Goal: Task Accomplishment & Management: Manage account settings

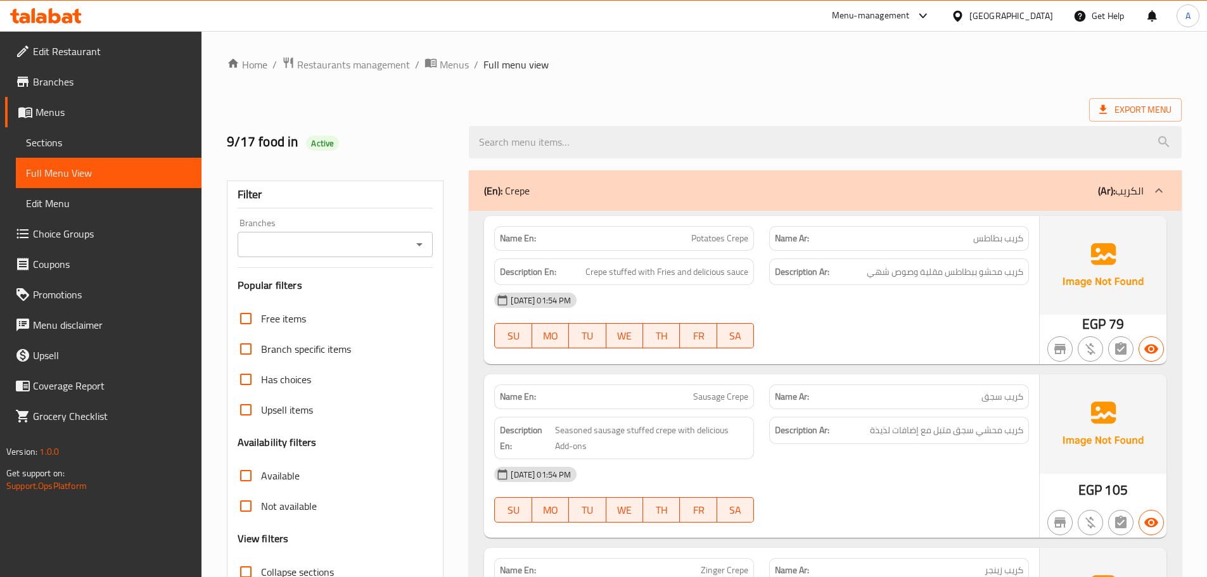
scroll to position [7451, 0]
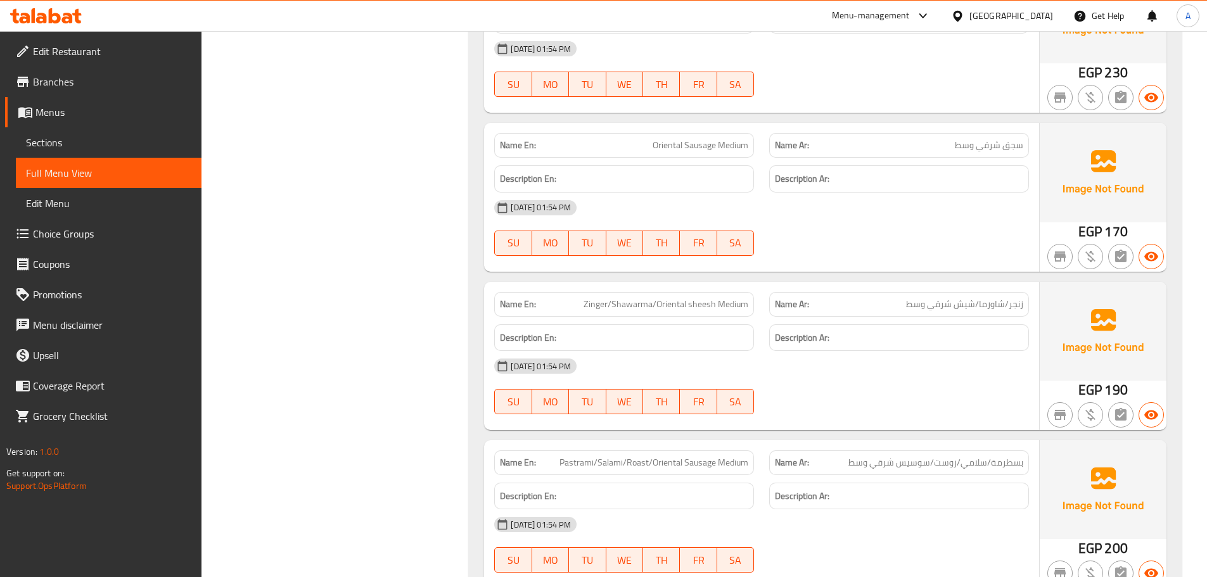
click at [86, 148] on span "Sections" at bounding box center [108, 142] width 165 height 15
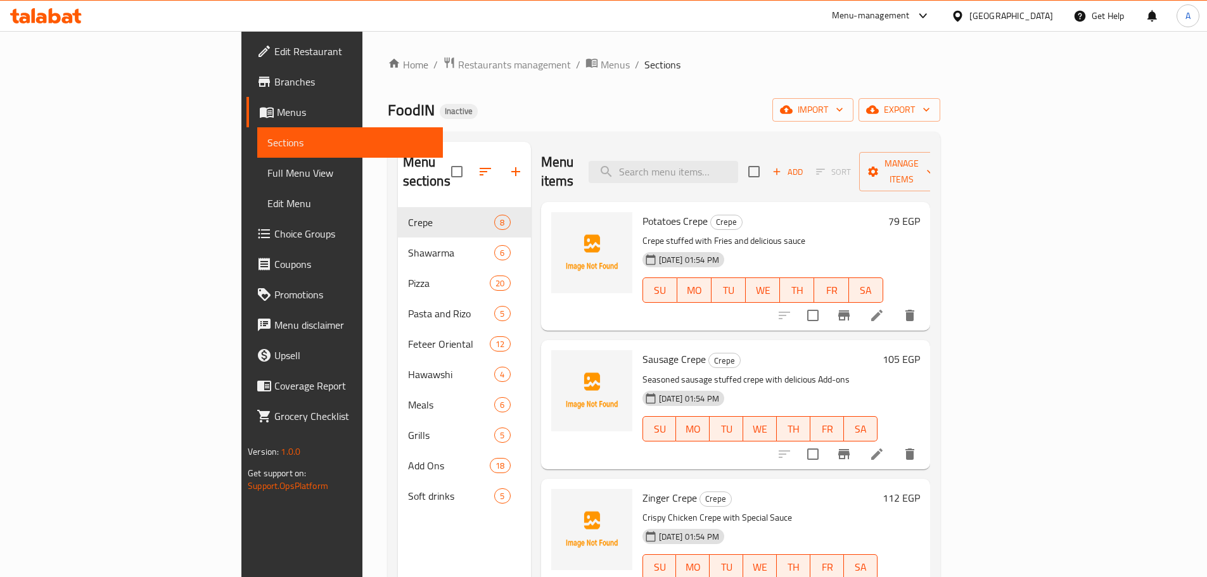
click at [444, 161] on input "checkbox" at bounding box center [457, 171] width 27 height 27
checkbox input "true"
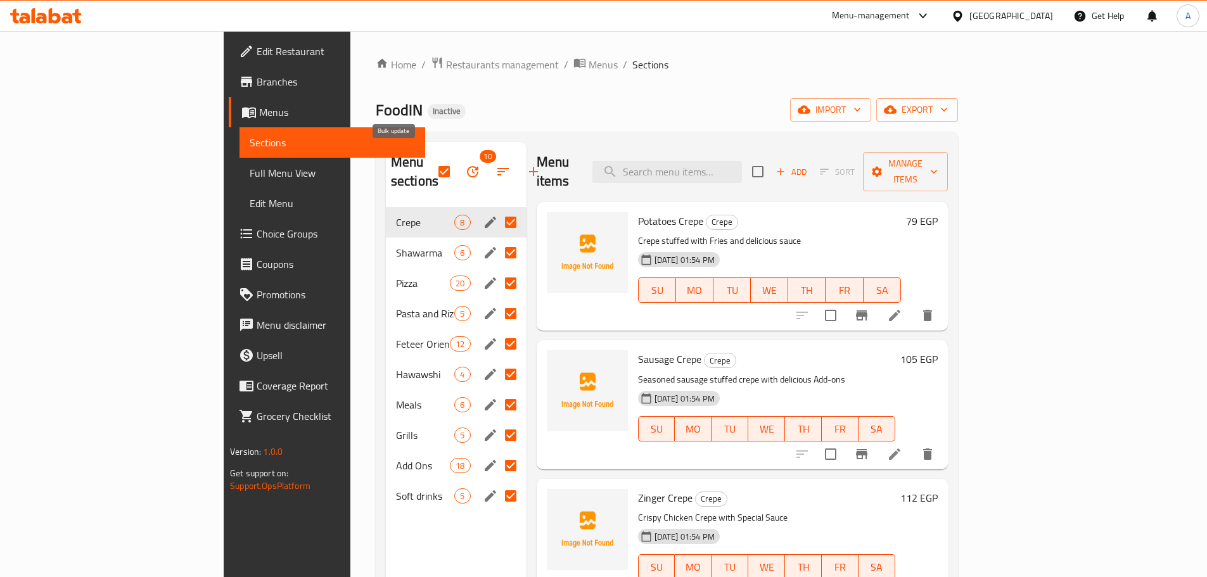
click at [457, 170] on button "button" at bounding box center [472, 172] width 30 height 30
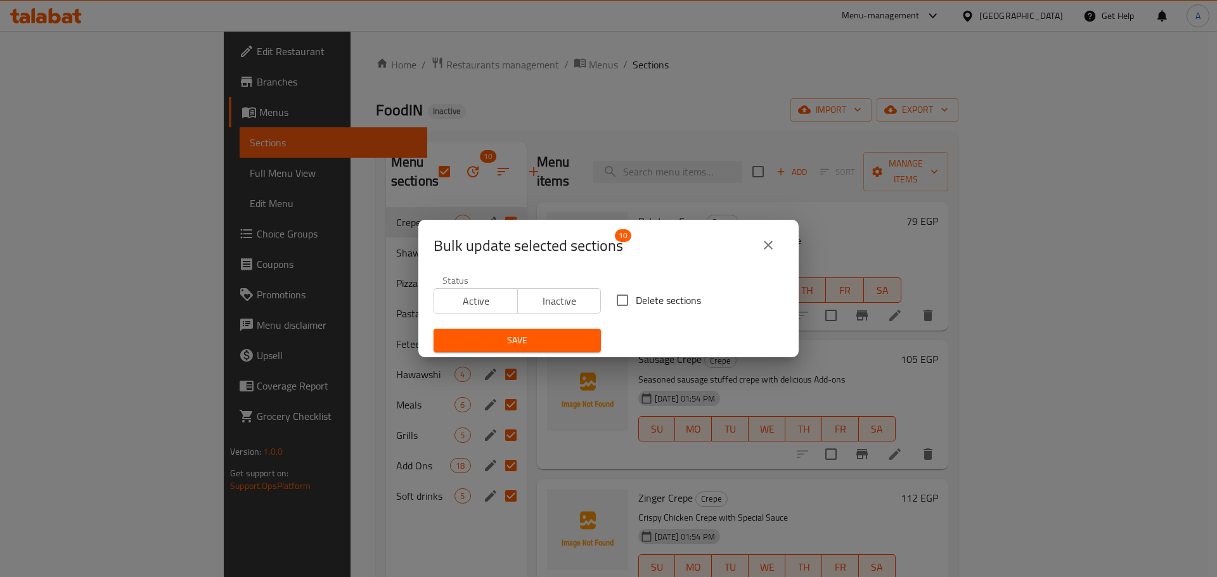
click at [637, 301] on span "Delete sections" at bounding box center [668, 300] width 65 height 15
click at [636, 301] on input "Delete sections" at bounding box center [622, 300] width 27 height 27
checkbox input "true"
click at [553, 347] on span "Save" at bounding box center [517, 341] width 147 height 16
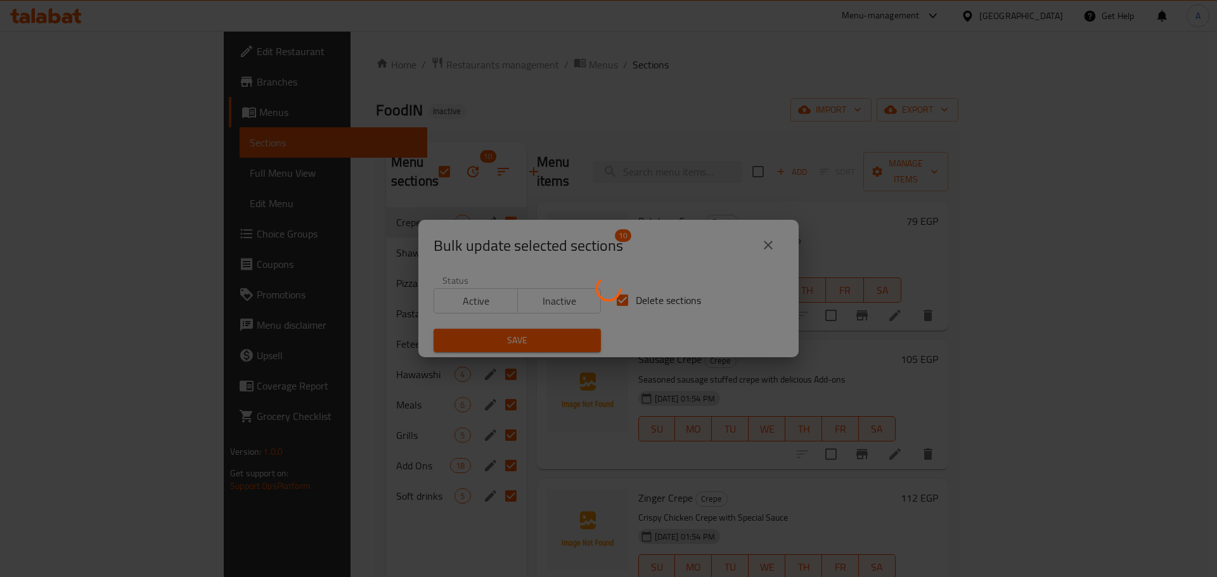
checkbox input "false"
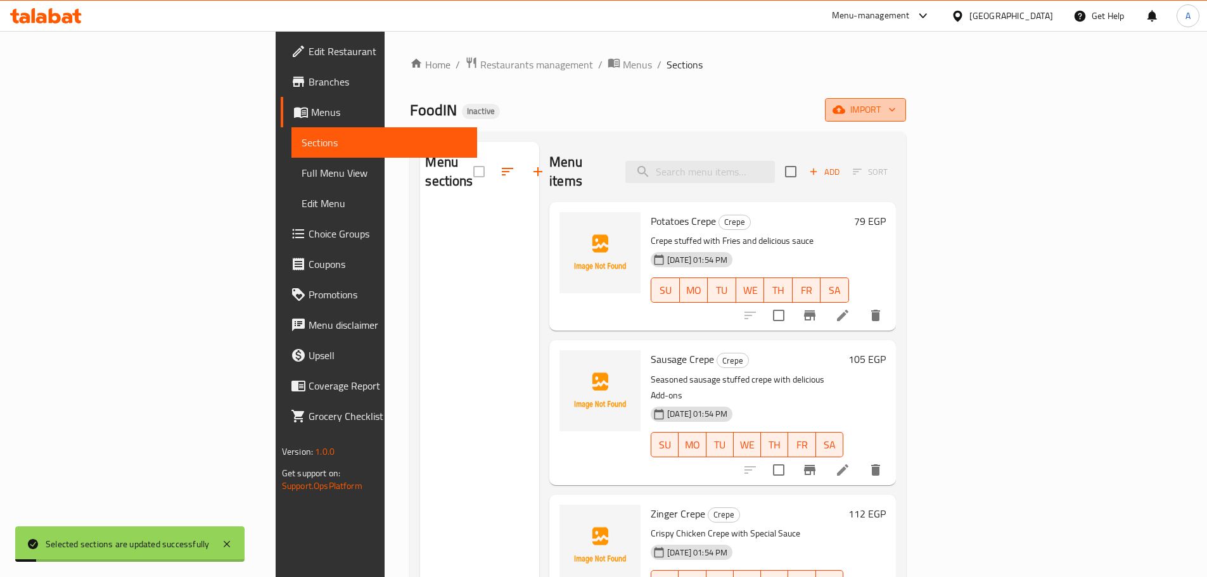
click at [898, 111] on icon "button" at bounding box center [892, 109] width 13 height 13
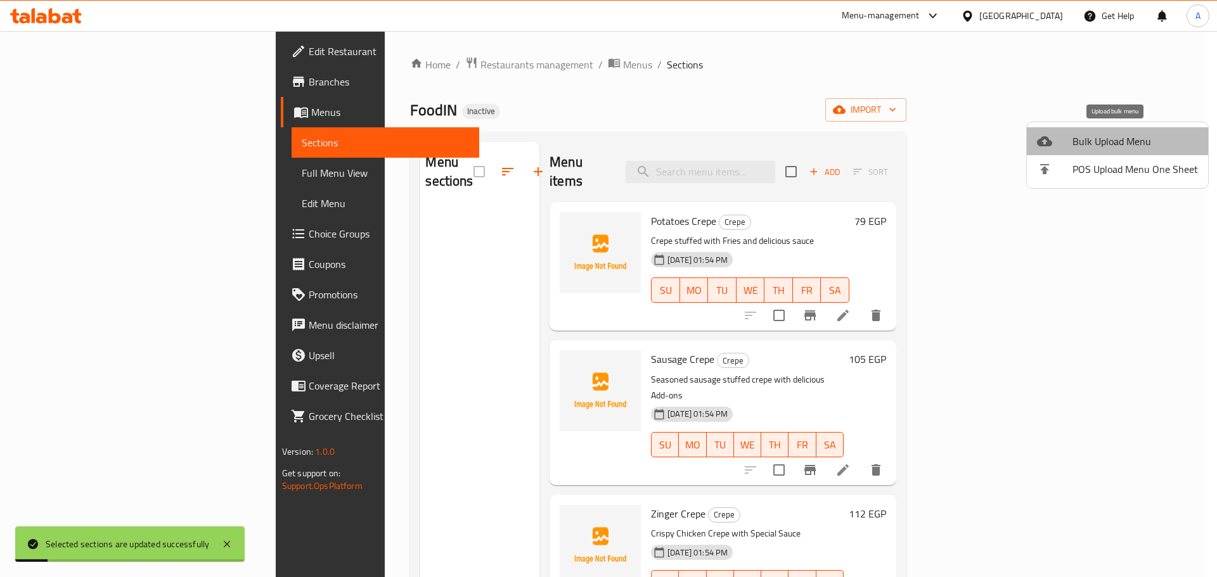
click at [1136, 135] on span "Bulk Upload Menu" at bounding box center [1134, 141] width 125 height 15
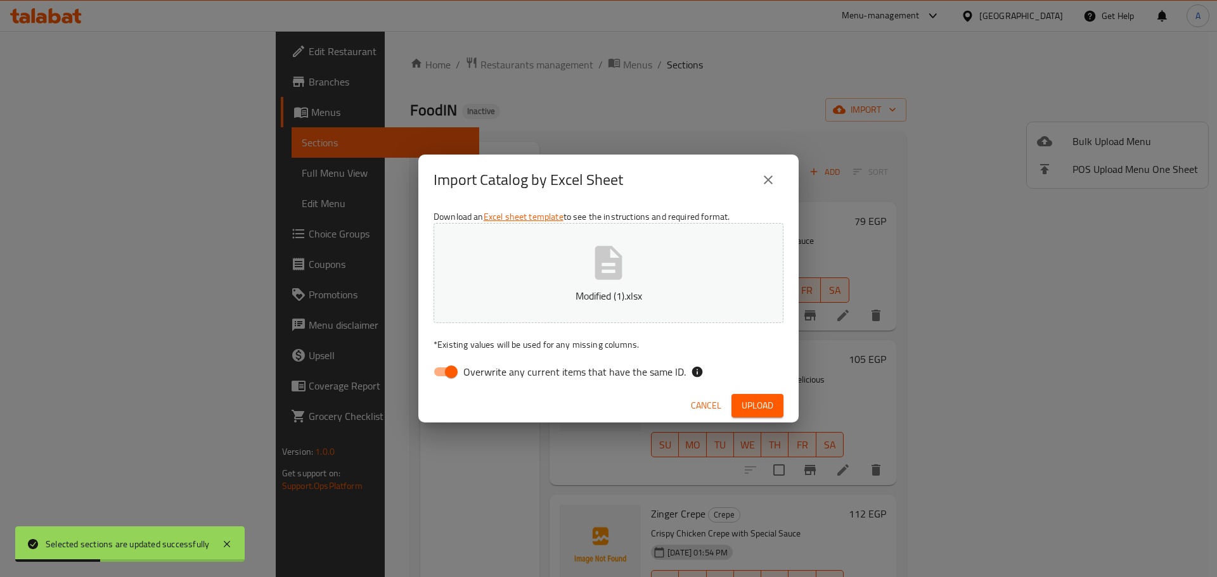
click at [623, 380] on span "Overwrite any current items that have the same ID." at bounding box center [574, 371] width 222 height 15
click at [487, 380] on input "Overwrite any current items that have the same ID." at bounding box center [451, 372] width 72 height 24
checkbox input "false"
click at [760, 405] on span "Upload" at bounding box center [757, 406] width 32 height 16
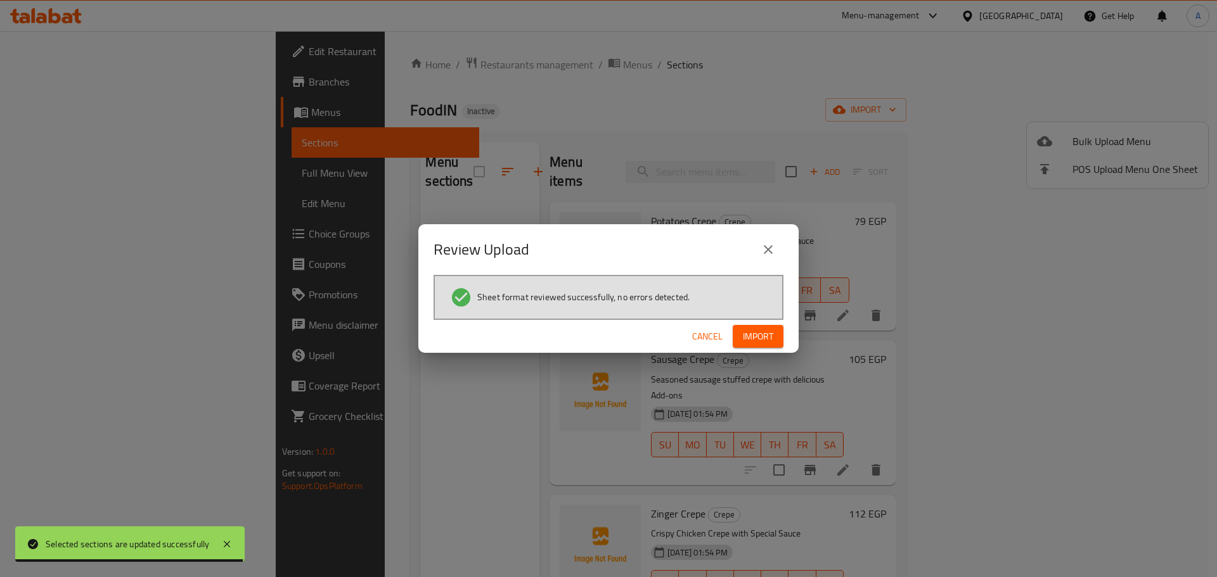
click at [751, 335] on span "Import" at bounding box center [758, 337] width 30 height 16
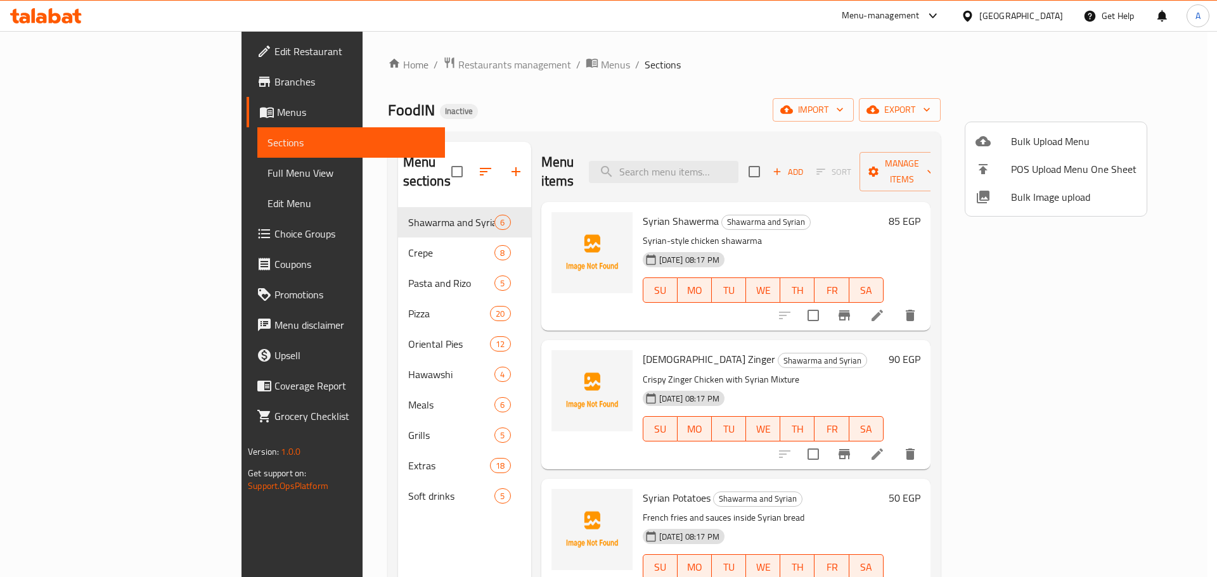
click at [116, 233] on div at bounding box center [608, 288] width 1217 height 577
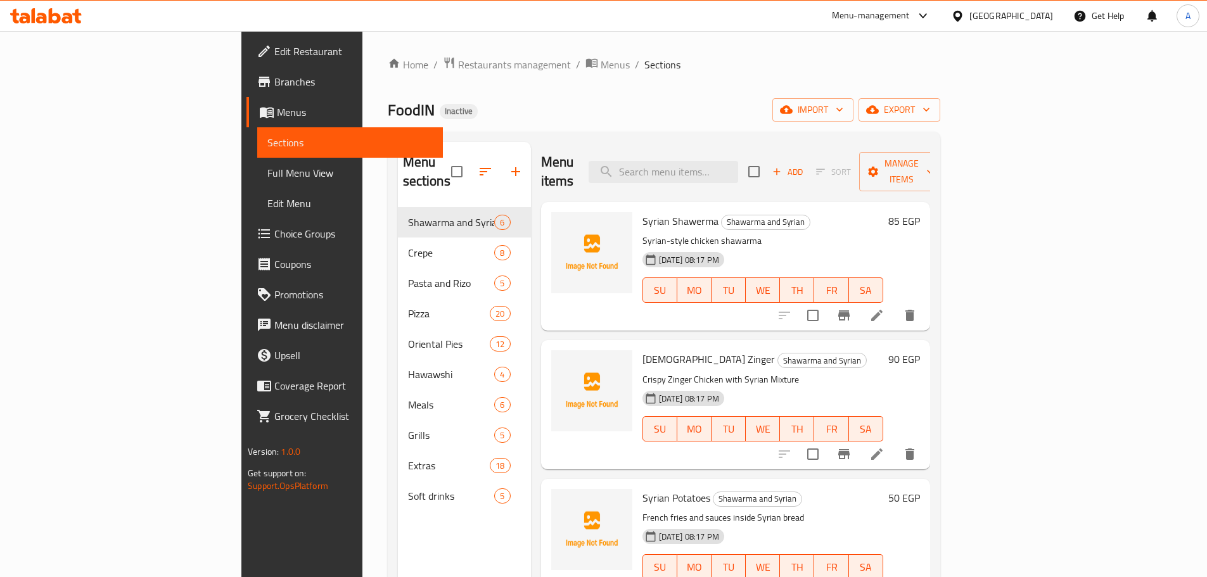
click at [274, 233] on span "Choice Groups" at bounding box center [353, 233] width 158 height 15
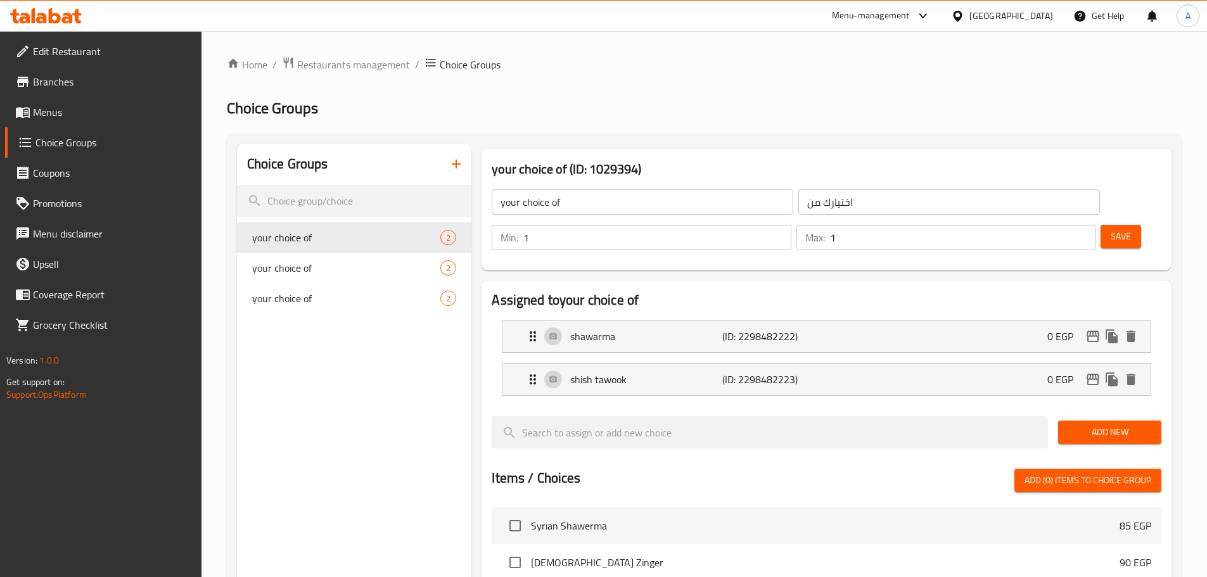
click at [451, 164] on icon "button" at bounding box center [456, 164] width 15 height 15
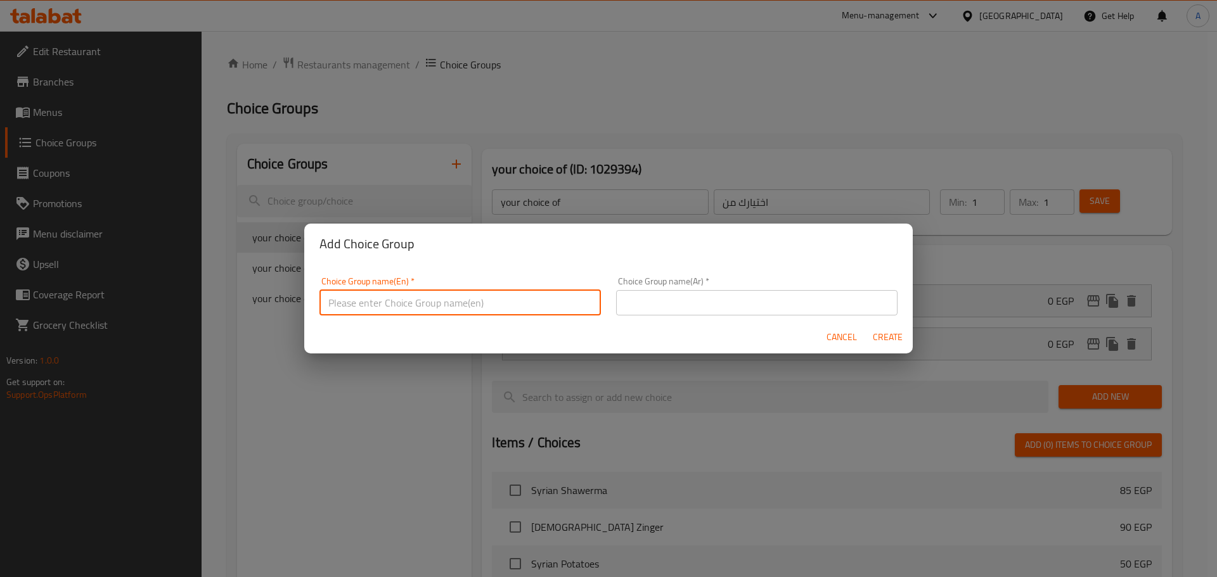
click at [445, 300] on input "text" at bounding box center [459, 302] width 281 height 25
type input "Your Choice Of: 1"
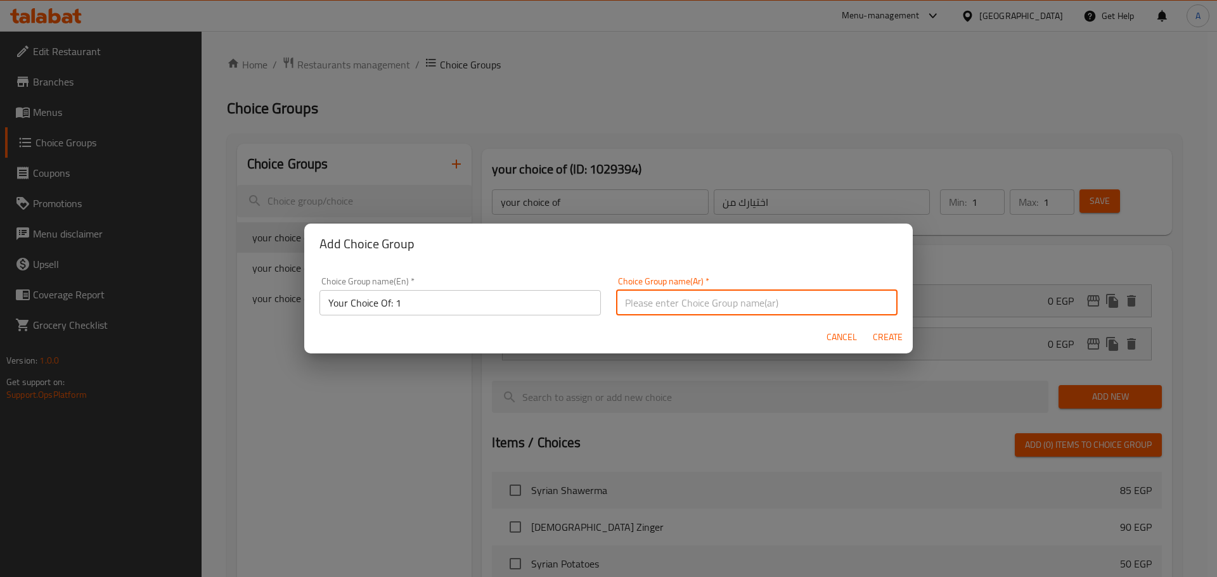
click at [628, 302] on input "text" at bounding box center [756, 302] width 281 height 25
type input "إختيارك من:"
click at [879, 329] on span "Create" at bounding box center [887, 337] width 30 height 16
type input "Your Choice Of: 1"
type input "إختيارك من:"
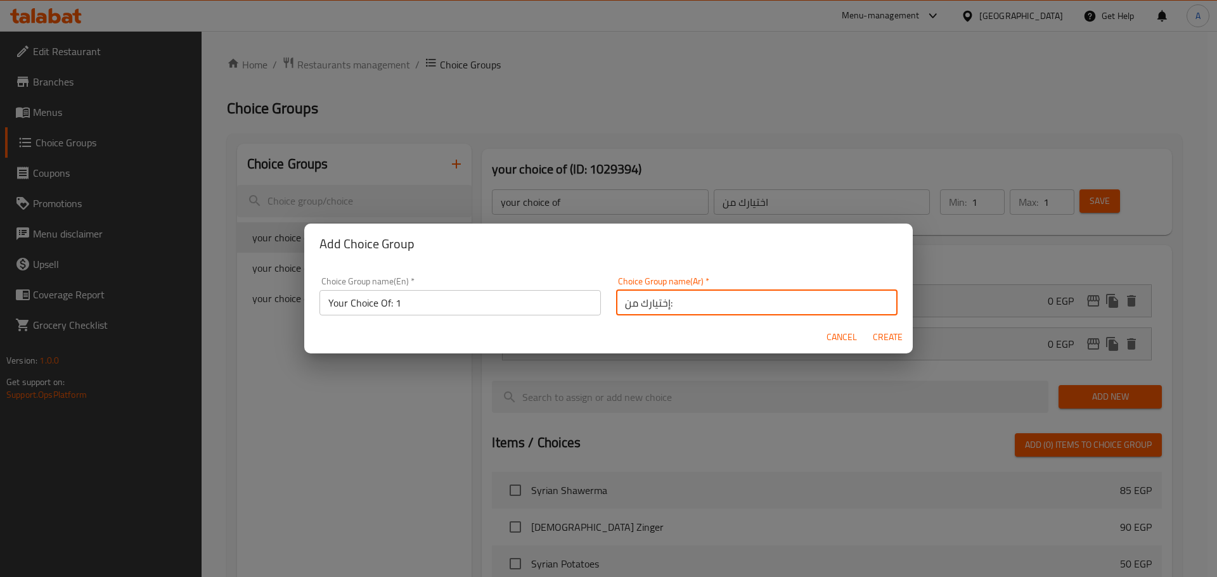
type input "0"
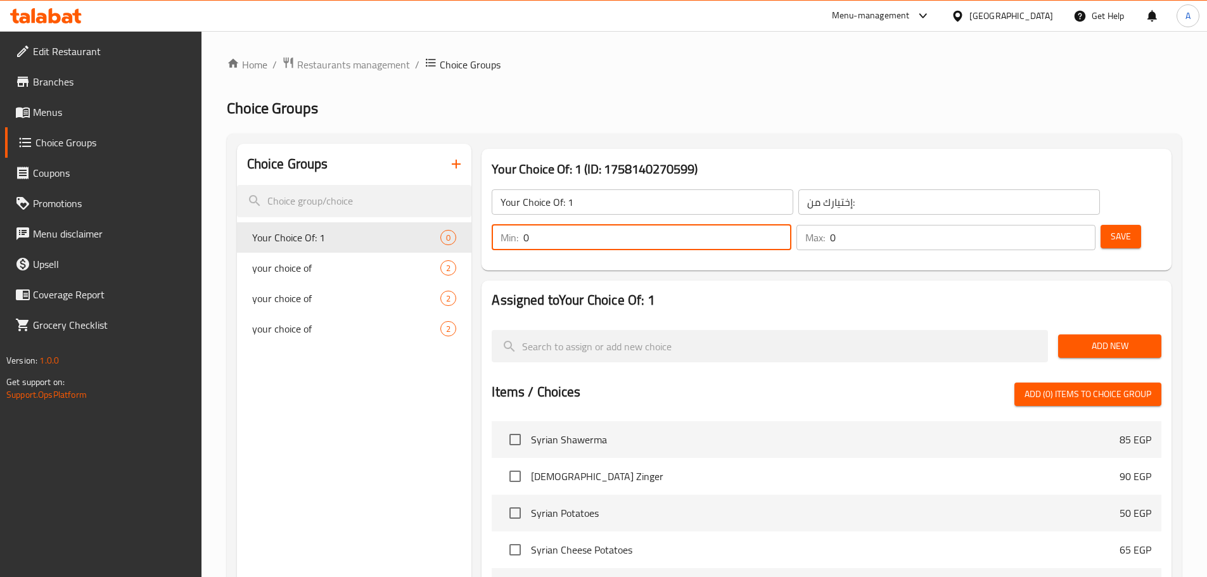
drag, startPoint x: 985, startPoint y: 205, endPoint x: 963, endPoint y: 205, distance: 21.5
click at [791, 225] on div "Min: 0 ​" at bounding box center [641, 237] width 299 height 25
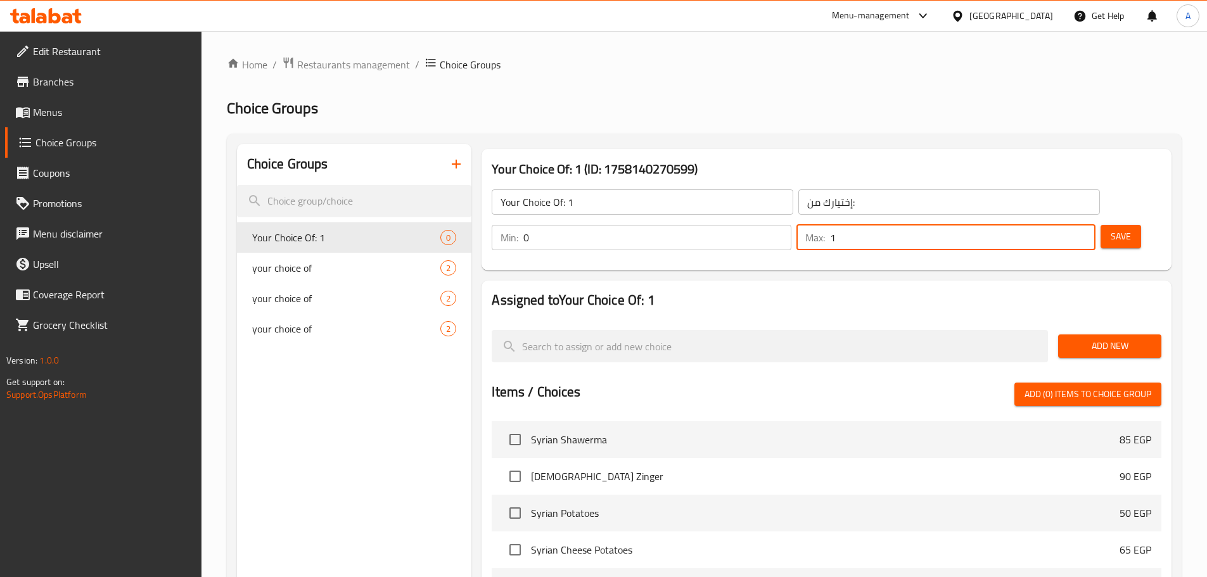
type input "1"
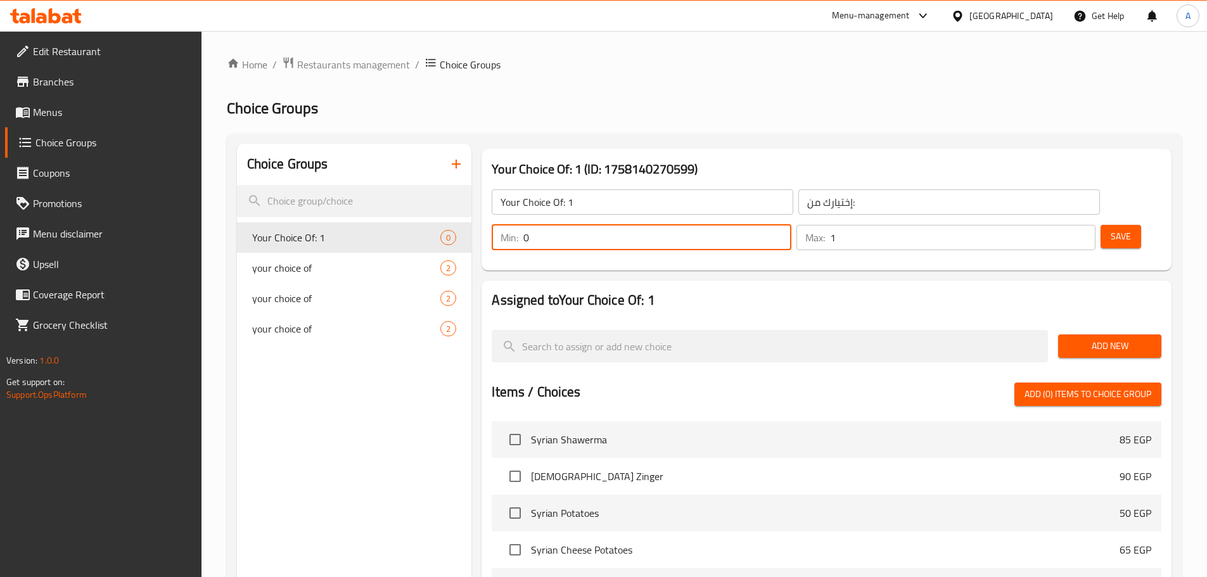
drag, startPoint x: 971, startPoint y: 204, endPoint x: 980, endPoint y: 205, distance: 8.9
click at [791, 225] on div "Min: 0 ​" at bounding box center [641, 237] width 299 height 25
type input "1"
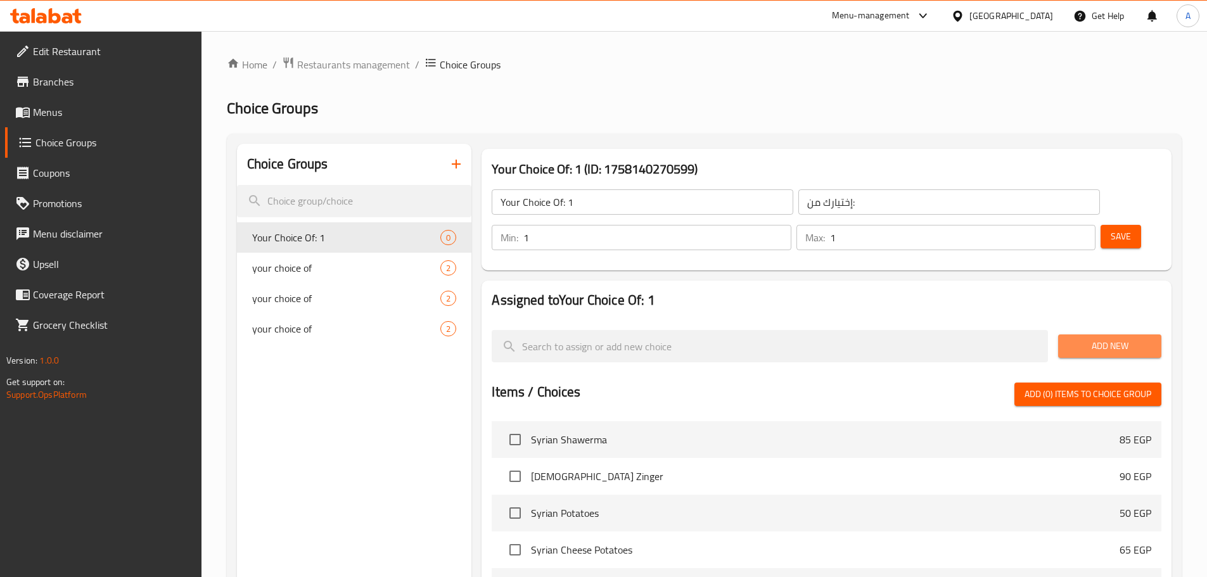
click at [1095, 338] on span "Add New" at bounding box center [1109, 346] width 83 height 16
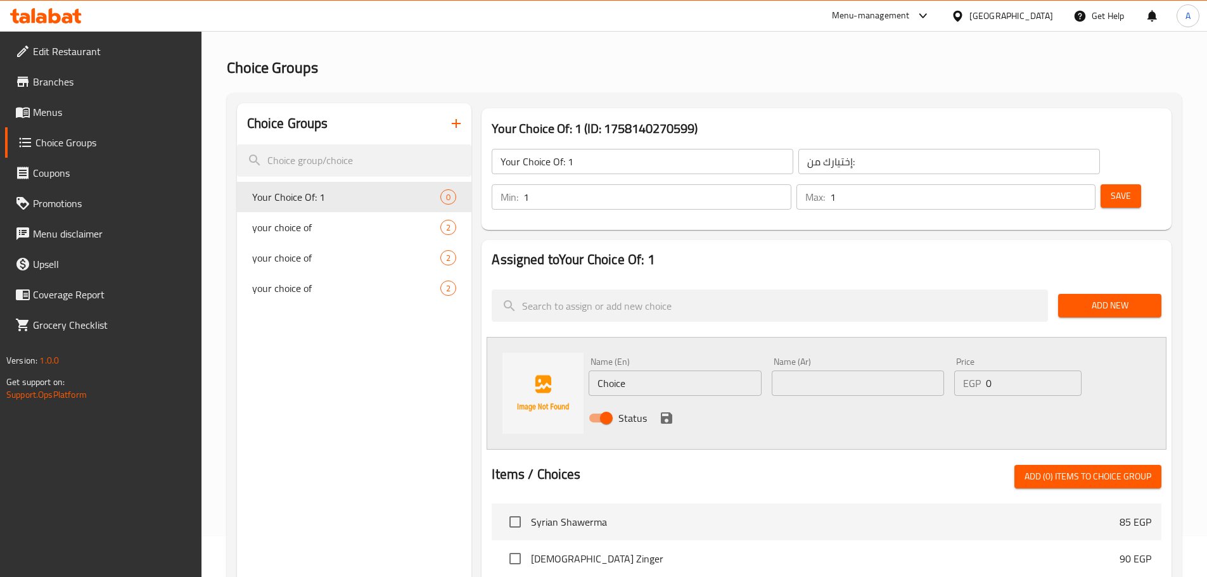
scroll to position [63, 0]
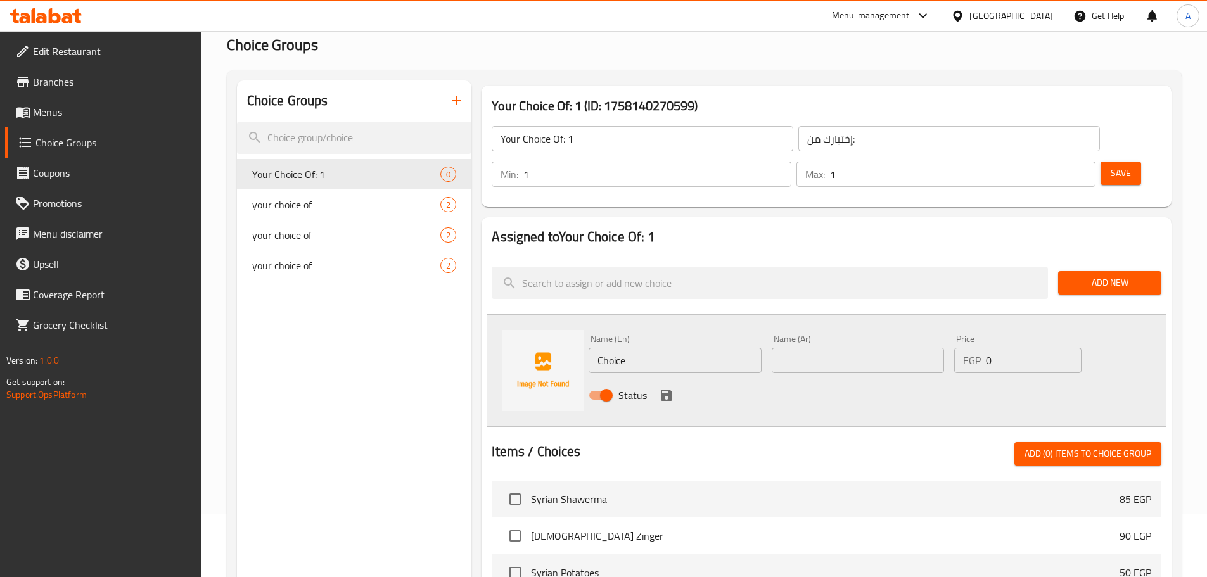
click at [643, 335] on div "Name (En) Choice Name (En)" at bounding box center [675, 354] width 172 height 39
click at [642, 335] on div "Name (En) Choice Name (En)" at bounding box center [675, 354] width 172 height 39
click at [639, 348] on input "Choice" at bounding box center [675, 360] width 172 height 25
type input "Shawerma"
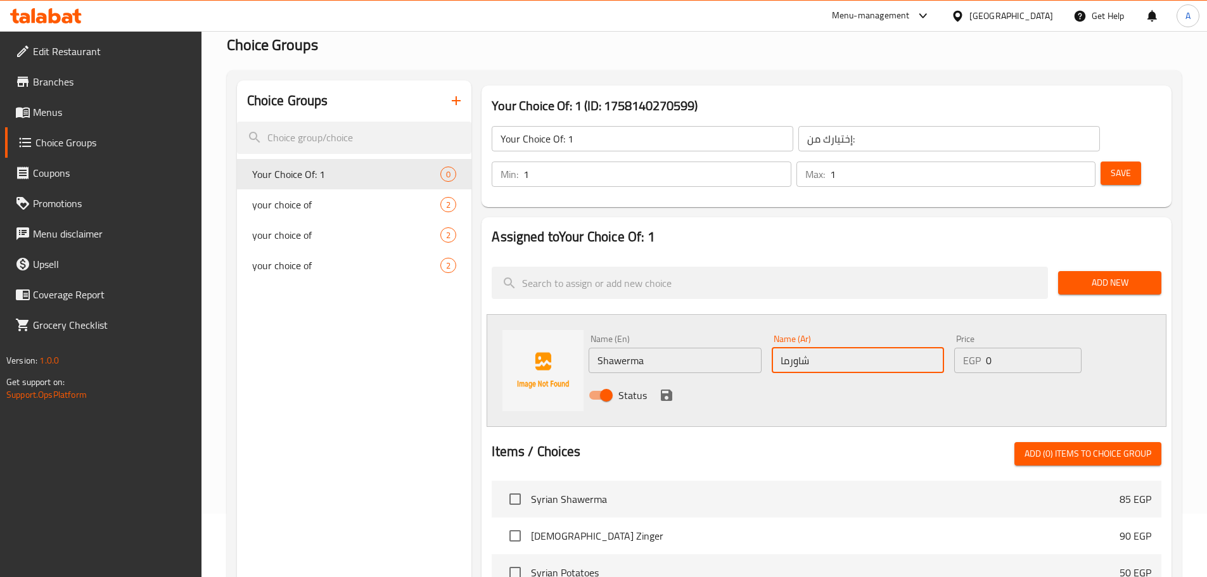
type input "شاورما"
click at [676, 378] on div "Status" at bounding box center [858, 395] width 549 height 34
click at [673, 388] on icon "save" at bounding box center [666, 395] width 15 height 15
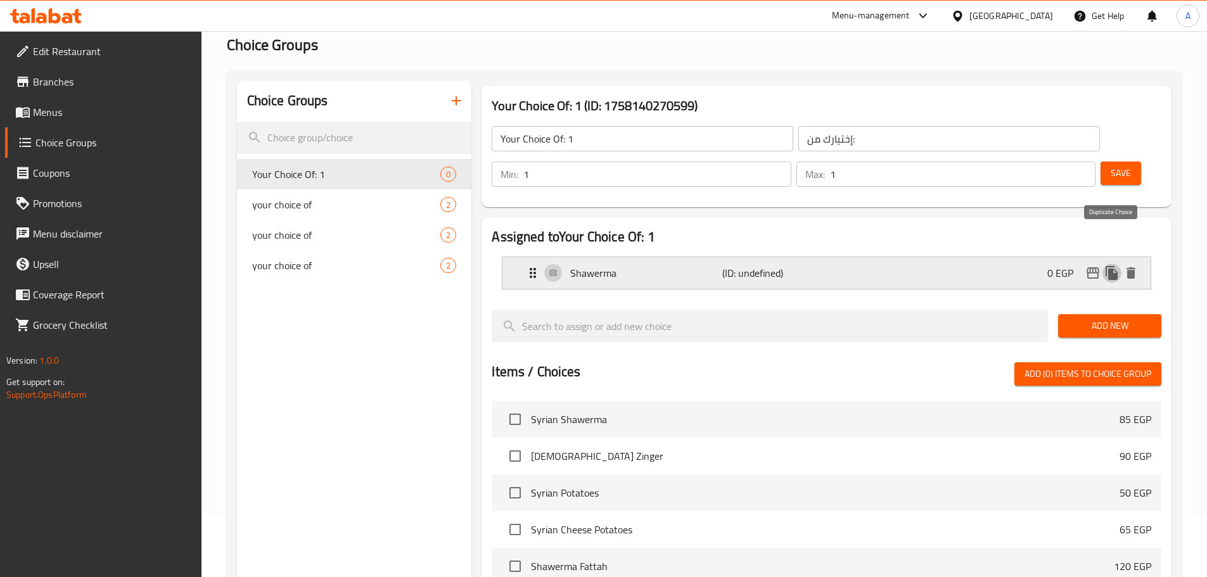
click at [1108, 265] on icon "duplicate" at bounding box center [1111, 272] width 15 height 15
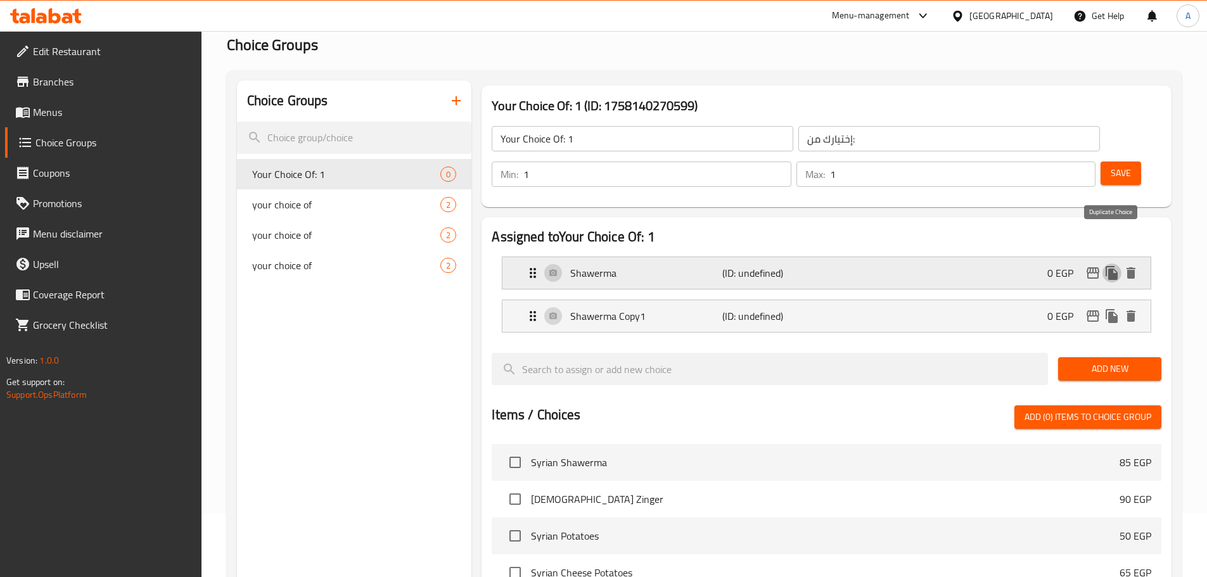
drag, startPoint x: 1108, startPoint y: 234, endPoint x: 1055, endPoint y: 245, distance: 53.6
click at [1108, 265] on icon "duplicate" at bounding box center [1111, 272] width 15 height 15
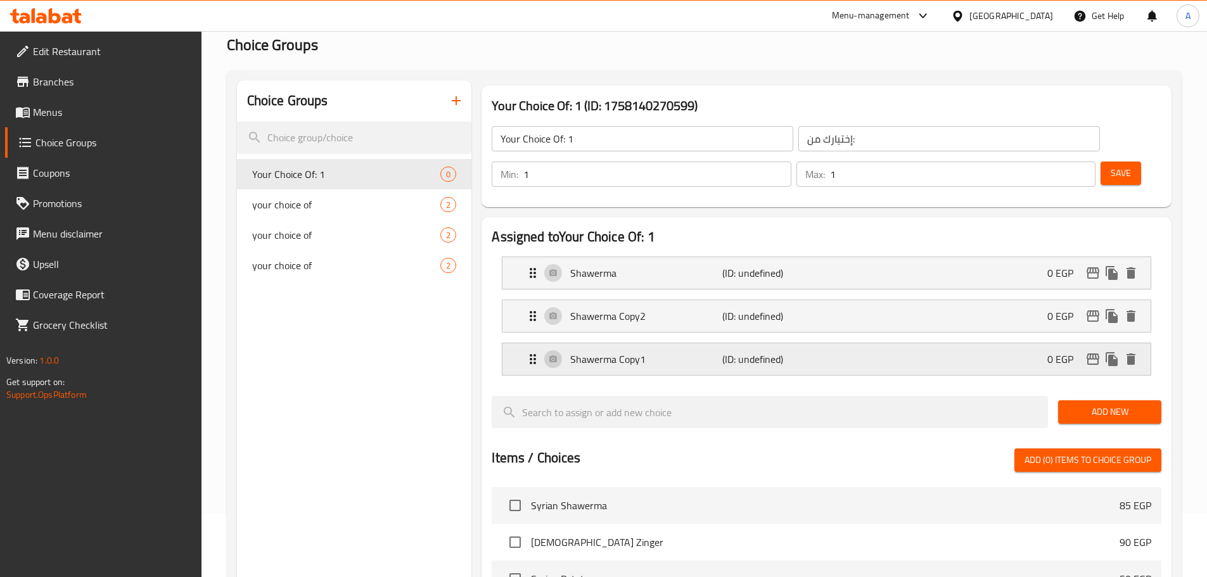
click at [757, 352] on p "(ID: undefined)" at bounding box center [772, 359] width 101 height 15
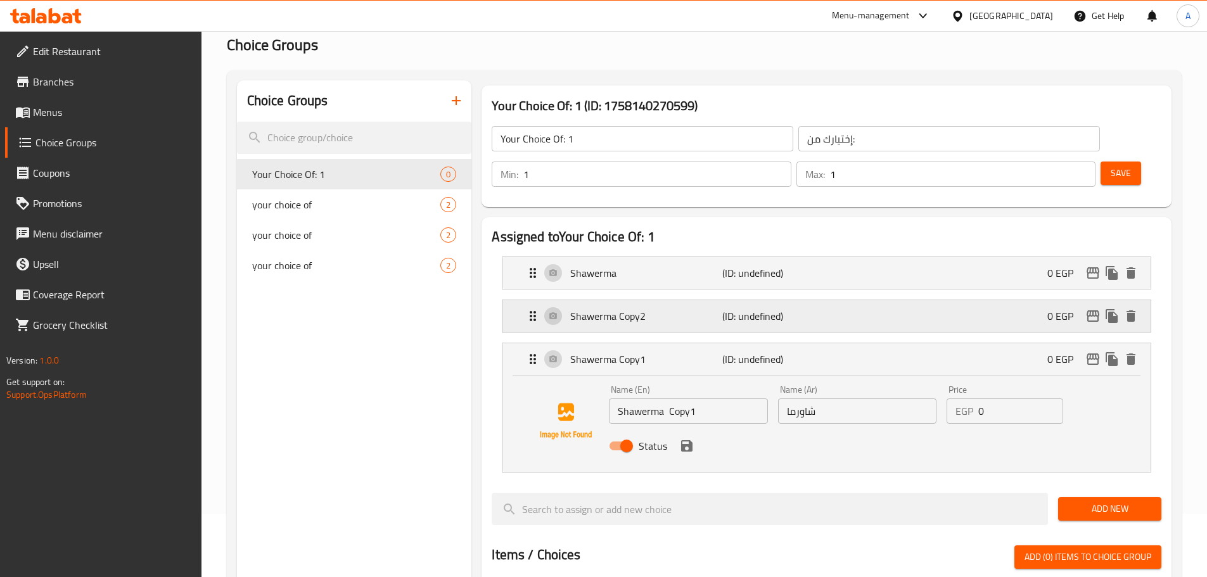
click at [738, 300] on div "Shawerma Copy2 (ID: undefined) 0 EGP" at bounding box center [830, 316] width 610 height 32
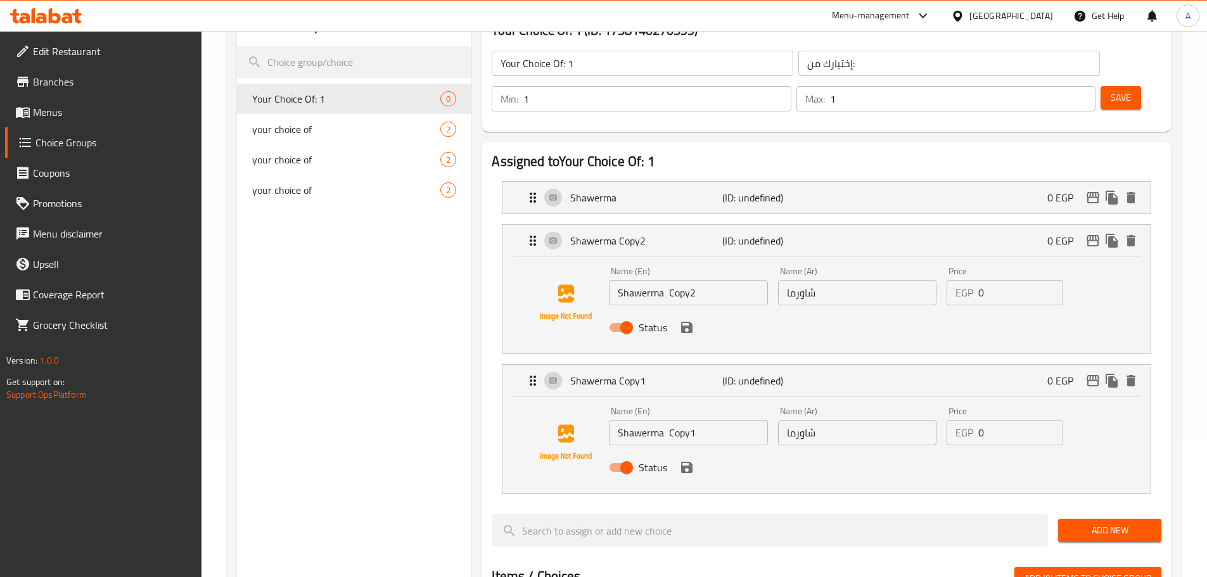
scroll to position [190, 0]
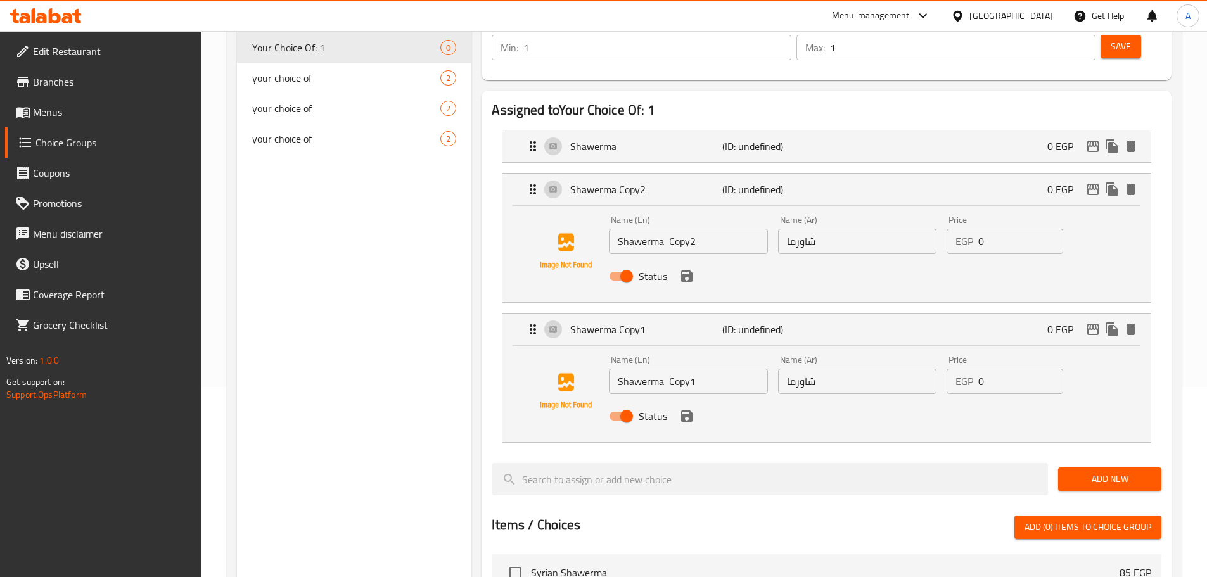
click at [707, 259] on div "Status" at bounding box center [857, 276] width 506 height 34
click at [708, 229] on input "Shawerma Copy2" at bounding box center [688, 241] width 158 height 25
click at [707, 229] on input "Shawerma Copy2" at bounding box center [688, 241] width 158 height 25
type input "ئ"
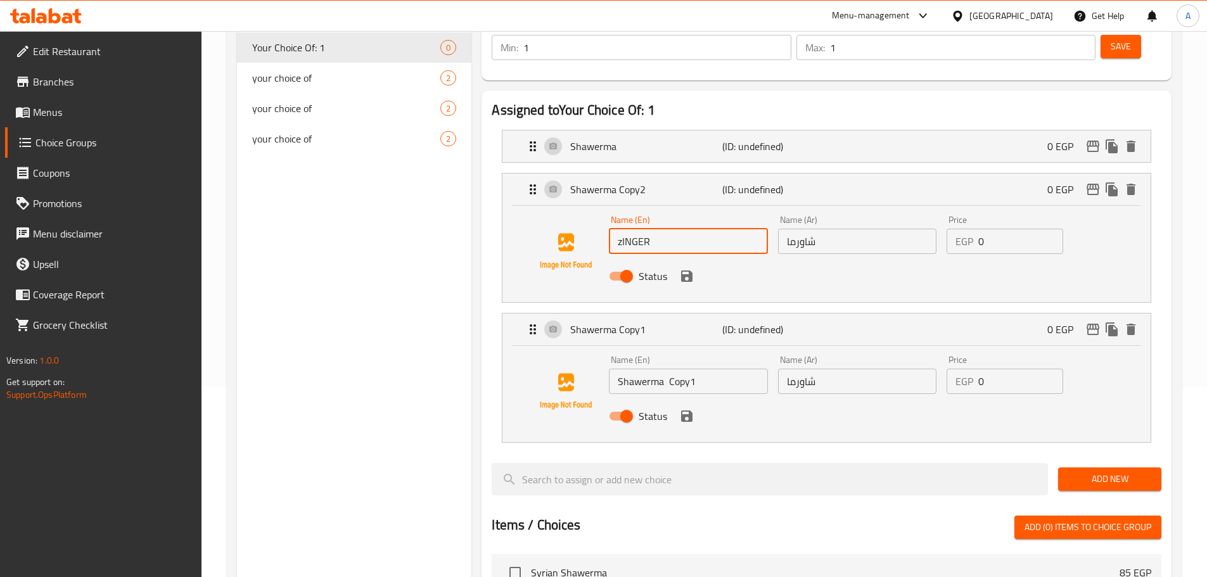
click at [707, 229] on input "zINGER" at bounding box center [688, 241] width 158 height 25
click at [689, 369] on input "Shawerma Copy1" at bounding box center [688, 381] width 158 height 25
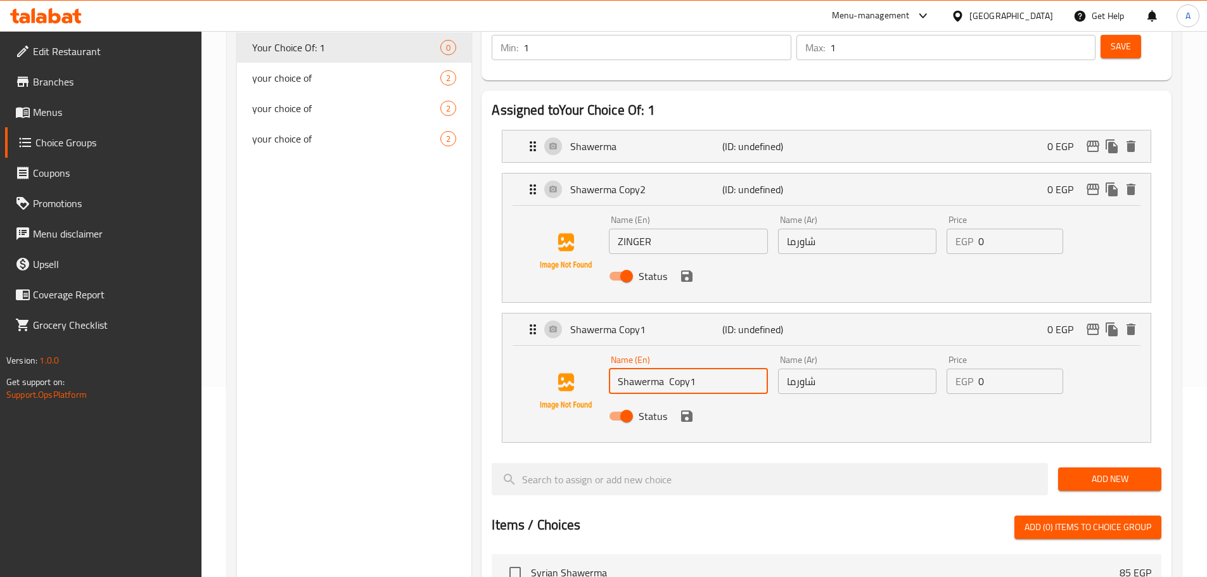
click at [689, 369] on input "Shawerma Copy1" at bounding box center [688, 381] width 158 height 25
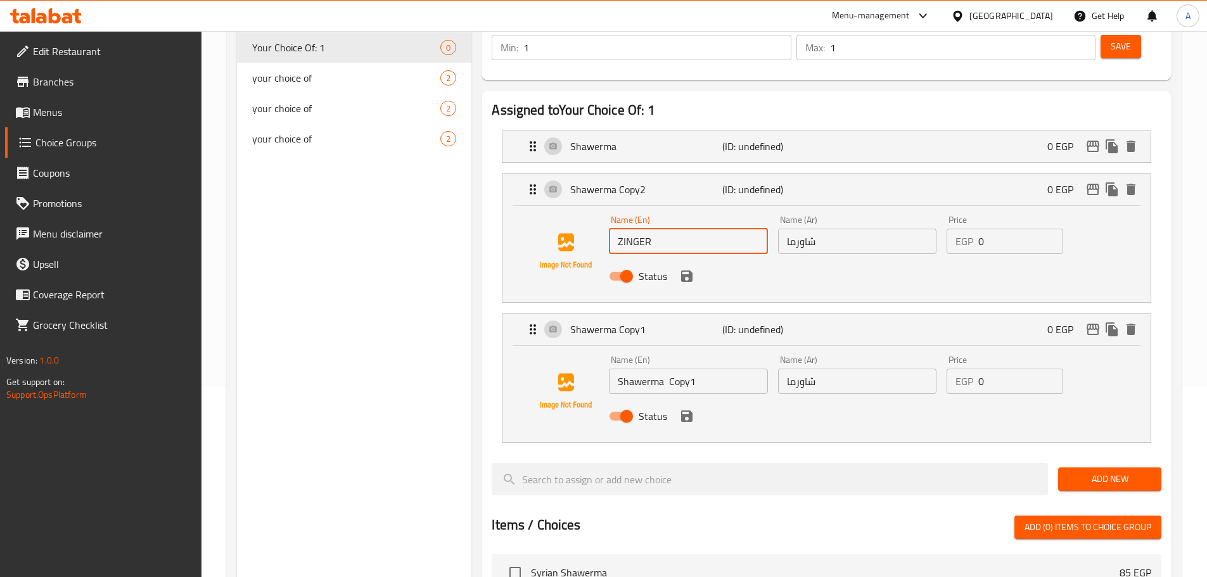
click at [656, 229] on input "ZINGER" at bounding box center [688, 241] width 158 height 25
click at [660, 229] on input "Zinger Burger" at bounding box center [688, 241] width 158 height 25
type input "Zinger"
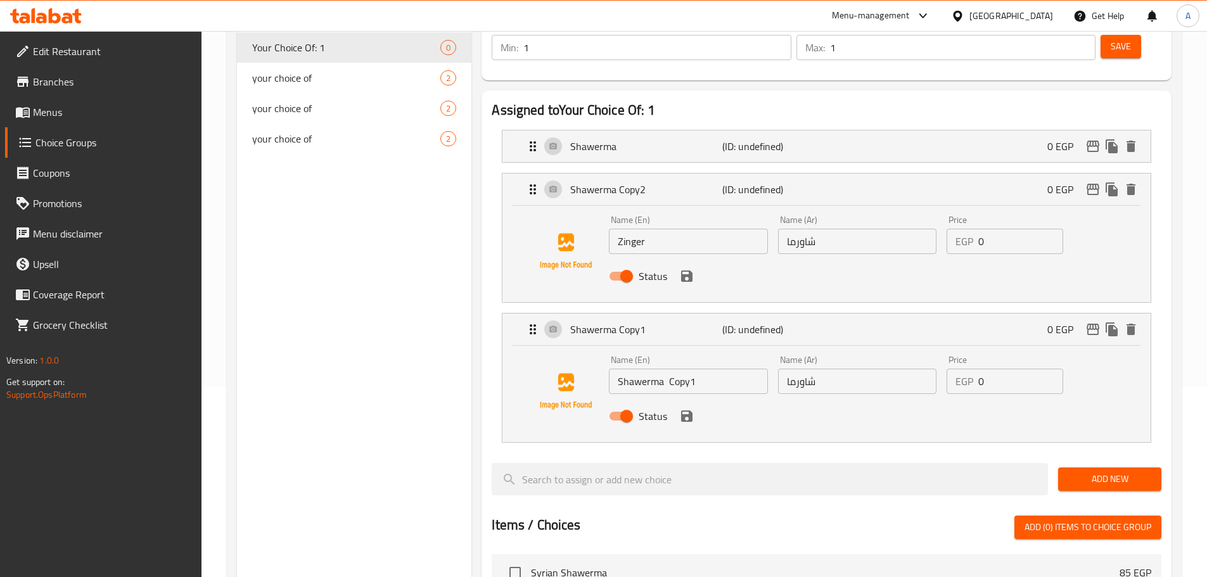
click at [473, 274] on div "Your Choice Of: 1 (ID: 1758140270599) Your Choice Of: 1 ​ إختيارك من: ​ Min: 1 …" at bounding box center [823, 477] width 705 height 1046
click at [682, 369] on input "Shawerma Copy1" at bounding box center [688, 381] width 158 height 25
type input "s"
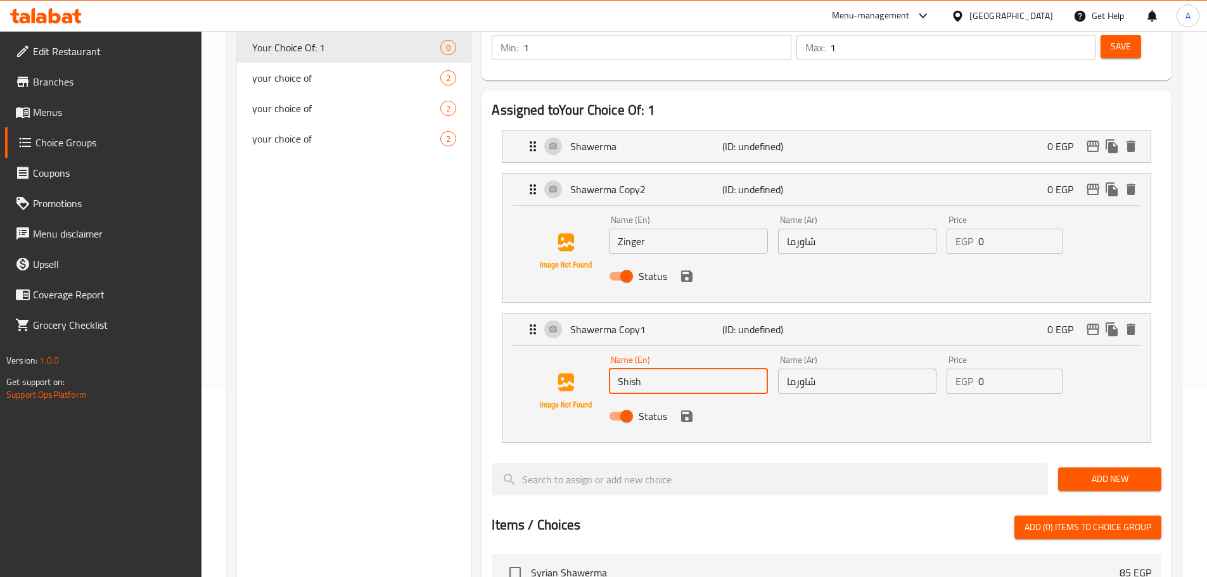
type input "Shish"
click at [869, 229] on input "شاورما" at bounding box center [857, 241] width 158 height 25
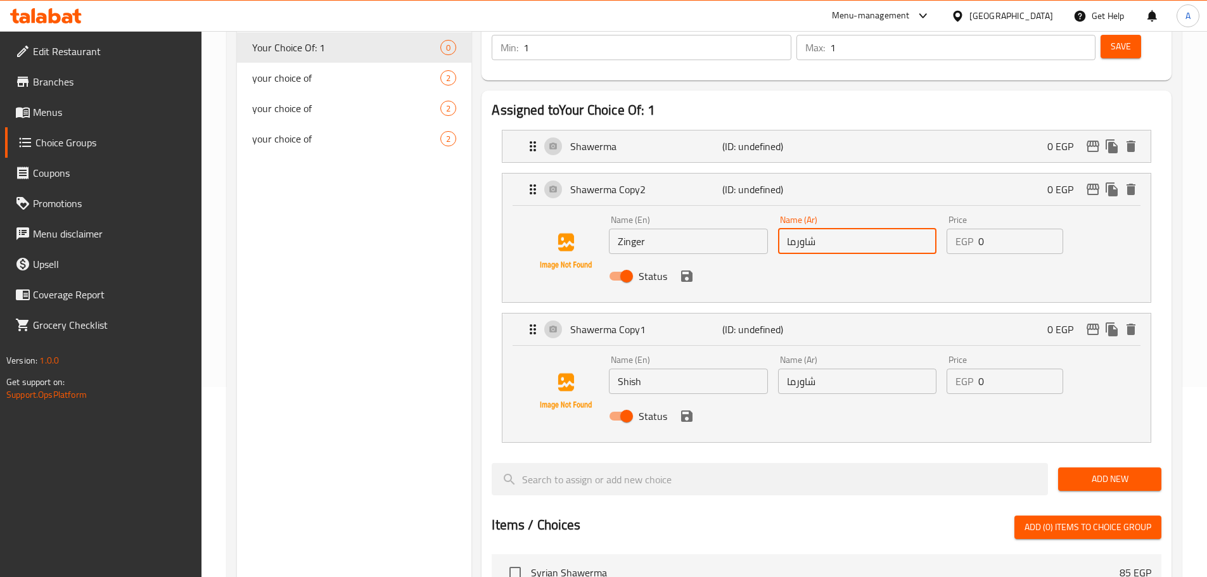
click at [869, 229] on input "شاورما" at bounding box center [857, 241] width 158 height 25
type input "."
type input "زنجر"
click at [869, 369] on input "شاورما" at bounding box center [857, 381] width 158 height 25
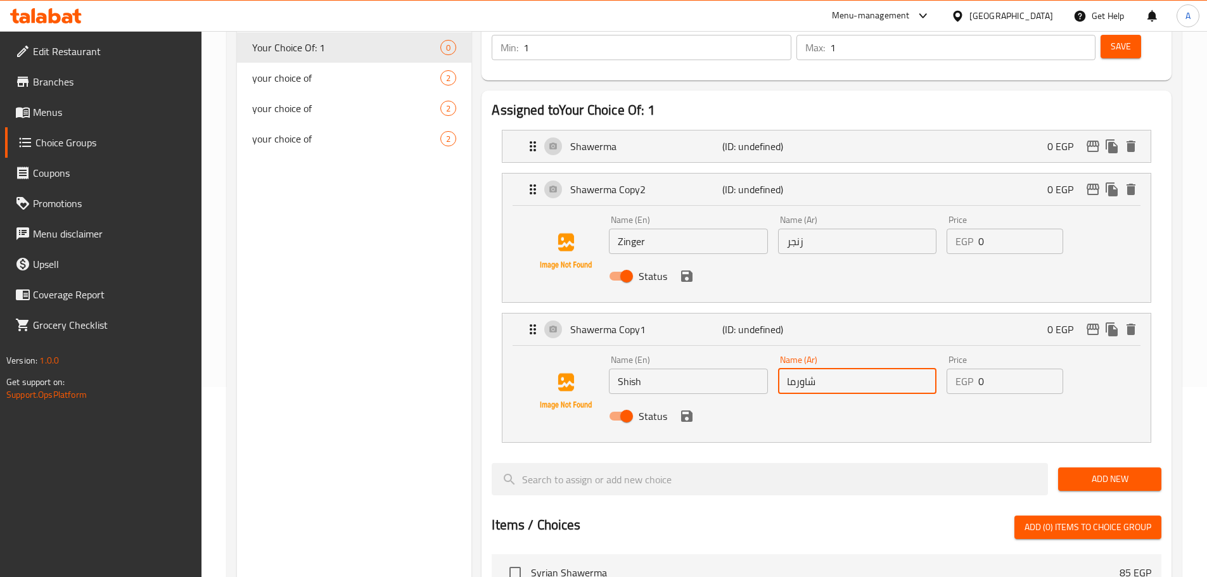
click at [869, 369] on input "شاورما" at bounding box center [857, 381] width 158 height 25
click at [829, 369] on input "شيش" at bounding box center [857, 381] width 158 height 25
click at [681, 411] on icon "save" at bounding box center [686, 416] width 11 height 11
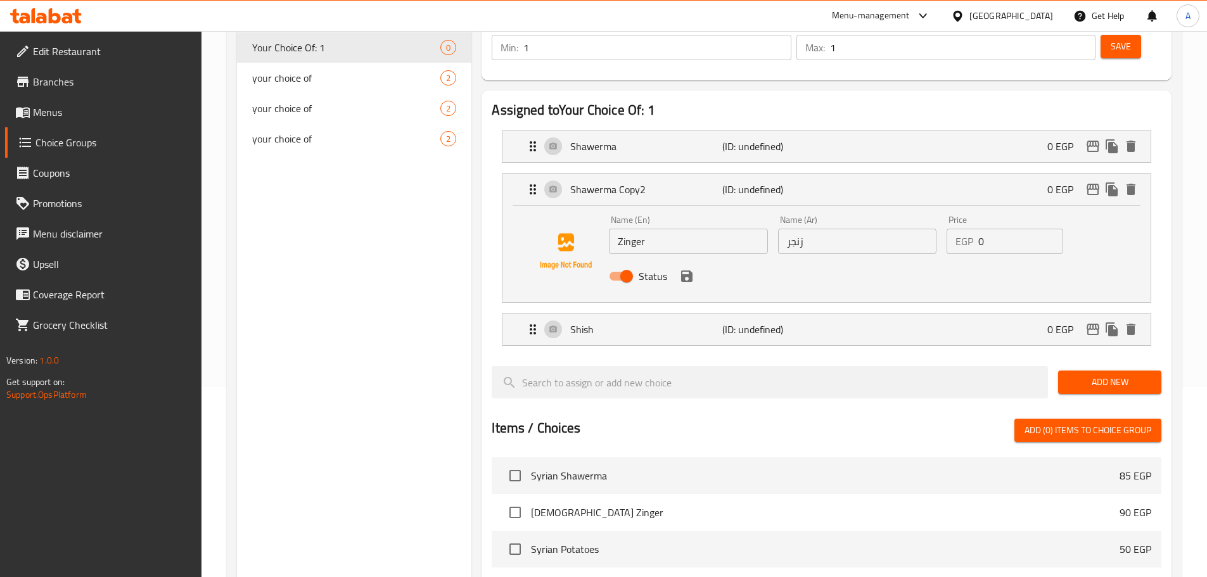
type input "شيش"
click at [682, 269] on icon "save" at bounding box center [686, 276] width 15 height 15
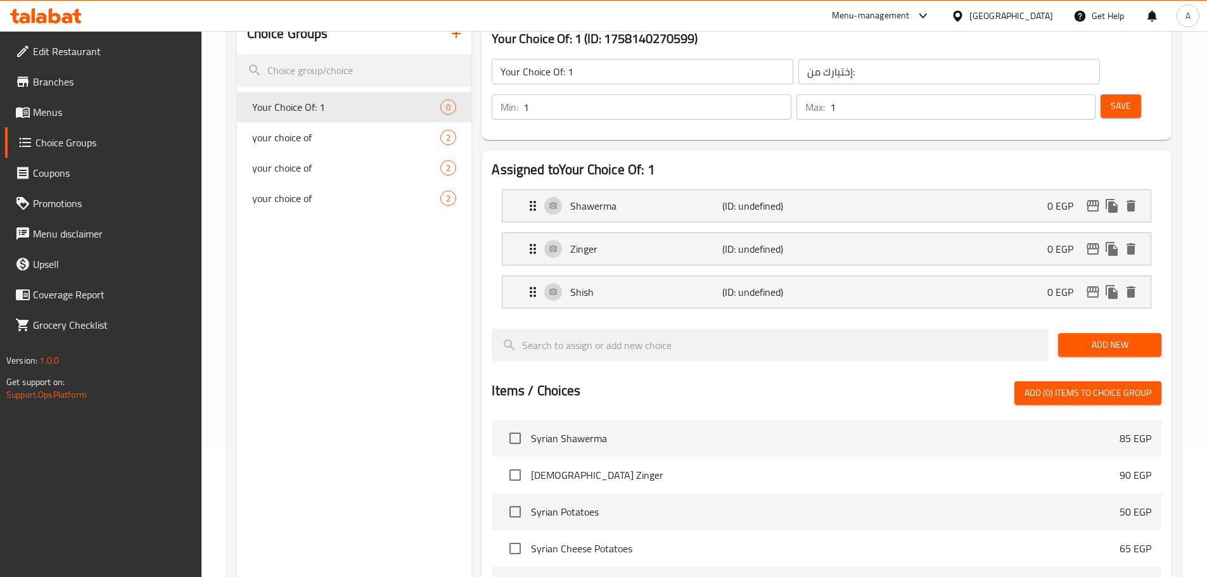
scroll to position [63, 0]
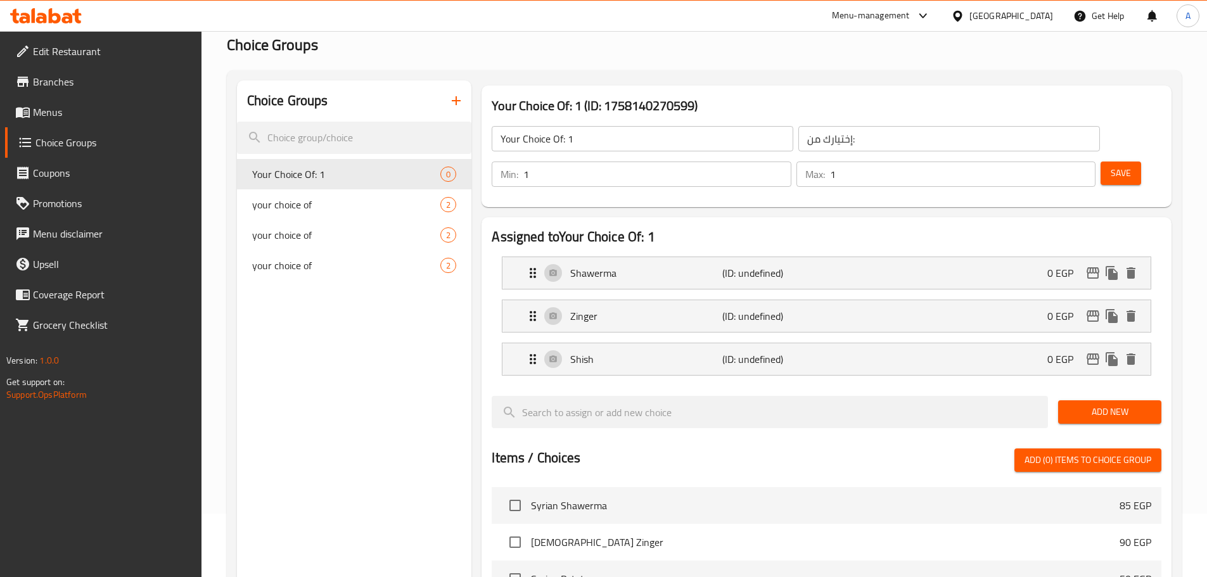
click at [1115, 155] on div "Min: 1 ​ Max: 1 ​ Save" at bounding box center [824, 174] width 680 height 41
click at [1115, 162] on button "Save" at bounding box center [1121, 173] width 41 height 23
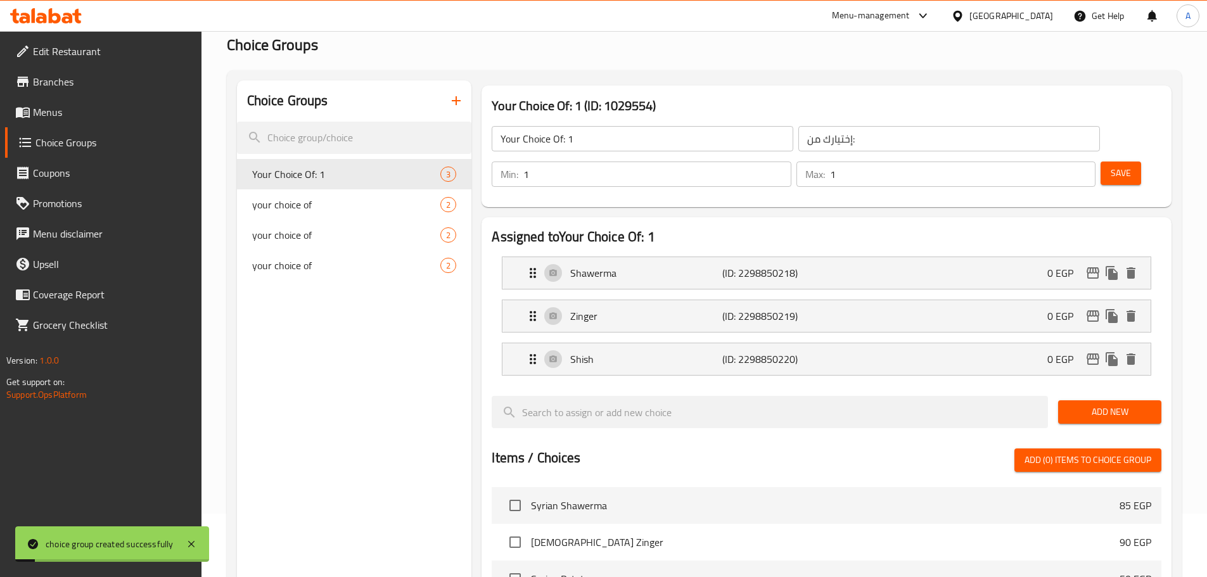
click at [454, 99] on icon "button" at bounding box center [456, 100] width 15 height 15
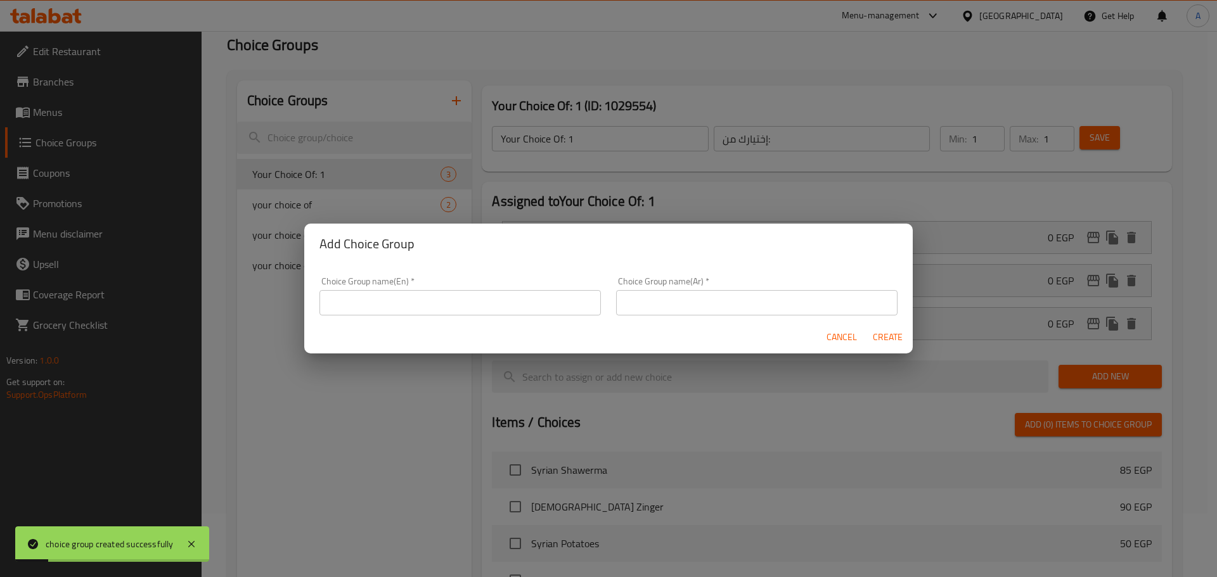
click at [396, 291] on input "text" at bounding box center [459, 302] width 281 height 25
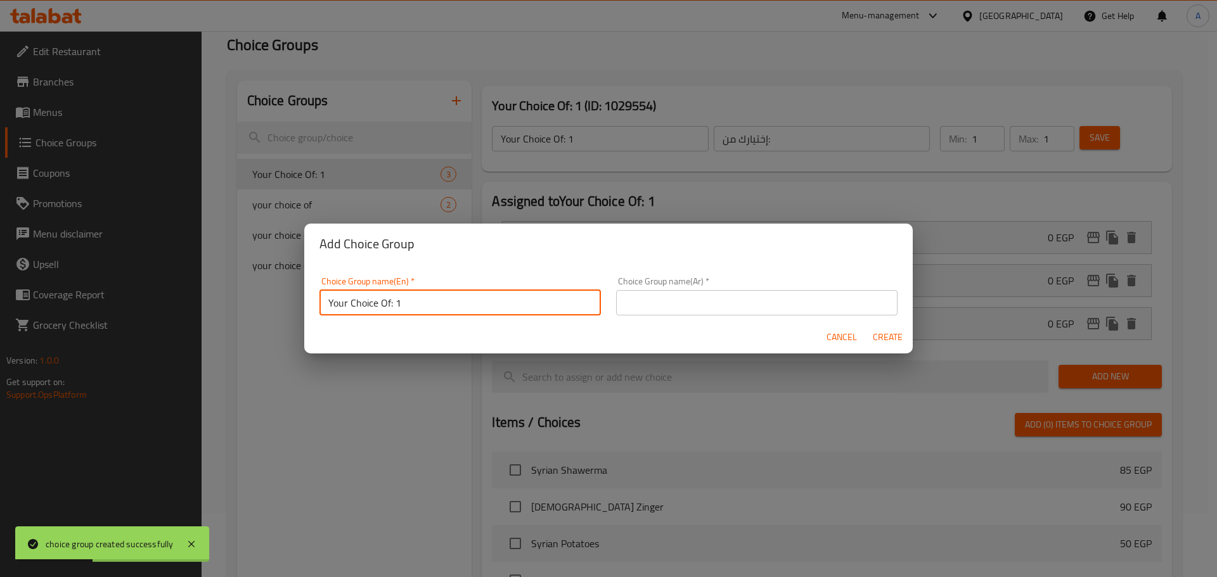
drag, startPoint x: 394, startPoint y: 300, endPoint x: 418, endPoint y: 298, distance: 23.5
click at [418, 298] on input "Your Choice Of: 1" at bounding box center [459, 302] width 281 height 25
type input "Your Choice Of: 2"
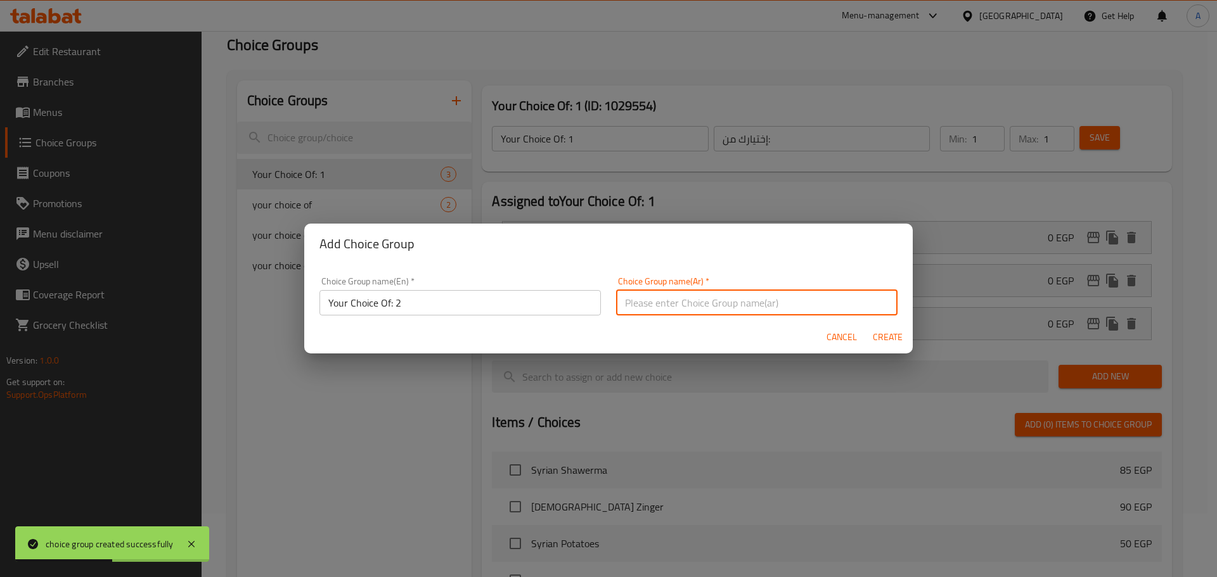
click at [648, 298] on input "text" at bounding box center [756, 302] width 281 height 25
type input "إختيارك من:"
click at [913, 329] on div "Add Choice Group Choice Group name(En)   * Your Choice Of: 2 Choice Group name(…" at bounding box center [608, 288] width 1217 height 577
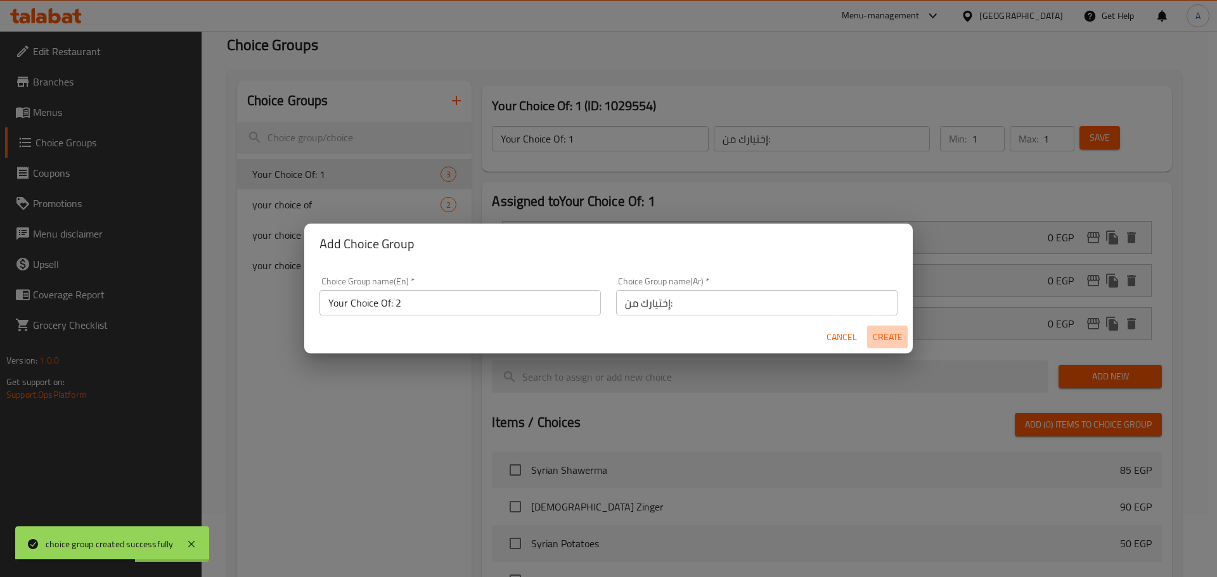
click at [907, 331] on button "Create" at bounding box center [887, 337] width 41 height 23
type input "Your Choice Of: 2"
type input "0"
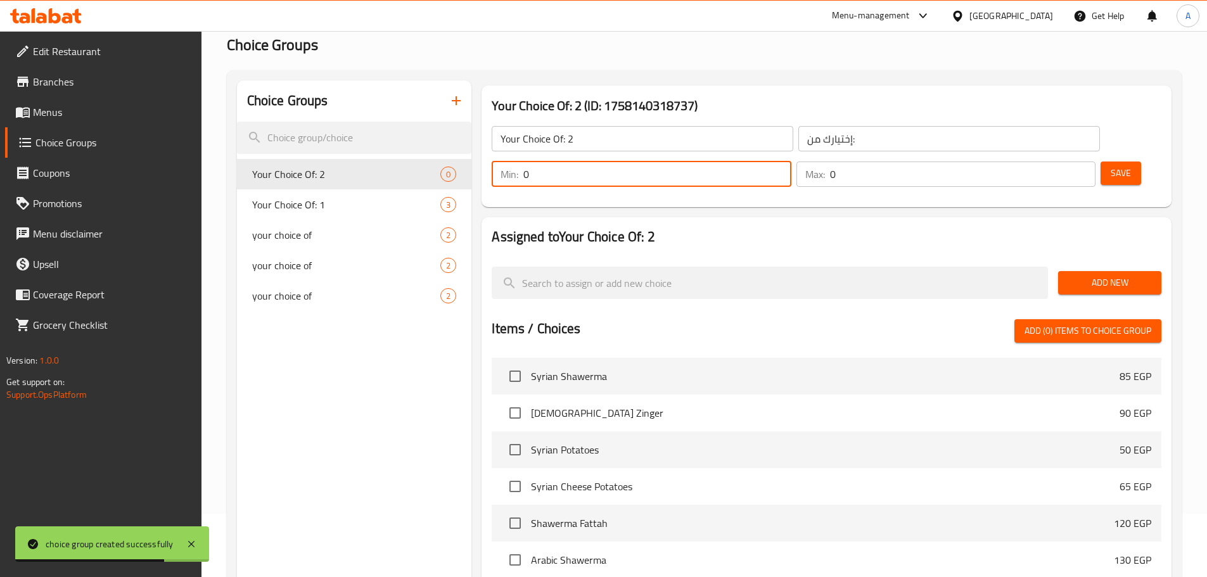
drag, startPoint x: 950, startPoint y: 138, endPoint x: 973, endPoint y: 137, distance: 22.8
click at [791, 162] on div "Min: 0 ​" at bounding box center [641, 174] width 299 height 25
click at [791, 162] on input "0" at bounding box center [656, 174] width 267 height 25
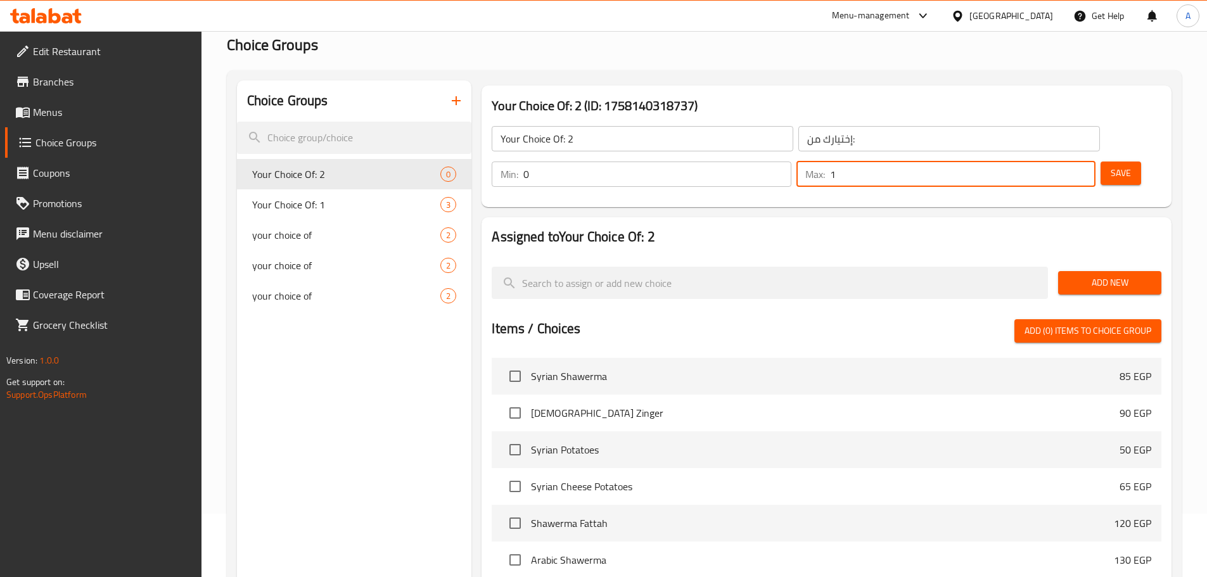
type input "1"
click at [518, 167] on p "Min:" at bounding box center [510, 174] width 18 height 15
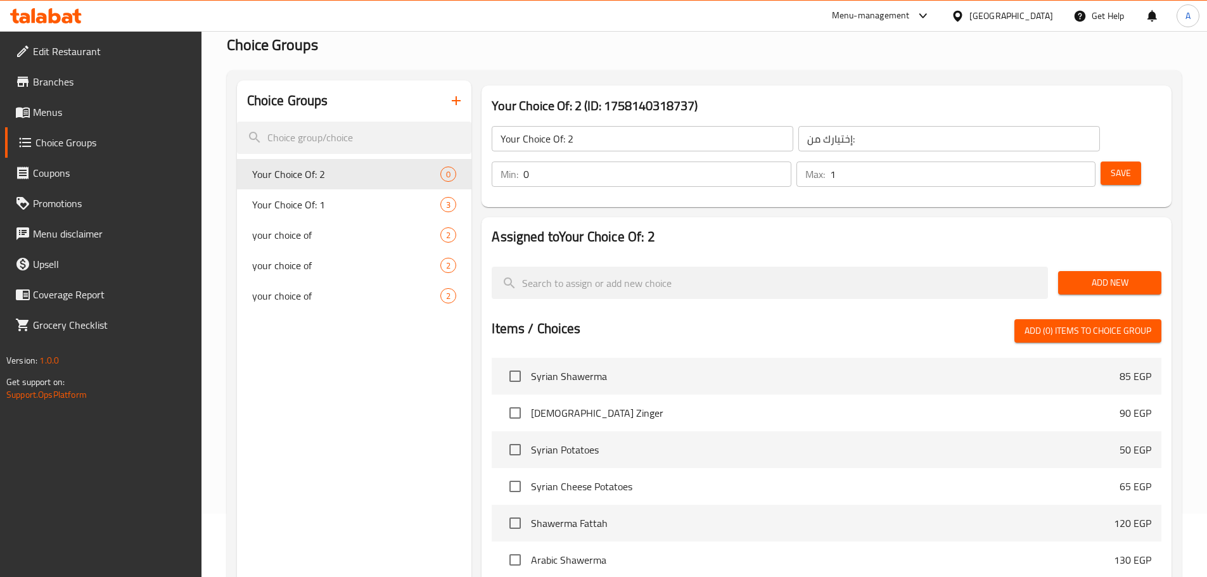
click at [791, 162] on div "Min: 0 ​" at bounding box center [641, 174] width 299 height 25
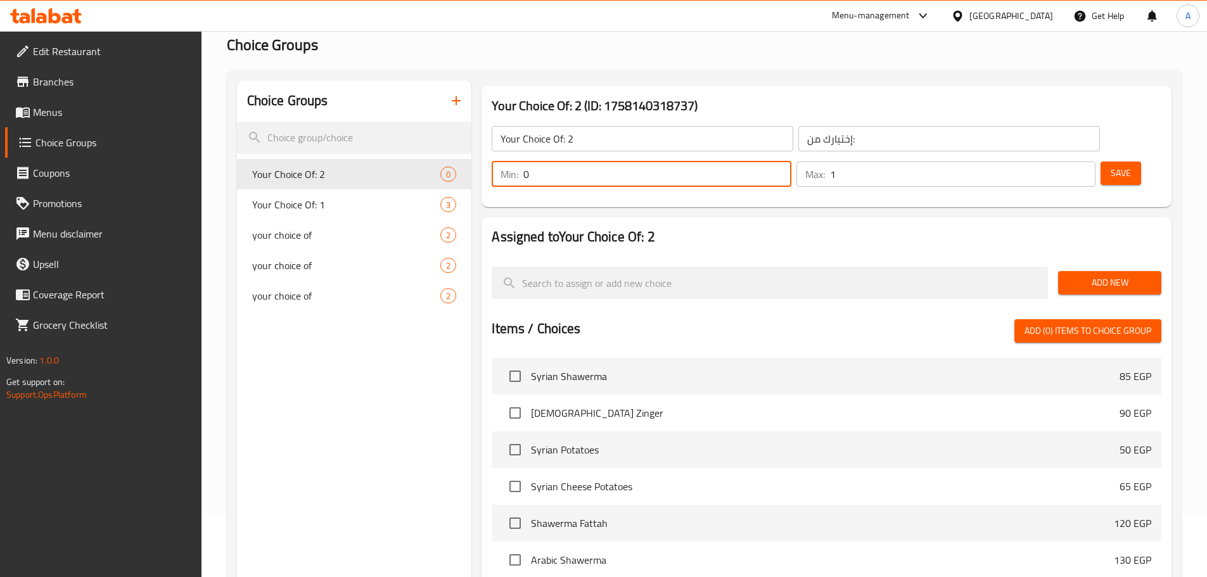
click at [791, 162] on div "Min: 0 ​" at bounding box center [641, 174] width 299 height 25
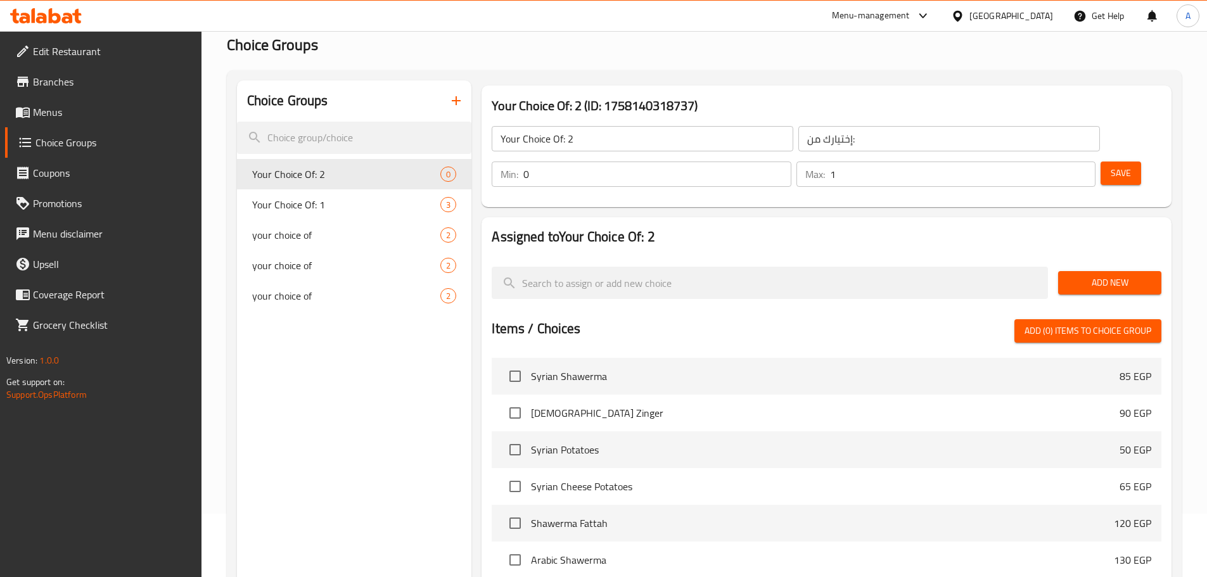
click at [791, 162] on div "Min: 0 ​" at bounding box center [641, 174] width 299 height 25
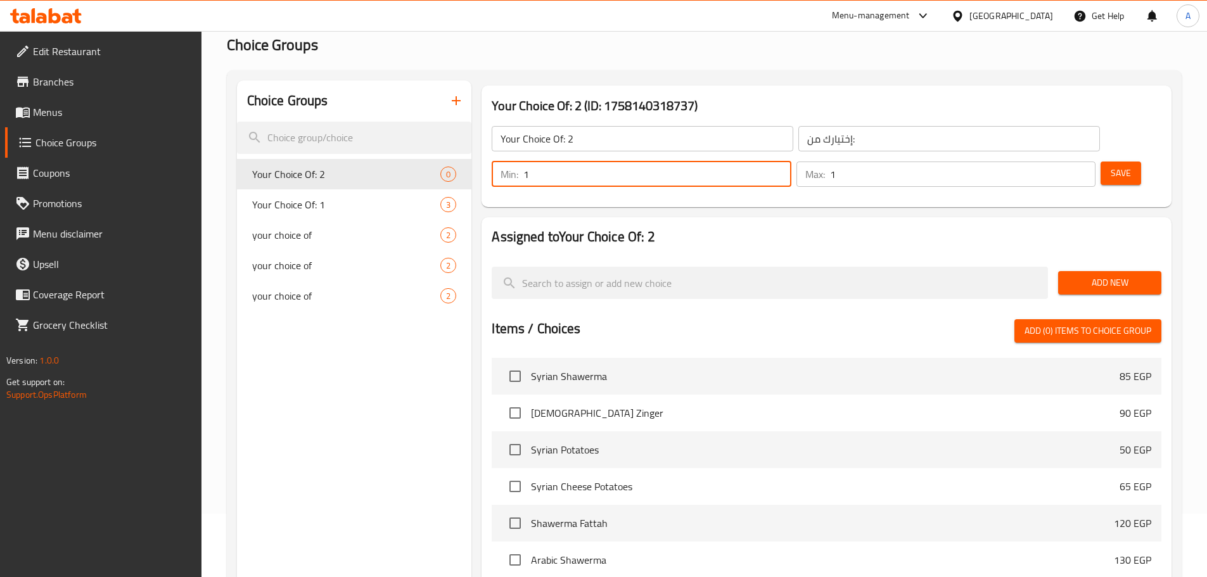
type input "1"
click at [1076, 262] on div "Add New" at bounding box center [1109, 283] width 113 height 42
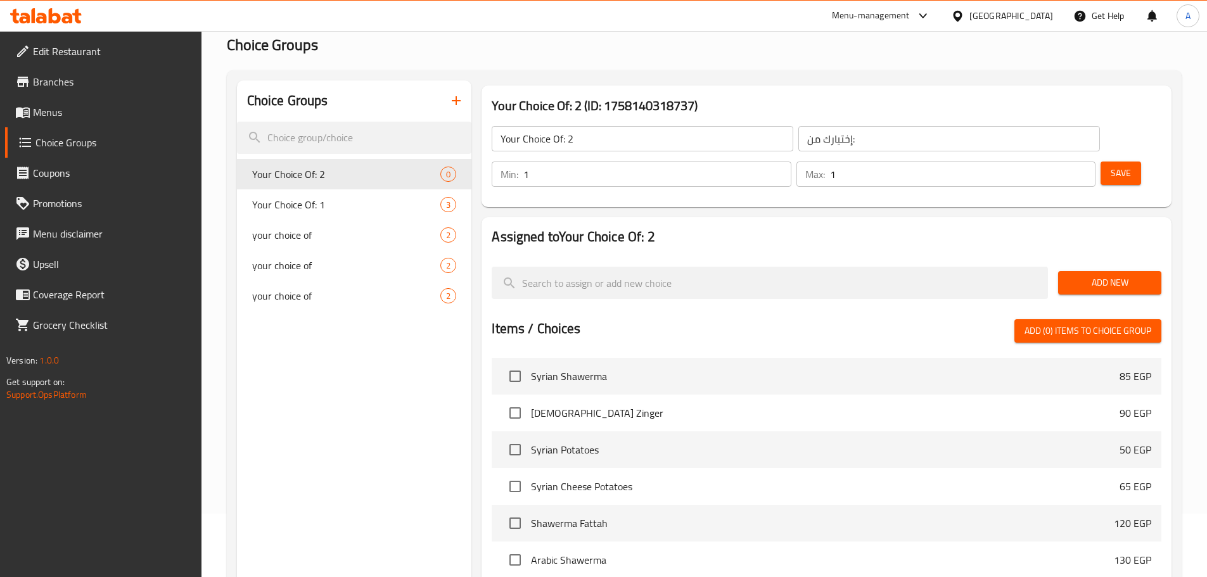
click at [1083, 275] on span "Add New" at bounding box center [1109, 283] width 83 height 16
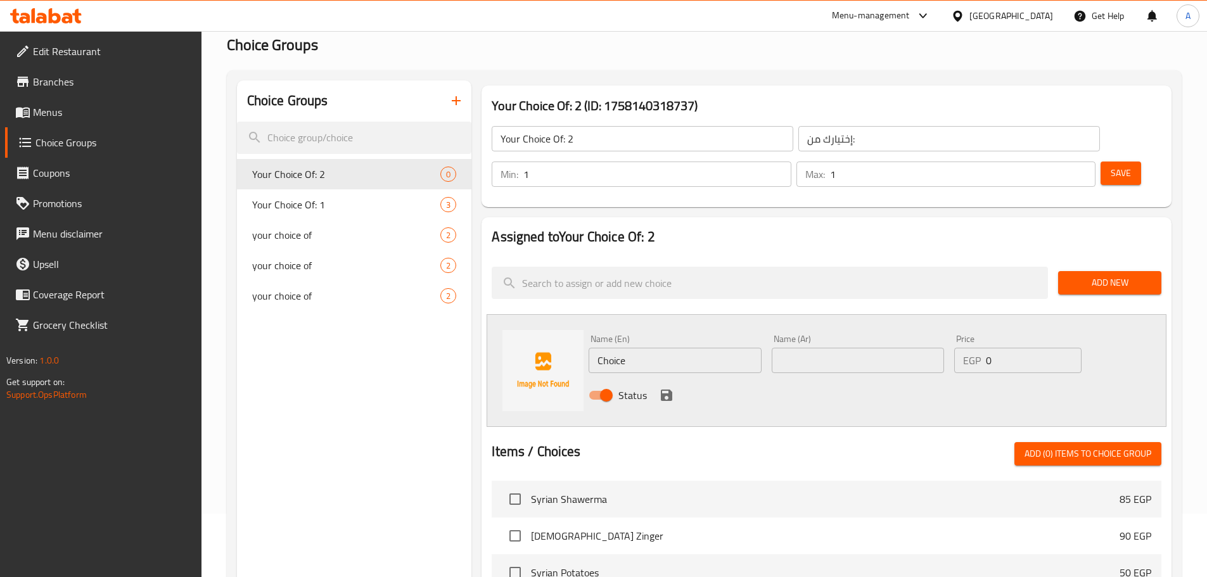
drag, startPoint x: 428, startPoint y: 355, endPoint x: 438, endPoint y: 351, distance: 11.1
click at [428, 355] on div "Choice Groups Your Choice Of: 2 0 Your Choice Of: 1 3 your choice of 2 your cho…" at bounding box center [354, 503] width 235 height 846
click at [658, 348] on input "Choice" at bounding box center [675, 360] width 172 height 25
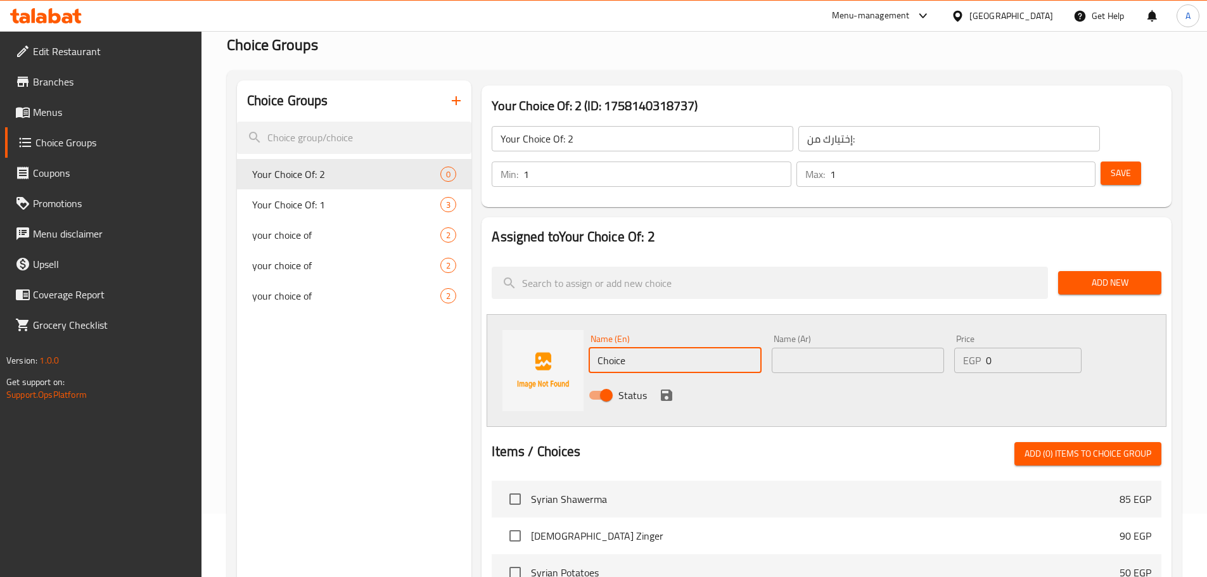
paste input "Pastrami/Salami/Roast/Hot Dog"
click at [634, 348] on input "Pastrami/Salami/Roast/Hot Dog" at bounding box center [675, 360] width 172 height 25
drag, startPoint x: 637, startPoint y: 323, endPoint x: 757, endPoint y: 323, distance: 119.1
click at [757, 348] on input "Pastrami" at bounding box center [675, 360] width 172 height 25
type input "Pastrami"
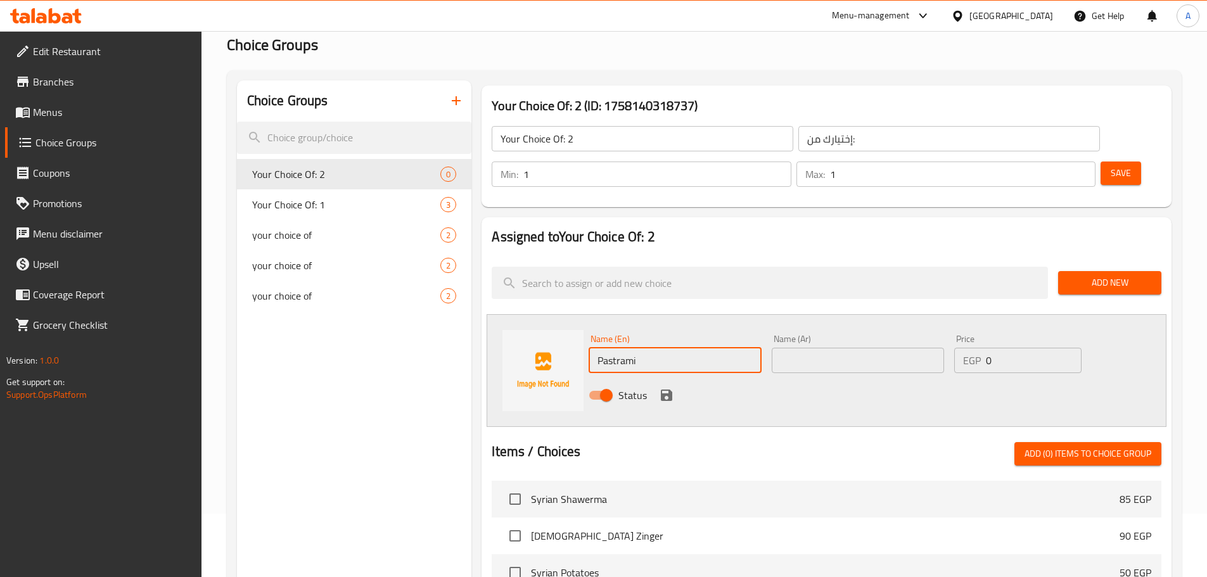
click at [794, 348] on input "text" at bounding box center [858, 360] width 172 height 25
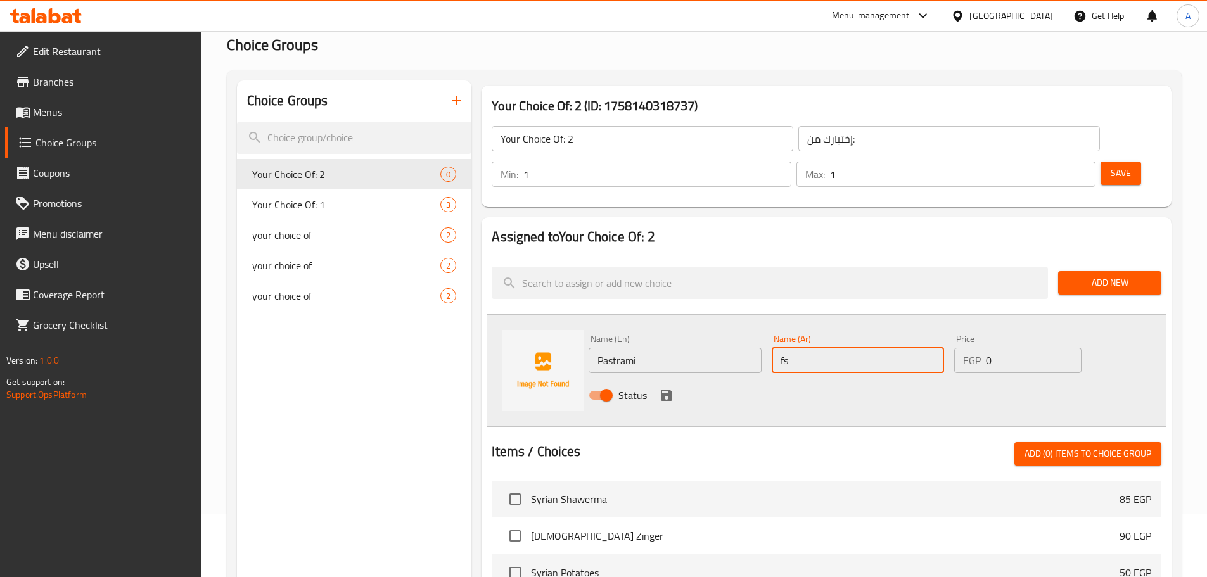
type input "f"
type input "بسطرمة"
click at [665, 388] on icon "save" at bounding box center [666, 395] width 15 height 15
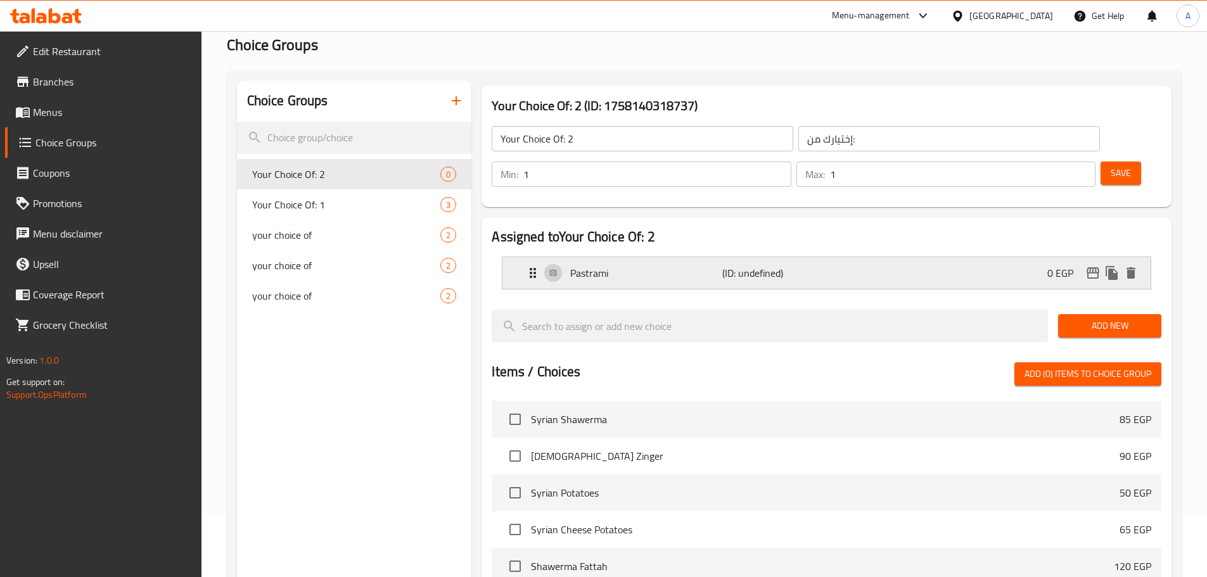
click at [1101, 264] on div "0 EGP" at bounding box center [1093, 273] width 93 height 19
click at [1106, 266] on icon "duplicate" at bounding box center [1112, 273] width 12 height 14
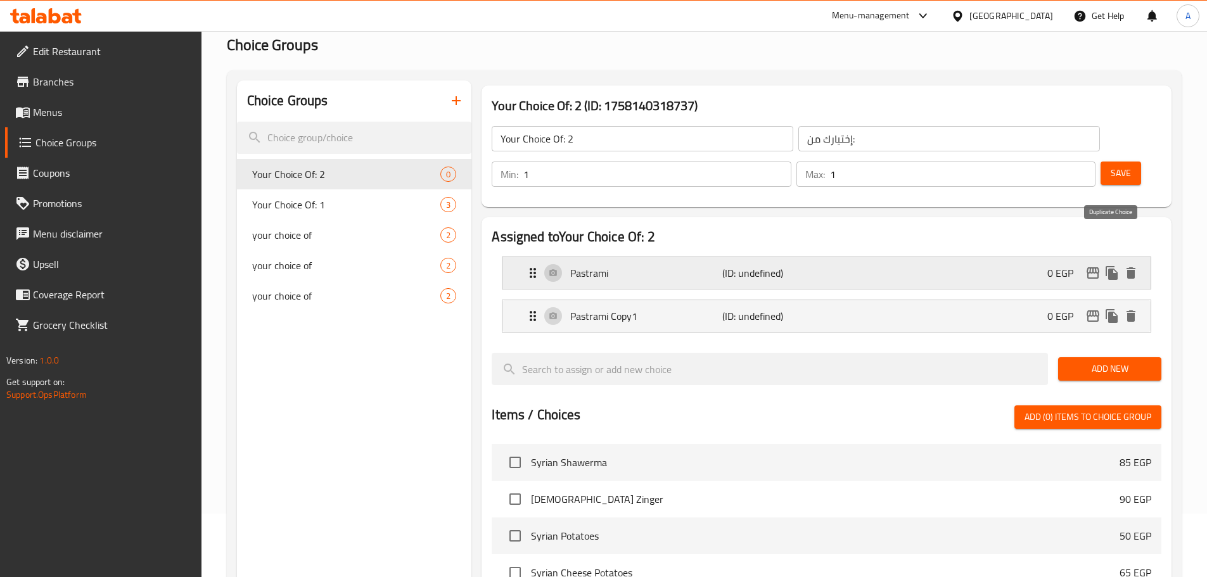
click at [1108, 265] on icon "duplicate" at bounding box center [1111, 272] width 15 height 15
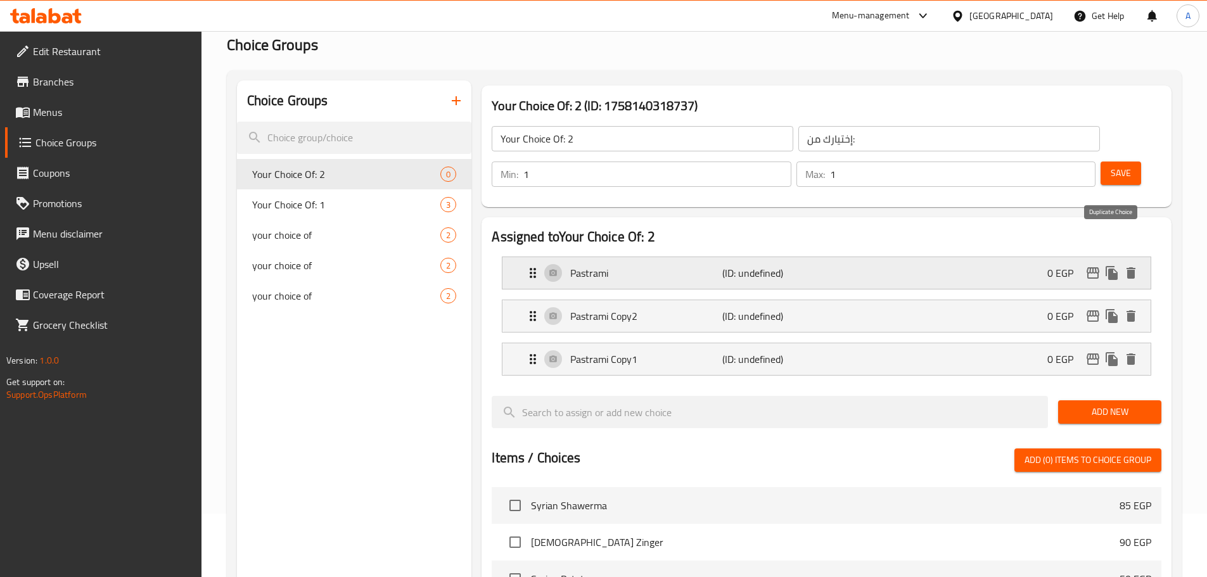
click at [1108, 265] on icon "duplicate" at bounding box center [1111, 272] width 15 height 15
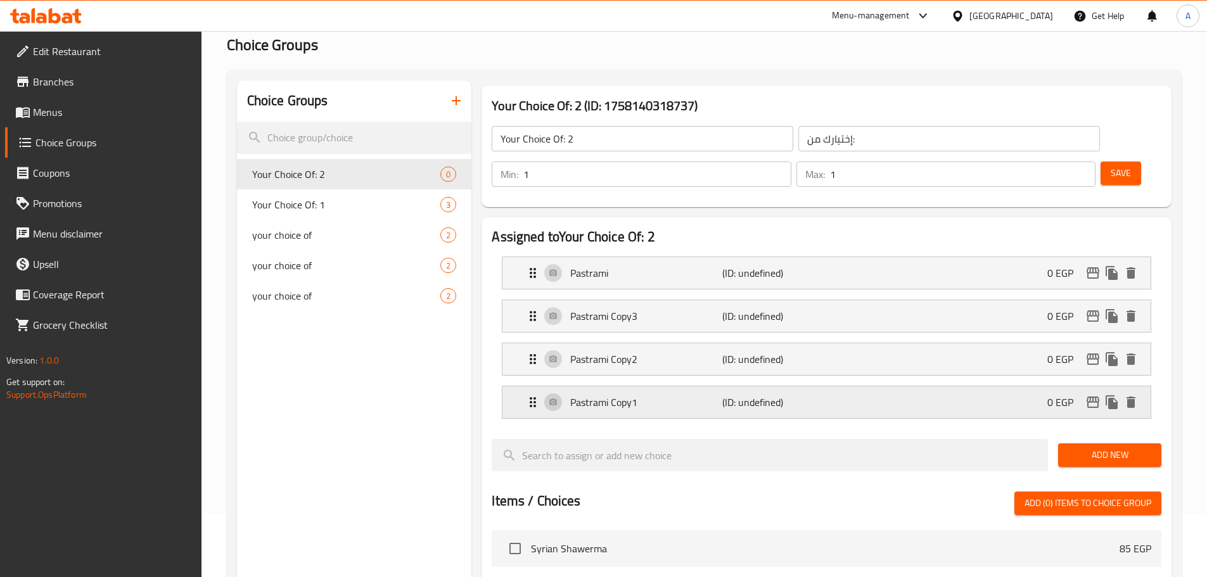
click at [709, 387] on div "Pastrami Copy1 (ID: undefined) 0 EGP" at bounding box center [830, 403] width 610 height 32
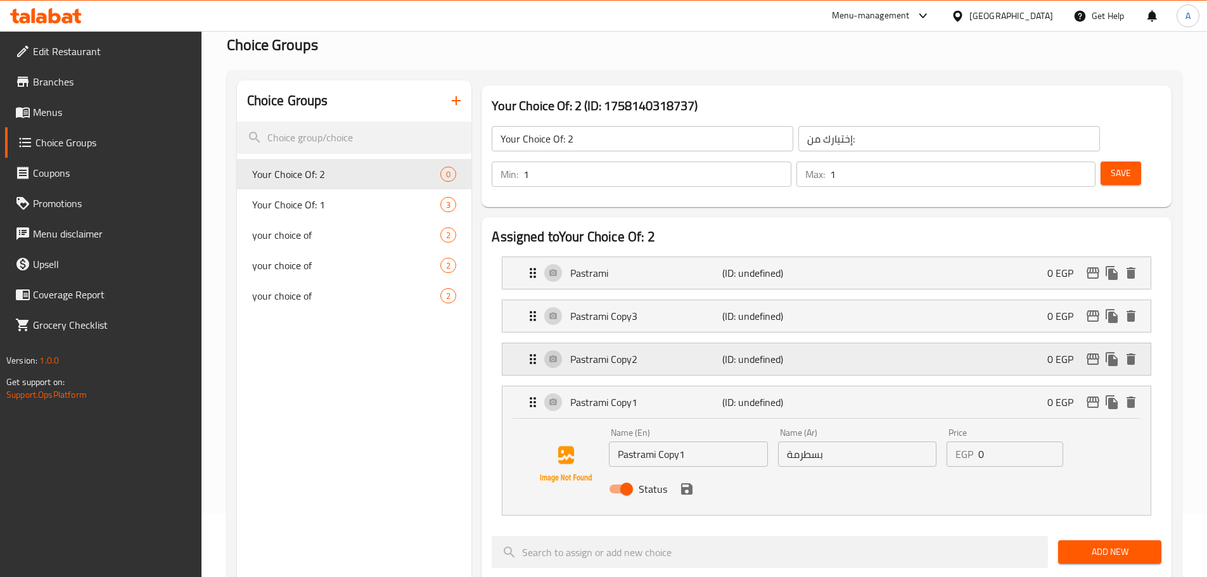
click at [697, 343] on div "Pastrami Copy2 (ID: undefined) 0 EGP" at bounding box center [830, 359] width 610 height 32
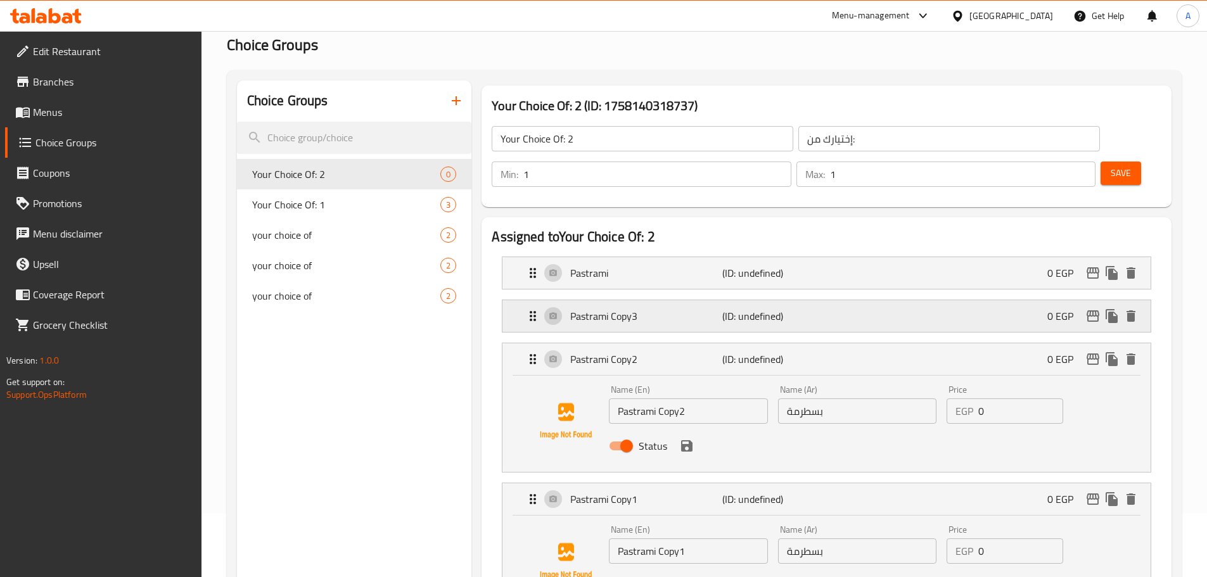
click at [671, 300] on div "Pastrami Copy3 (ID: undefined) 0 EGP" at bounding box center [830, 316] width 610 height 32
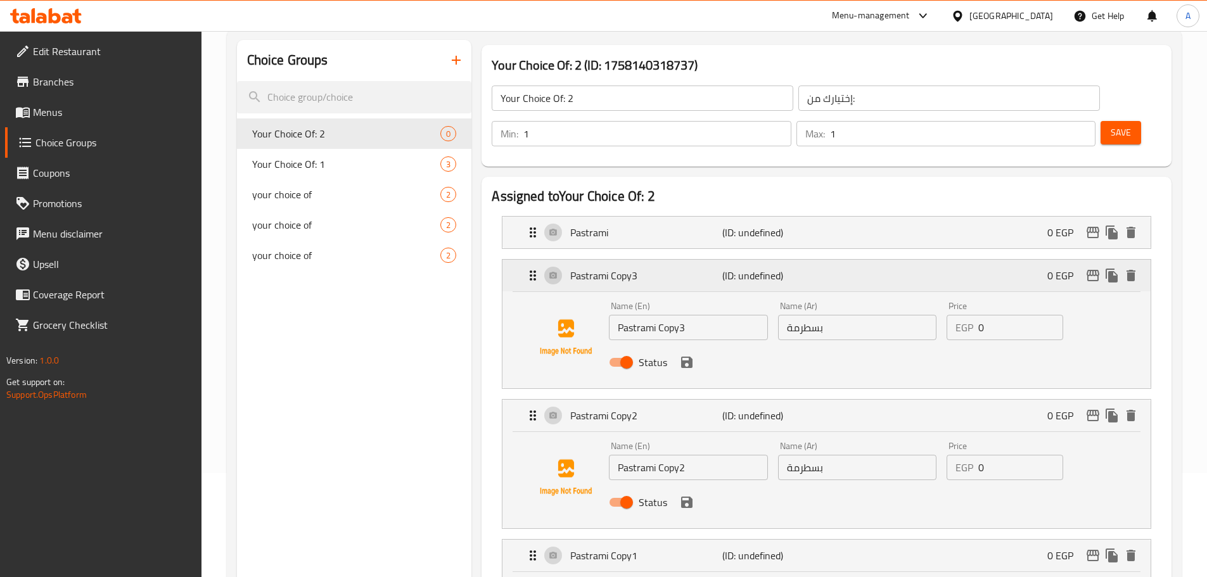
scroll to position [127, 0]
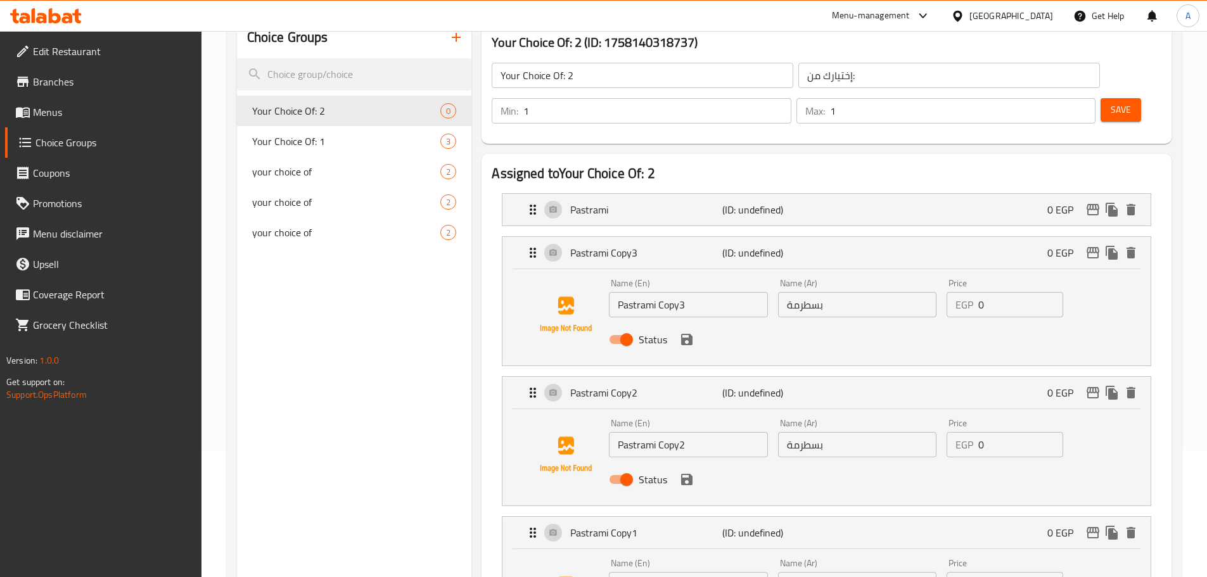
click at [686, 292] on input "Pastrami Copy3" at bounding box center [688, 304] width 158 height 25
paste input "/Salami/Roast/Hot Dog"
drag, startPoint x: 653, startPoint y: 271, endPoint x: 719, endPoint y: 326, distance: 85.8
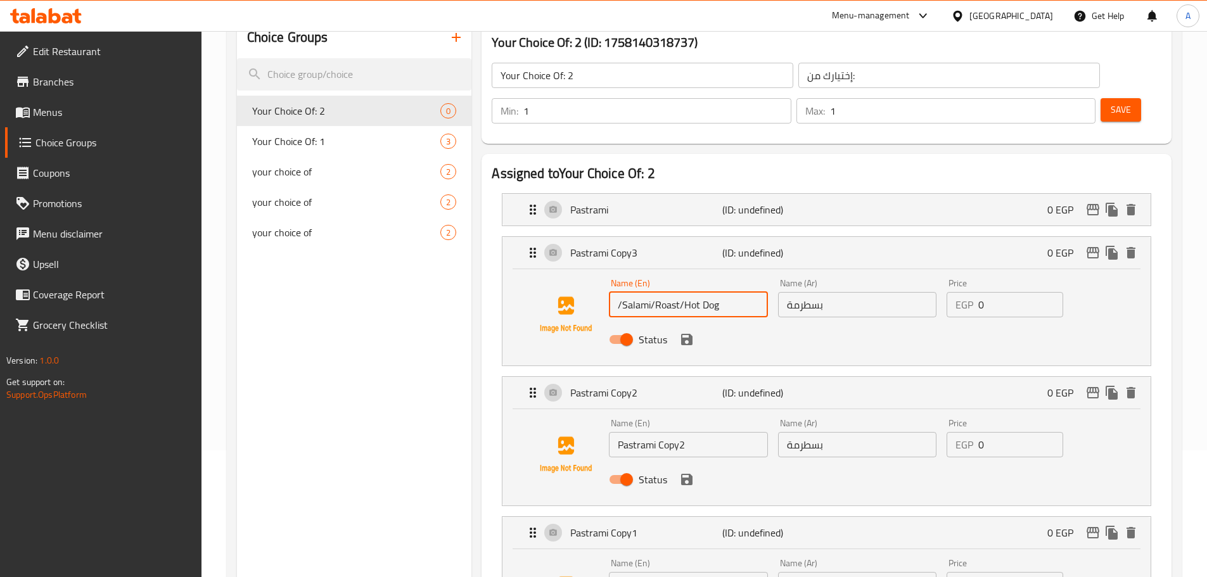
click at [746, 292] on input "/Salami/Roast/Hot Dog" at bounding box center [688, 304] width 158 height 25
type input "/Salami/"
click at [666, 432] on input "Pastrami Copy2" at bounding box center [688, 444] width 158 height 25
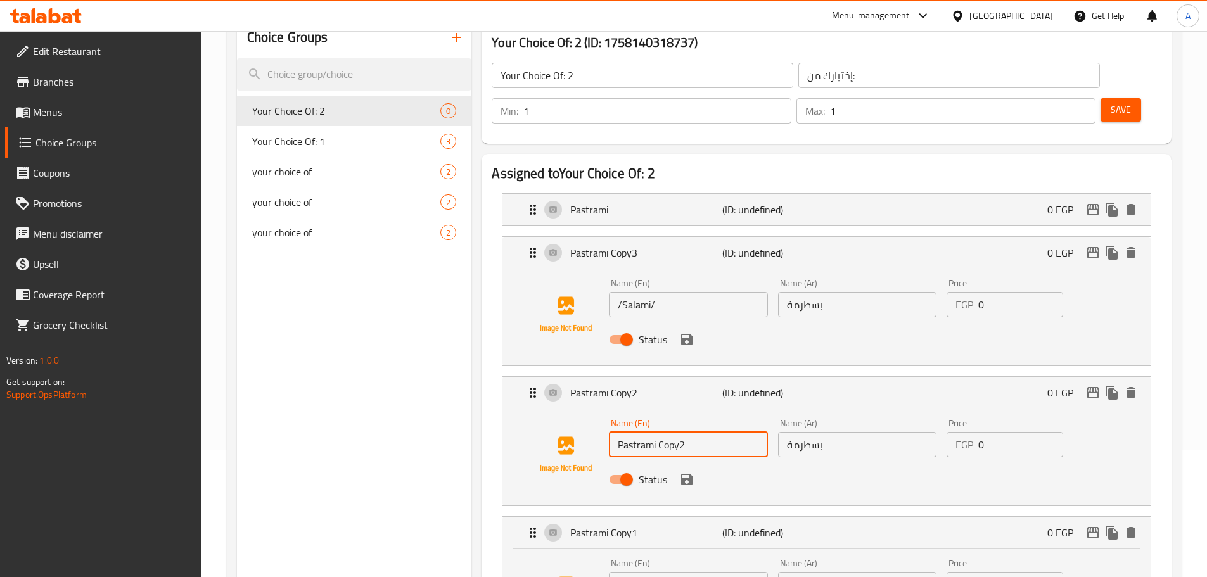
click at [666, 432] on input "Pastrami Copy2" at bounding box center [688, 444] width 158 height 25
paste input "Roast/Hot Dog"
drag, startPoint x: 644, startPoint y: 411, endPoint x: 776, endPoint y: 414, distance: 131.2
click at [776, 414] on div "Name (En) Roast/Hot Dog Name (En) Name (Ar) بسطرمة Name (Ar) Price EGP 0 Price …" at bounding box center [857, 455] width 506 height 83
click at [494, 436] on li "Pastrami Copy2 (ID: undefined) 0 EGP Name (En) Roast Name (En) Name (Ar) بسطرمة…" at bounding box center [827, 441] width 670 height 140
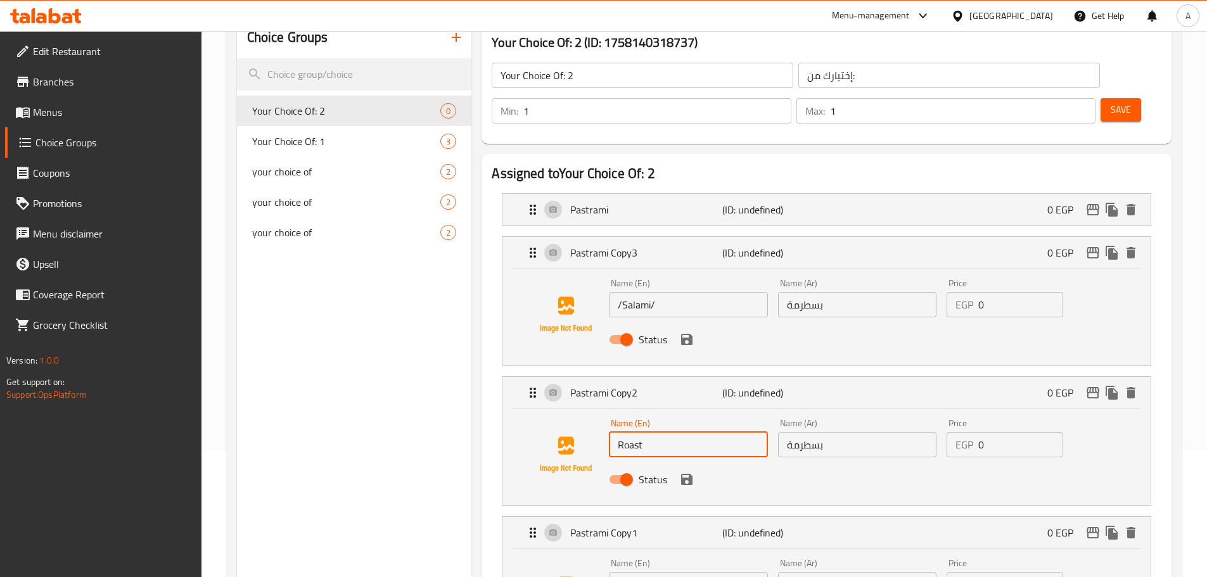
scroll to position [253, 0]
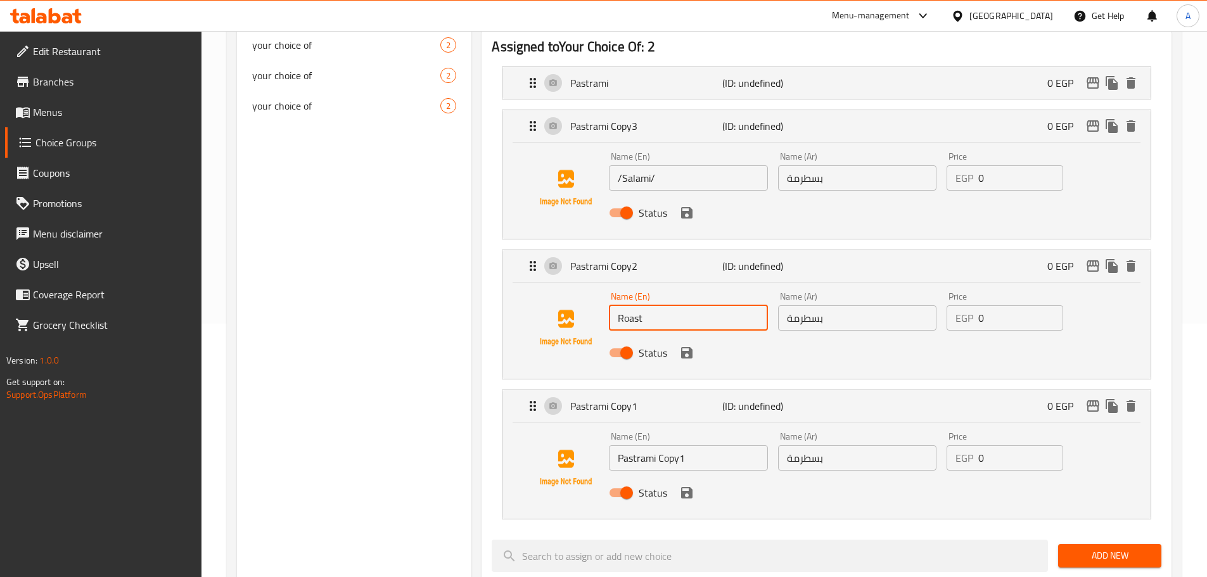
type input "Roast"
click at [631, 445] on input "Pastrami Copy1" at bounding box center [688, 457] width 158 height 25
paste input "/Hot Dog"
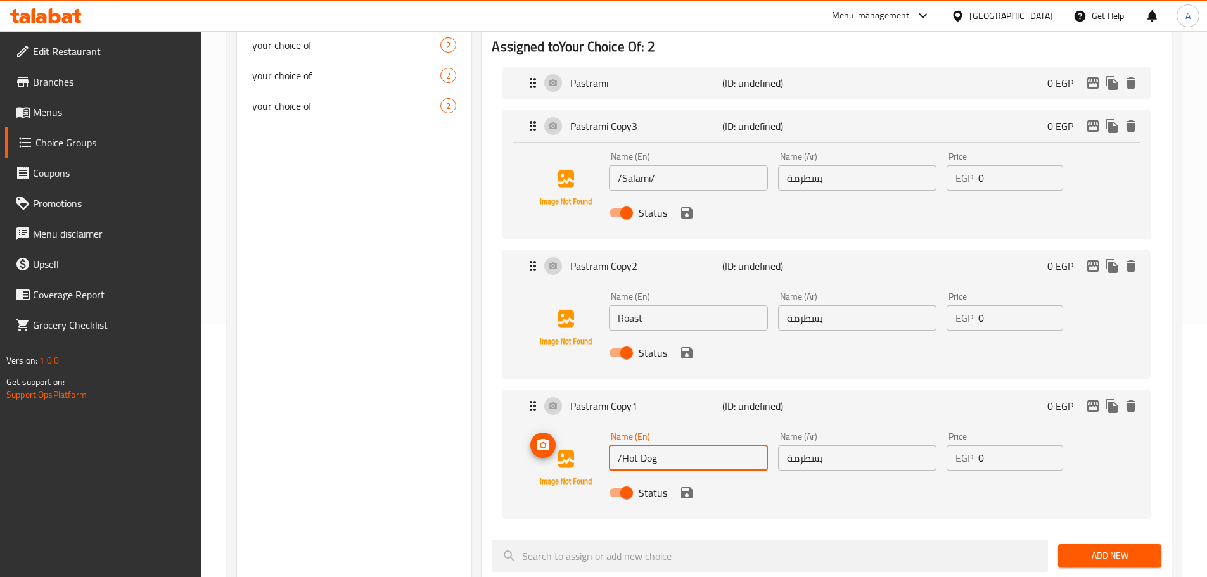
drag, startPoint x: 623, startPoint y: 425, endPoint x: 580, endPoint y: 424, distance: 43.1
click at [580, 425] on div "Name (En) /Hot Dog Name (En) Name (Ar) بسطرمة Name (Ar) Price EGP 0 Price Status" at bounding box center [827, 468] width 608 height 86
type input "Hot Dog"
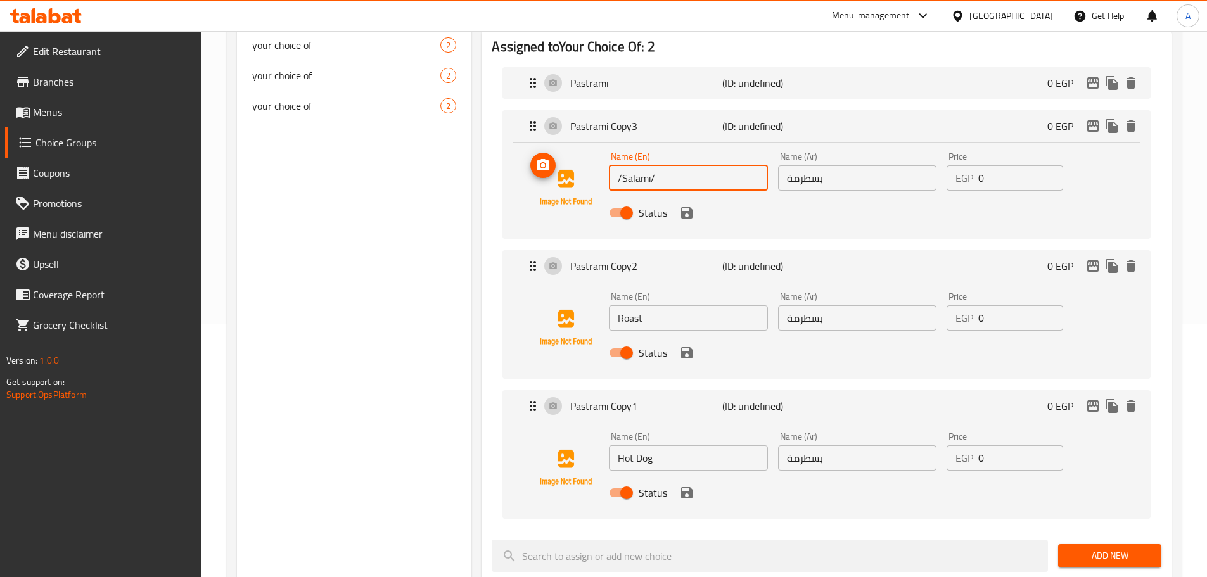
drag, startPoint x: 623, startPoint y: 147, endPoint x: 691, endPoint y: 146, distance: 67.8
click at [585, 145] on div "Name (En) /Salami/ Name (En) Name (Ar) بسطرمة Name (Ar) Price EGP 0 Price Status" at bounding box center [827, 188] width 608 height 86
click at [697, 165] on input "Salami/" at bounding box center [688, 177] width 158 height 25
type input "Salami"
click at [845, 165] on input "بسطرمة" at bounding box center [857, 177] width 158 height 25
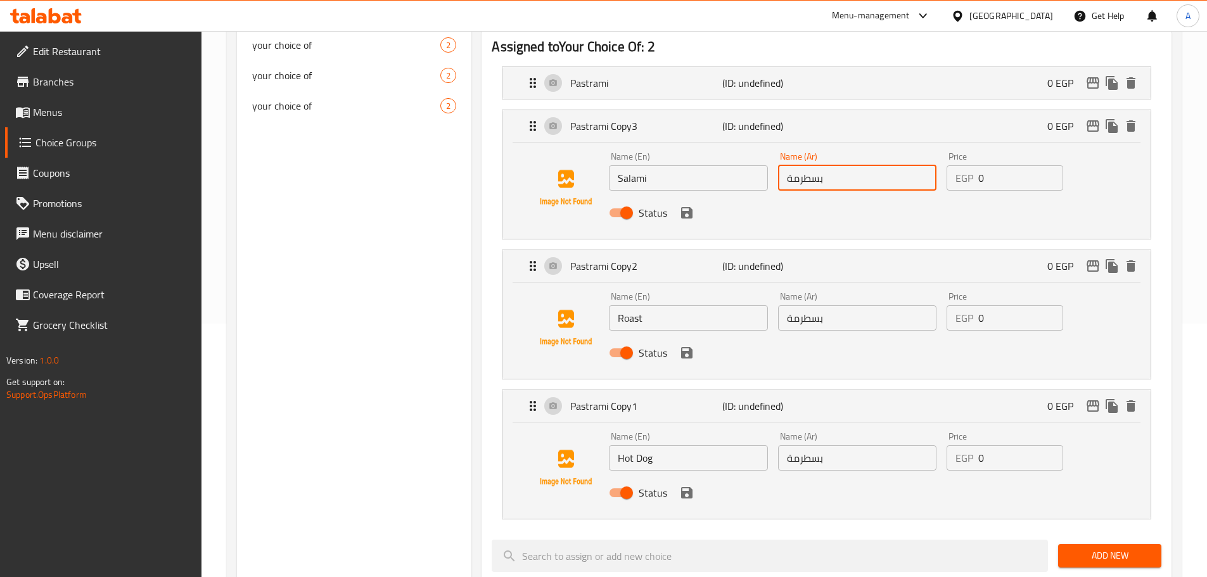
click at [845, 165] on input "بسطرمة" at bounding box center [857, 177] width 158 height 25
type input "s"
click at [689, 207] on icon "save" at bounding box center [686, 212] width 11 height 11
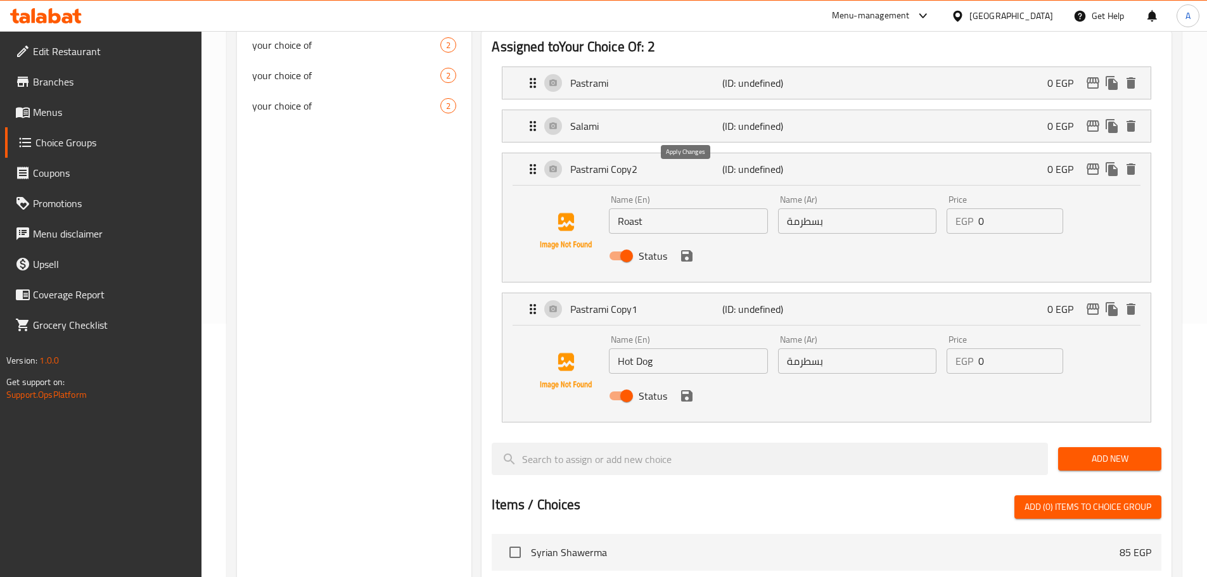
type input "سلامي"
click at [843, 208] on input "بسطرمة" at bounding box center [857, 220] width 158 height 25
click at [693, 248] on icon "save" at bounding box center [686, 255] width 15 height 15
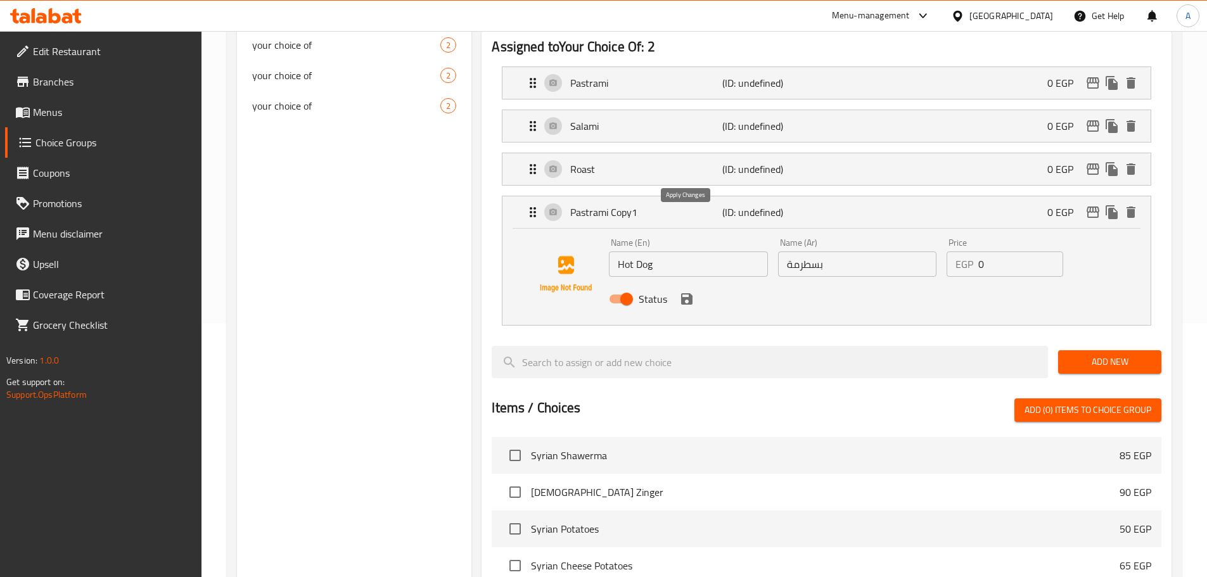
type input "روست"
click at [854, 252] on input "بسطرمة" at bounding box center [857, 264] width 158 height 25
click at [691, 293] on icon "save" at bounding box center [686, 298] width 11 height 11
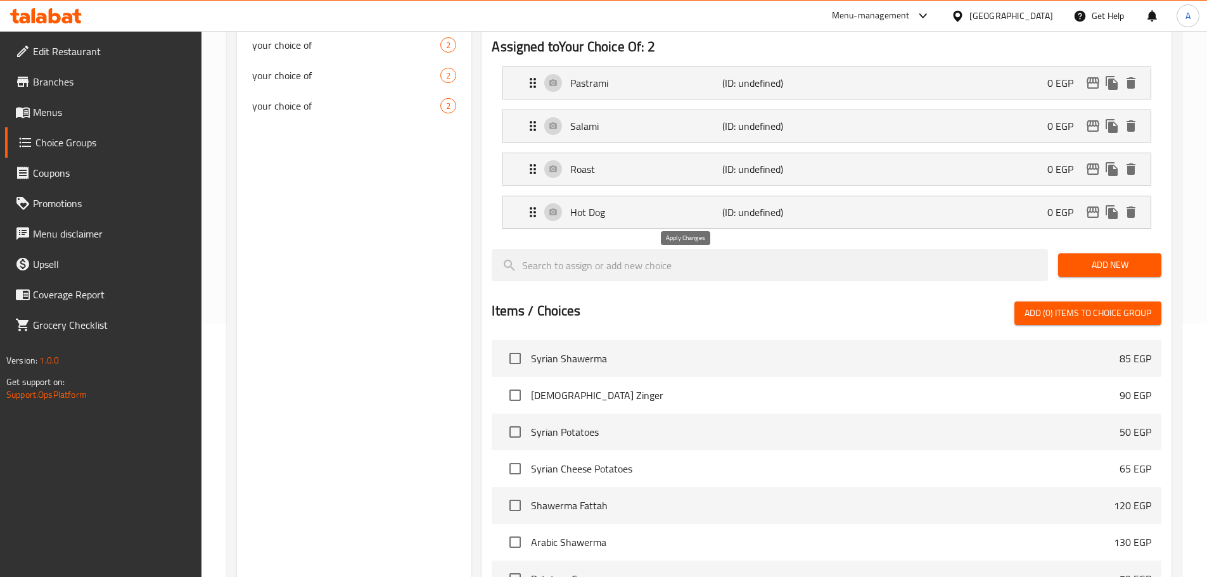
type input "سوسيس"
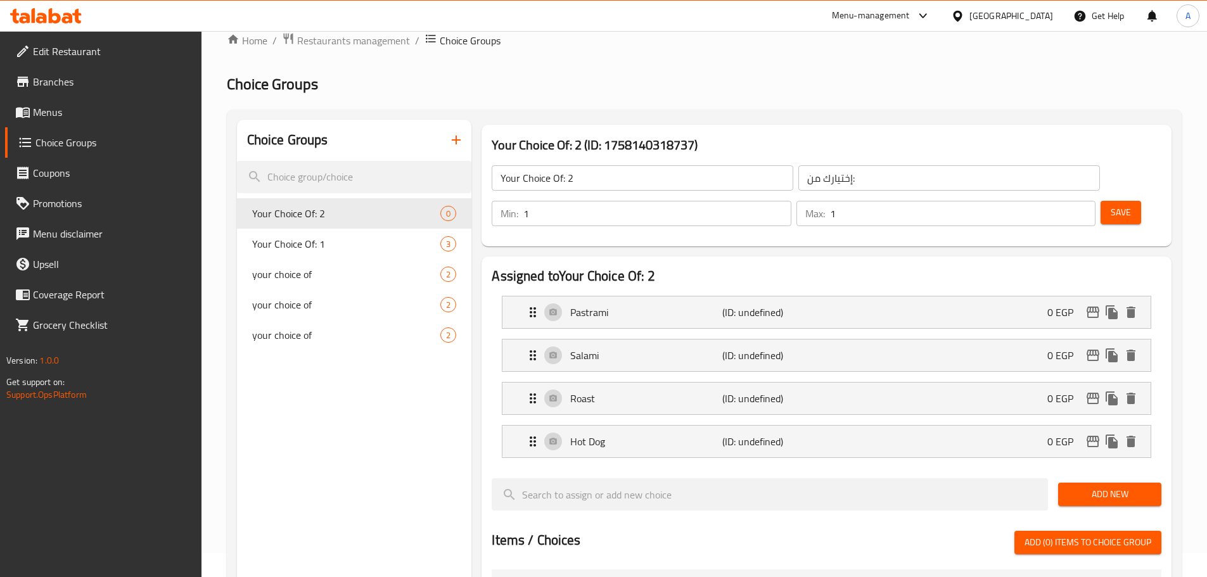
scroll to position [0, 0]
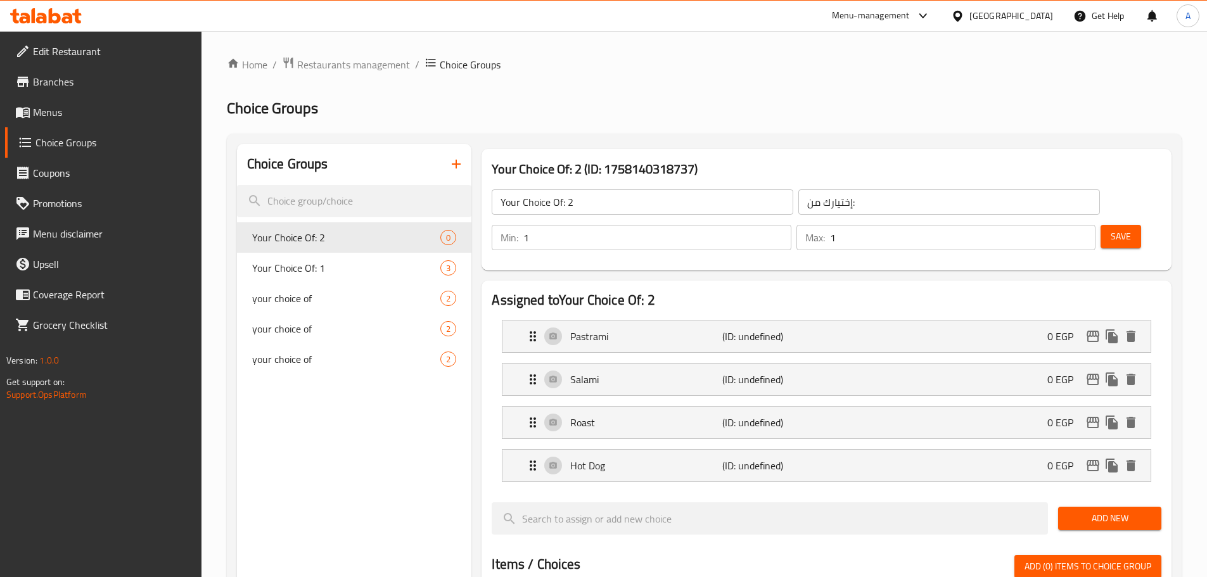
click at [1111, 229] on span "Save" at bounding box center [1121, 237] width 20 height 16
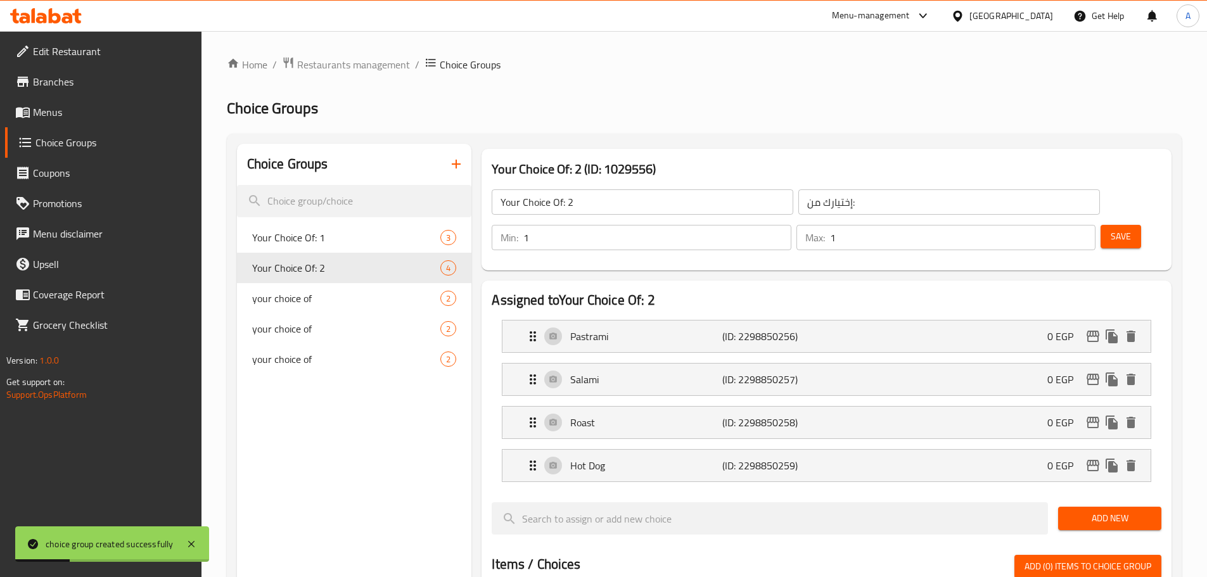
click at [125, 110] on span "Menus" at bounding box center [112, 112] width 158 height 15
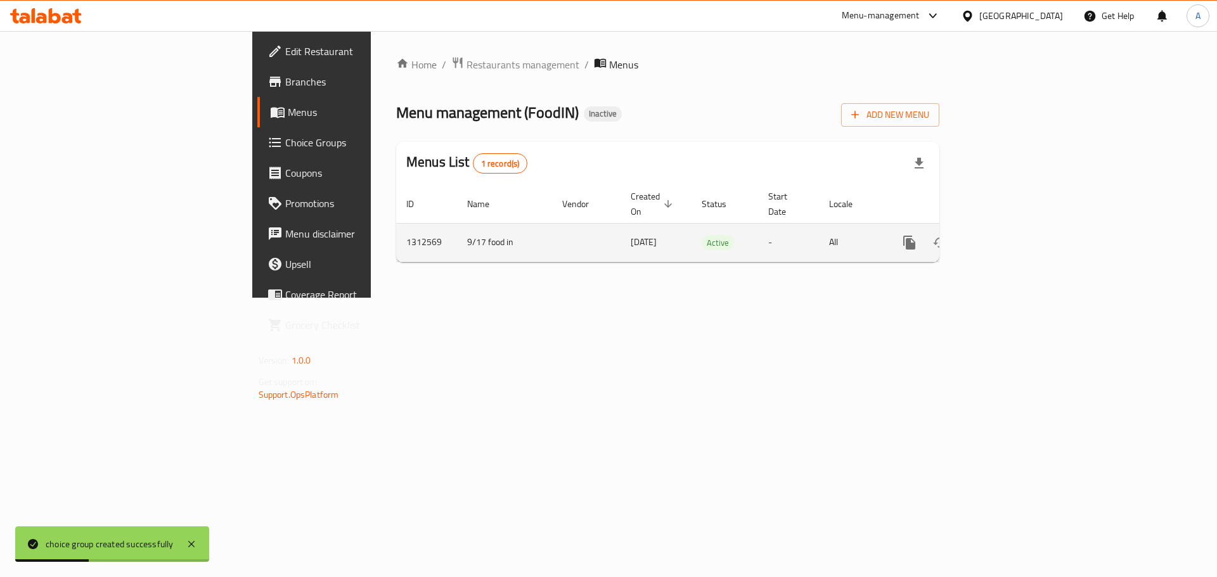
click at [1008, 235] on icon "enhanced table" at bounding box center [1000, 242] width 15 height 15
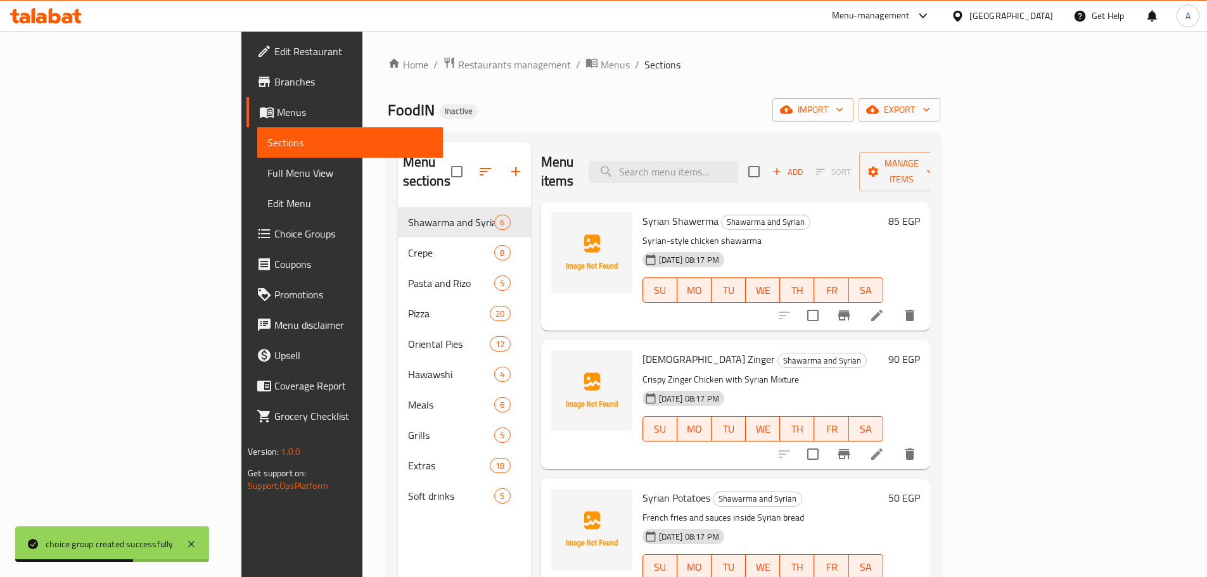
click at [426, 572] on div "Menu sections Shawarma and Syrian 6 Crepe 8 Pasta and Rizo 5 Pizza 20 Oriental …" at bounding box center [464, 430] width 133 height 577
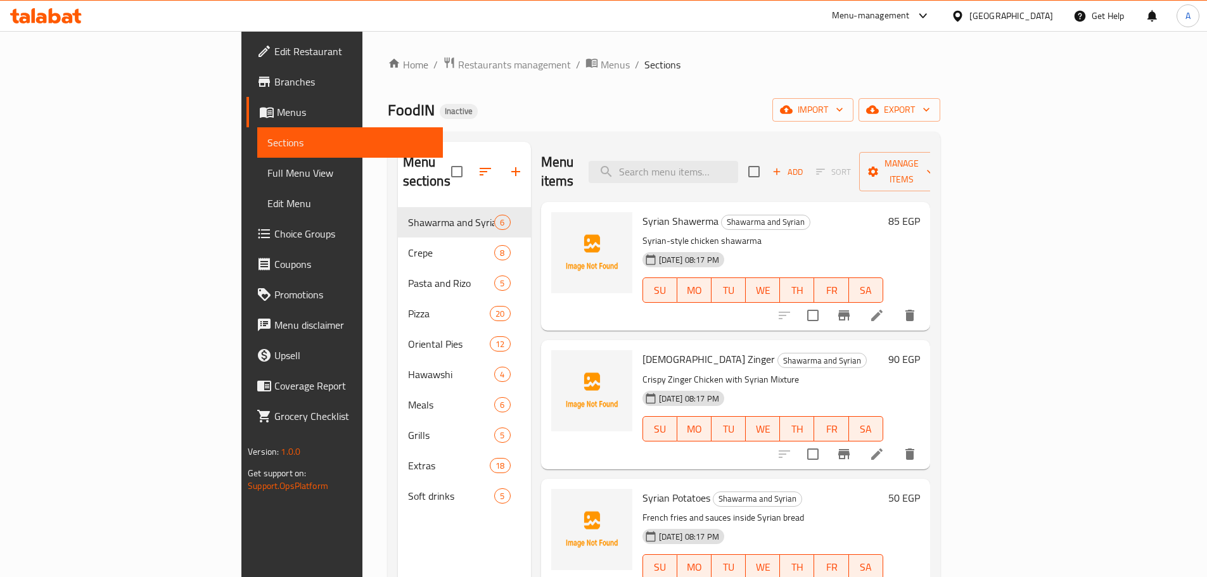
click at [935, 131] on div "Home / Restaurants management / Menus / Sections FoodIN Inactive import export …" at bounding box center [664, 392] width 553 height 673
click at [738, 167] on input "search" at bounding box center [664, 172] width 150 height 22
paste input "Zinger/Shawarma/shis"
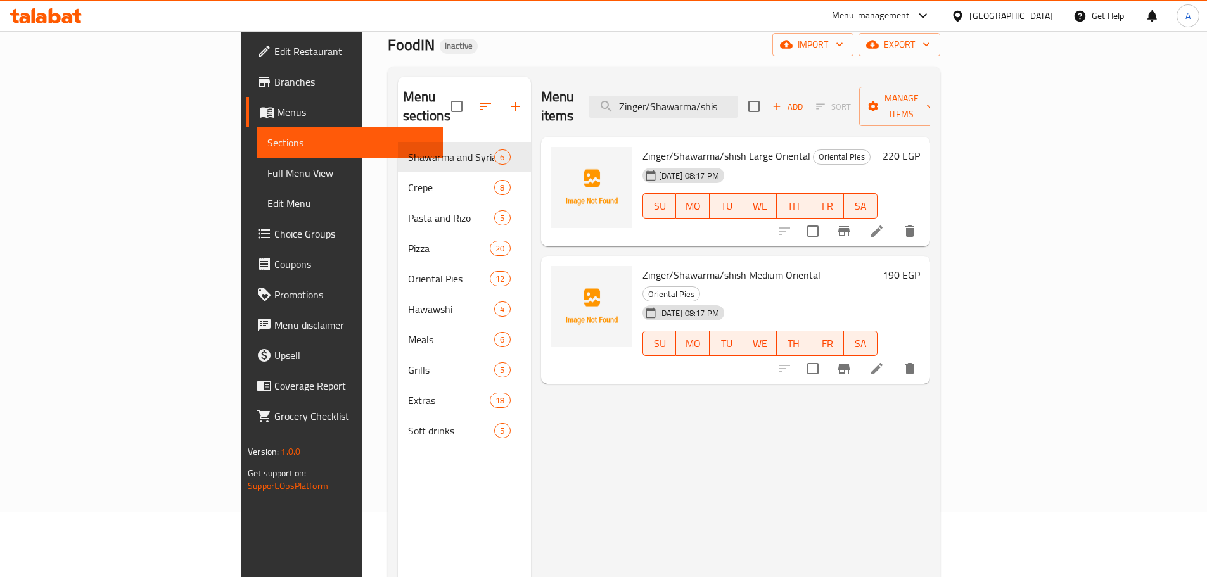
scroll to position [127, 0]
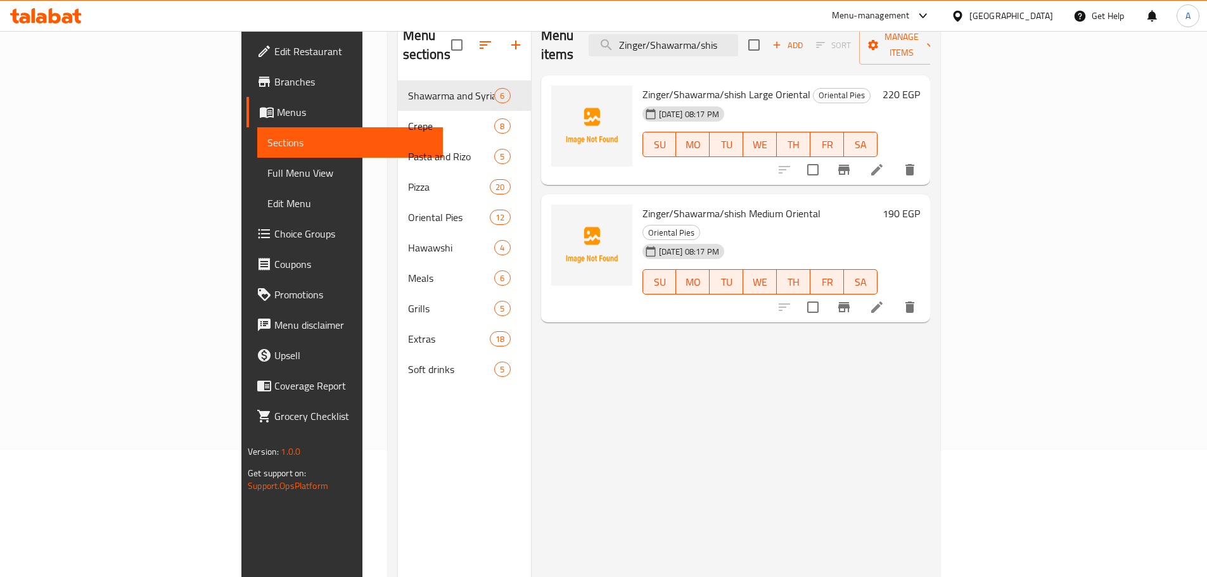
click at [930, 321] on div "Menu items Zinger/Shawarma/shis Add Sort Manage items Zinger/Shawarma/shish Lar…" at bounding box center [730, 303] width 399 height 577
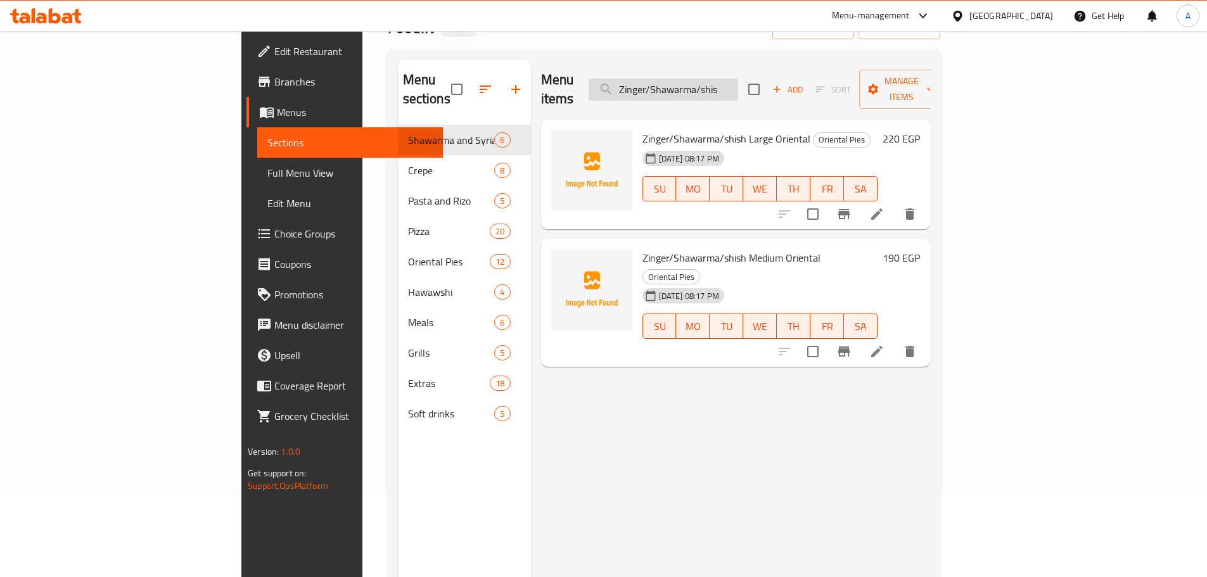
scroll to position [63, 0]
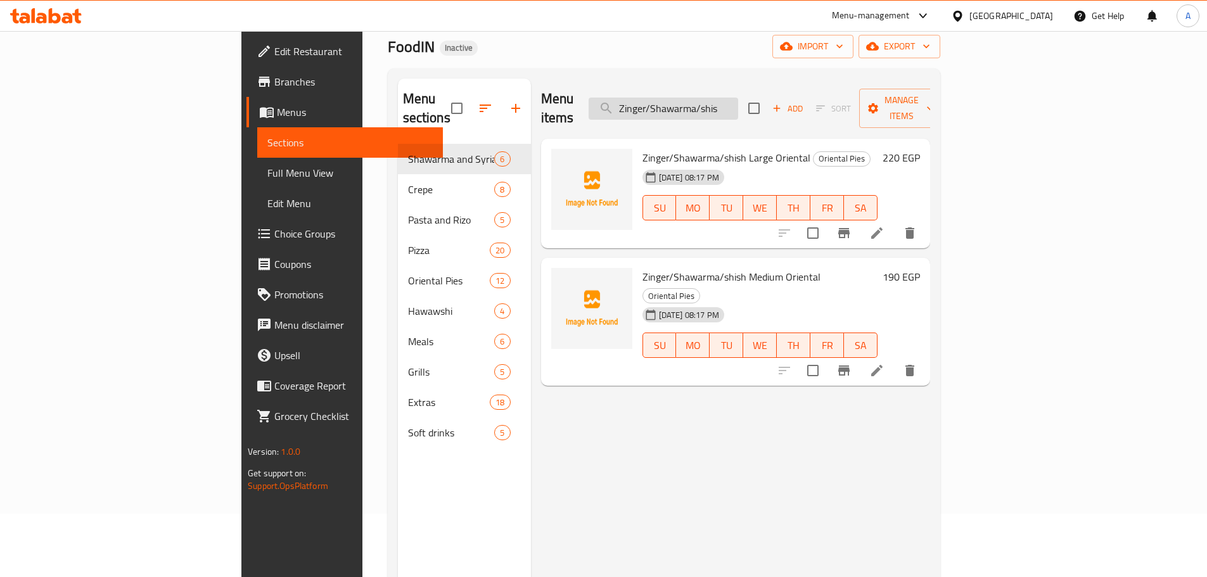
click at [734, 98] on input "Zinger/Shawarma/shis" at bounding box center [664, 109] width 150 height 22
paste input "Pastrami/Salami/Roast/Hot Dog"
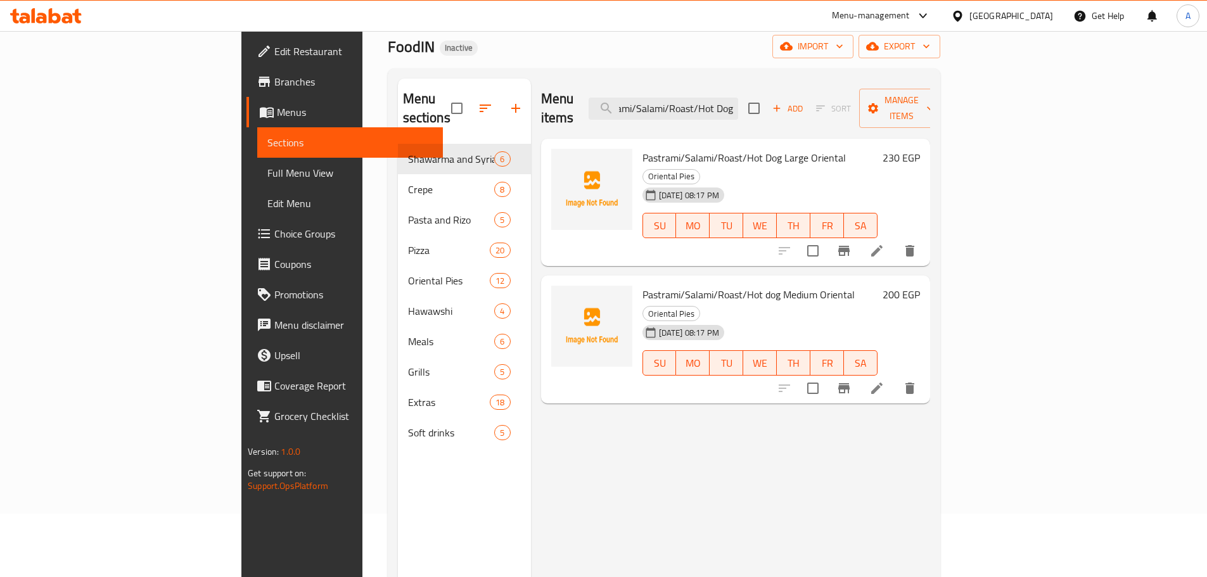
type input "Pastrami/Salami/Roast/Hot Dog"
drag, startPoint x: 90, startPoint y: 163, endPoint x: 279, endPoint y: 13, distance: 240.9
click at [257, 163] on link "Full Menu View" at bounding box center [350, 173] width 186 height 30
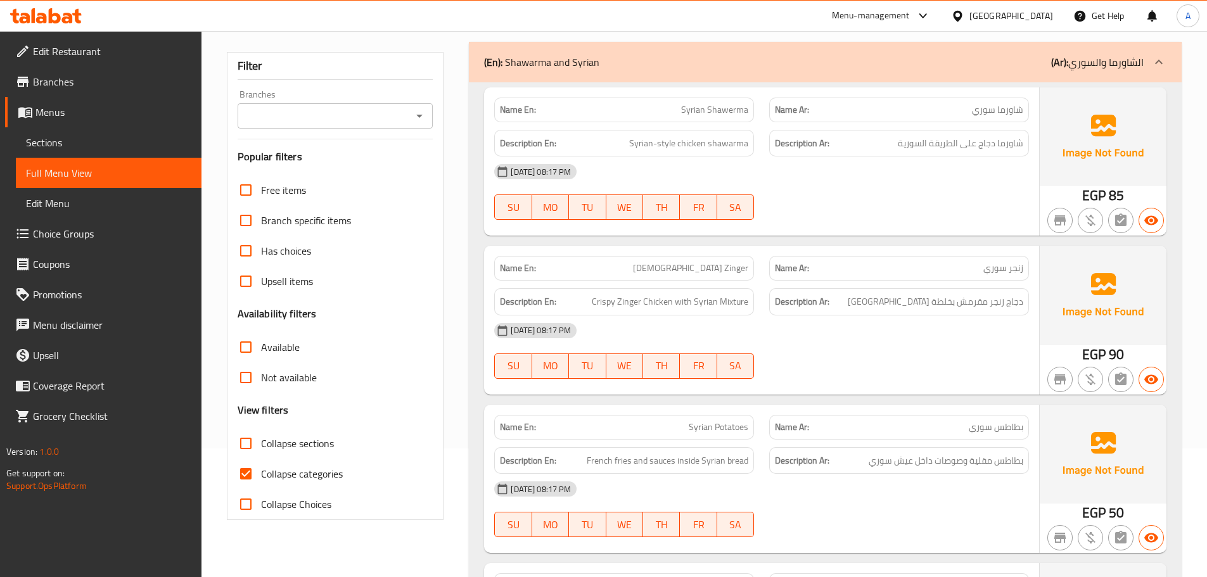
scroll to position [190, 0]
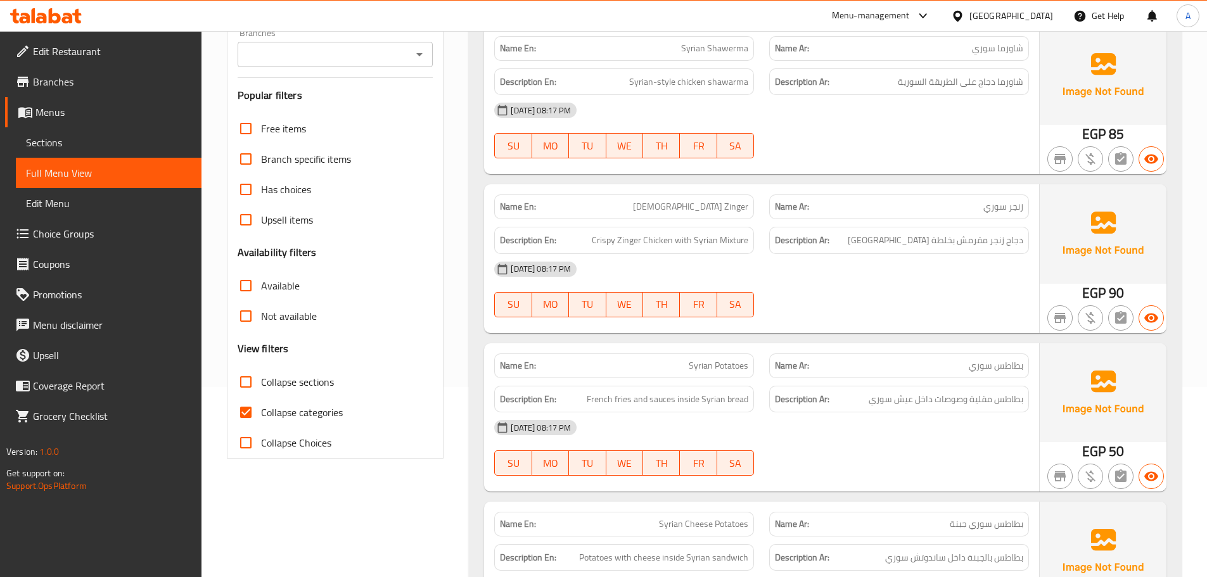
click at [596, 128] on div "SU MO TU WE TH FR SA" at bounding box center [624, 145] width 275 height 41
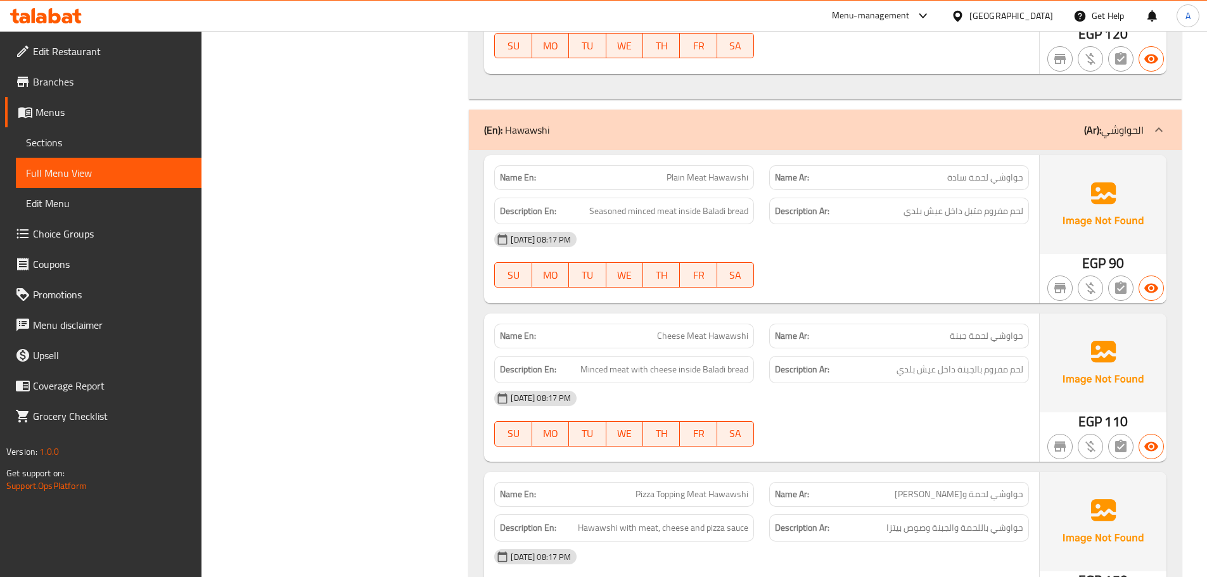
scroll to position [9765, 0]
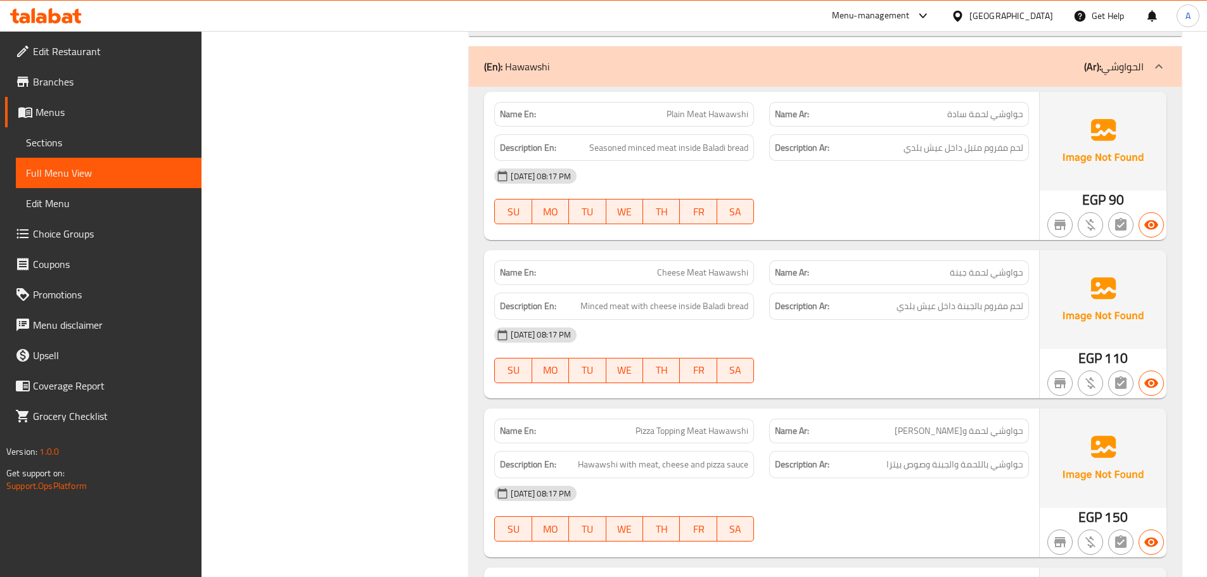
click at [748, 266] on span "Cheese Meat Hawawshi" at bounding box center [702, 272] width 91 height 13
drag, startPoint x: 660, startPoint y: 257, endPoint x: 755, endPoint y: 257, distance: 95.7
click at [755, 257] on div "Name En: Cheese Meat Hawawshi" at bounding box center [624, 273] width 275 height 40
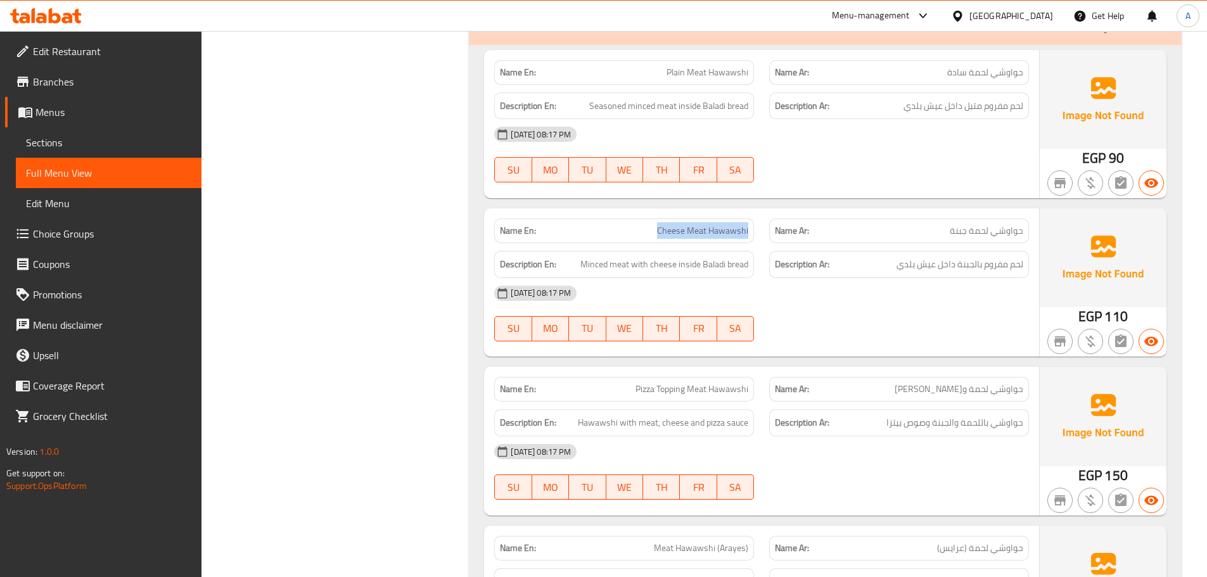
scroll to position [9828, 0]
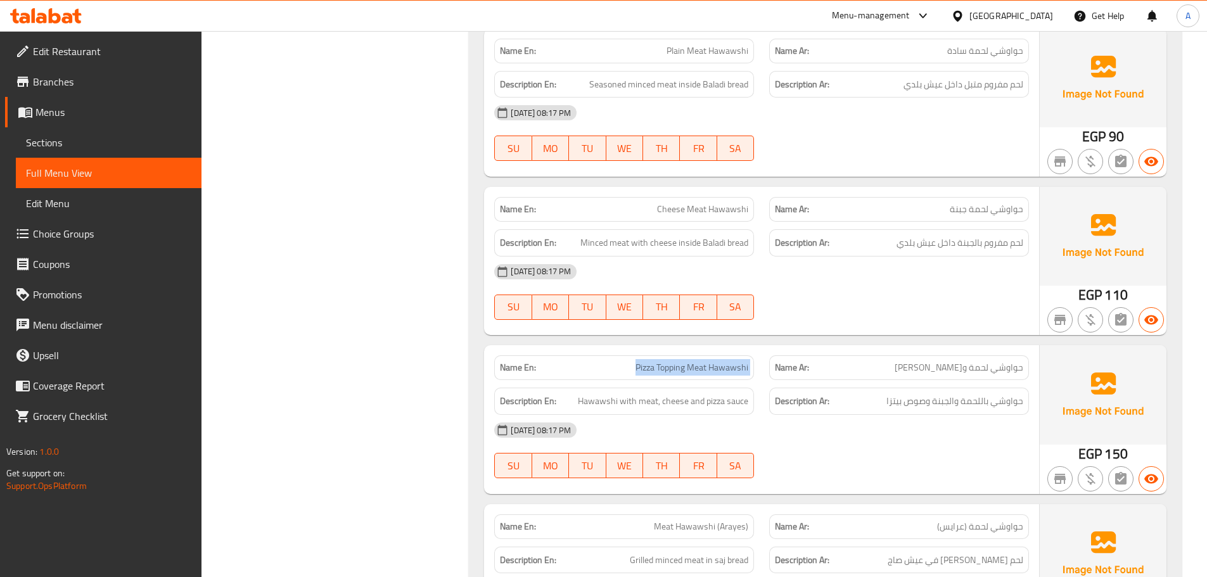
drag, startPoint x: 636, startPoint y: 354, endPoint x: 774, endPoint y: 354, distance: 138.8
click at [774, 354] on div "Name En: Pizza Topping Meat Hawawshi Name Ar: حواوشي لحمة وش بيتزا" at bounding box center [762, 368] width 550 height 40
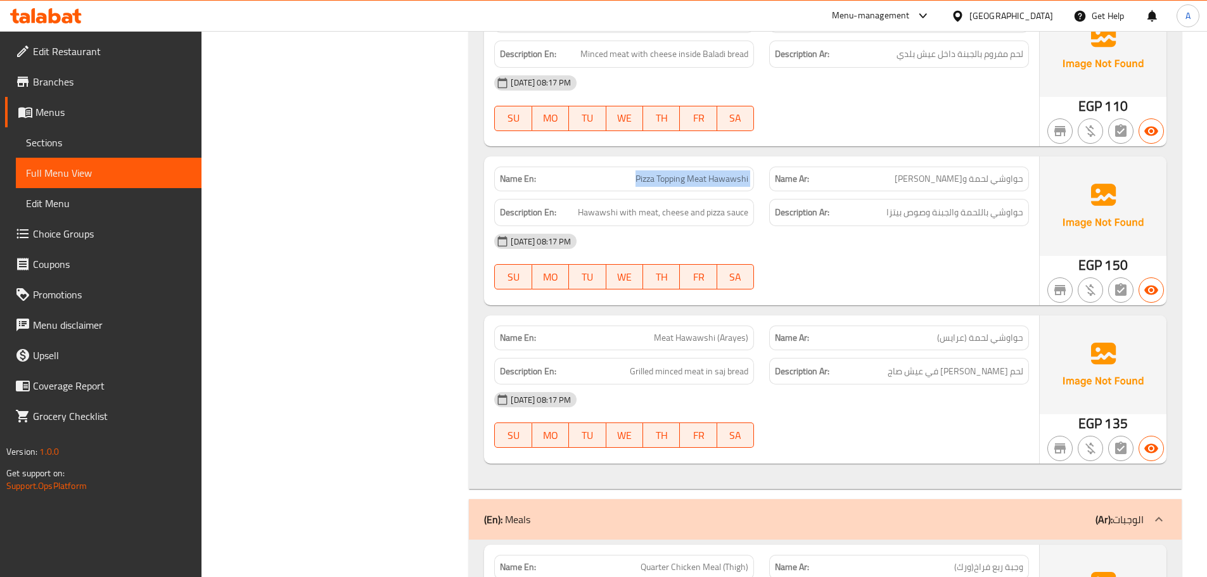
scroll to position [10018, 0]
drag, startPoint x: 656, startPoint y: 317, endPoint x: 767, endPoint y: 320, distance: 111.6
click at [767, 320] on div "Name En: Meat Hawawshi (Arayes) Name Ar: حواوشي لحمة (عرايس)" at bounding box center [762, 337] width 550 height 40
click at [649, 171] on span "Pizza Topping Meat Hawawshi" at bounding box center [692, 177] width 113 height 13
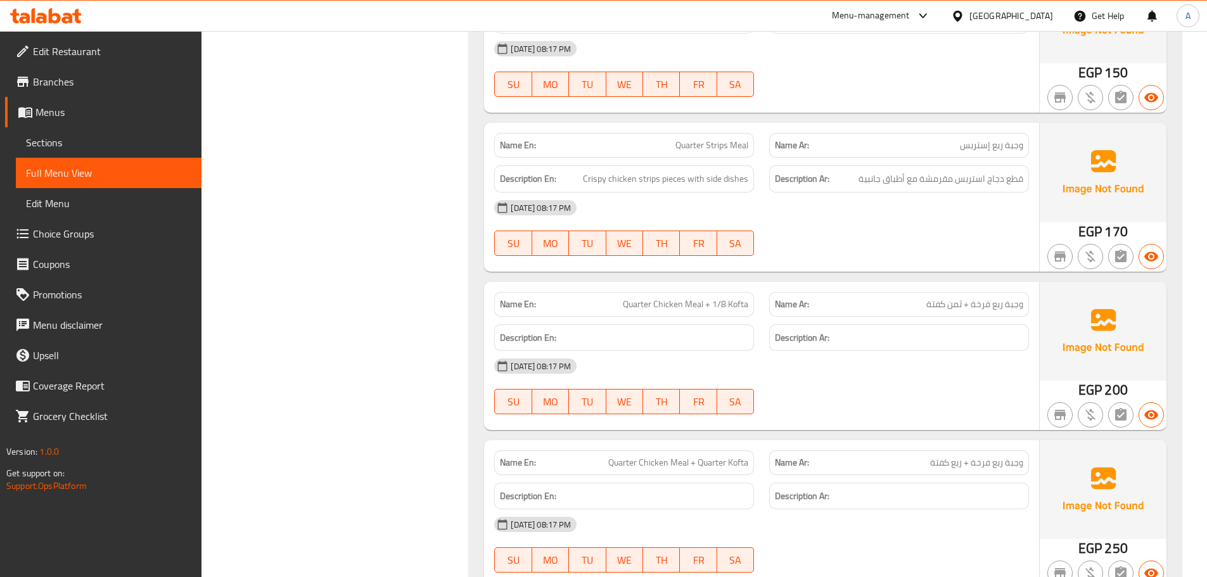
click at [668, 171] on span "Crispy chicken strips pieces with side dishes" at bounding box center [665, 179] width 165 height 16
click at [1000, 298] on span "كاب تومية" at bounding box center [1004, 304] width 39 height 13
copy span "تومية"
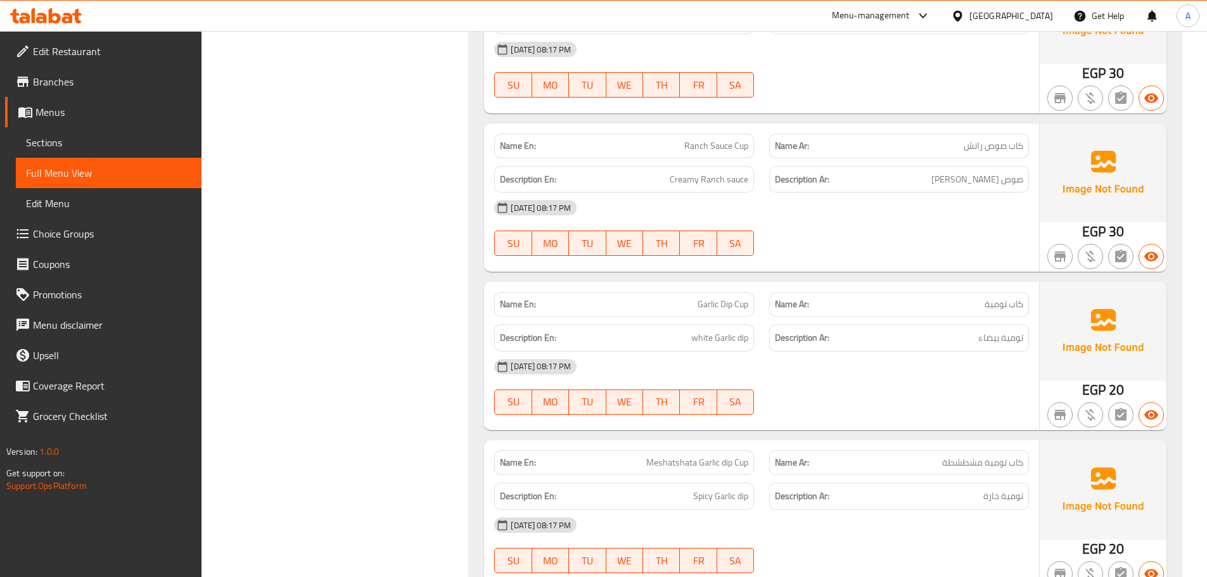
click at [614, 172] on h6 "Description En: Creamy Ranch sauce" at bounding box center [624, 180] width 248 height 16
click at [610, 172] on h6 "Description En:" at bounding box center [624, 180] width 248 height 16
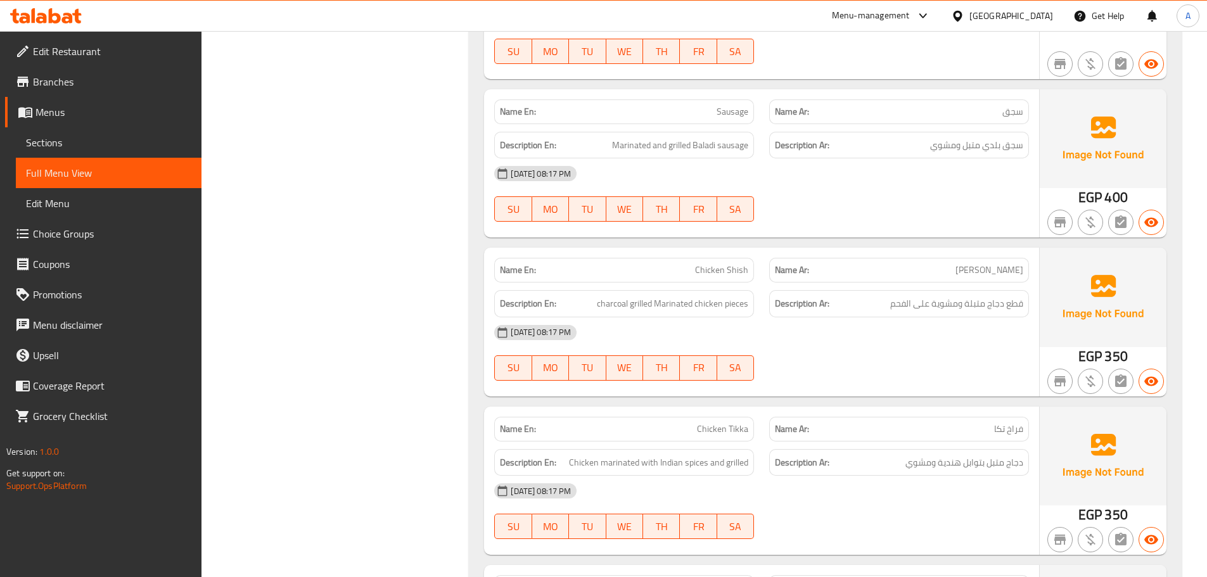
click at [636, 200] on span "WE" at bounding box center [624, 209] width 27 height 18
type button "3"
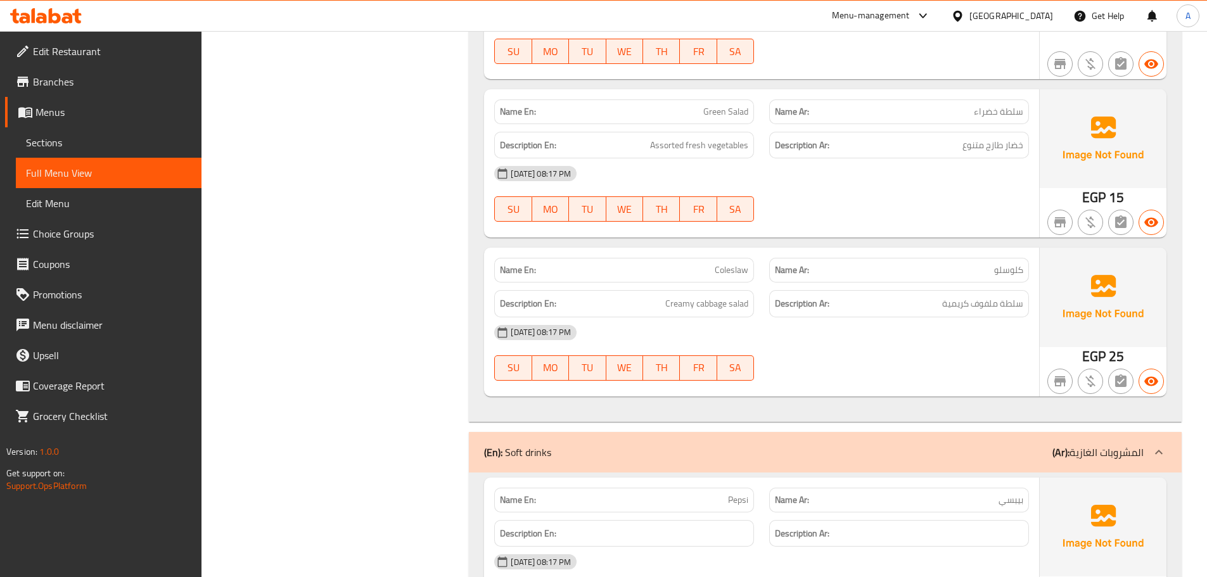
click at [961, 163] on div "[DATE] 08:17 PM" at bounding box center [762, 173] width 550 height 30
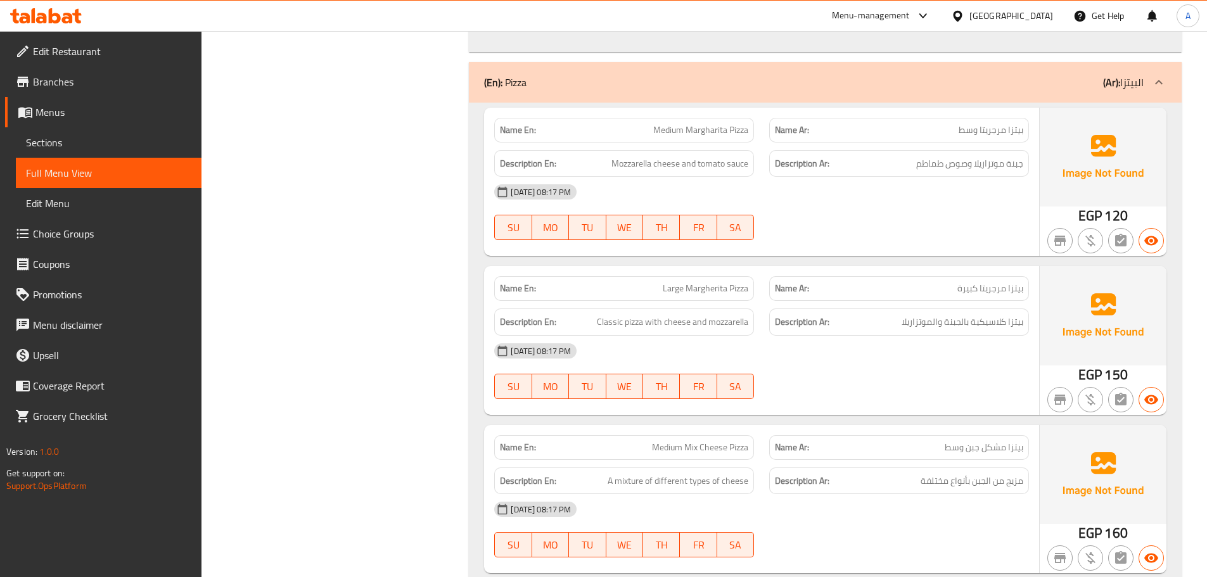
click at [966, 287] on span "بيتزا مرجريتا كبيرة" at bounding box center [990, 288] width 66 height 13
copy span "كبيرة"
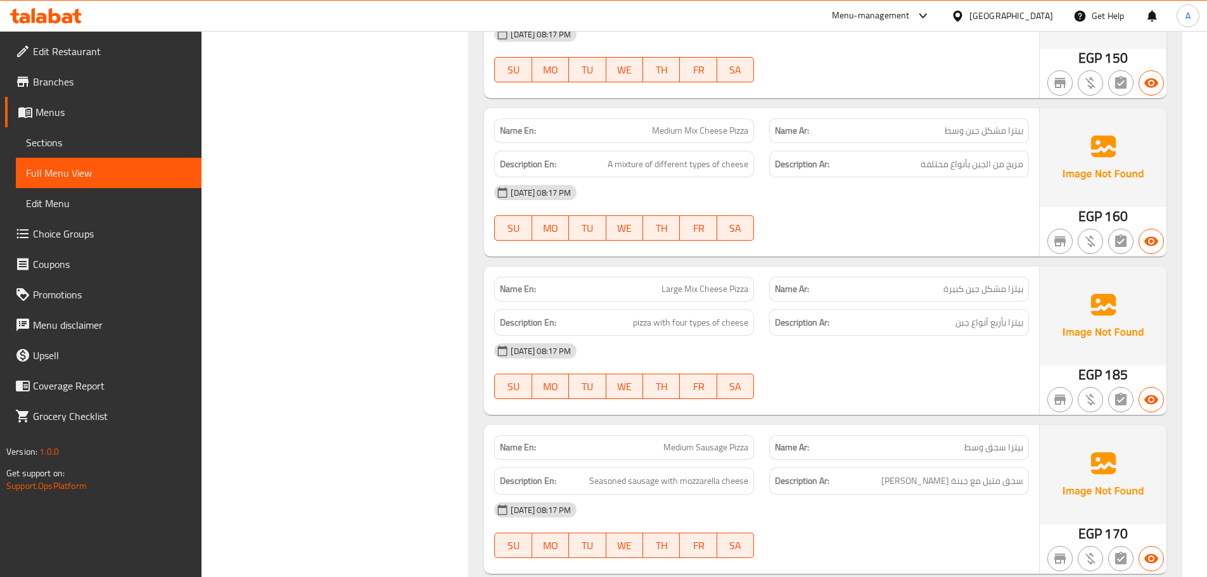
click at [1011, 146] on div "Description Ar: مزيج من الجبن بأنواع مختلفة" at bounding box center [899, 164] width 275 height 42
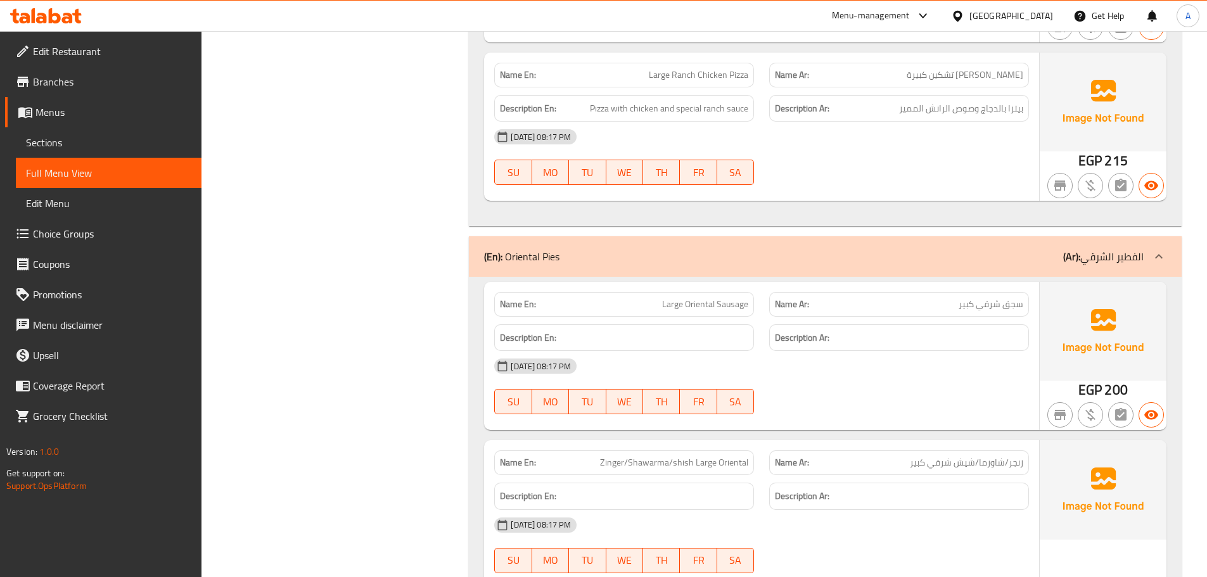
click at [1031, 92] on div "Description Ar: بيتزا بالدجاج وصوص الرانش المميز" at bounding box center [899, 108] width 275 height 42
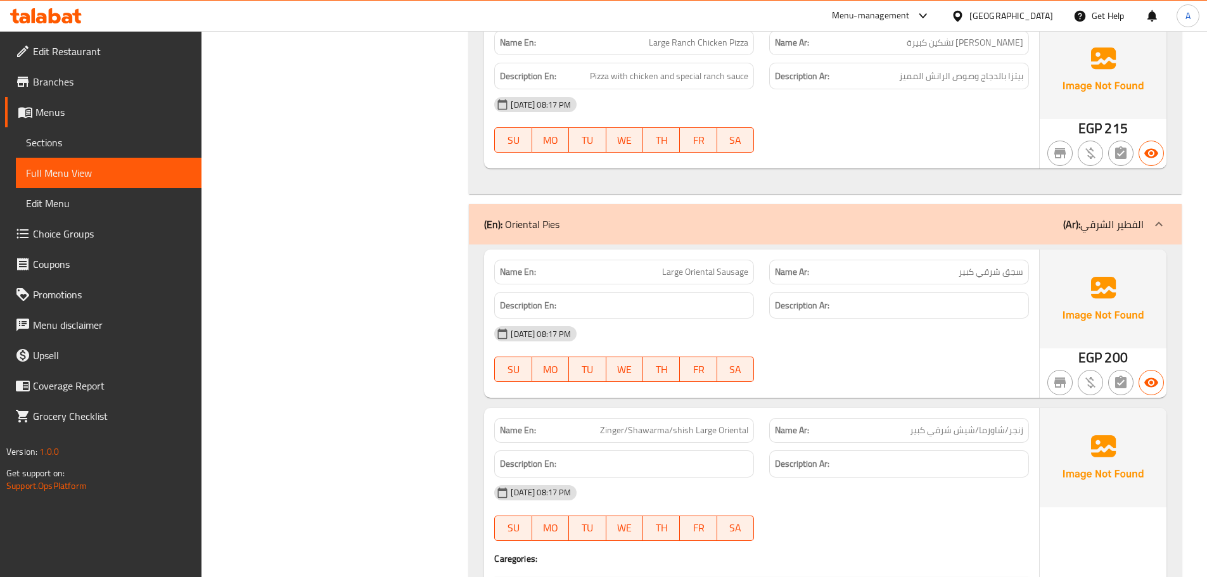
scroll to position [6582, 0]
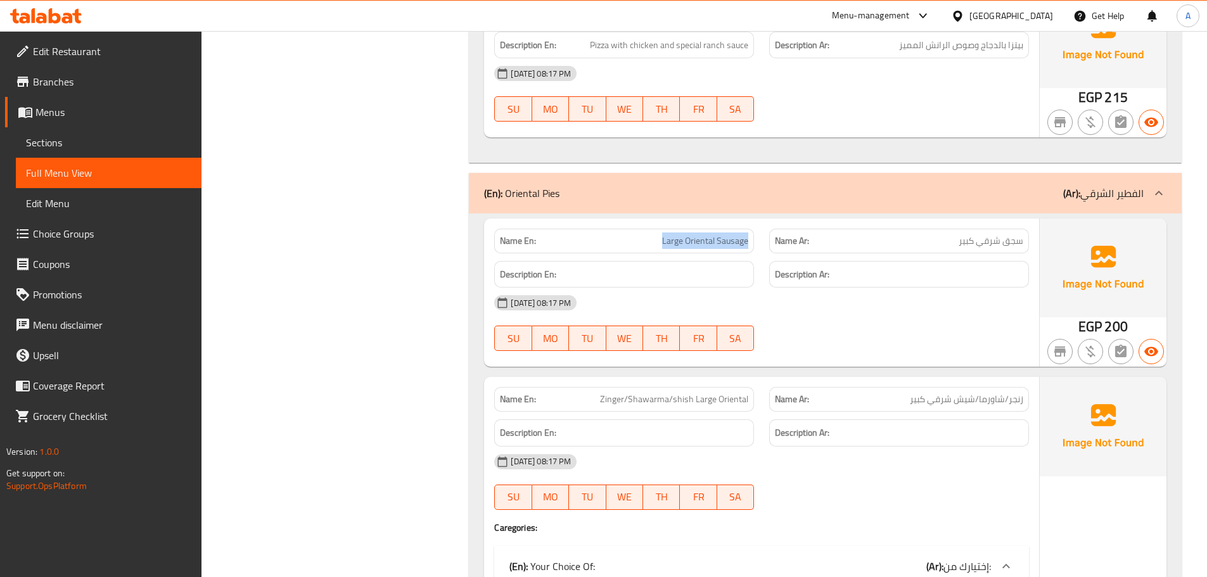
drag, startPoint x: 750, startPoint y: 226, endPoint x: 653, endPoint y: 226, distance: 97.6
click at [653, 229] on div "Name En: Large Oriental Sausage" at bounding box center [624, 241] width 260 height 25
drag, startPoint x: 598, startPoint y: 385, endPoint x: 764, endPoint y: 387, distance: 166.7
click at [764, 387] on div "Name En: Zinger/Shawarma/shish Large Oriental Name Ar: زنجر/شاورما/شيش شرقي كبير" at bounding box center [762, 400] width 550 height 40
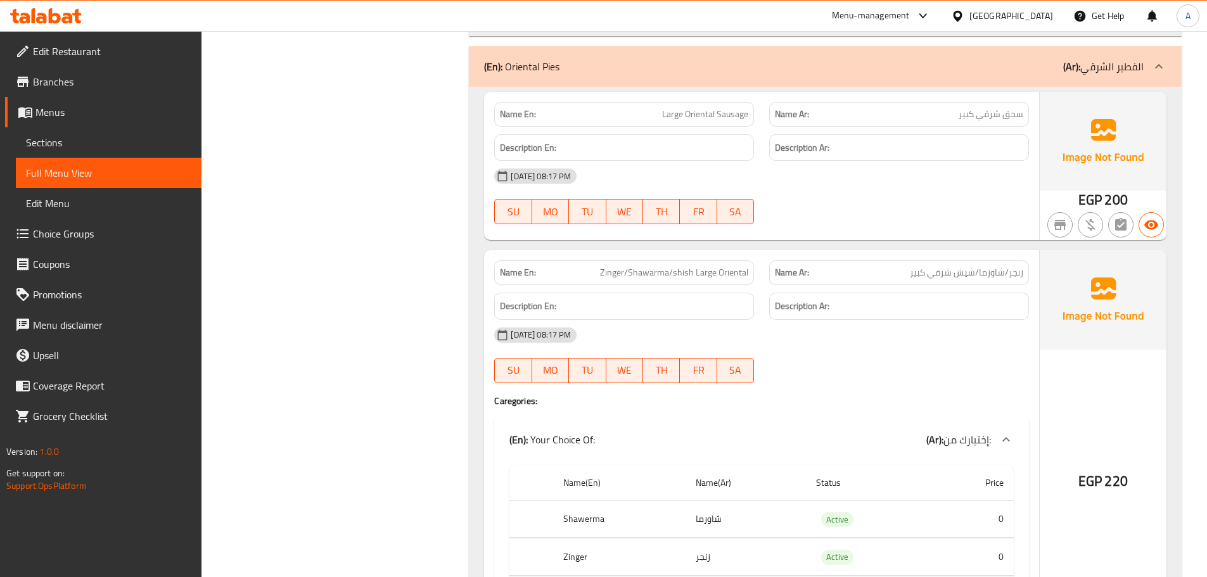
click at [745, 375] on div "SU MO TU WE TH FR SA" at bounding box center [624, 370] width 275 height 41
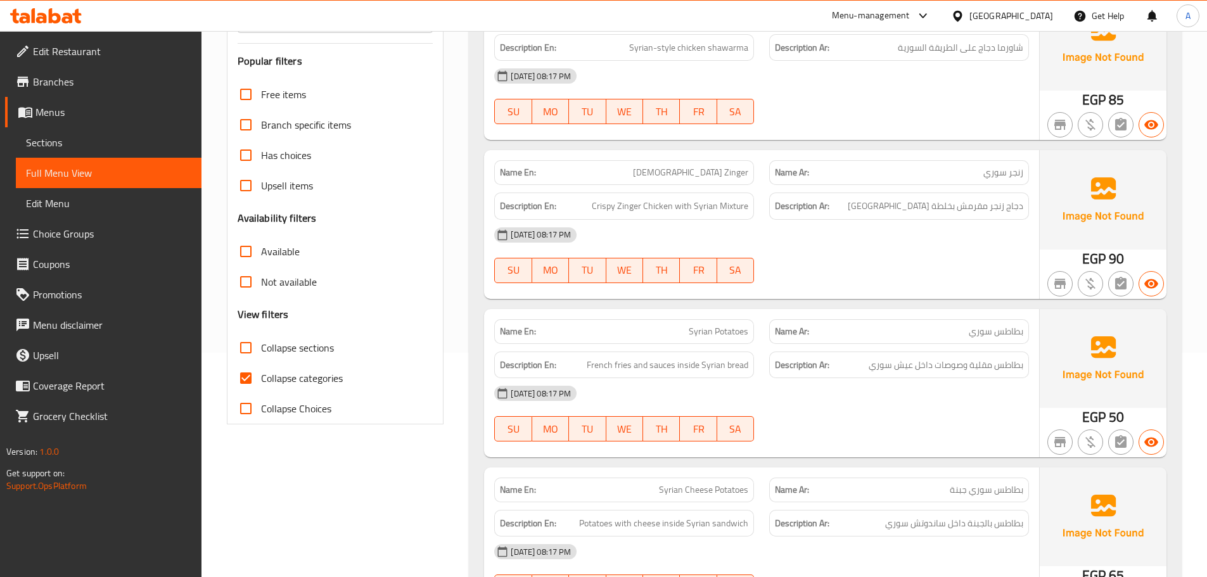
scroll to position [188, 0]
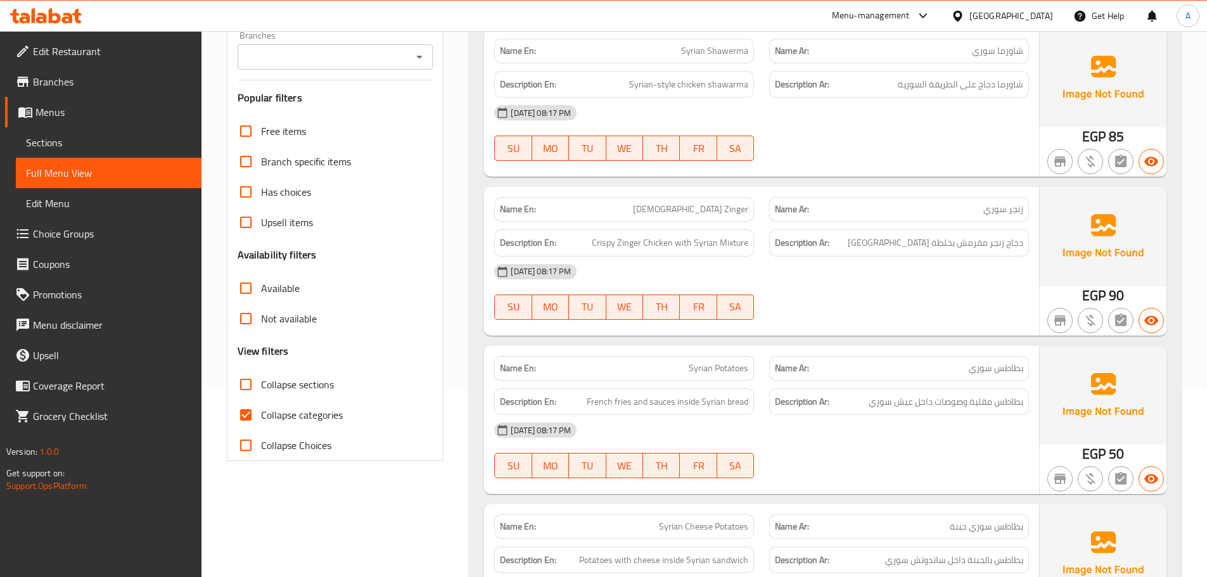
click at [250, 410] on input "Collapse categories" at bounding box center [246, 415] width 30 height 30
click at [250, 411] on input "Collapse categories" at bounding box center [246, 415] width 30 height 30
checkbox input "true"
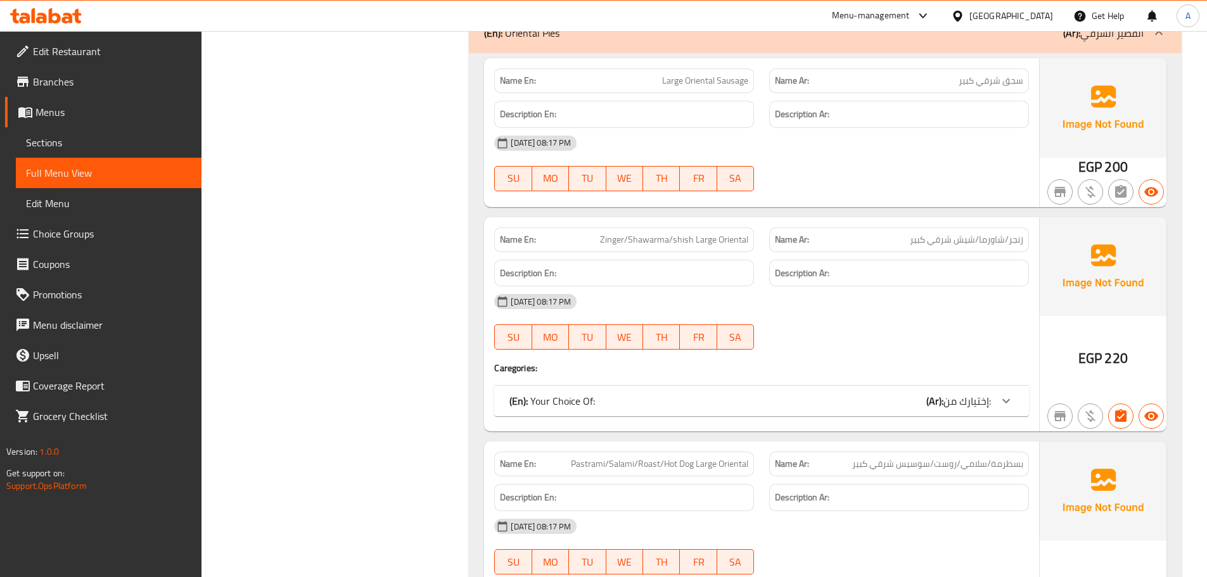
scroll to position [6879, 0]
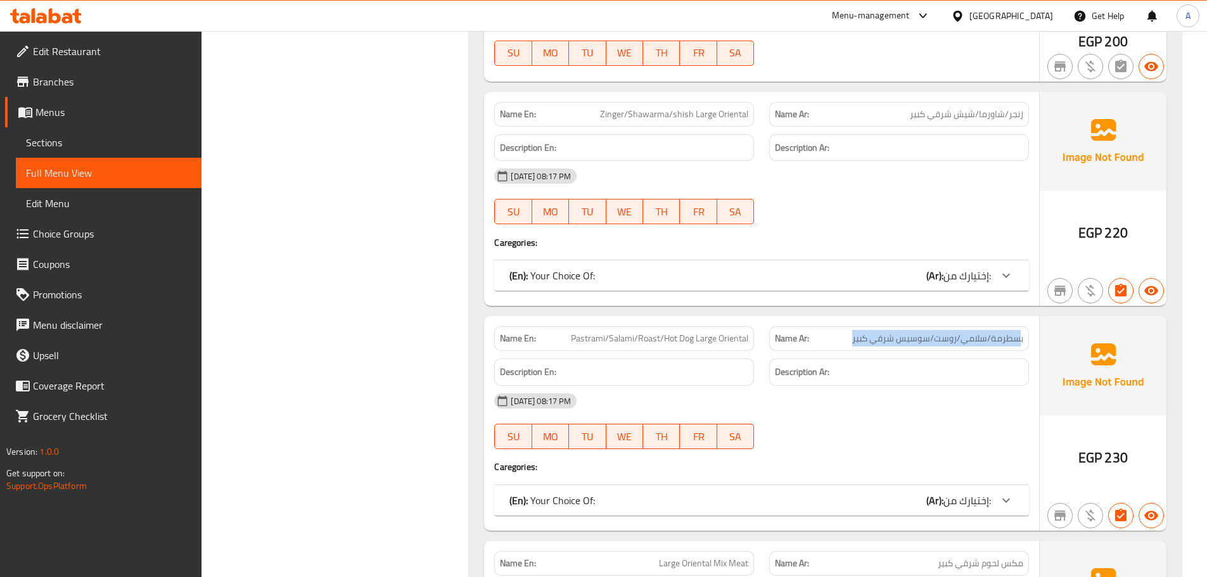
drag, startPoint x: 1021, startPoint y: 321, endPoint x: 657, endPoint y: 329, distance: 364.4
click at [826, 332] on p "Name Ar: بسطرمة/سلامي/روست/سوسيس شرقي كبير" at bounding box center [899, 338] width 248 height 13
drag, startPoint x: 573, startPoint y: 323, endPoint x: 751, endPoint y: 321, distance: 178.1
click at [751, 326] on div "Name En: Pastrami/Salami/Roast/Hot Dog Large Oriental" at bounding box center [624, 338] width 260 height 25
click at [936, 127] on div "Description Ar:" at bounding box center [899, 148] width 275 height 42
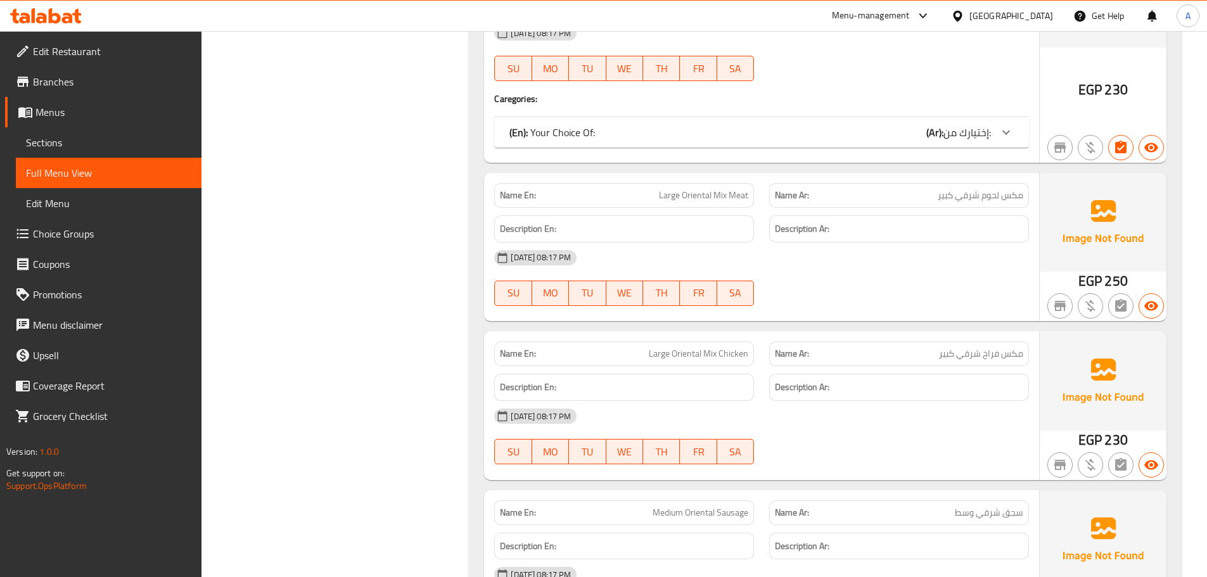
scroll to position [7260, 0]
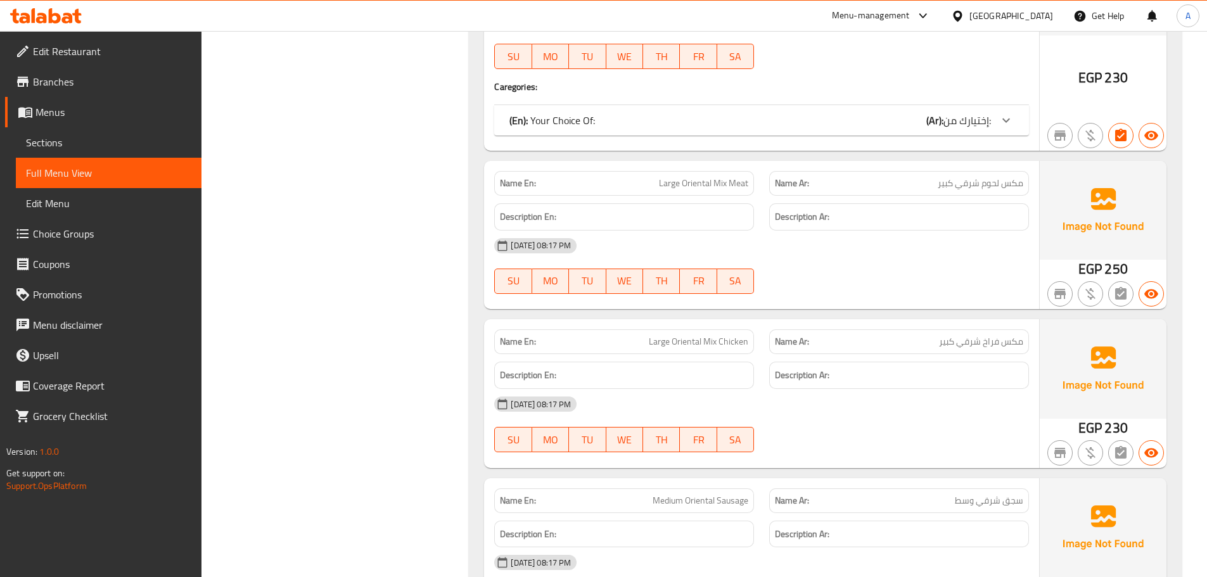
click at [1001, 209] on h6 "Description Ar:" at bounding box center [899, 217] width 248 height 16
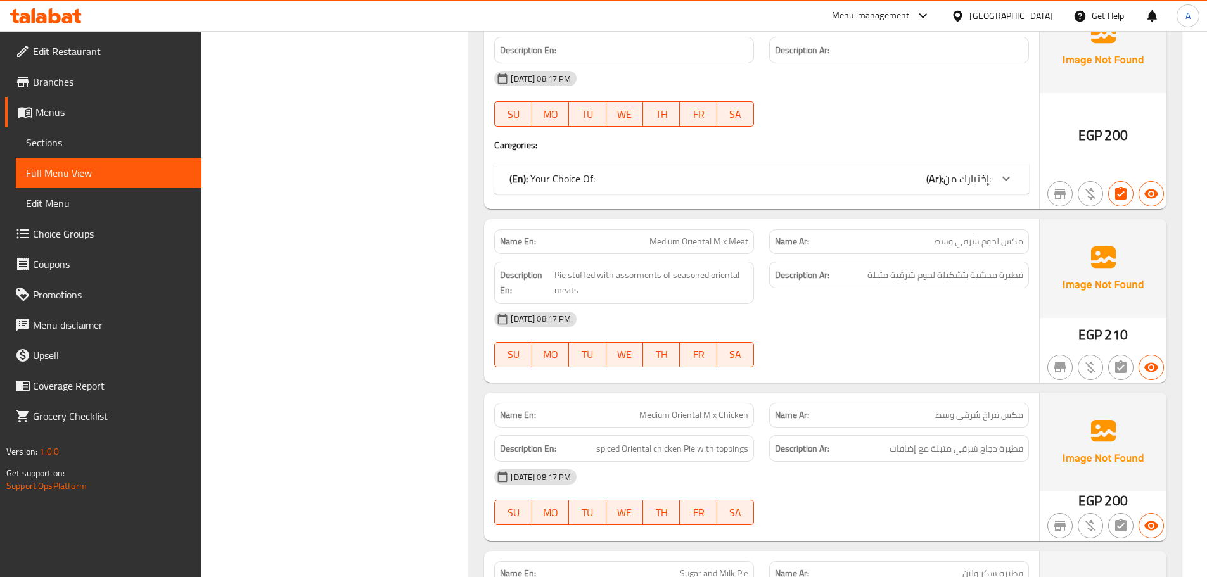
scroll to position [8128, 0]
click at [936, 118] on div at bounding box center [899, 125] width 275 height 15
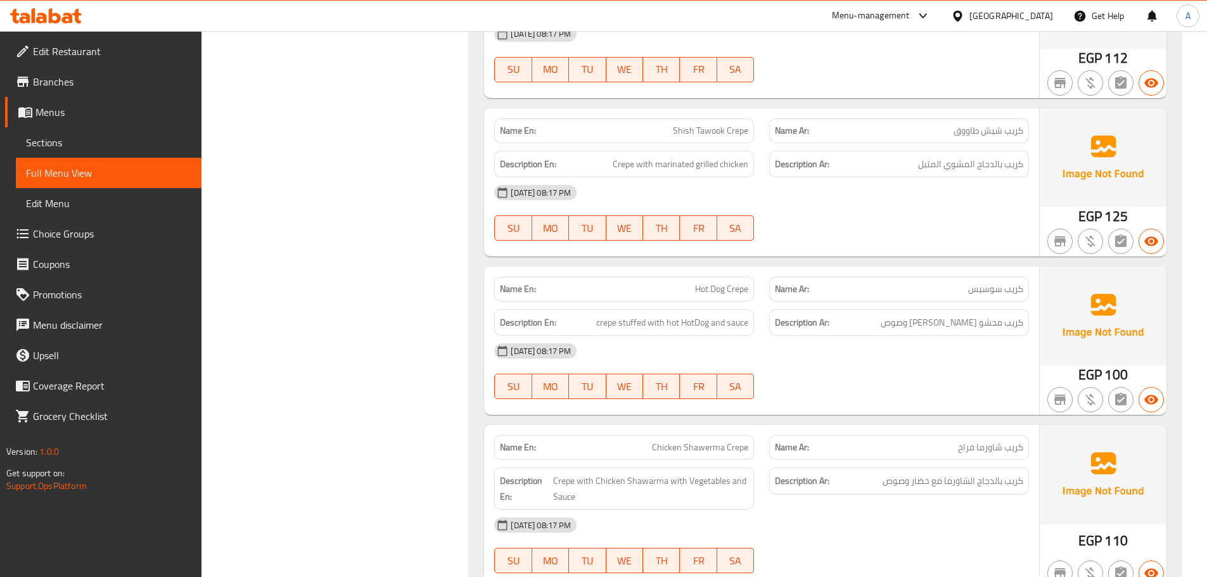
click at [977, 285] on span "كريب سوسيس" at bounding box center [995, 289] width 55 height 13
copy span "سوسيس"
drag, startPoint x: 723, startPoint y: 288, endPoint x: 685, endPoint y: 287, distance: 38.0
click at [685, 287] on p "Name En: Hot Dog Crepe" at bounding box center [624, 289] width 248 height 13
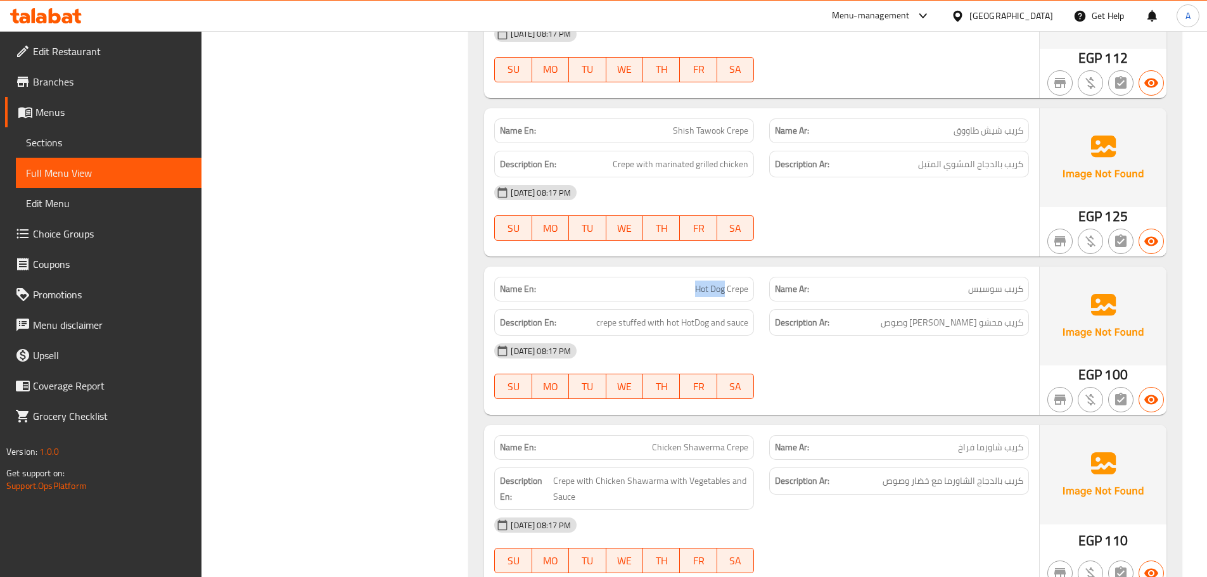
copy span "Hot Dog"
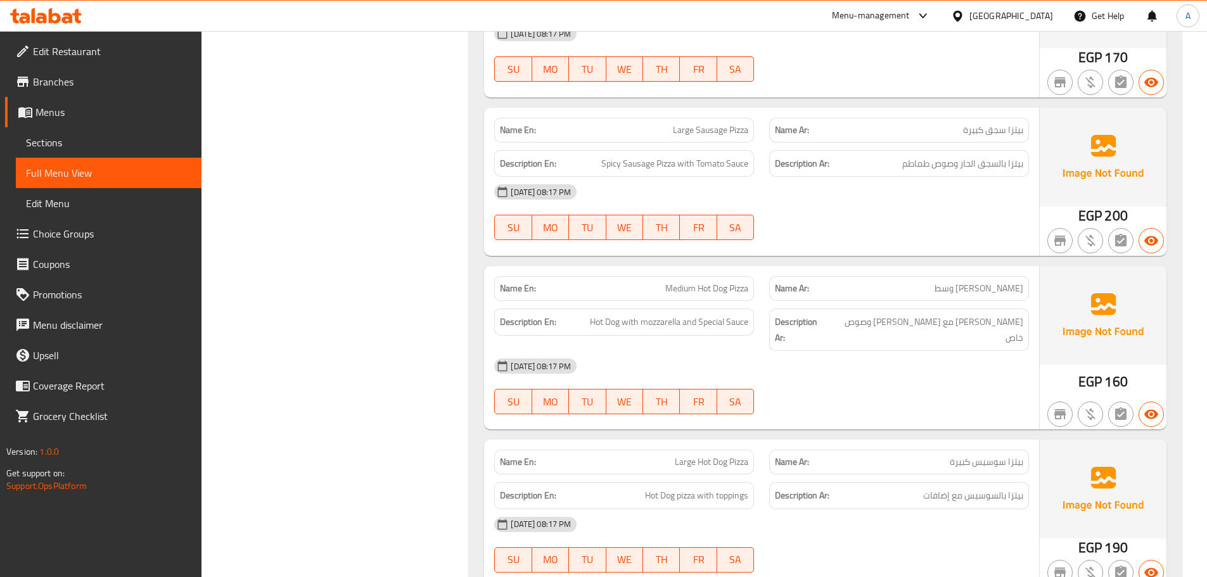
scroll to position [1656, 0]
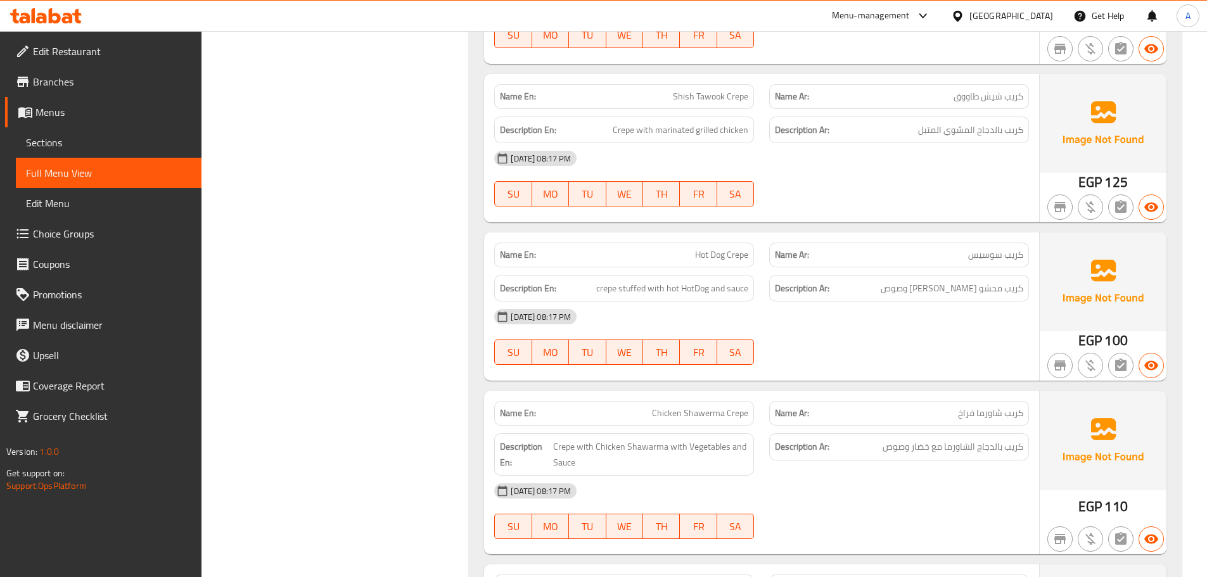
click at [973, 168] on div "[DATE] 08:17 PM" at bounding box center [762, 158] width 550 height 30
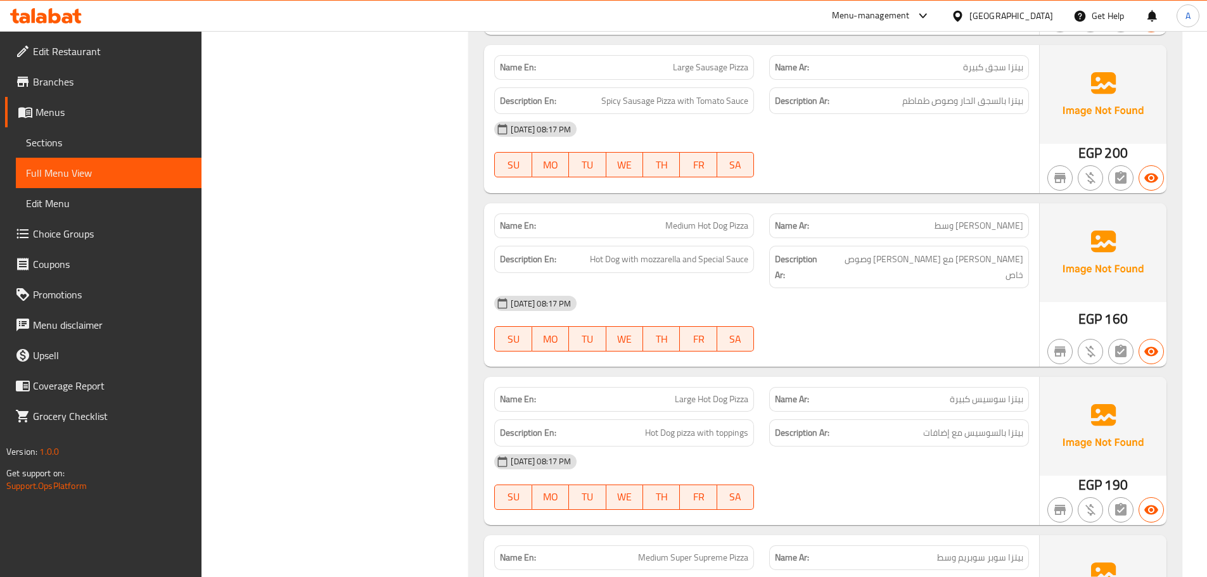
scroll to position [4288, 0]
click at [945, 137] on div "[DATE] 08:17 PM" at bounding box center [762, 128] width 550 height 30
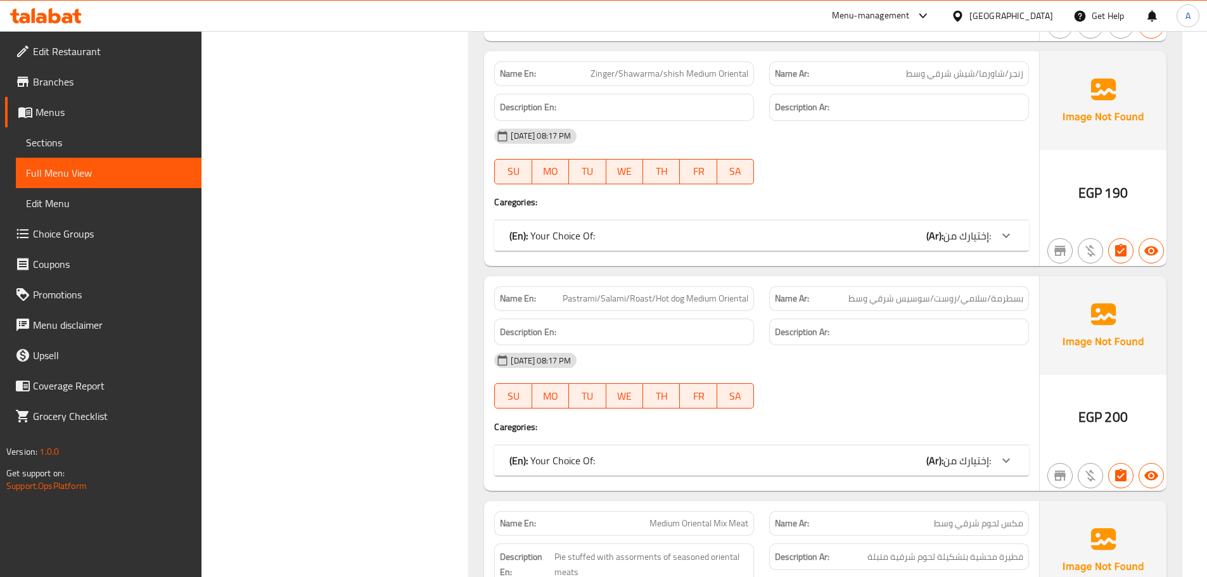
scroll to position [7903, 0]
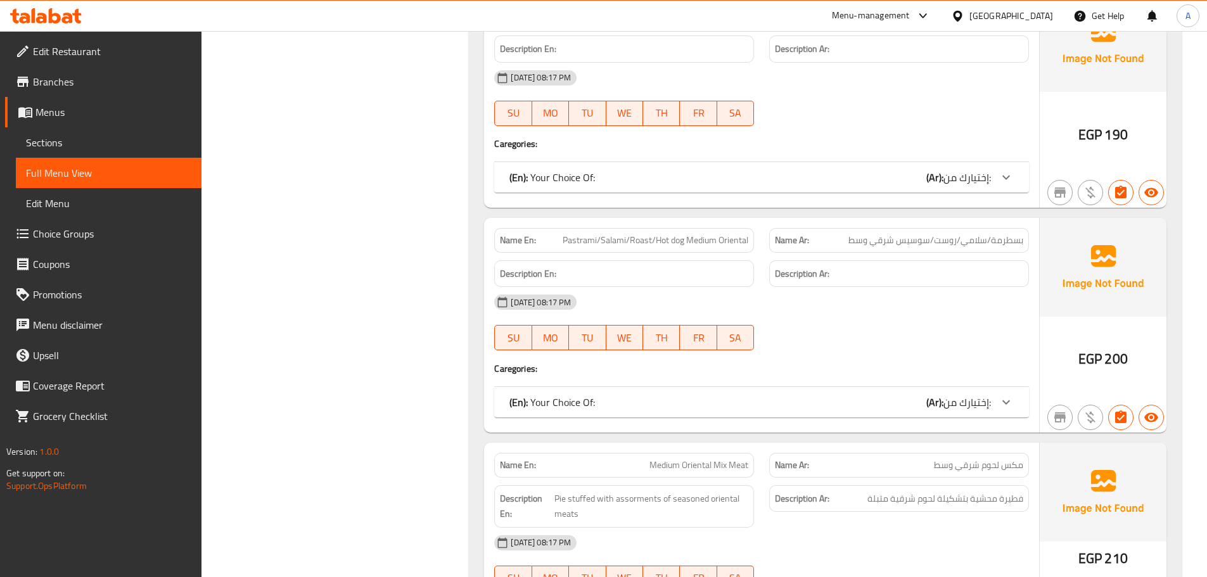
drag, startPoint x: 615, startPoint y: 474, endPoint x: 653, endPoint y: 538, distance: 74.4
click at [615, 485] on div "Description En: Pie stuffed with assorments of seasoned oriental meats" at bounding box center [624, 506] width 260 height 42
click at [994, 137] on h4 "Caregories:" at bounding box center [761, 143] width 535 height 13
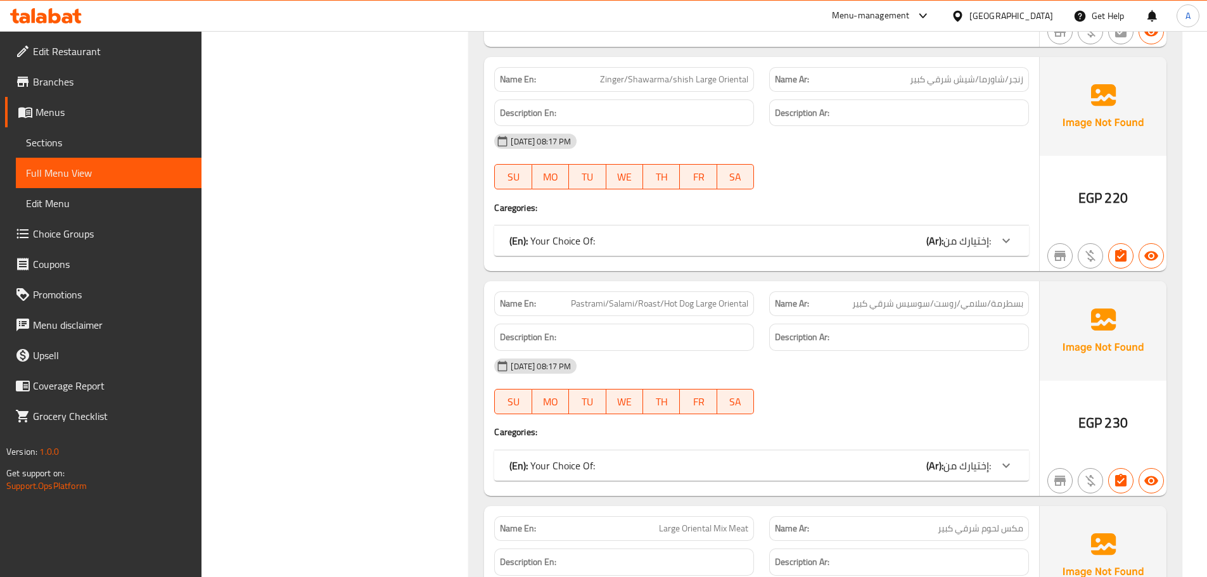
scroll to position [6978, 0]
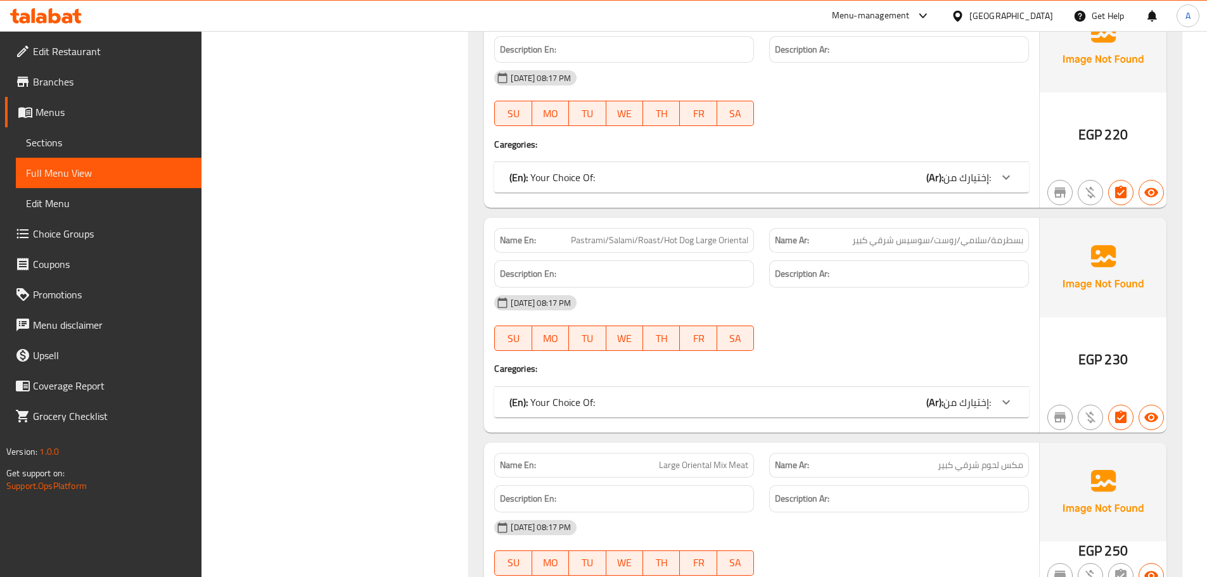
click at [1013, 271] on div "Description Ar:" at bounding box center [899, 273] width 260 height 27
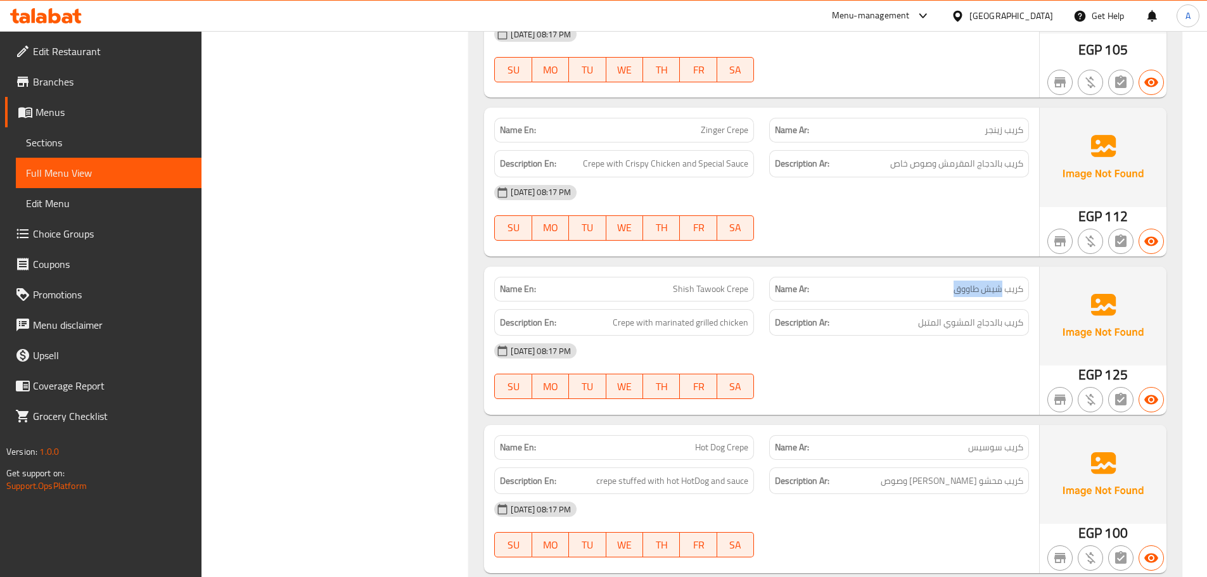
drag, startPoint x: 1002, startPoint y: 287, endPoint x: 941, endPoint y: 288, distance: 60.8
click at [941, 288] on p "Name Ar: كريب شيش طاووق" at bounding box center [899, 289] width 248 height 13
copy span "شيش طاووق"
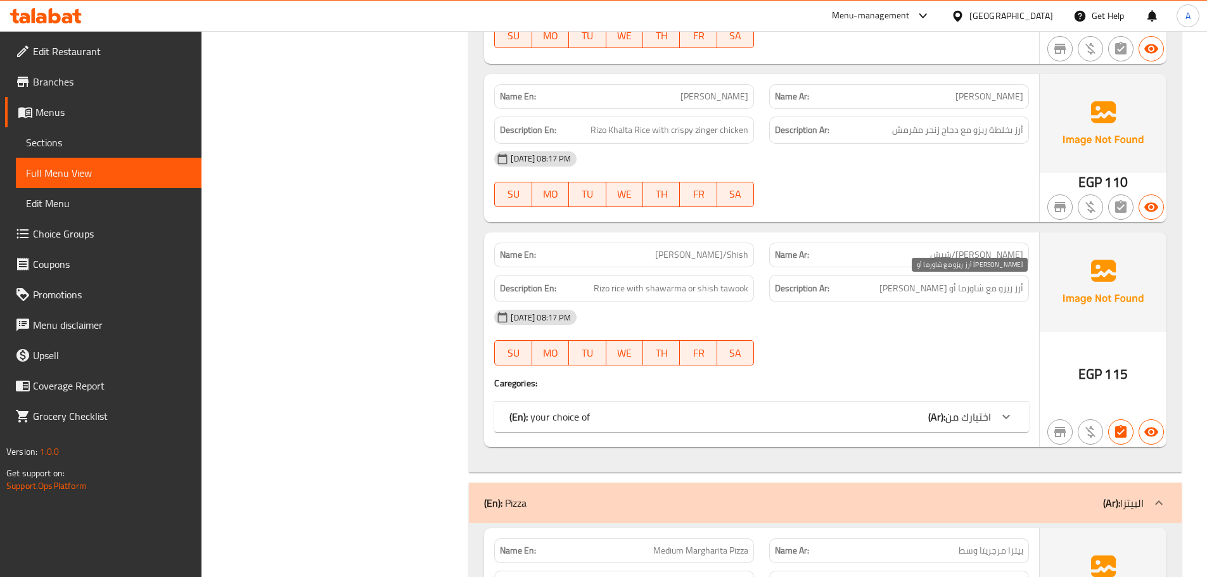
click at [936, 291] on span "أرز ريزو مع شاورما أو [PERSON_NAME]" at bounding box center [951, 289] width 144 height 16
copy span "شيش"
click at [736, 253] on span "[PERSON_NAME]/Shish" at bounding box center [701, 254] width 93 height 13
click at [737, 253] on span "[PERSON_NAME]/Shish" at bounding box center [701, 254] width 93 height 13
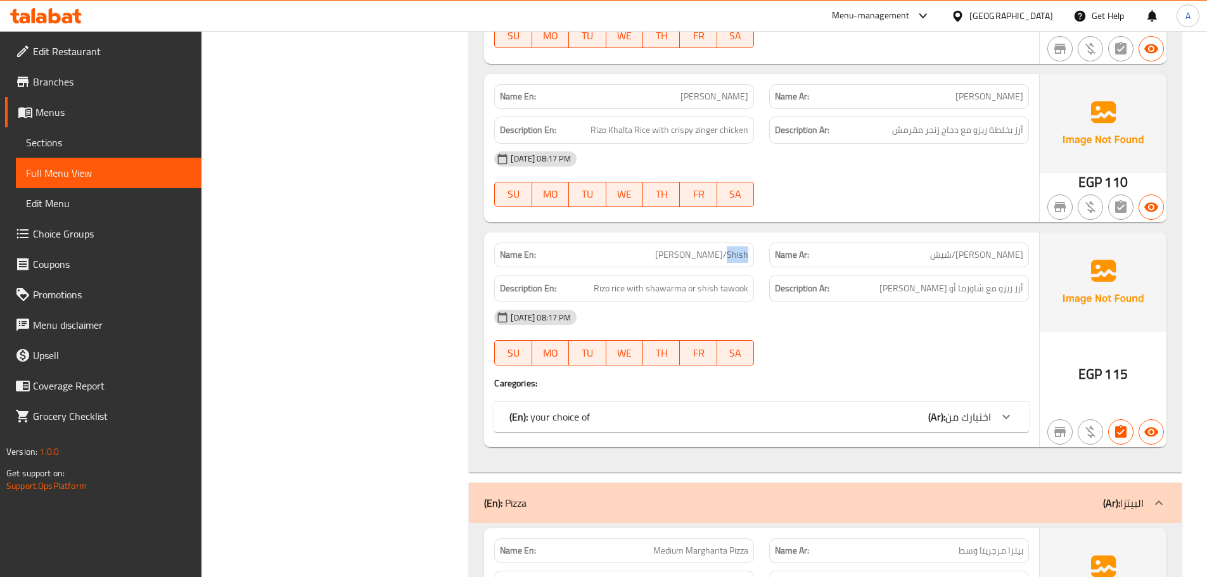
copy span "Shish"
click at [1023, 139] on div "Description Ar: أرز بخلطة ريزو مع دجاج زنجر مقرمش" at bounding box center [899, 130] width 260 height 27
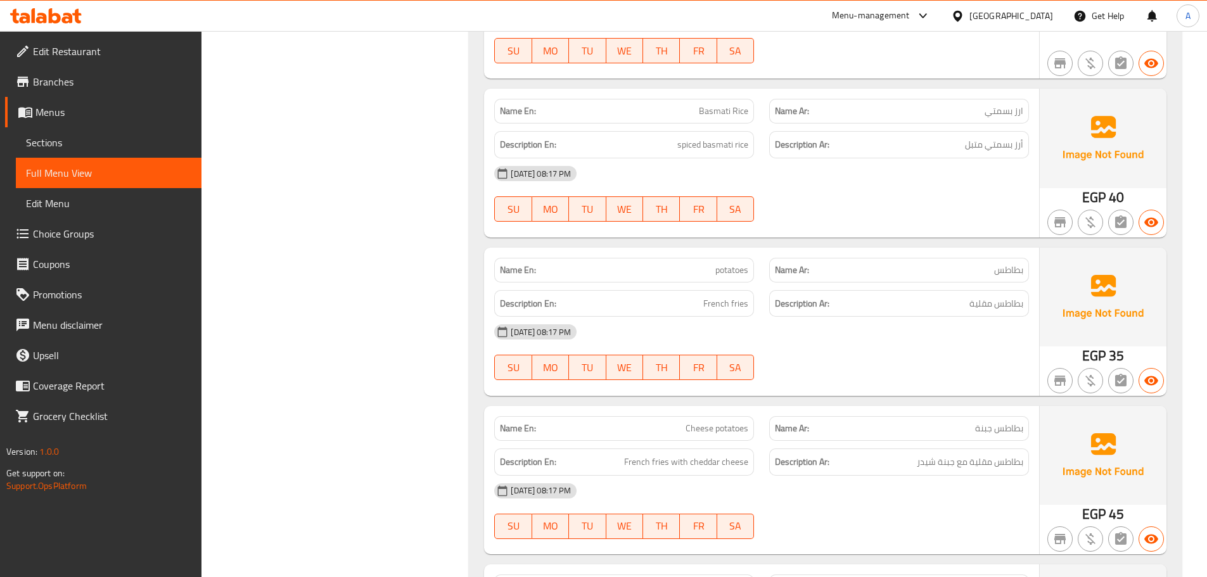
click at [1025, 290] on div "Description Ar: بطاطس مقلية" at bounding box center [899, 303] width 260 height 27
copy div "بطاطس مقلية"
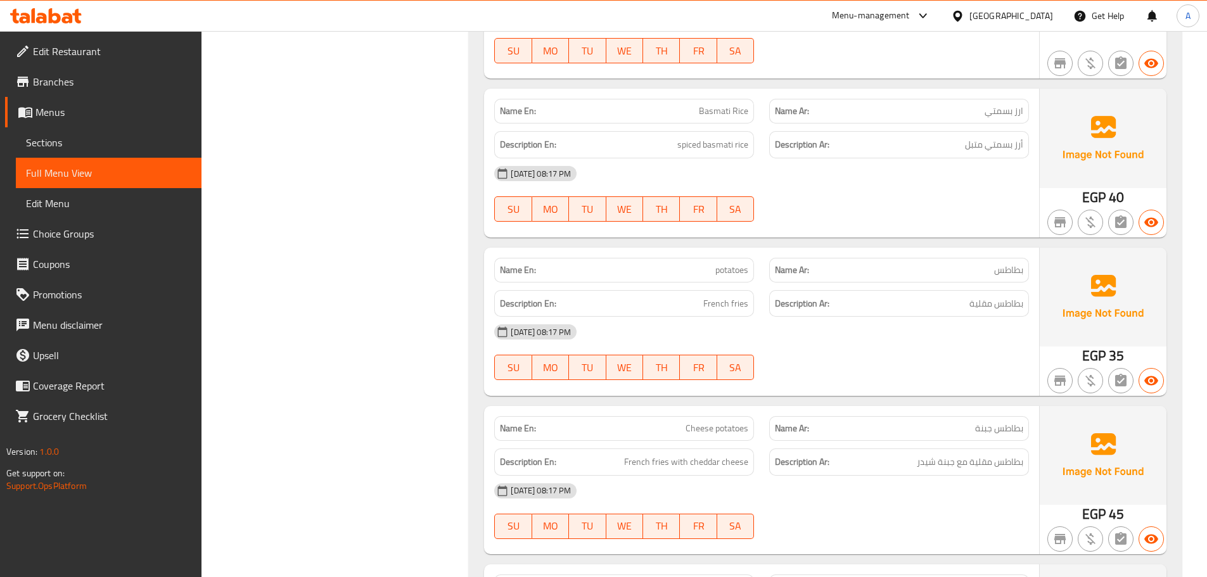
scroll to position [3225, 0]
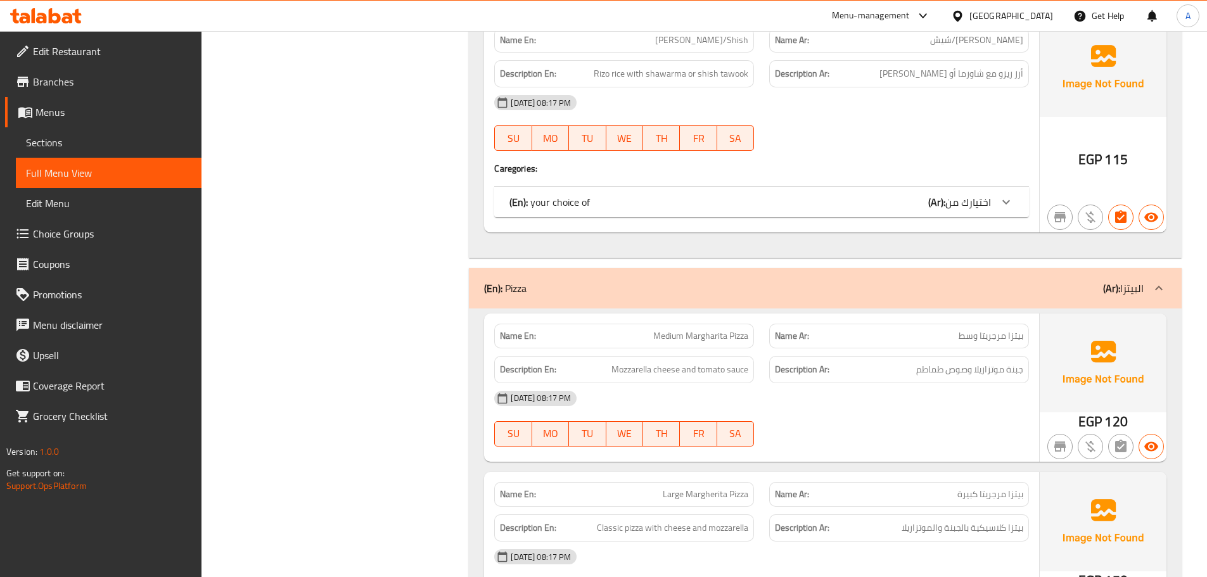
click at [1013, 333] on span "بيتزا مرجريتا وسط" at bounding box center [991, 335] width 65 height 13
copy span "بيتزا"
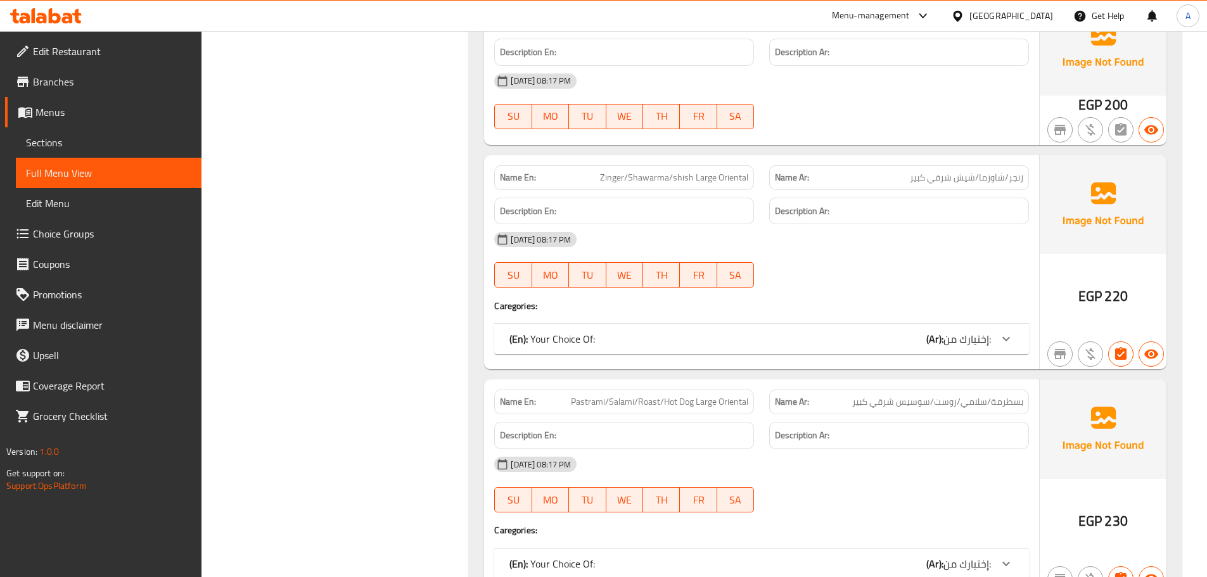
click at [634, 335] on div "(En): Your Choice Of: (Ar): إختيارك من:" at bounding box center [761, 339] width 535 height 30
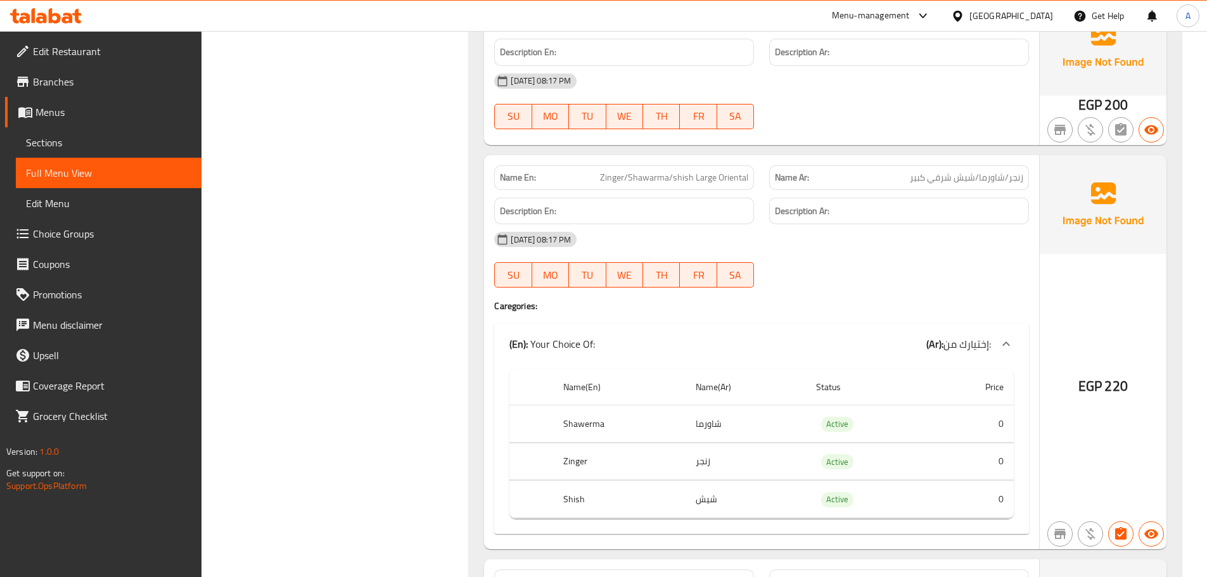
scroll to position [6879, 0]
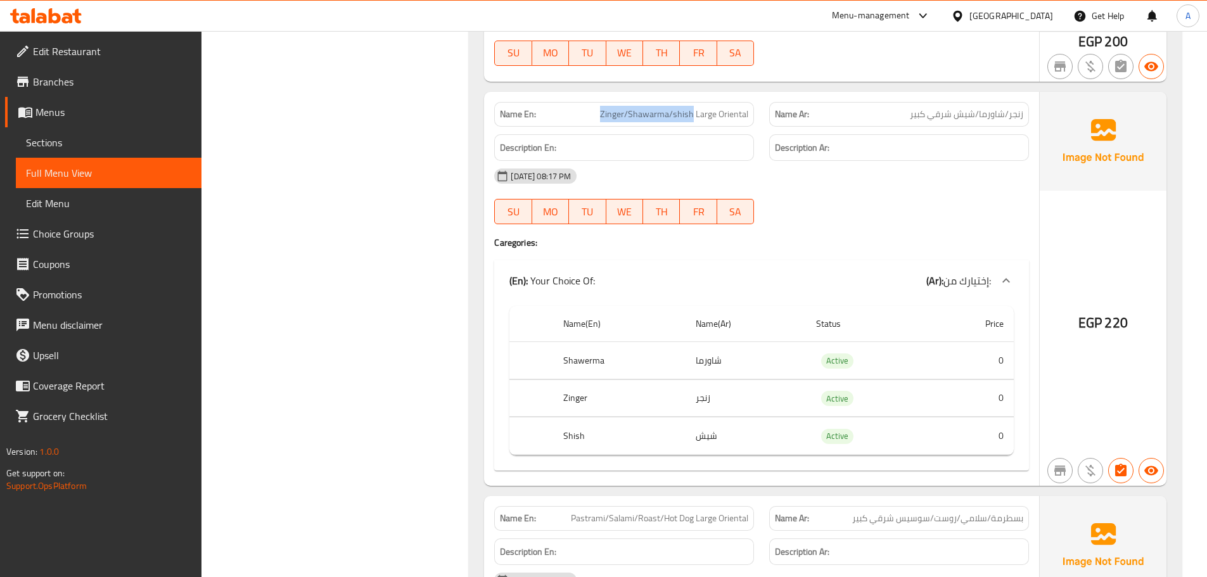
drag, startPoint x: 606, startPoint y: 99, endPoint x: 695, endPoint y: 99, distance: 89.3
click at [695, 108] on span "Zinger/Shawarma/shish Large Oriental" at bounding box center [674, 114] width 148 height 13
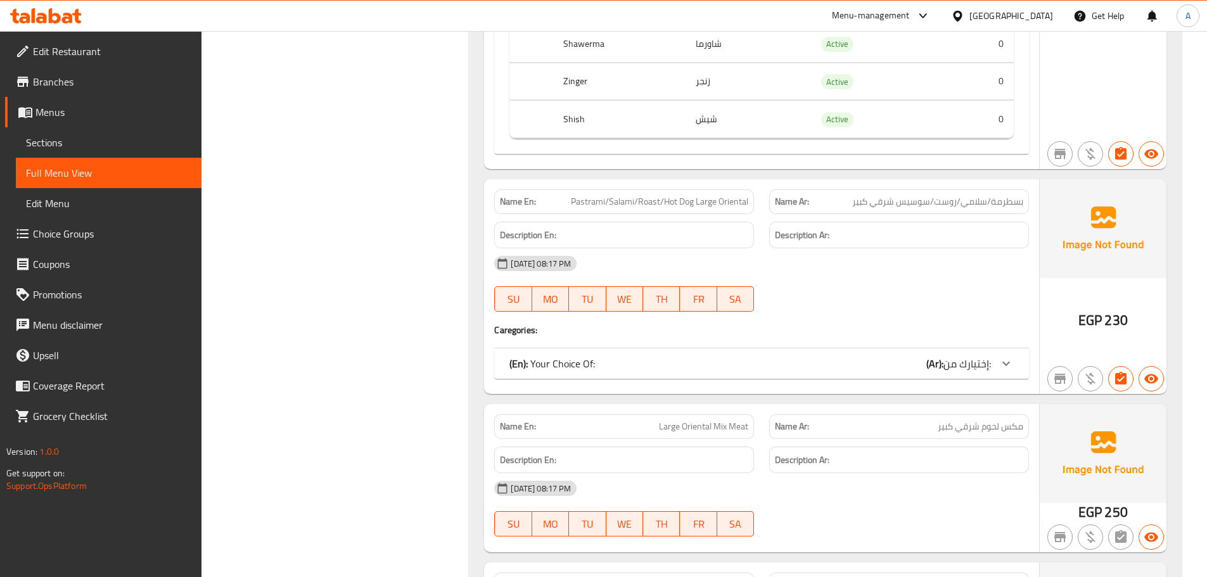
click at [674, 356] on div "(En): Your Choice Of: (Ar): إختيارك من:" at bounding box center [750, 363] width 482 height 15
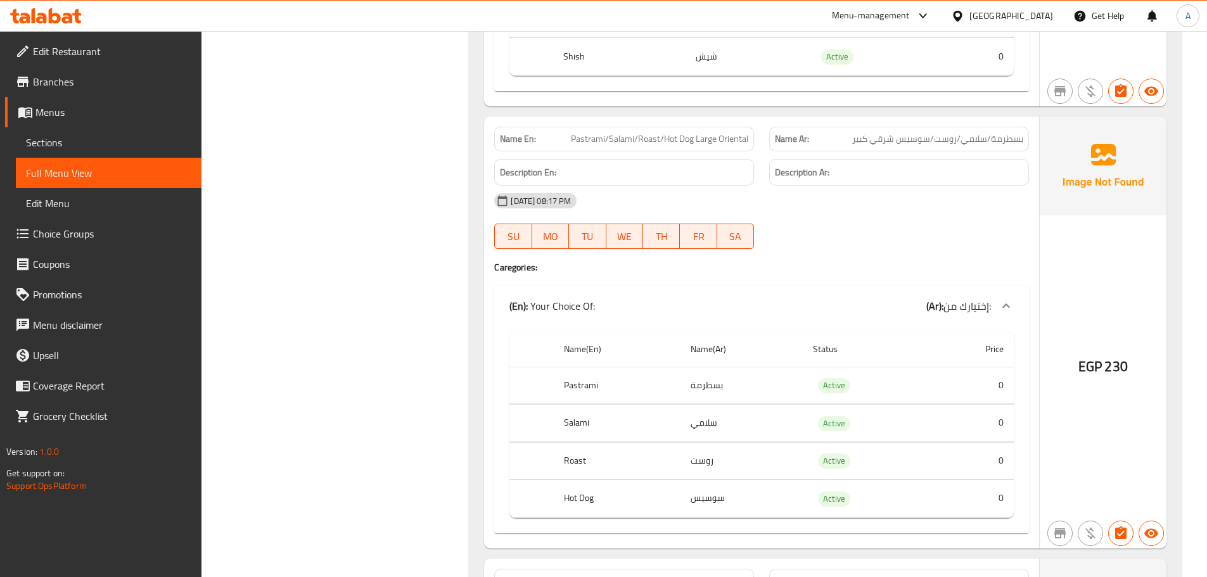
scroll to position [7260, 0]
drag, startPoint x: 568, startPoint y: 123, endPoint x: 693, endPoint y: 121, distance: 125.5
click at [693, 132] on p "Name En: Pastrami/Salami/Roast/Hot Dog Large Oriental" at bounding box center [624, 138] width 248 height 13
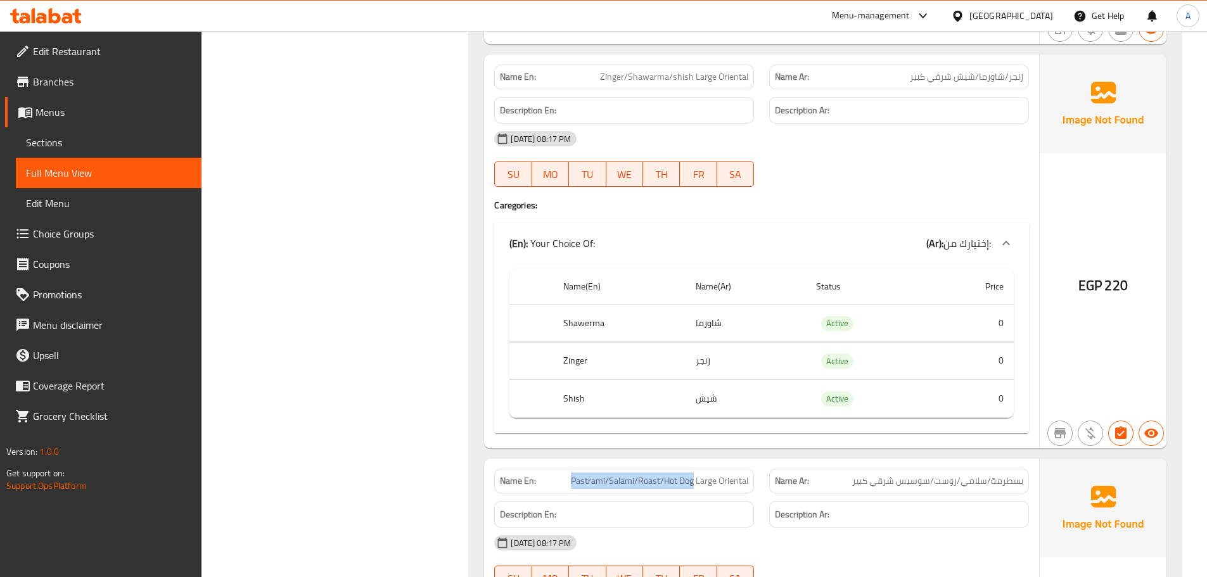
scroll to position [6879, 0]
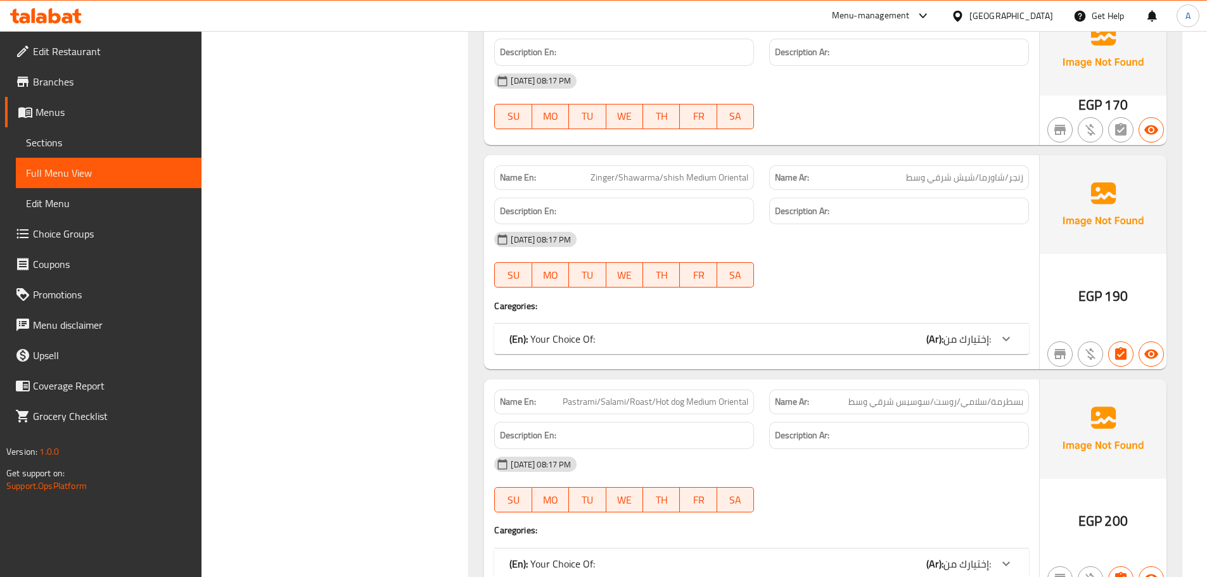
click at [689, 331] on div "(En): Your Choice Of: (Ar): إختيارك من:" at bounding box center [750, 338] width 482 height 15
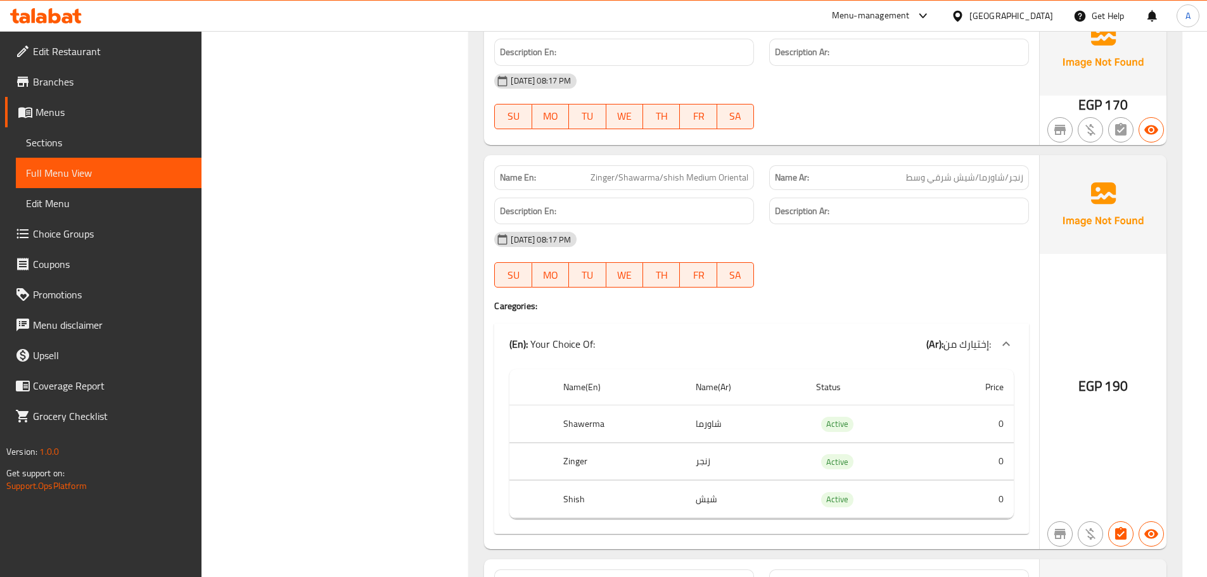
scroll to position [8265, 0]
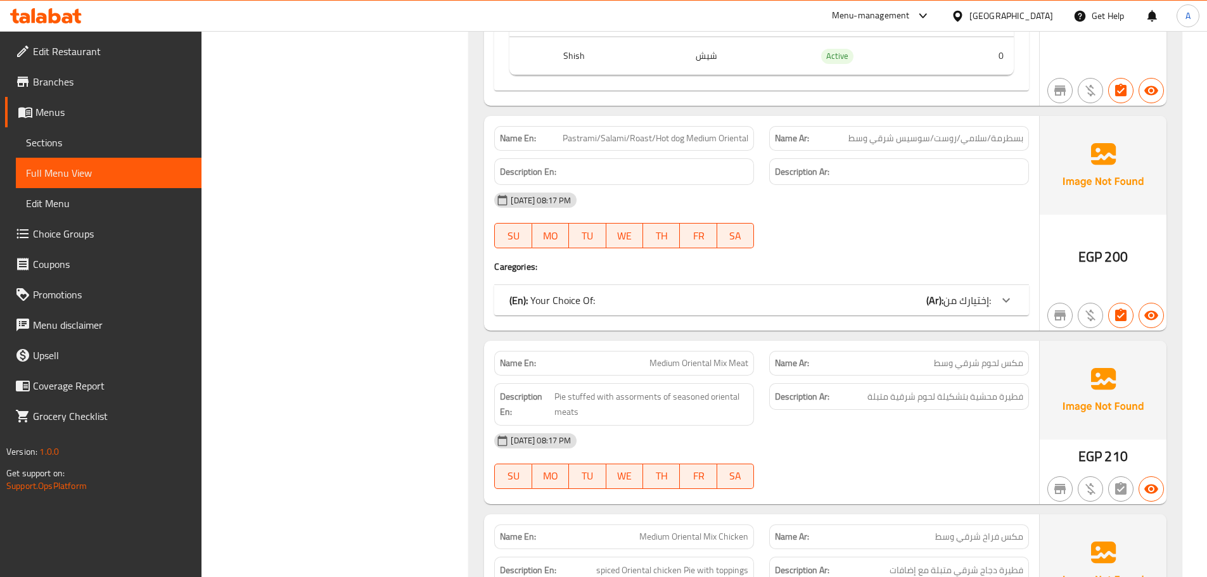
click at [662, 299] on div "(En): Your Choice Of: (Ar): إختيارك من:" at bounding box center [761, 300] width 535 height 30
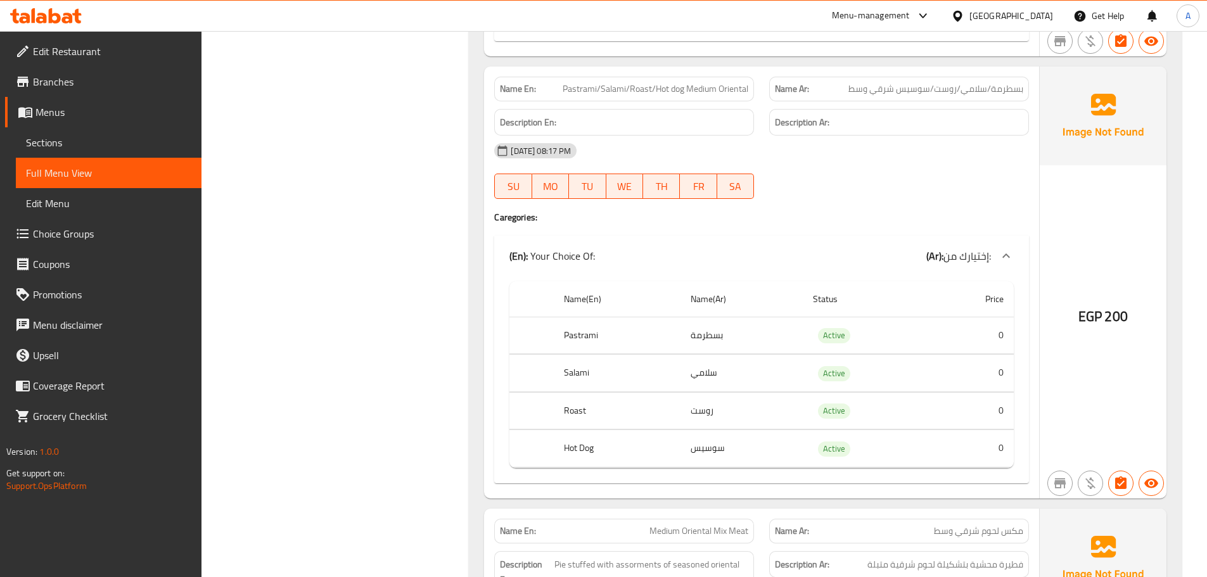
scroll to position [8645, 0]
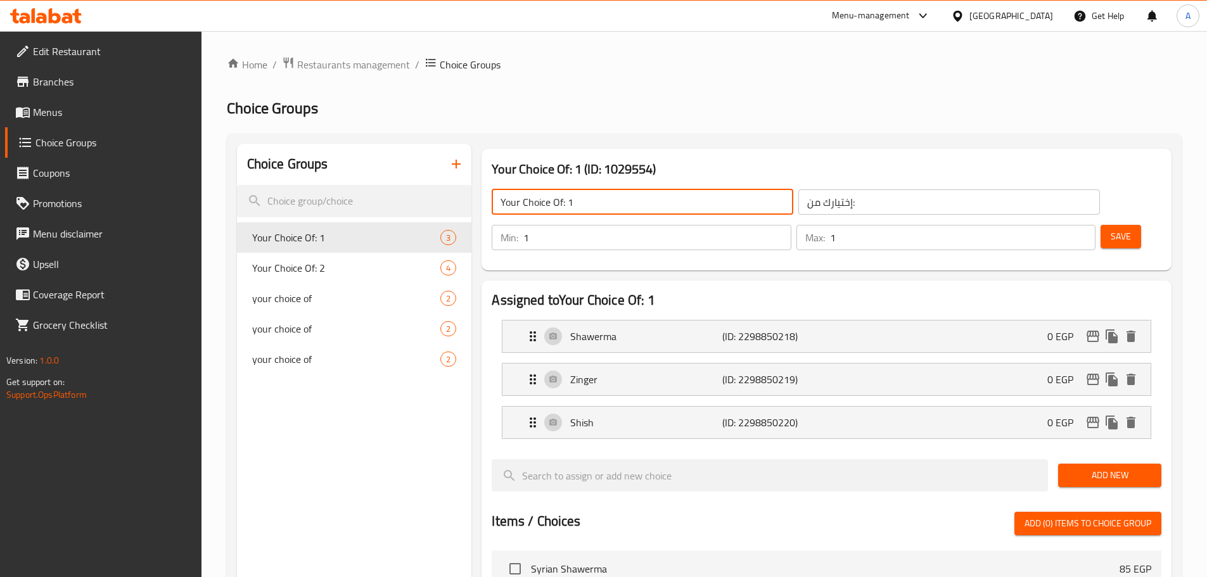
click at [638, 199] on input "Your Choice Of: 1" at bounding box center [643, 201] width 302 height 25
click at [1116, 222] on div "Save" at bounding box center [1126, 237] width 56 height 30
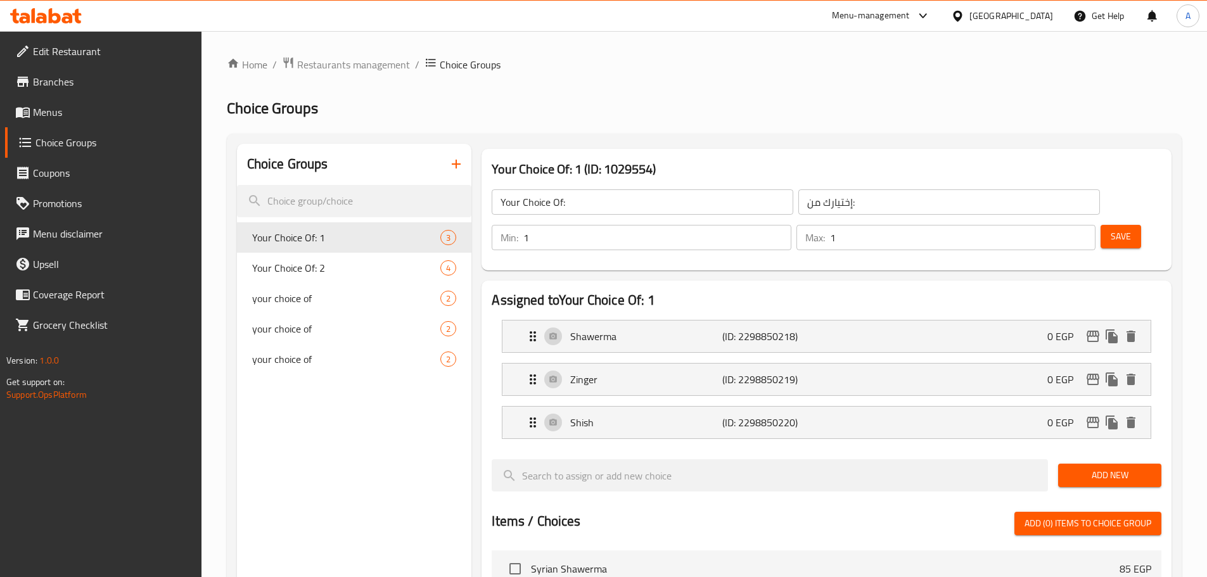
click at [1110, 225] on button "Save" at bounding box center [1121, 236] width 41 height 23
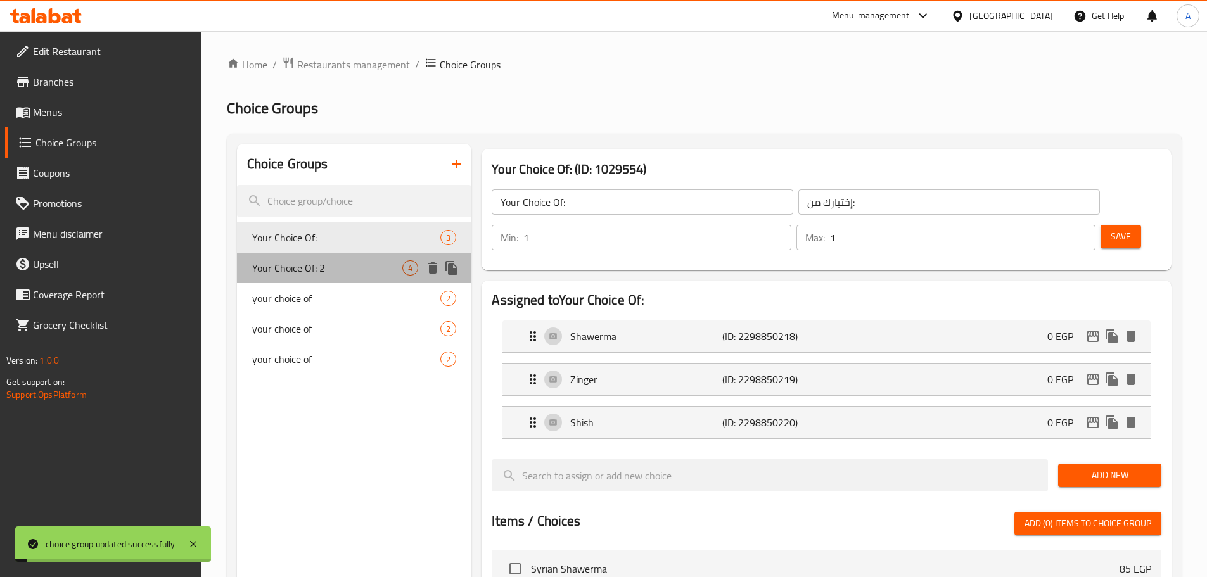
click at [331, 259] on div "Your Choice Of: 2 4" at bounding box center [354, 268] width 235 height 30
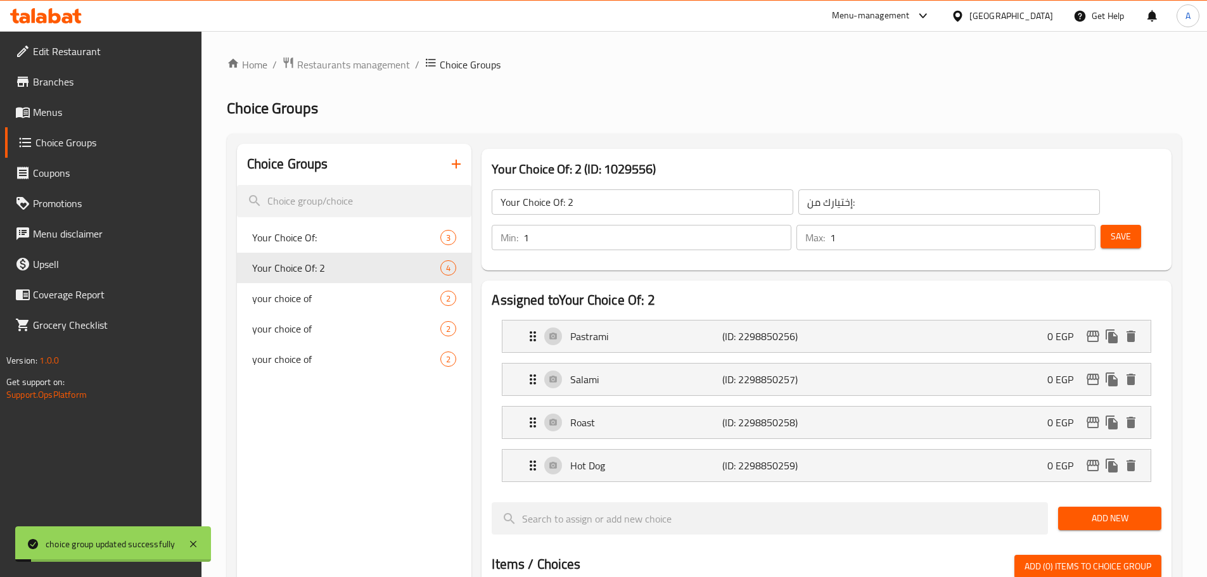
click at [618, 200] on input "Your Choice Of: 2" at bounding box center [643, 201] width 302 height 25
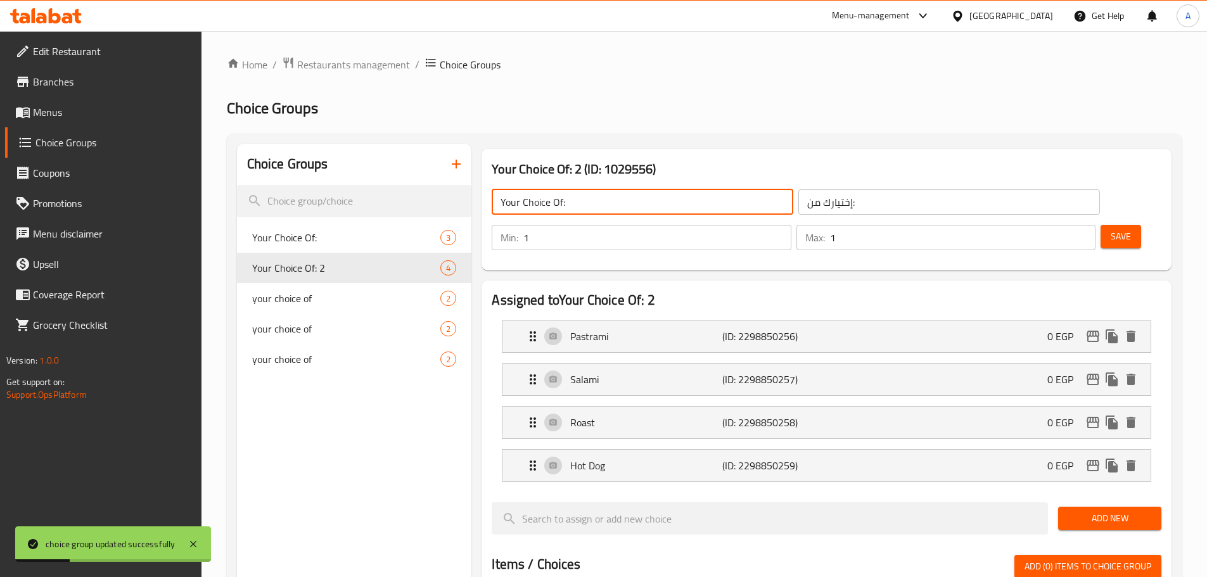
type input "Your Choice Of:"
click at [1111, 229] on span "Save" at bounding box center [1121, 237] width 20 height 16
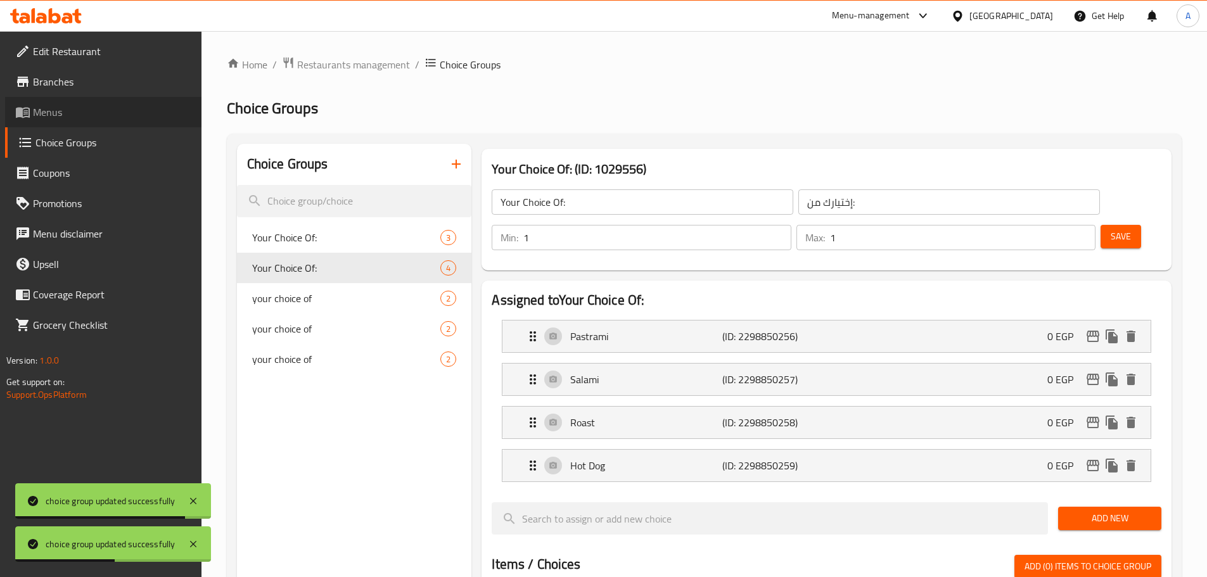
click at [92, 103] on link "Menus" at bounding box center [103, 112] width 196 height 30
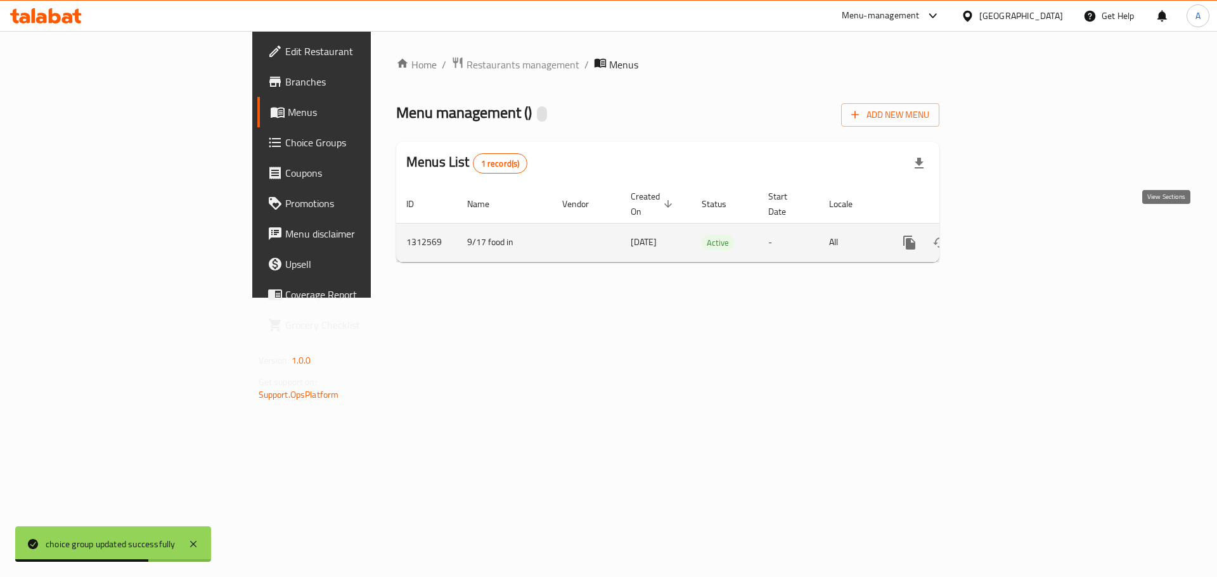
click at [1016, 234] on link "enhanced table" at bounding box center [1000, 242] width 30 height 30
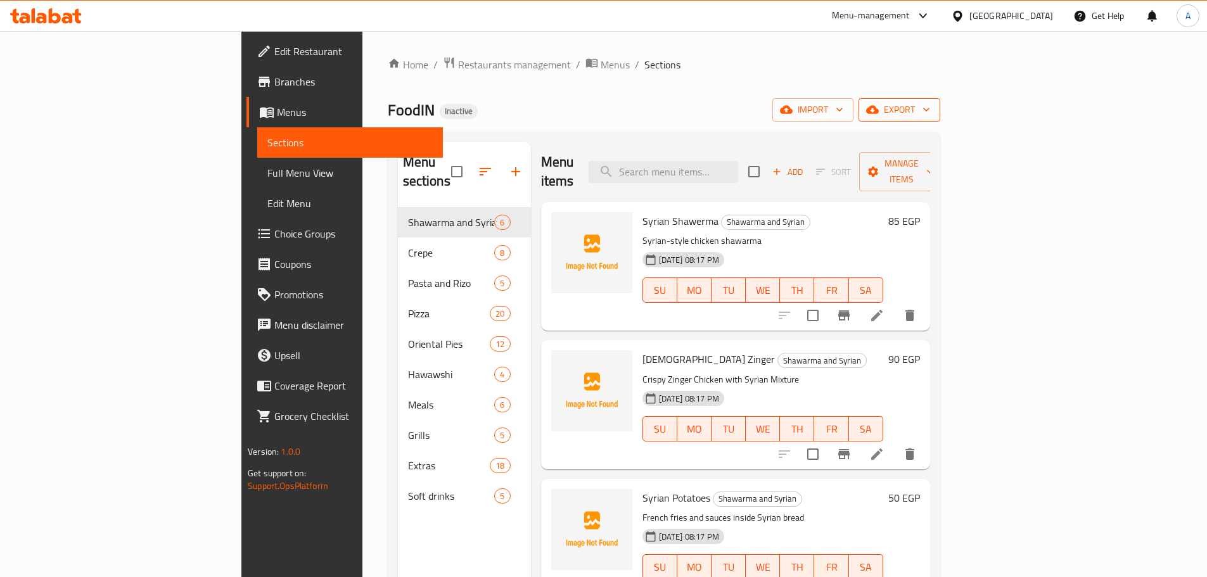
click at [930, 105] on span "export" at bounding box center [899, 110] width 61 height 16
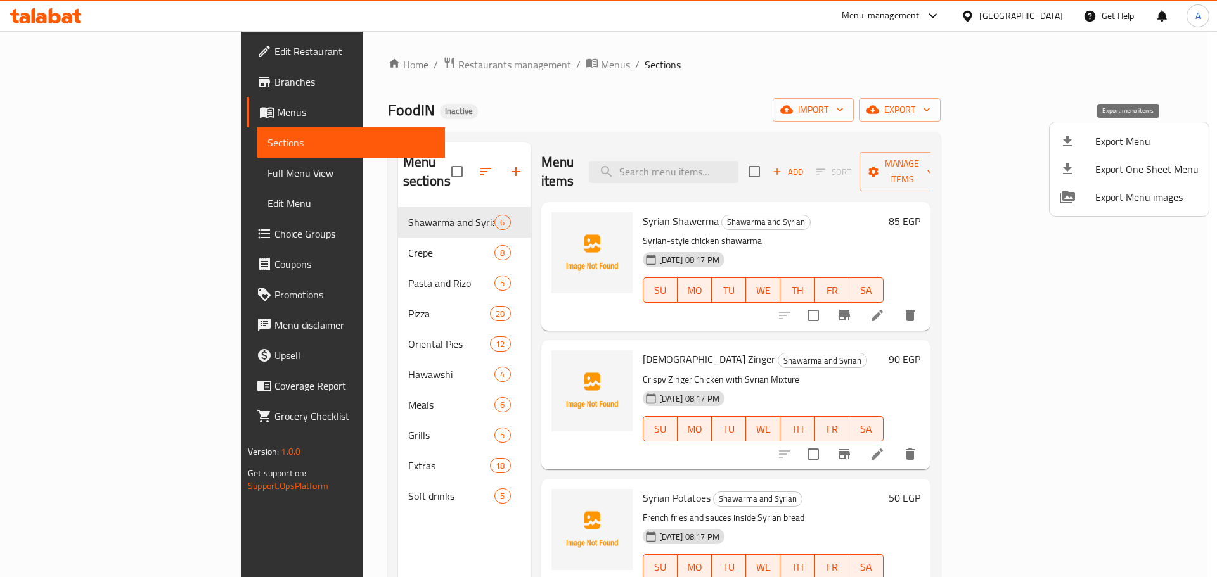
click at [1078, 143] on div at bounding box center [1076, 141] width 35 height 15
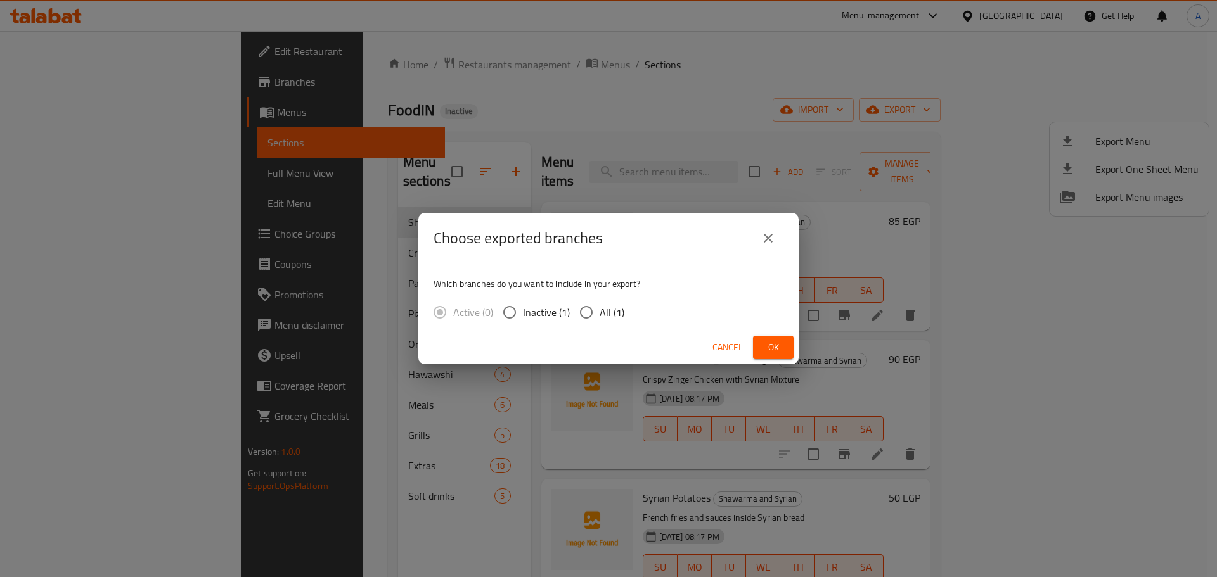
click at [608, 311] on span "All (1)" at bounding box center [611, 312] width 25 height 15
click at [599, 311] on input "All (1)" at bounding box center [586, 312] width 27 height 27
radio input "true"
click at [772, 347] on span "Ok" at bounding box center [773, 348] width 20 height 16
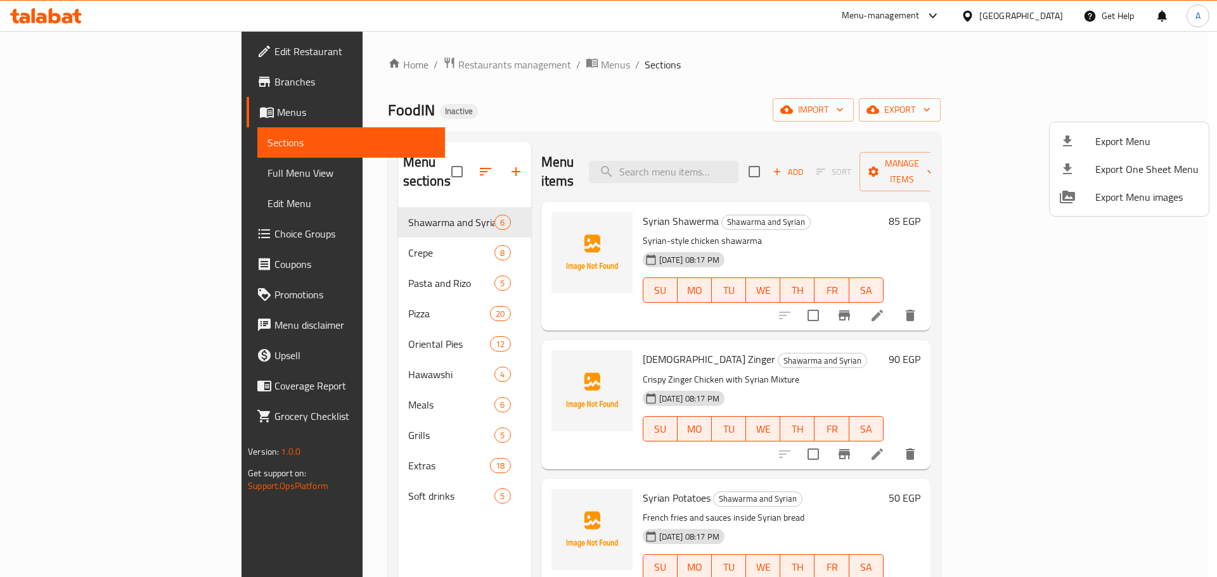
click at [763, 97] on div at bounding box center [608, 288] width 1217 height 577
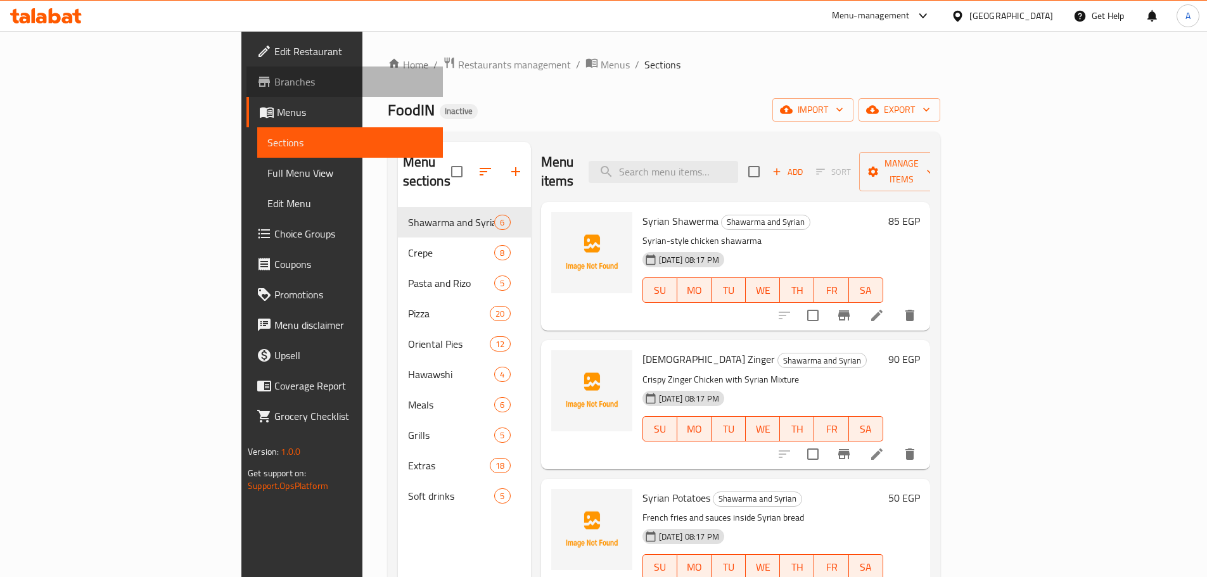
click at [274, 74] on span "Branches" at bounding box center [353, 81] width 158 height 15
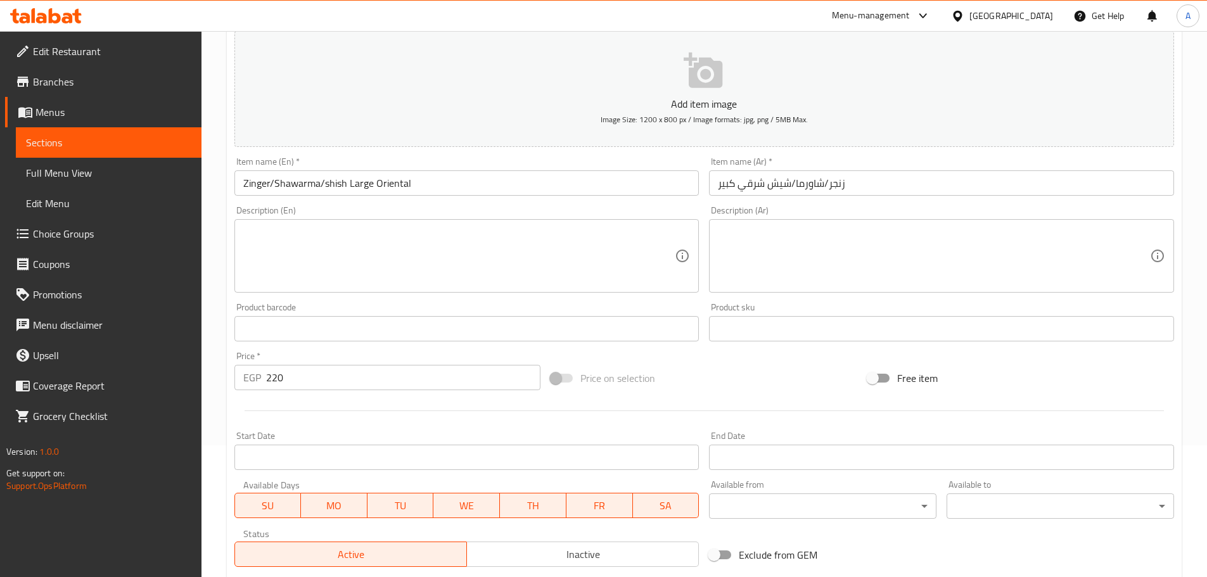
scroll to position [310, 0]
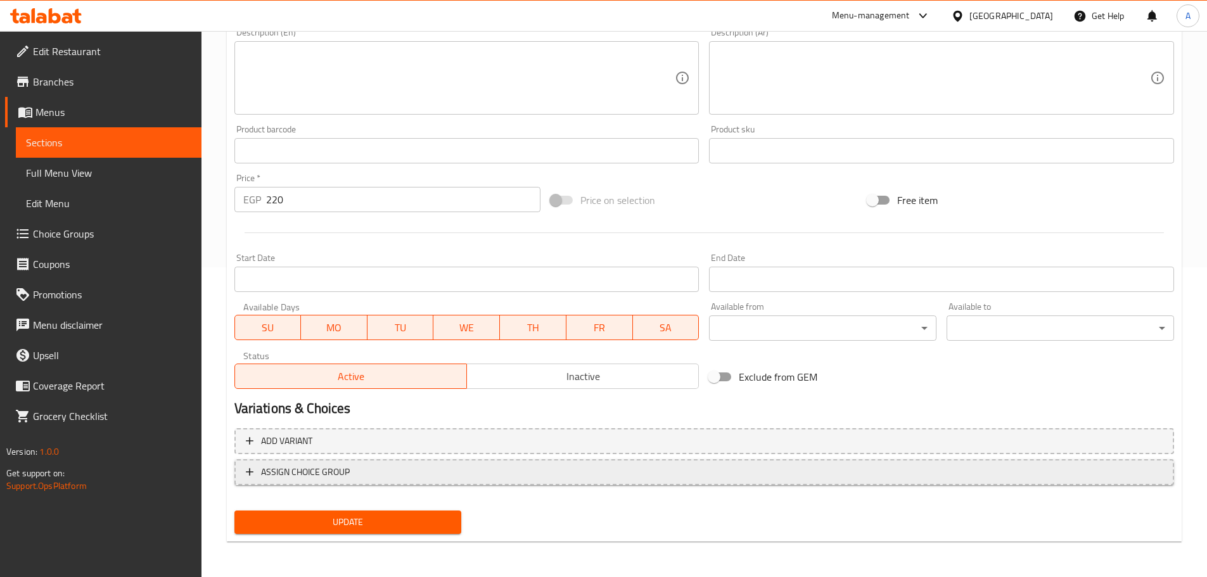
click at [428, 471] on span "ASSIGN CHOICE GROUP" at bounding box center [704, 472] width 917 height 16
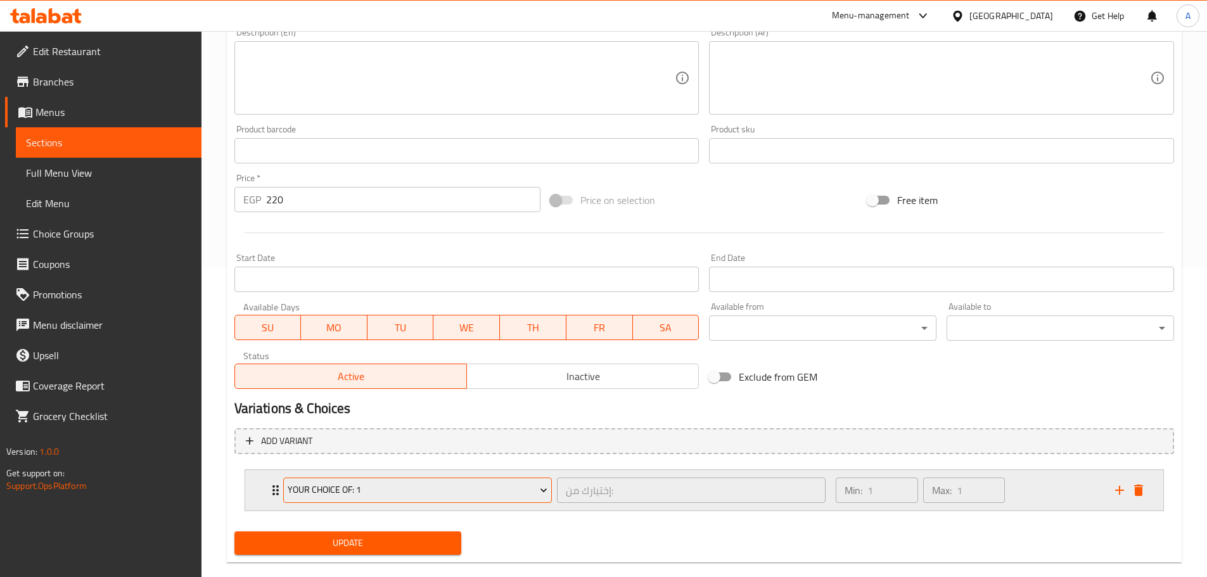
click at [399, 492] on span "Your Choice Of: 1" at bounding box center [418, 490] width 260 height 16
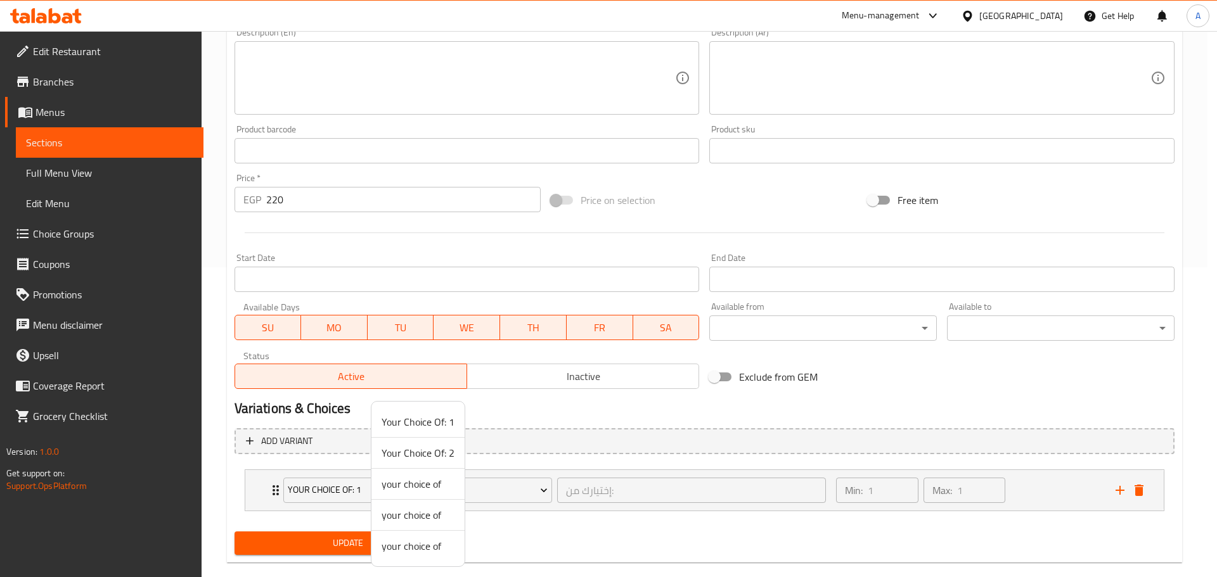
click at [534, 537] on div at bounding box center [608, 288] width 1217 height 577
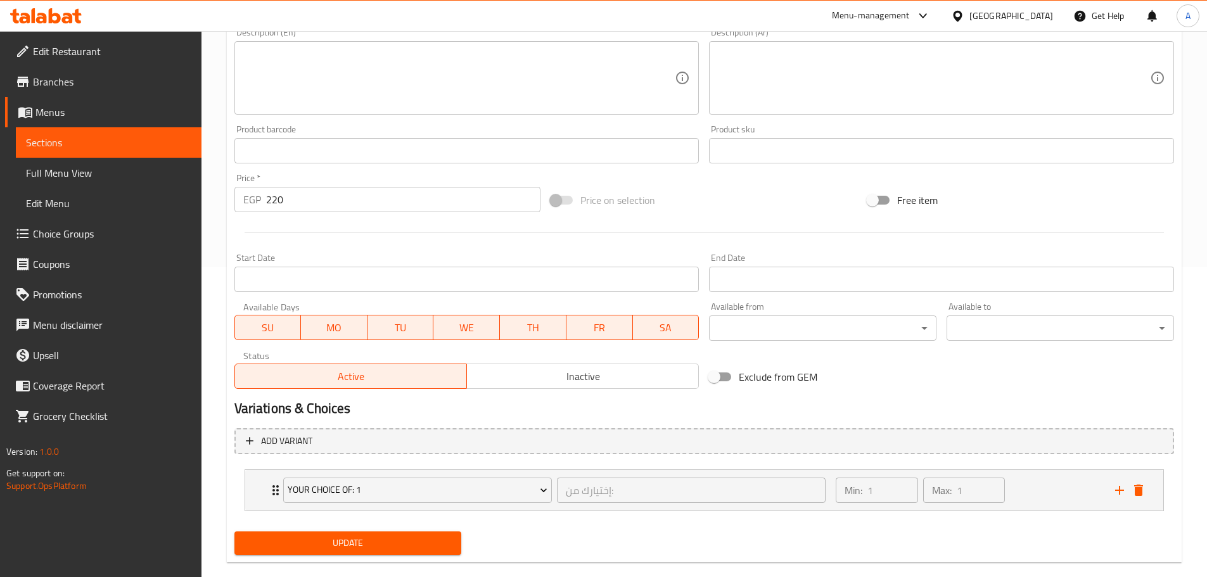
drag, startPoint x: 411, startPoint y: 539, endPoint x: 601, endPoint y: 134, distance: 447.0
click at [412, 539] on span "Update" at bounding box center [348, 543] width 207 height 16
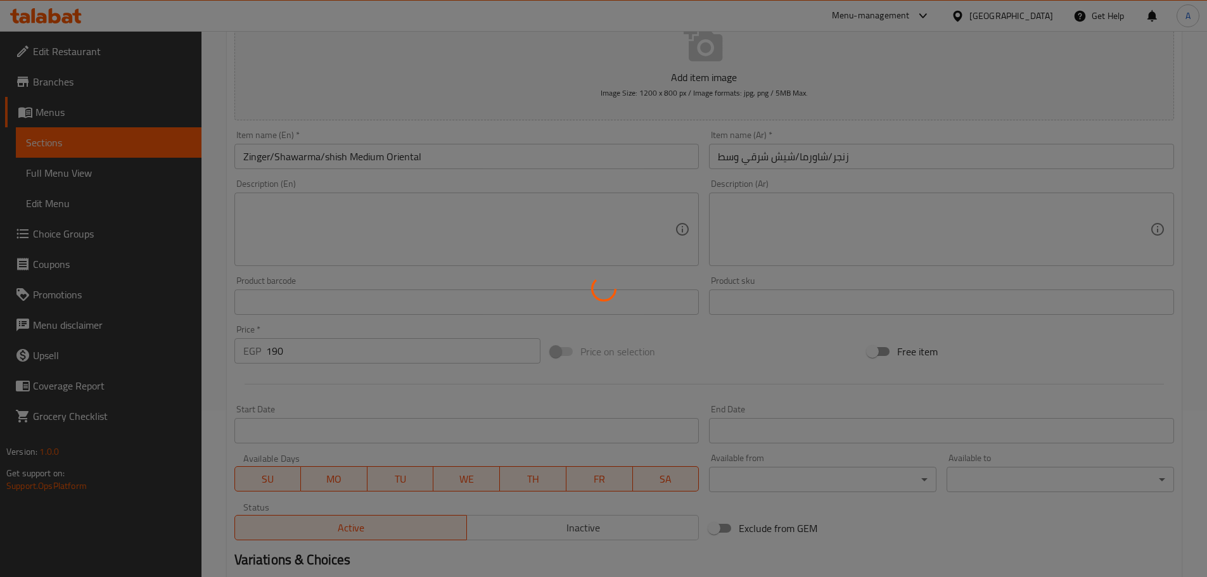
scroll to position [308, 0]
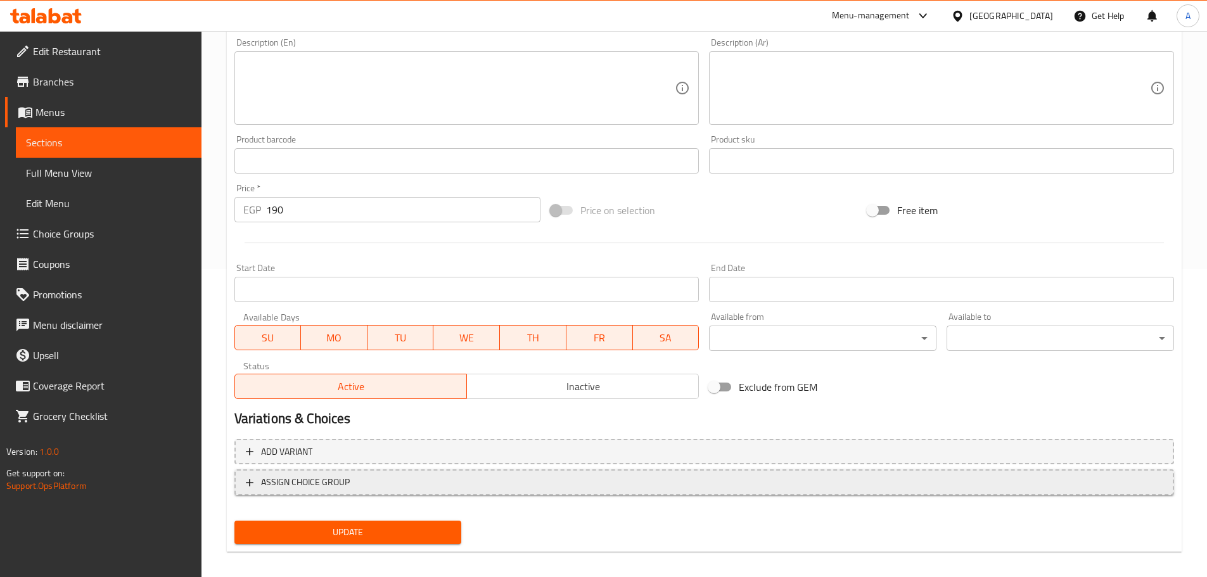
click at [374, 480] on span "ASSIGN CHOICE GROUP" at bounding box center [704, 483] width 917 height 16
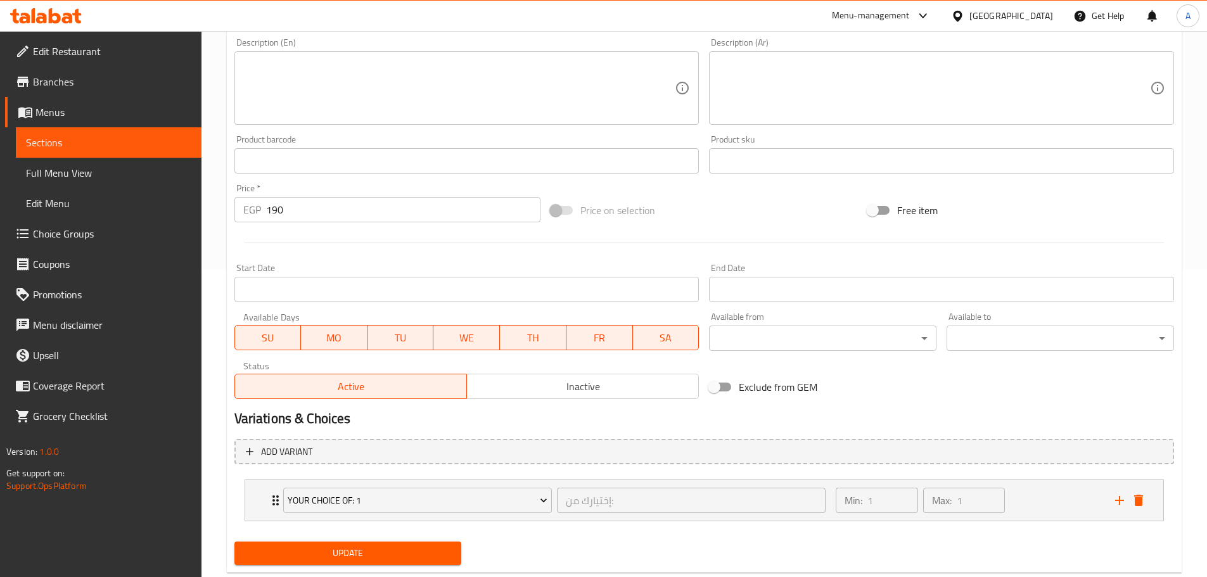
click at [384, 543] on button "Update" at bounding box center [347, 553] width 227 height 23
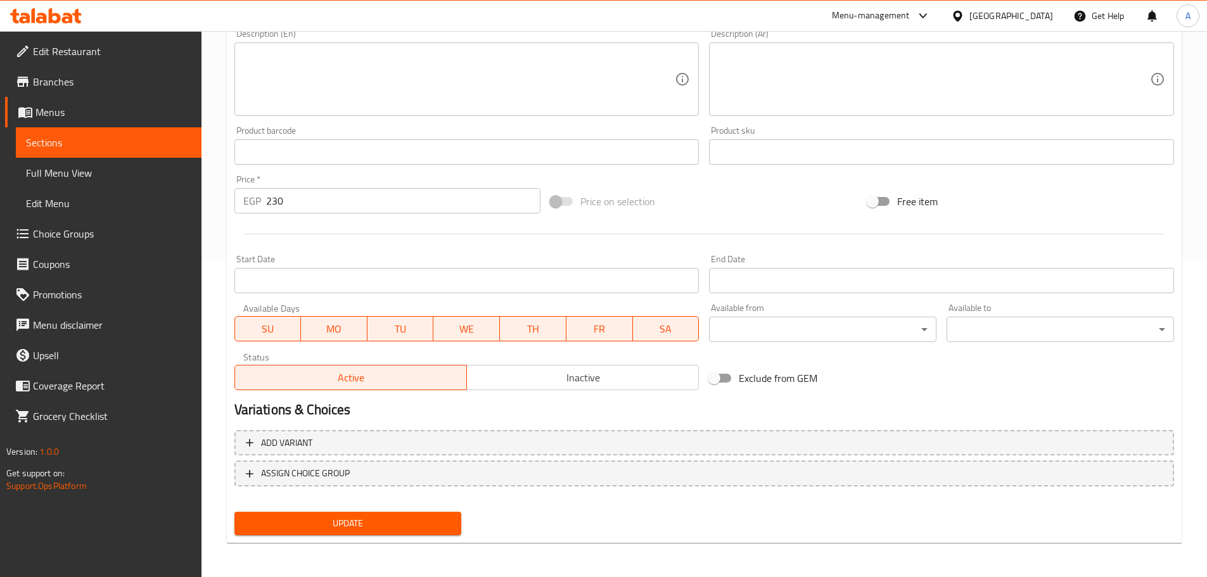
scroll to position [318, 0]
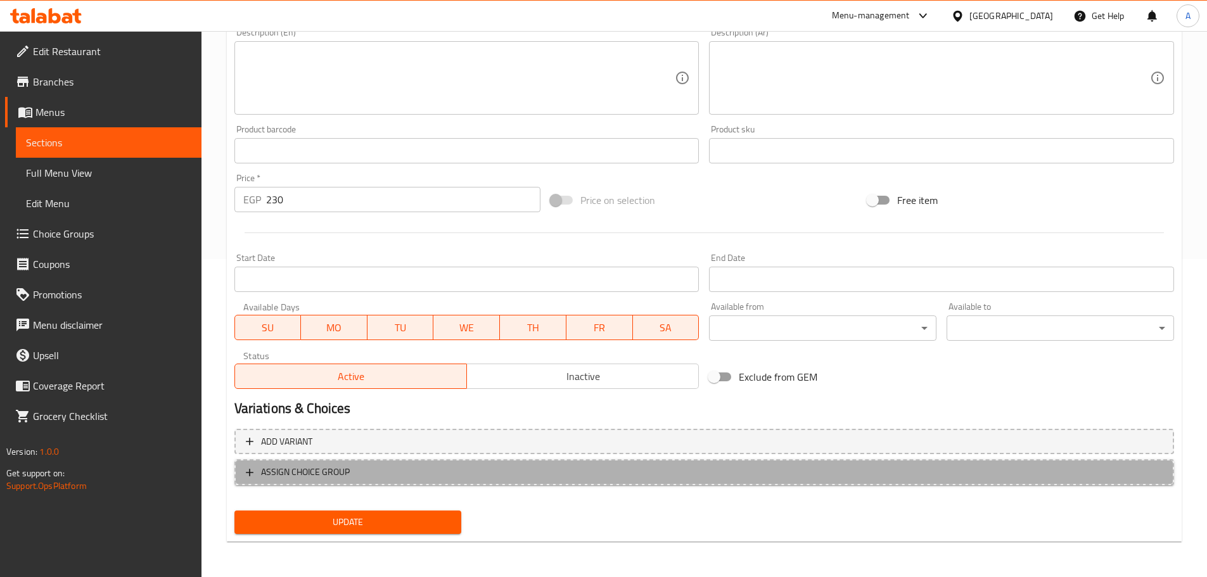
click at [513, 460] on button "ASSIGN CHOICE GROUP" at bounding box center [704, 472] width 940 height 26
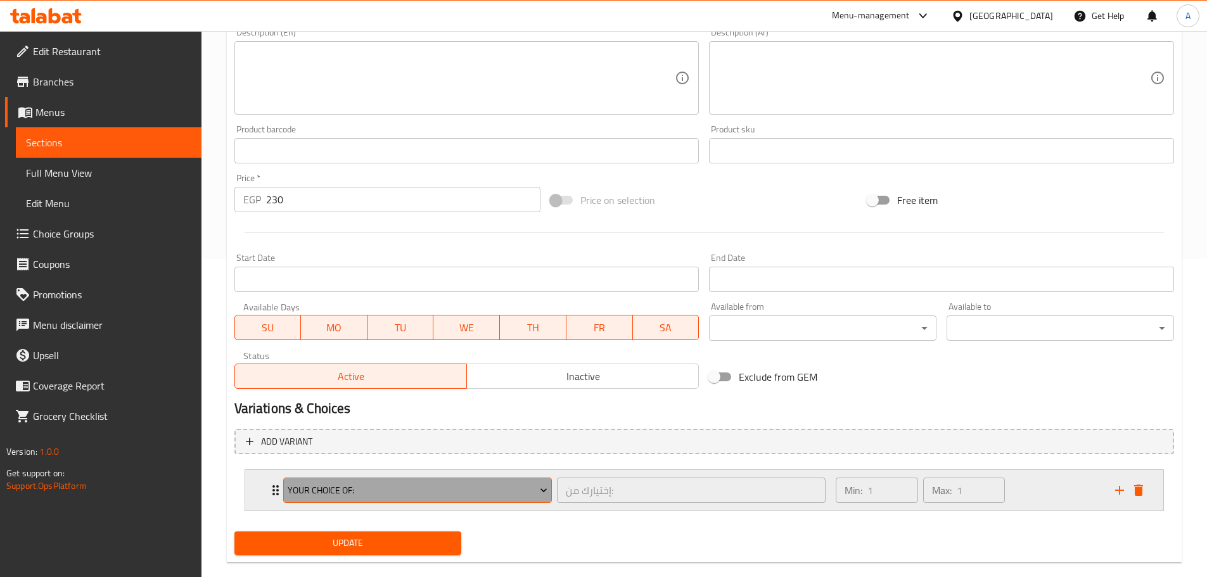
click at [464, 487] on span "Your Choice Of:" at bounding box center [418, 491] width 260 height 16
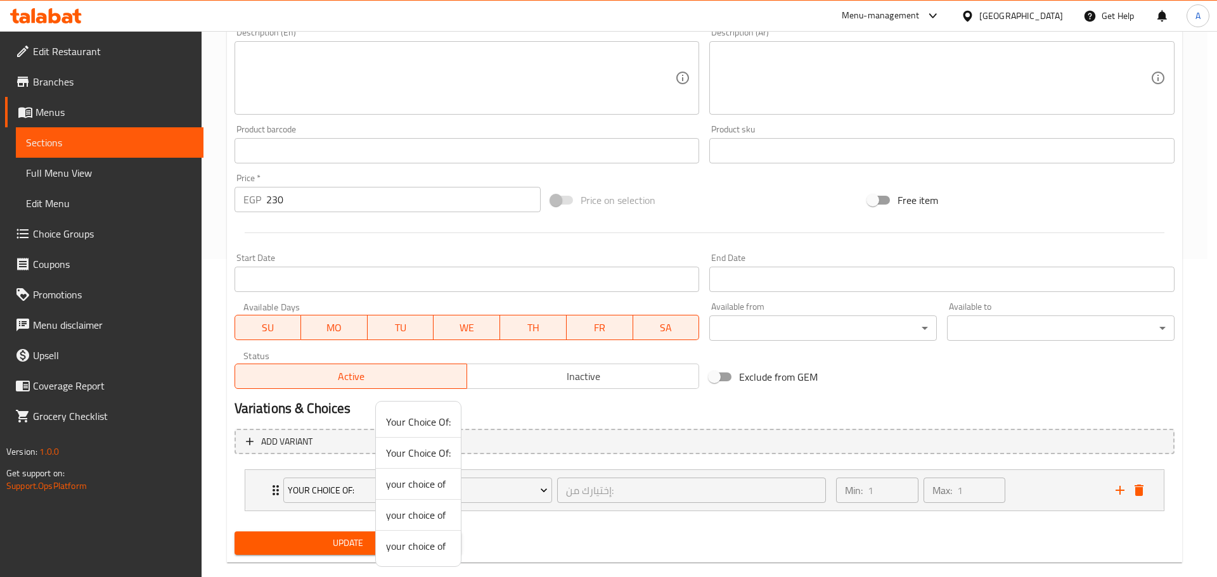
click at [446, 557] on li "your choice of" at bounding box center [418, 546] width 85 height 30
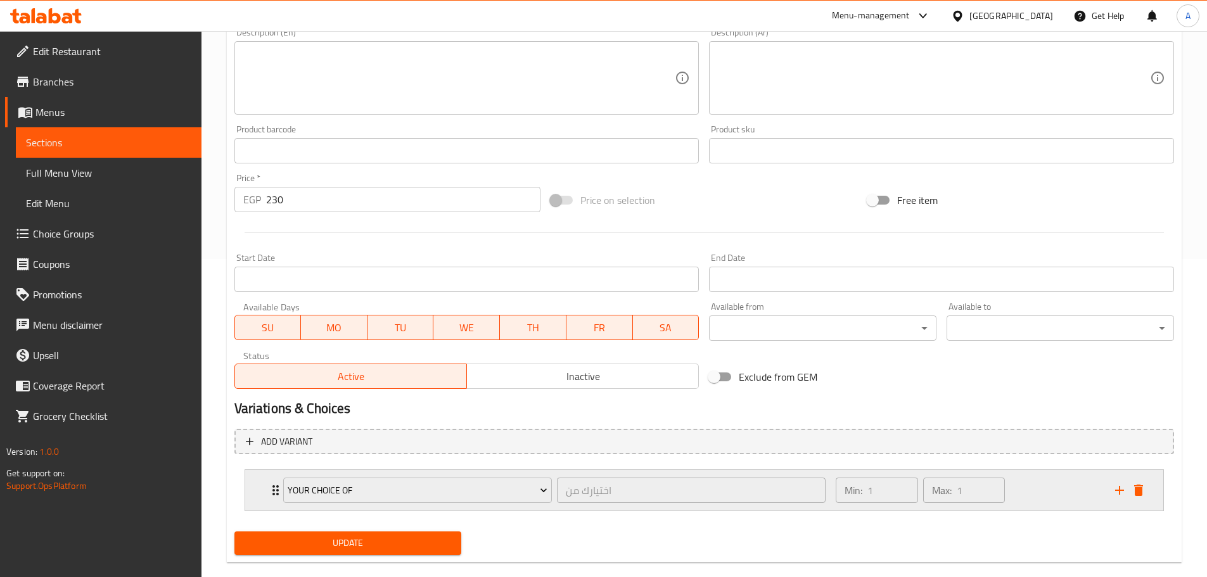
click at [1046, 482] on div "Min: 1 ​ Max: 1 ​" at bounding box center [967, 490] width 279 height 41
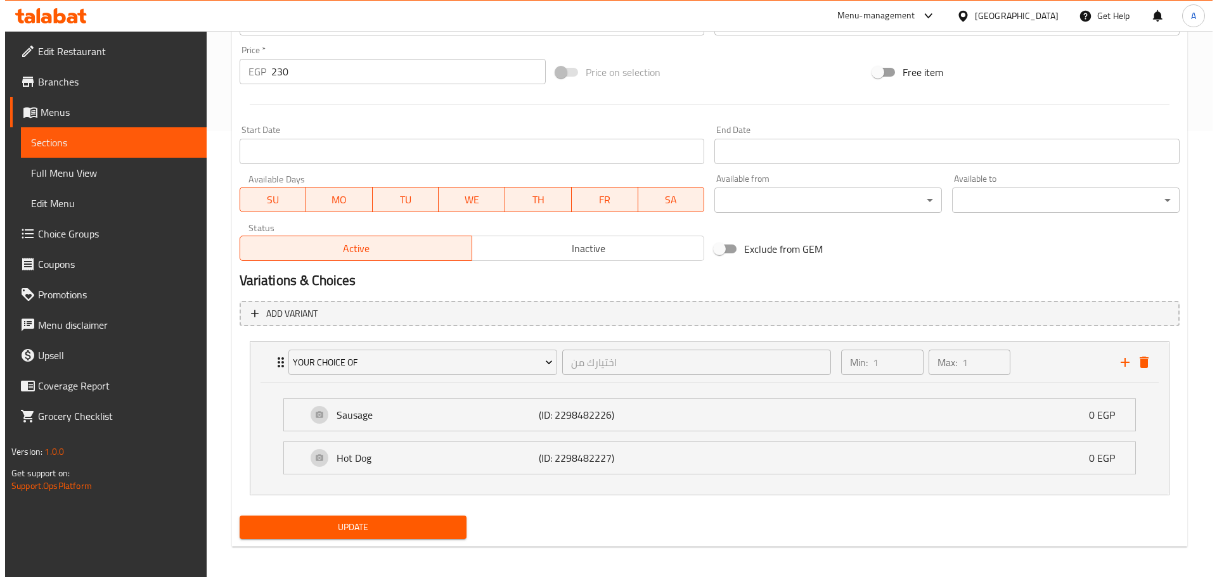
scroll to position [450, 0]
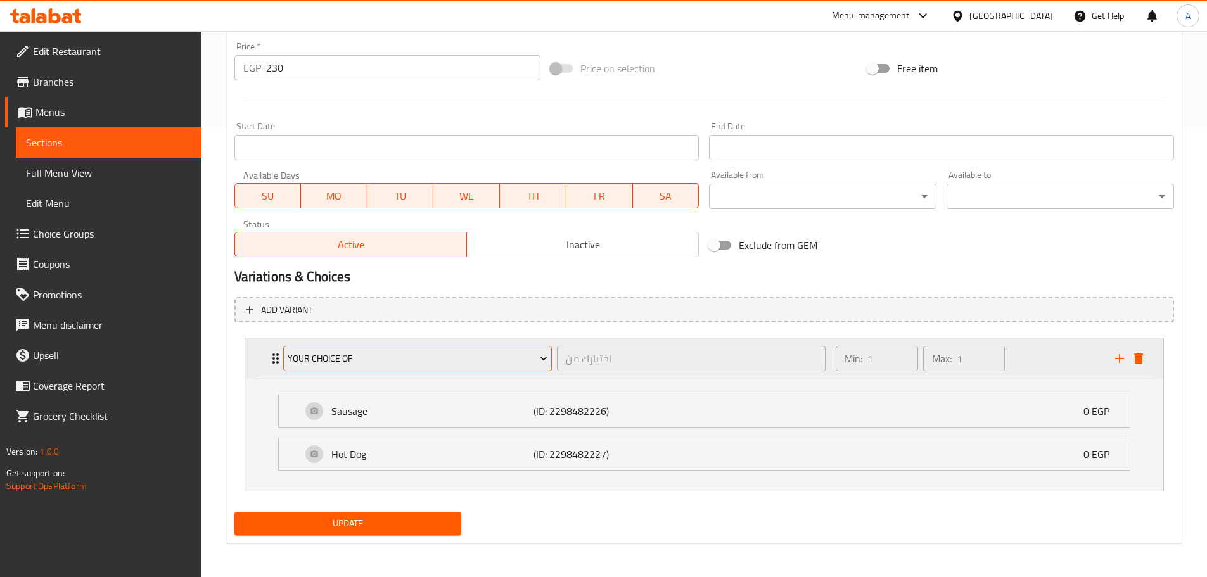
click at [454, 355] on span "your choice of" at bounding box center [418, 359] width 260 height 16
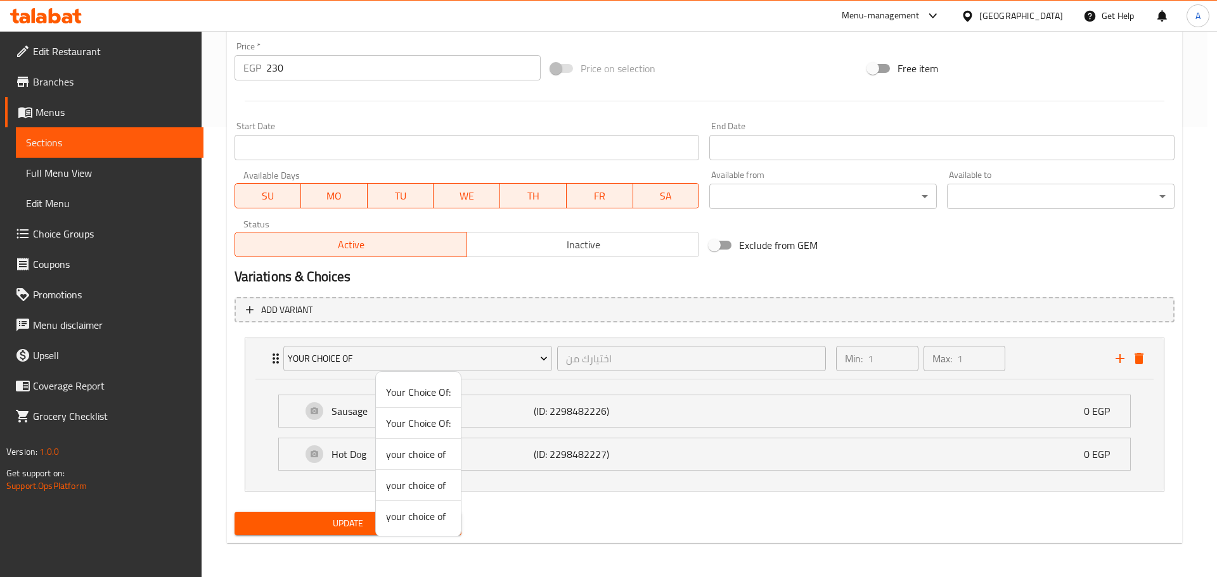
click at [428, 391] on span "Your Choice Of:" at bounding box center [418, 392] width 65 height 15
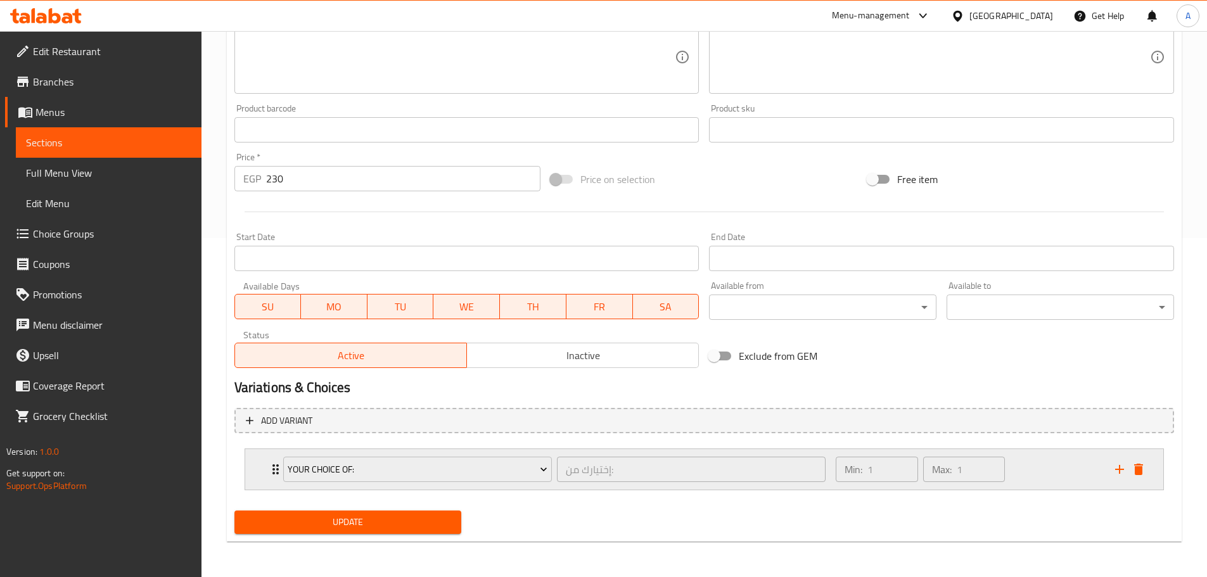
click at [1058, 471] on div "Min: 1 ​ Max: 1 ​" at bounding box center [967, 469] width 279 height 41
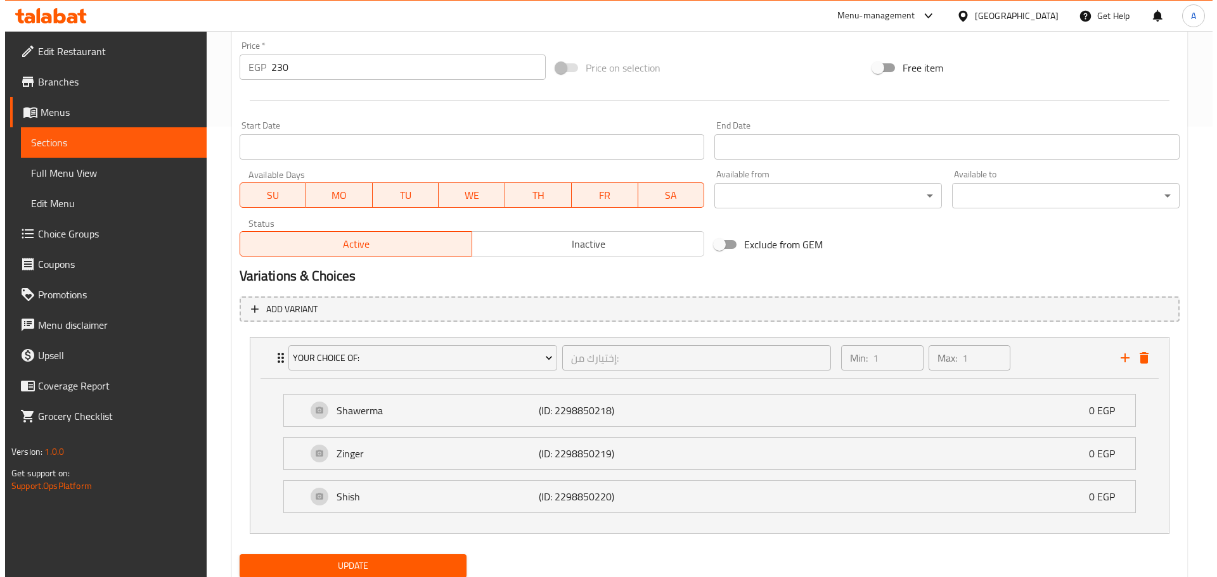
scroll to position [494, 0]
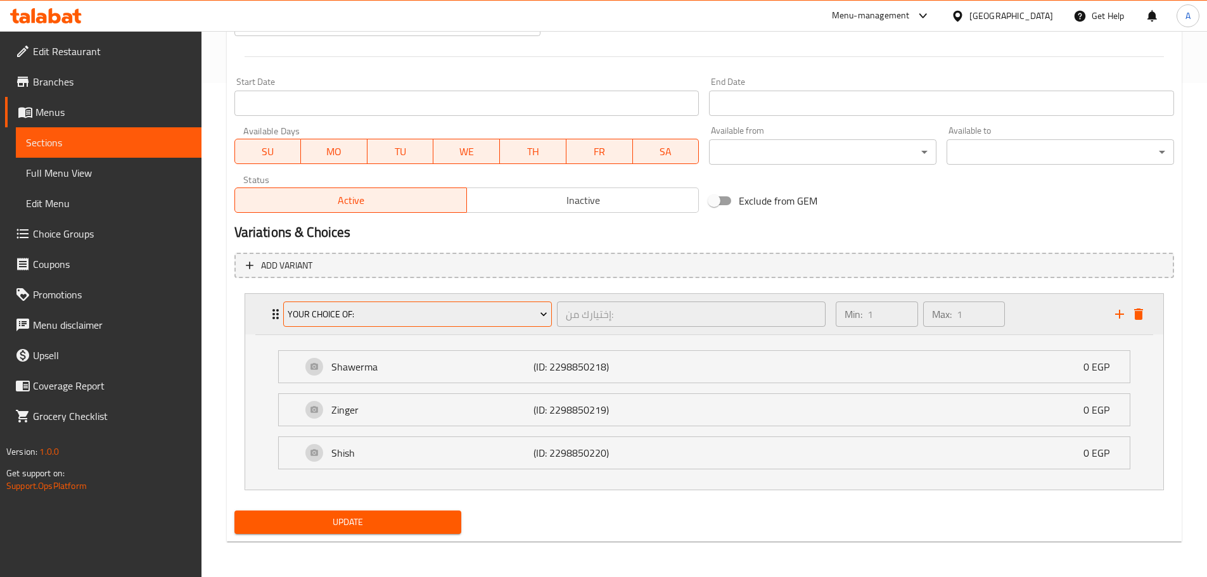
click at [458, 307] on span "Your Choice Of:" at bounding box center [418, 315] width 260 height 16
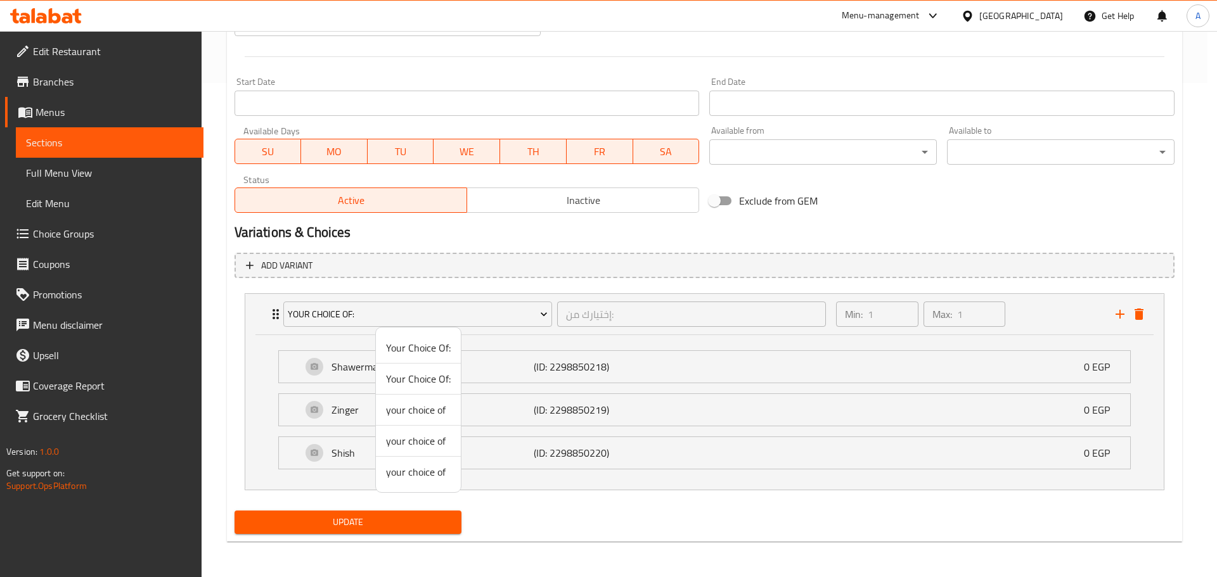
click at [389, 379] on span "Your Choice Of:" at bounding box center [418, 378] width 65 height 15
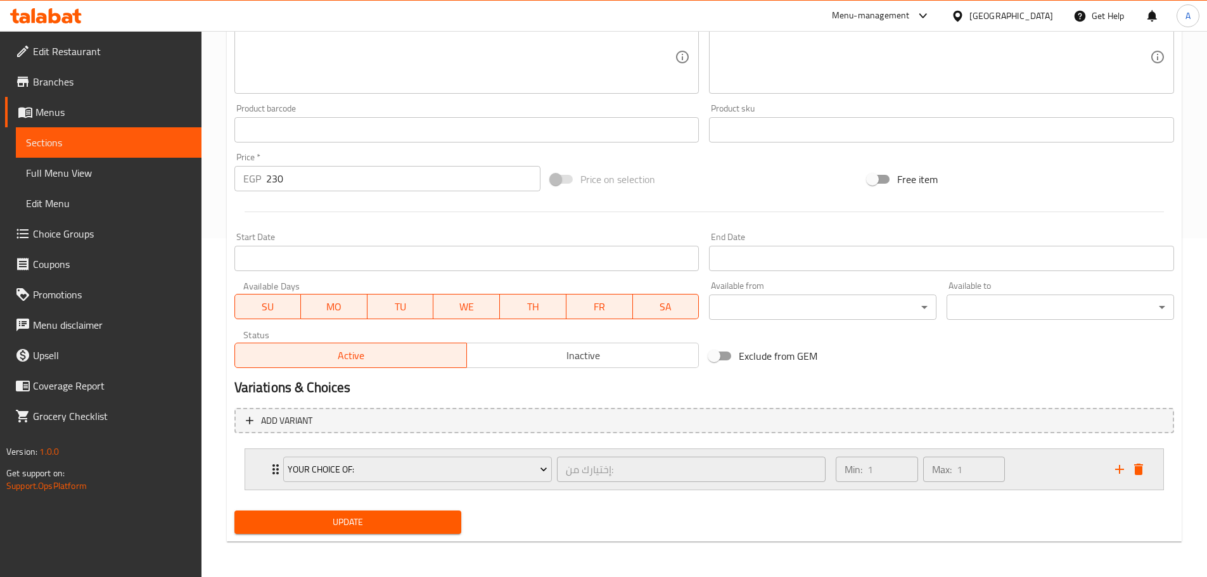
click at [1037, 454] on div "Min: 1 ​ Max: 1 ​" at bounding box center [967, 469] width 279 height 41
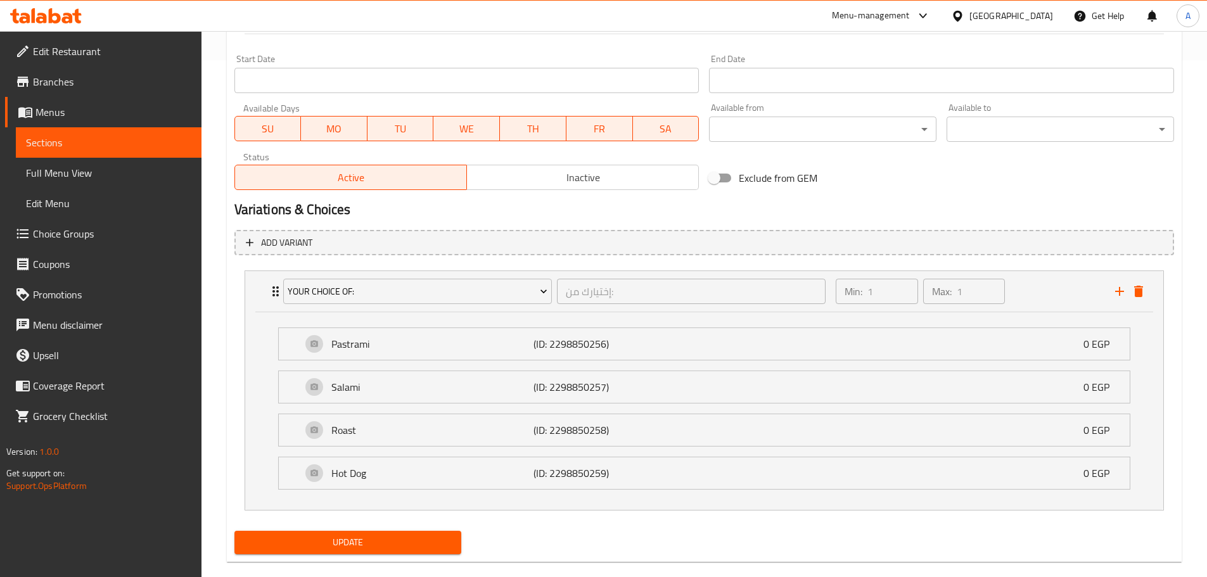
scroll to position [537, 0]
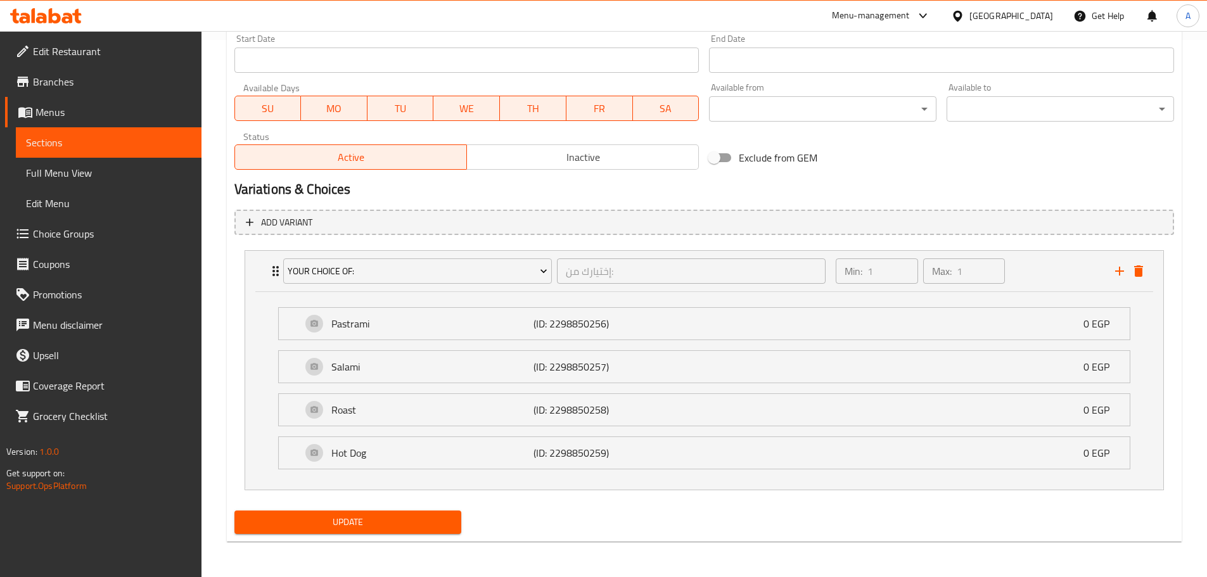
click at [425, 526] on span "Update" at bounding box center [348, 523] width 207 height 16
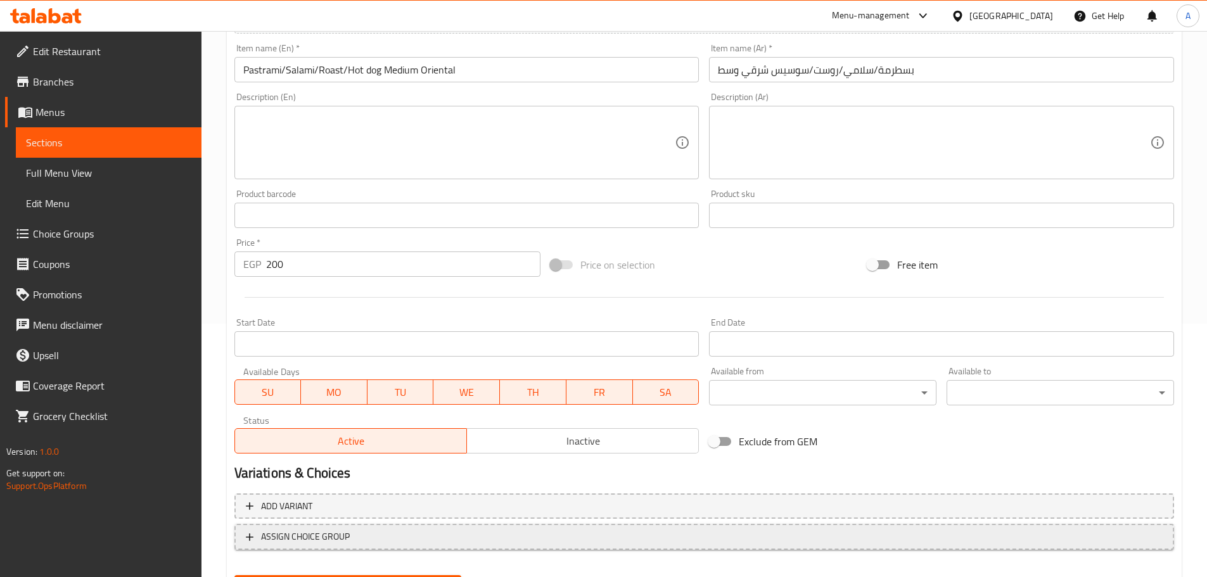
click at [392, 539] on span "ASSIGN CHOICE GROUP" at bounding box center [704, 537] width 917 height 16
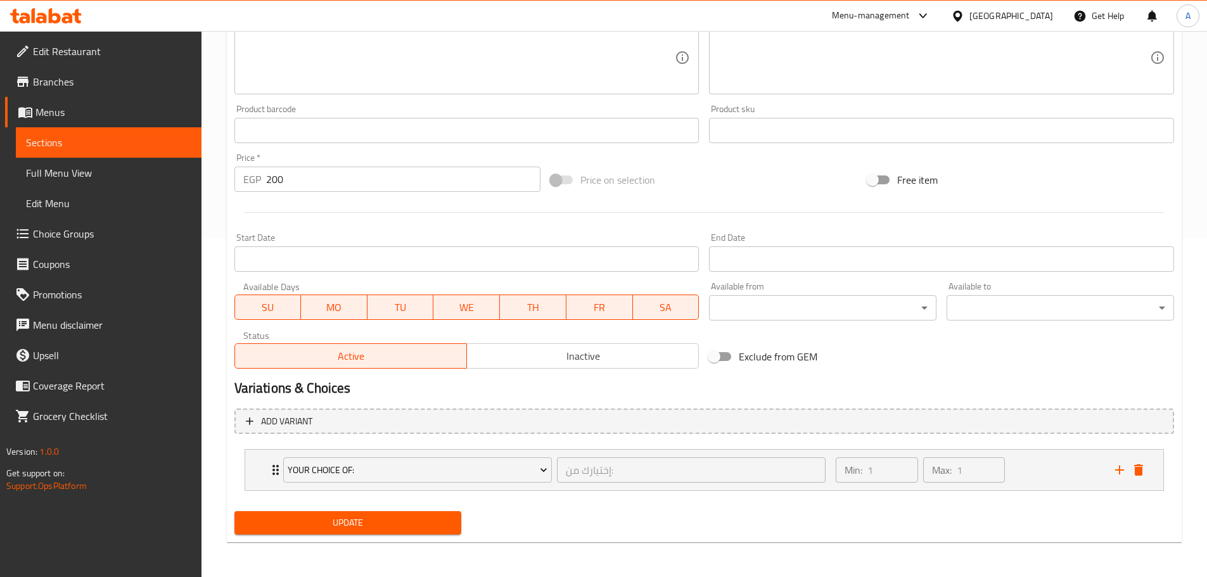
scroll to position [339, 0]
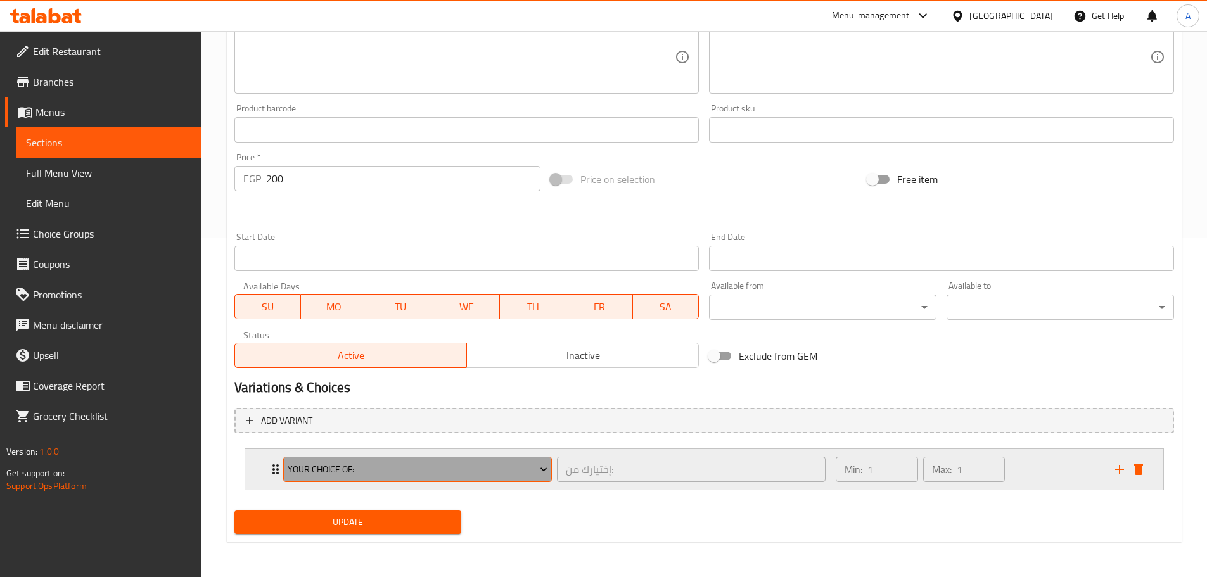
click at [382, 470] on span "Your Choice Of:" at bounding box center [418, 470] width 260 height 16
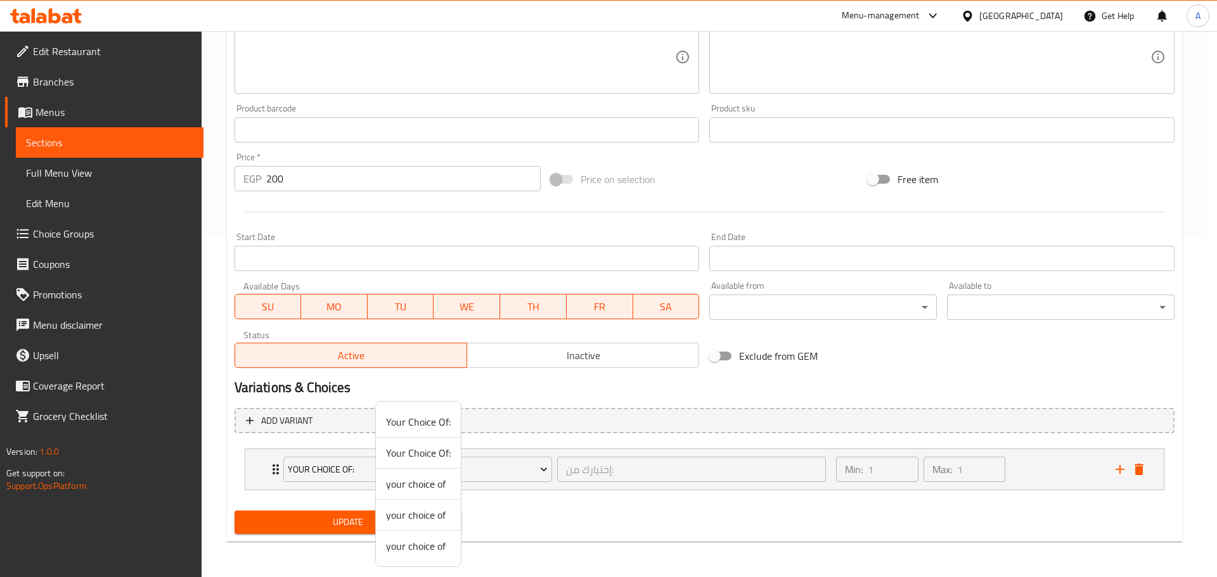
click at [413, 461] on span "Your Choice Of:" at bounding box center [418, 452] width 65 height 15
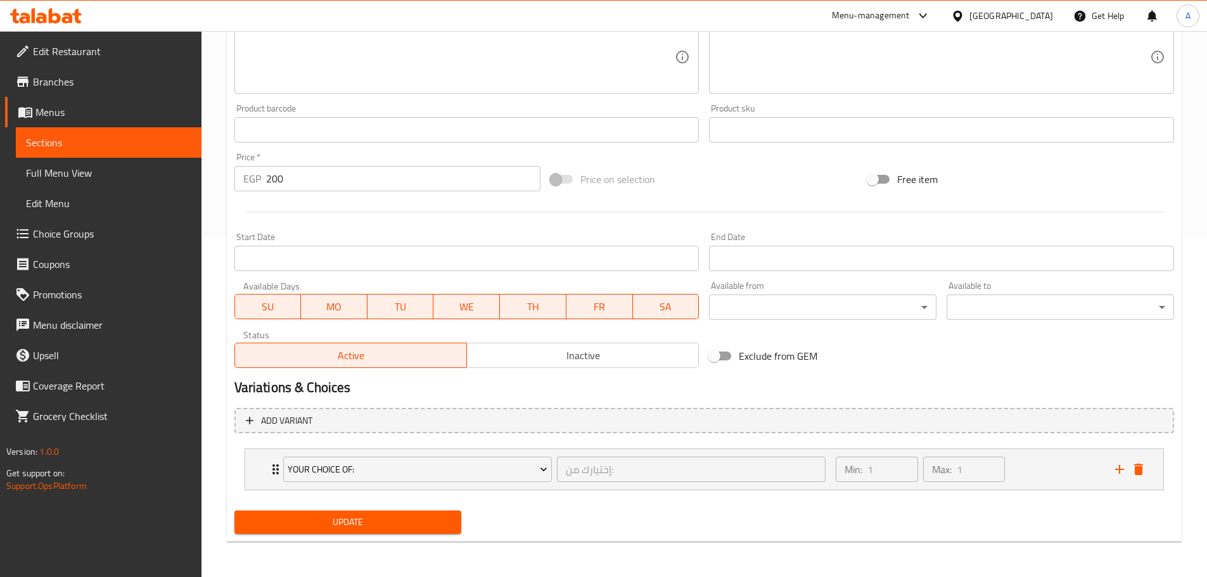
click at [403, 514] on button "Update" at bounding box center [347, 522] width 227 height 23
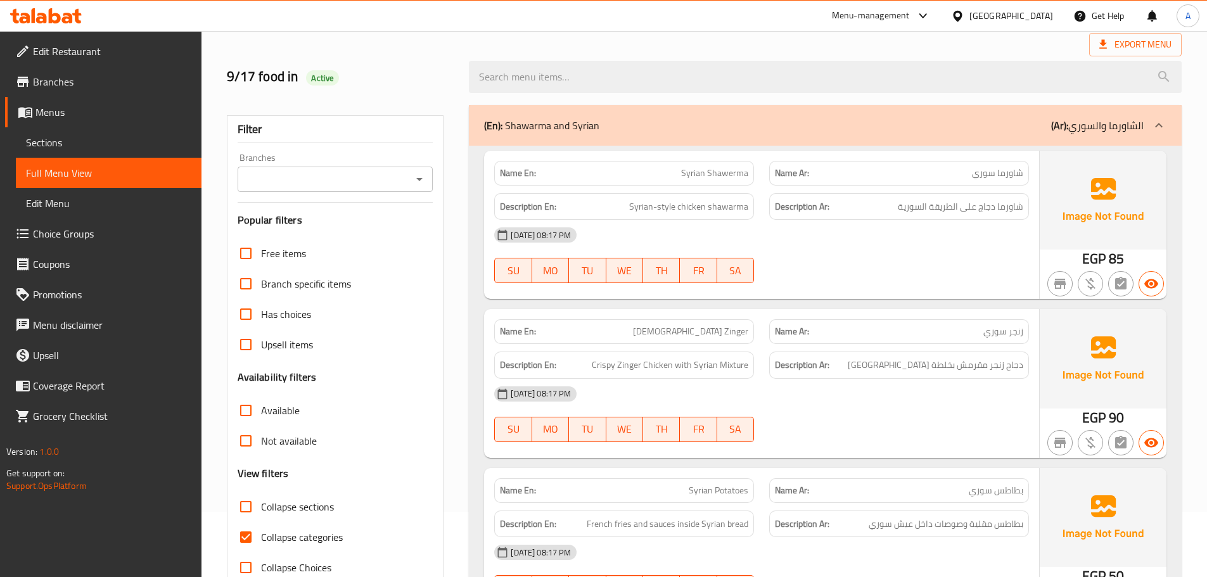
scroll to position [127, 0]
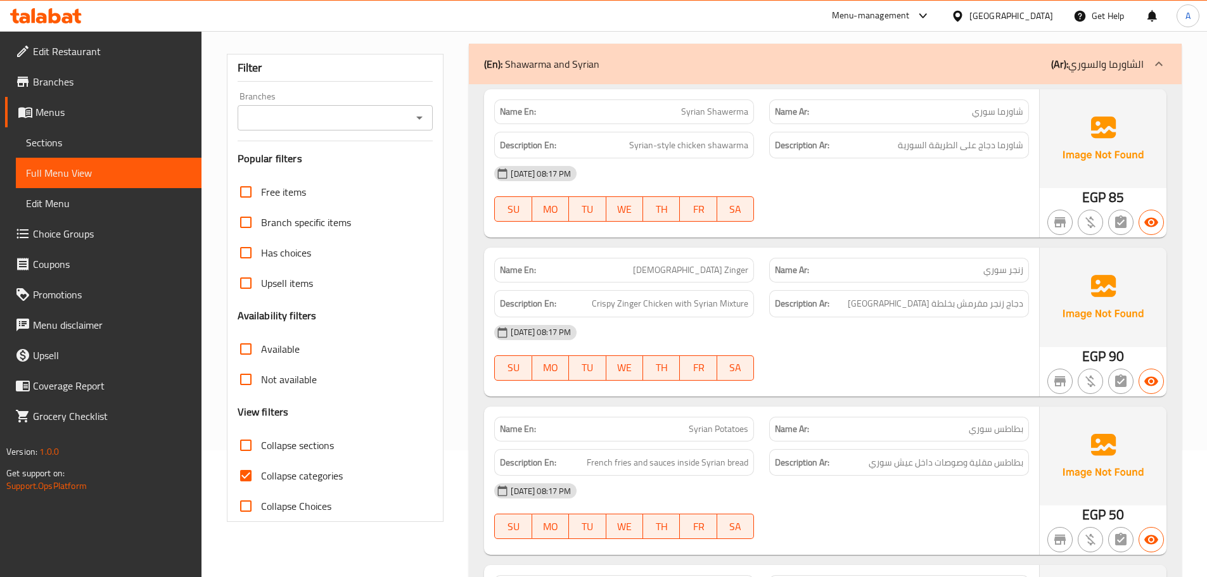
click at [245, 473] on input "Collapse categories" at bounding box center [246, 476] width 30 height 30
checkbox input "false"
click at [245, 453] on input "Collapse sections" at bounding box center [246, 445] width 30 height 30
checkbox input "true"
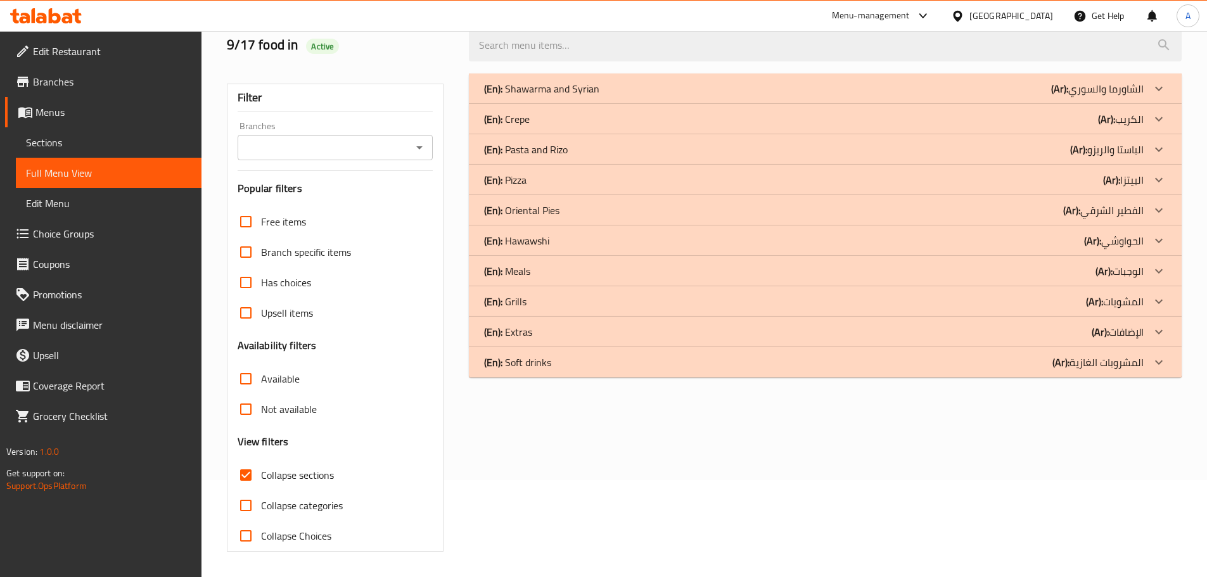
scroll to position [97, 0]
click at [248, 497] on input "Collapse categories" at bounding box center [246, 505] width 30 height 30
checkbox input "true"
click at [245, 480] on input "Collapse sections" at bounding box center [246, 475] width 30 height 30
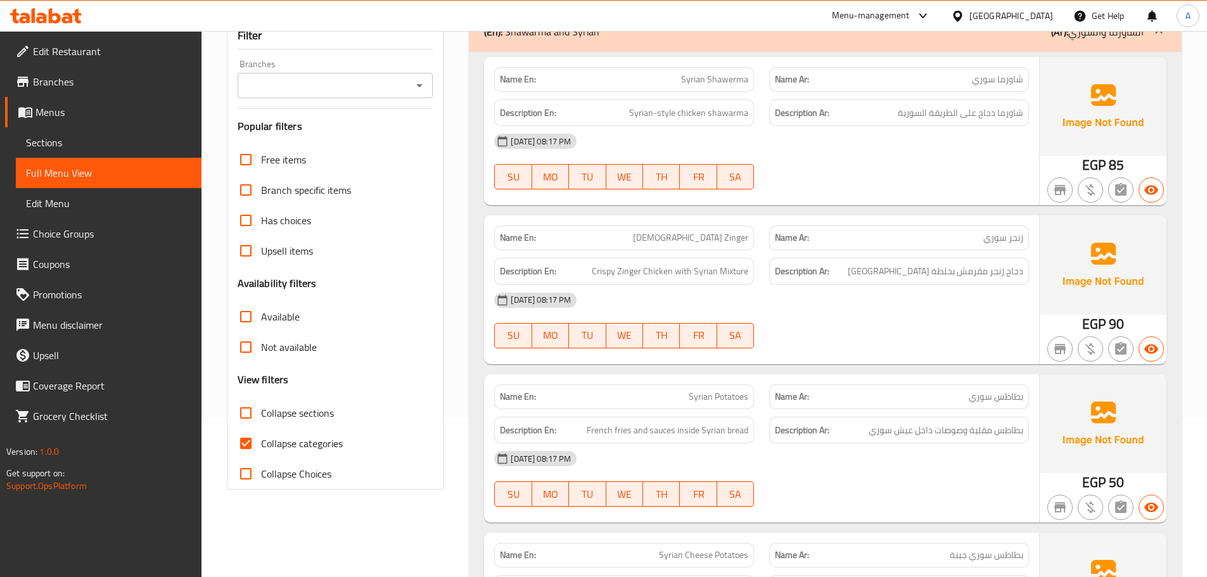
scroll to position [279, 0]
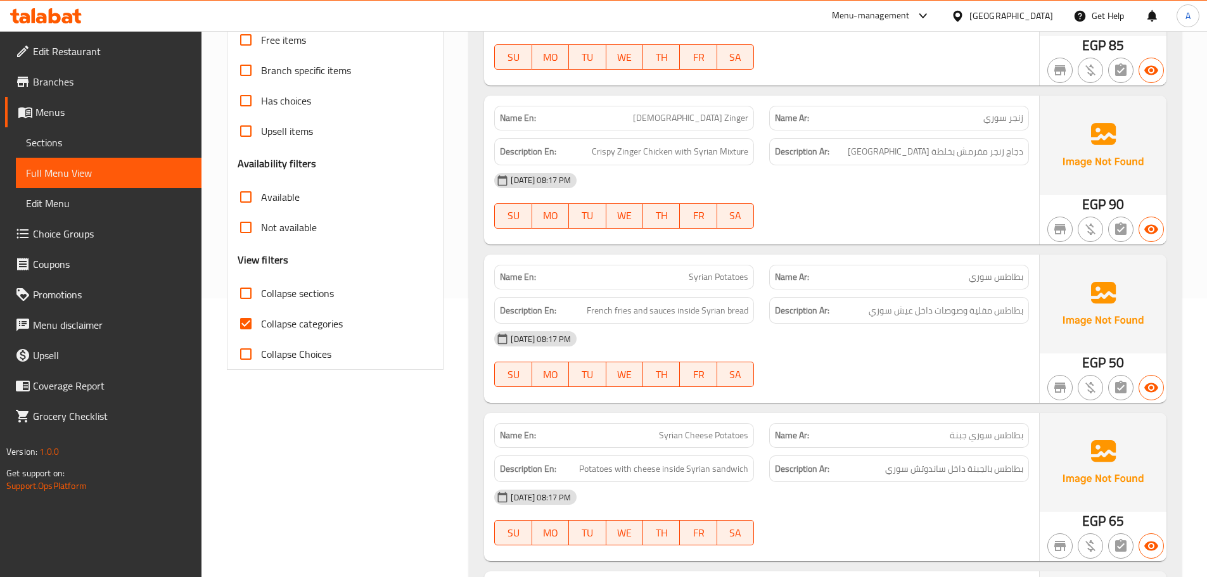
click at [247, 286] on input "Collapse sections" at bounding box center [246, 293] width 30 height 30
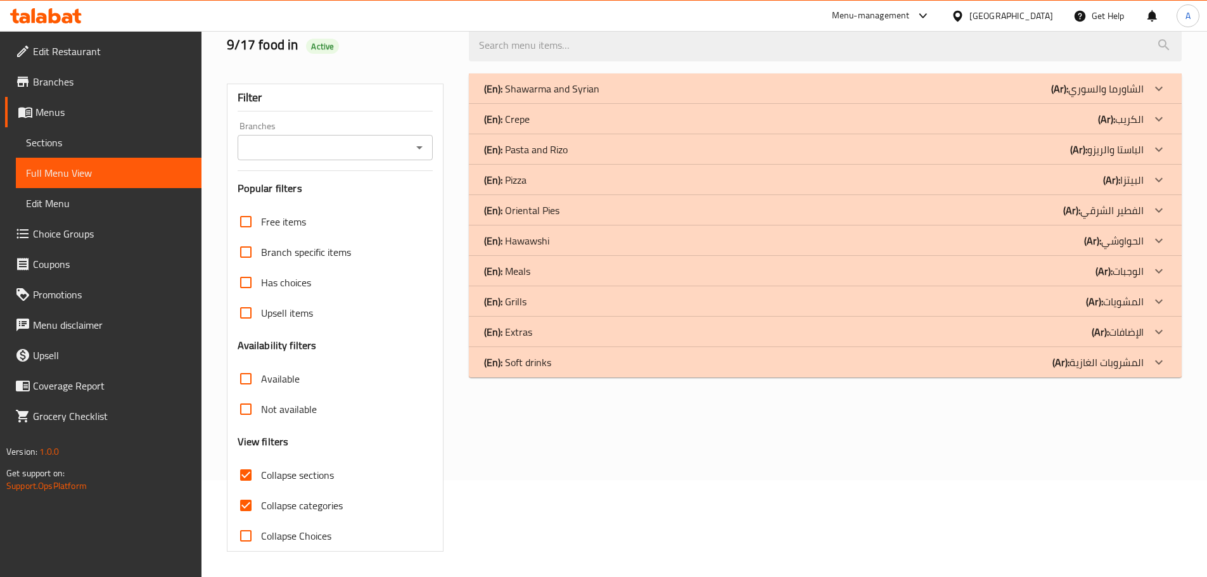
scroll to position [97, 0]
click at [249, 478] on input "Collapse sections" at bounding box center [246, 475] width 30 height 30
checkbox input "false"
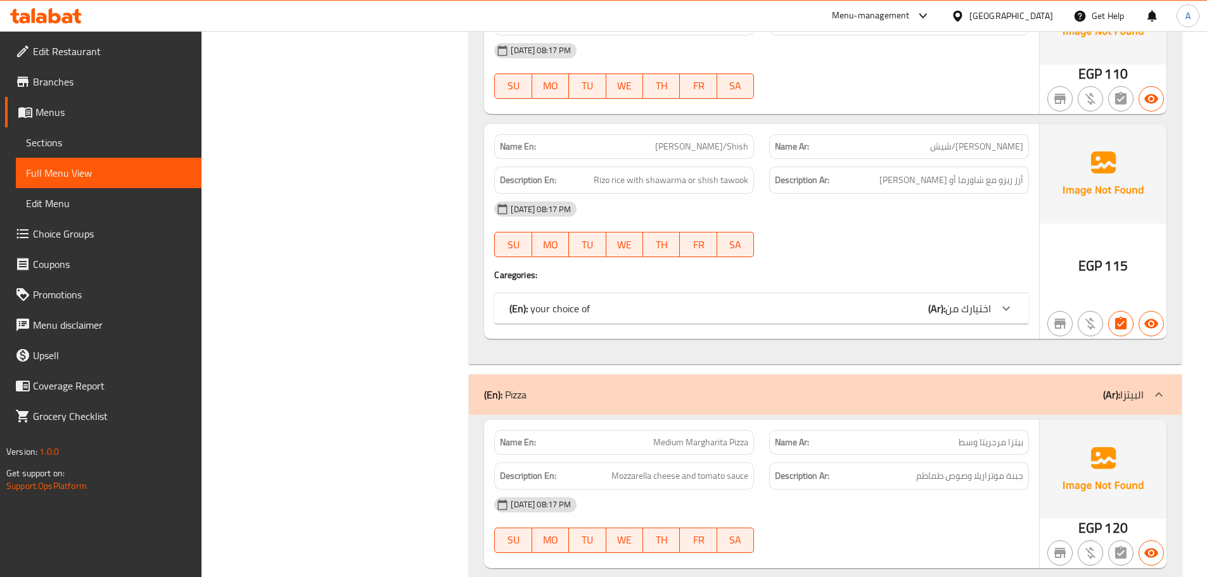
scroll to position [3136, 0]
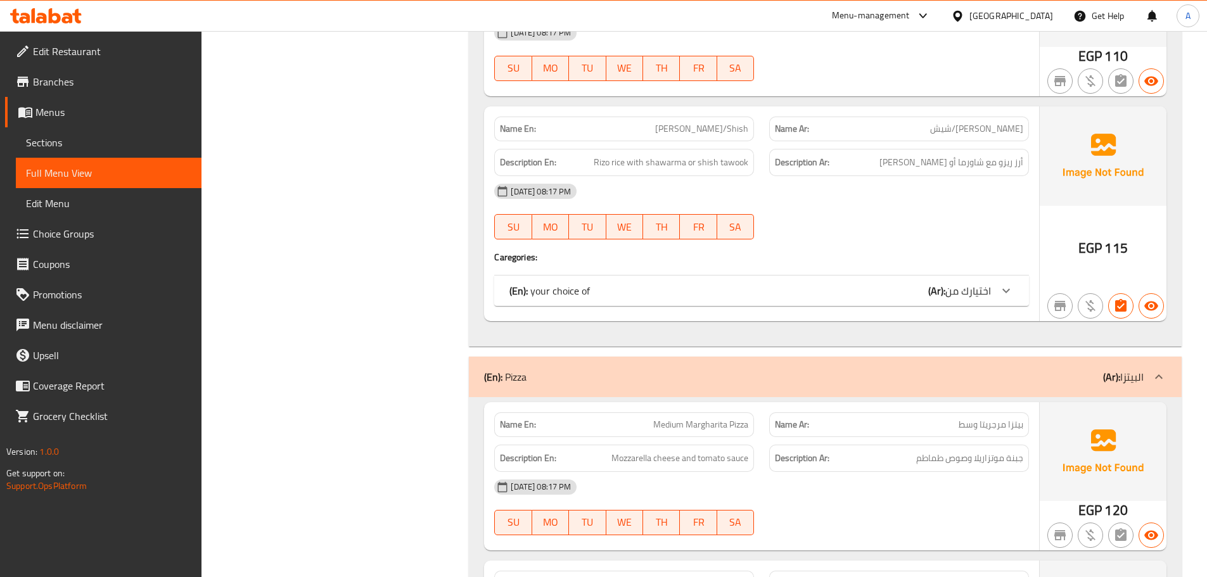
click at [968, 289] on span "اختيارك من" at bounding box center [968, 290] width 46 height 19
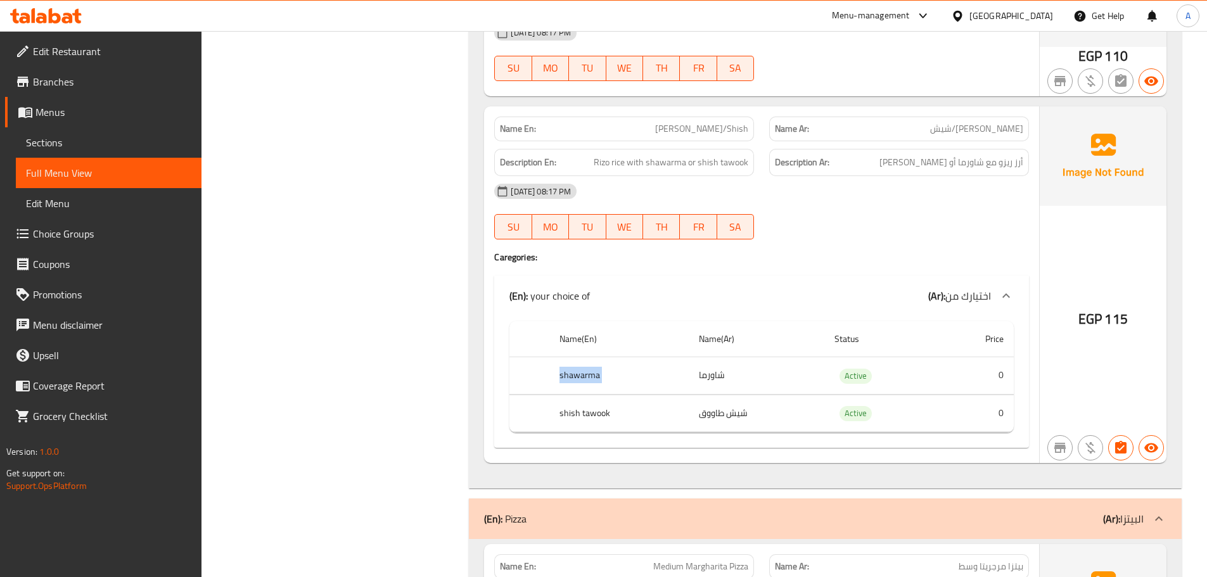
drag, startPoint x: 660, startPoint y: 373, endPoint x: 514, endPoint y: 373, distance: 146.4
click at [514, 373] on tr "shawarma شاورما Active 0" at bounding box center [761, 375] width 504 height 37
drag, startPoint x: 550, startPoint y: 402, endPoint x: 776, endPoint y: 409, distance: 226.3
click at [776, 409] on tr "shish tawook شيش طاووق Active 0" at bounding box center [761, 413] width 504 height 37
click at [760, 268] on div "Name En: Rizo Shawerma/Shish Name Ar: ريزو شاورما/شيش Description En: Rizo rice…" at bounding box center [761, 284] width 555 height 357
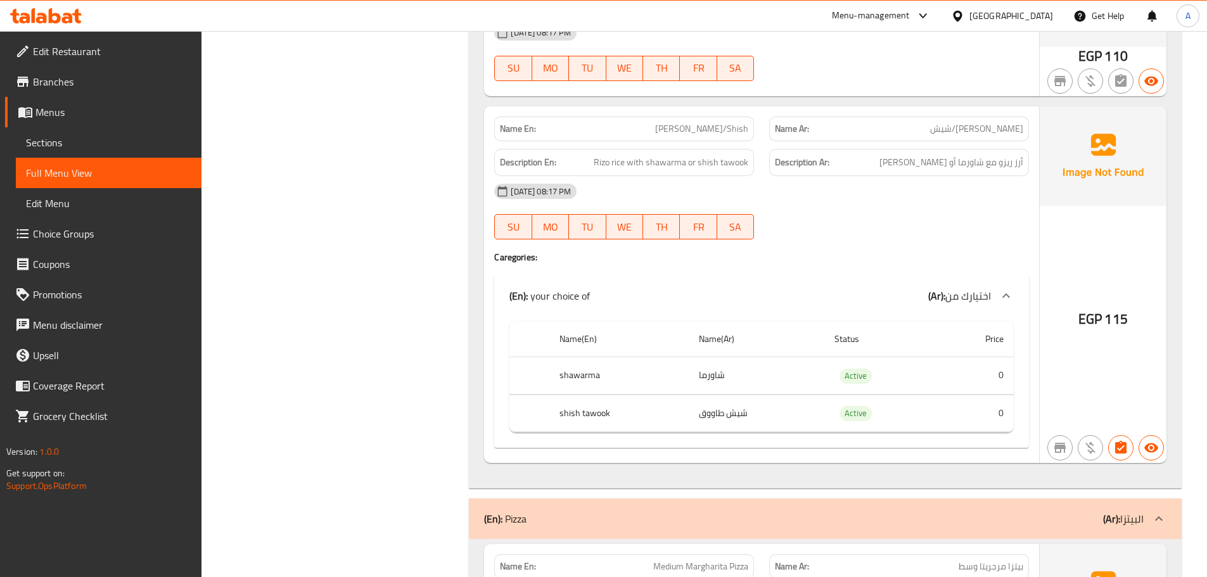
click at [642, 284] on div "(En): your choice of (Ar): اختيارك من" at bounding box center [761, 296] width 535 height 41
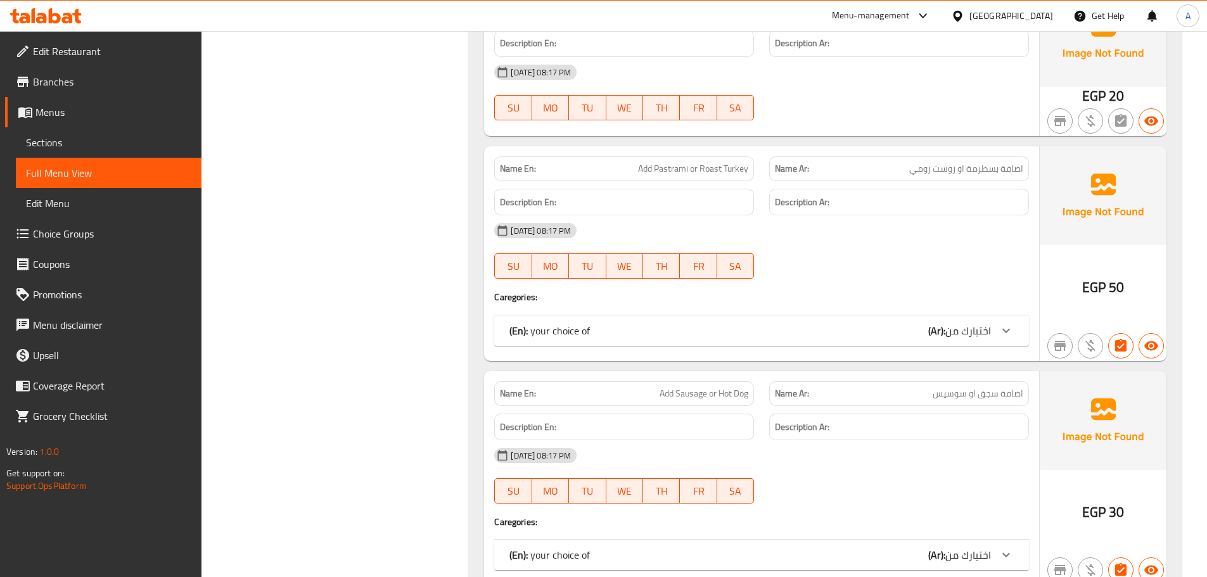
scroll to position [12656, 0]
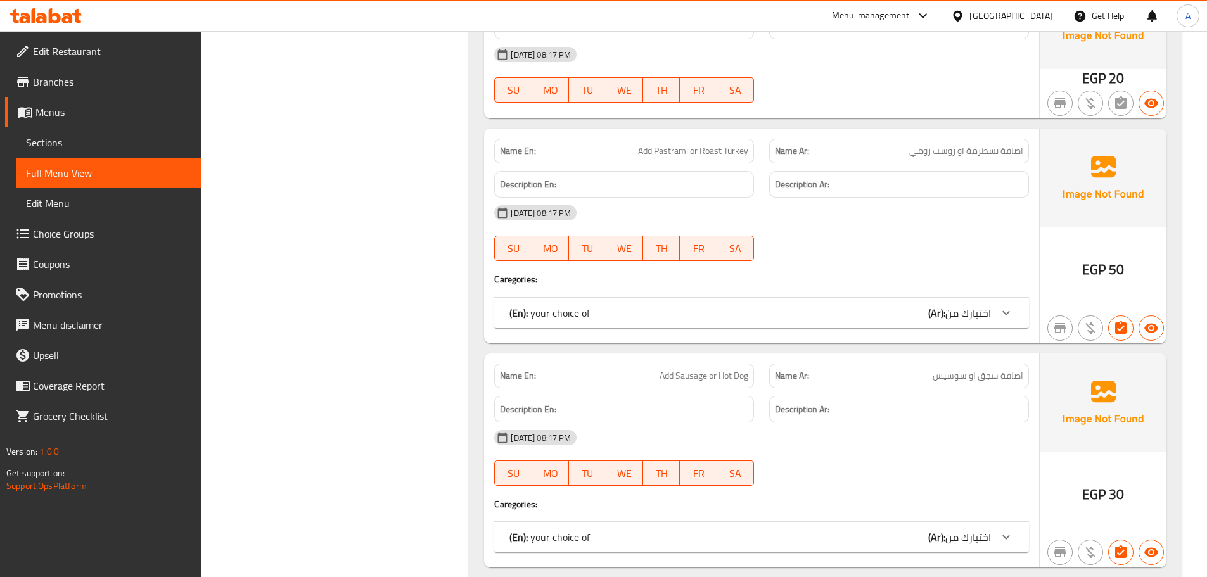
click at [992, 308] on div "(En): your choice of (Ar): اختيارك من" at bounding box center [761, 313] width 535 height 30
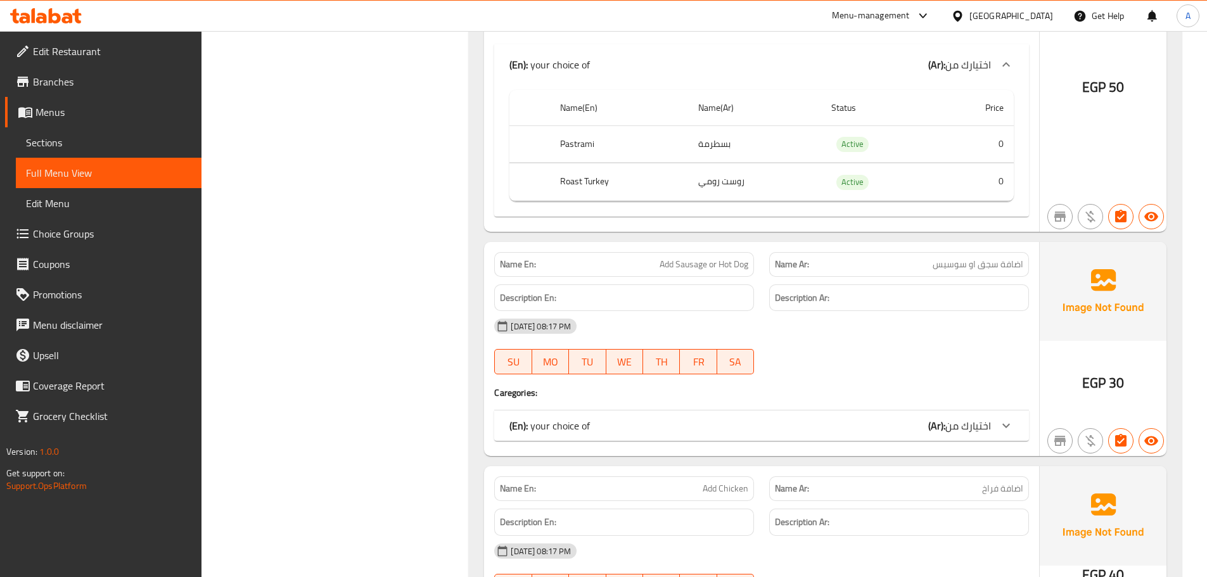
click at [675, 419] on div "(En): your choice of (Ar): اختيارك من" at bounding box center [761, 426] width 535 height 30
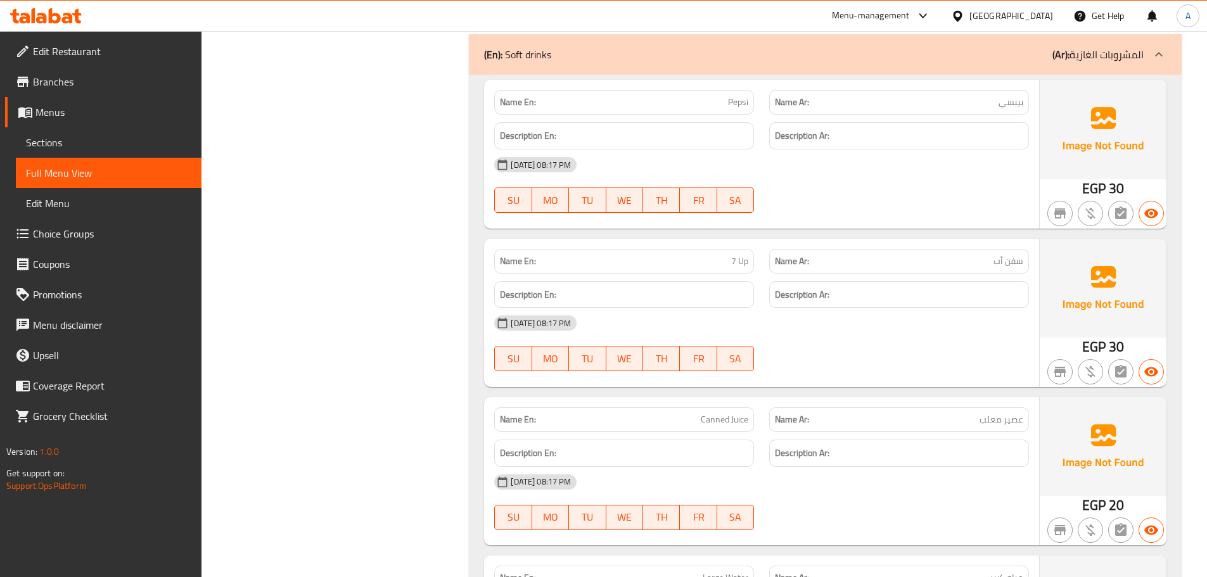
scroll to position [15257, 0]
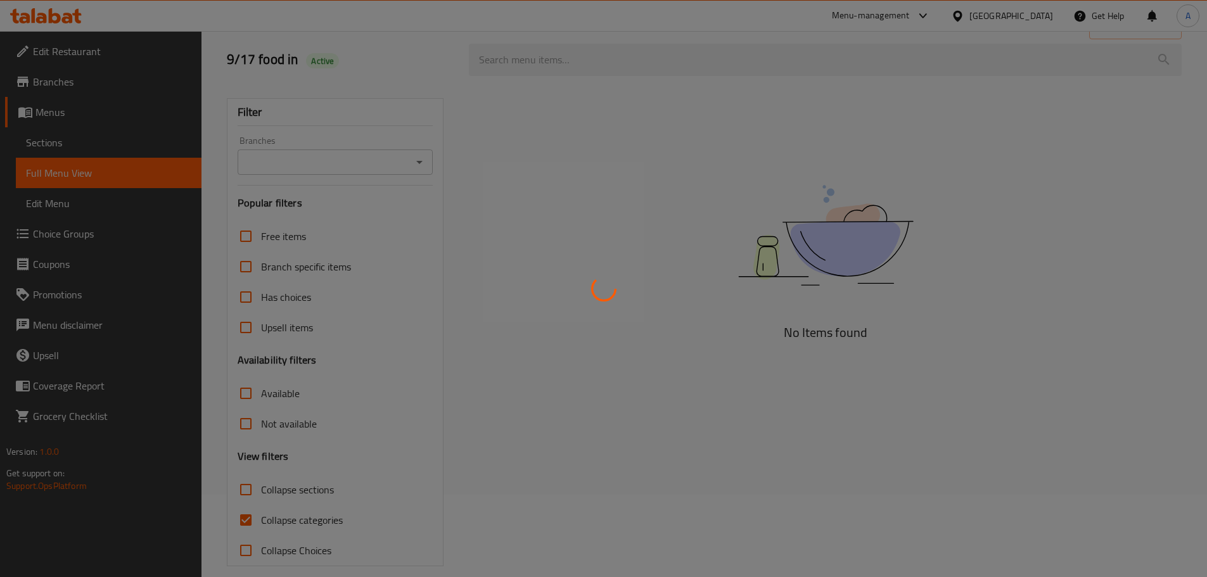
scroll to position [97, 0]
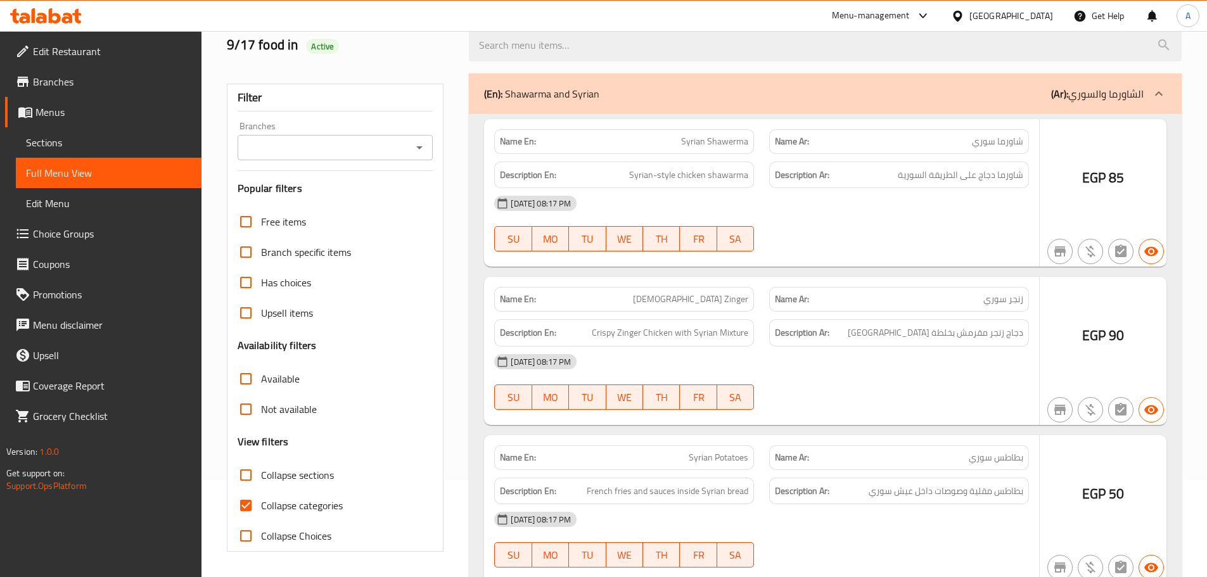
click at [249, 502] on div at bounding box center [603, 288] width 1207 height 577
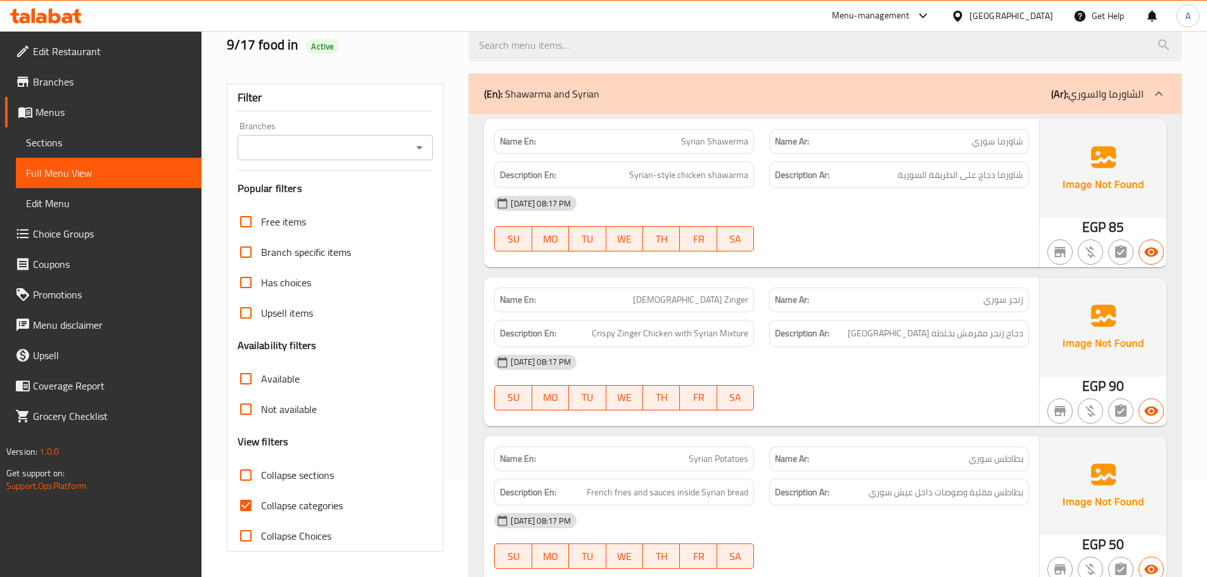
click at [246, 503] on input "Collapse categories" at bounding box center [246, 505] width 30 height 30
checkbox input "false"
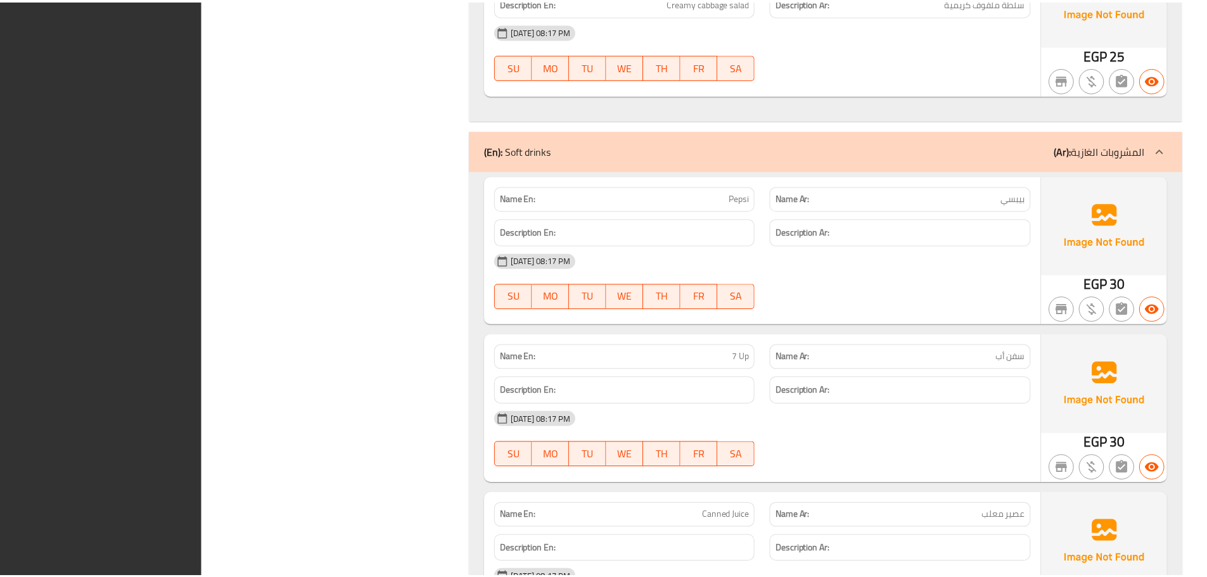
scroll to position [16163, 0]
